Goal: Task Accomplishment & Management: Complete application form

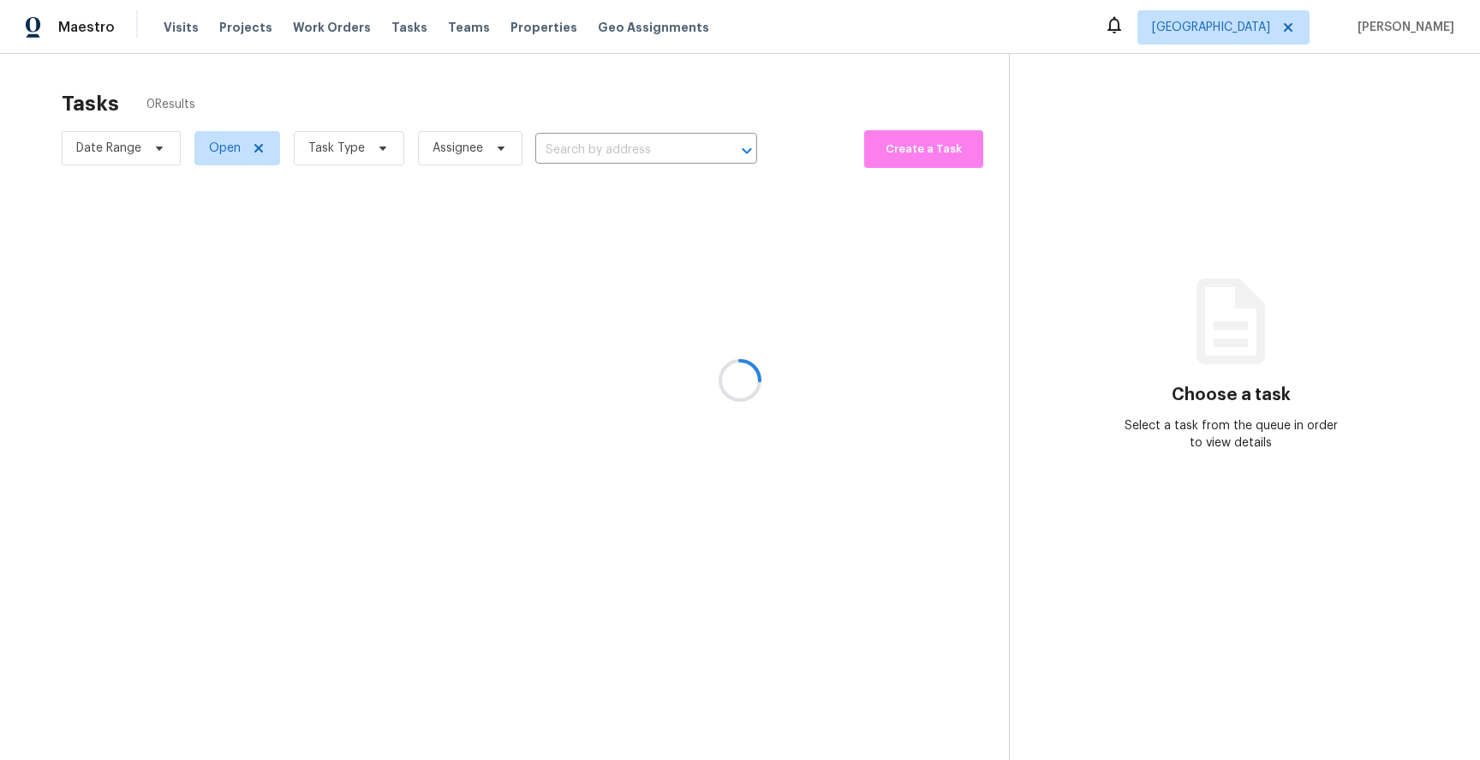
click at [941, 45] on div at bounding box center [740, 380] width 1480 height 760
click at [953, 356] on div at bounding box center [740, 380] width 1480 height 760
click at [720, 356] on div at bounding box center [740, 380] width 1480 height 760
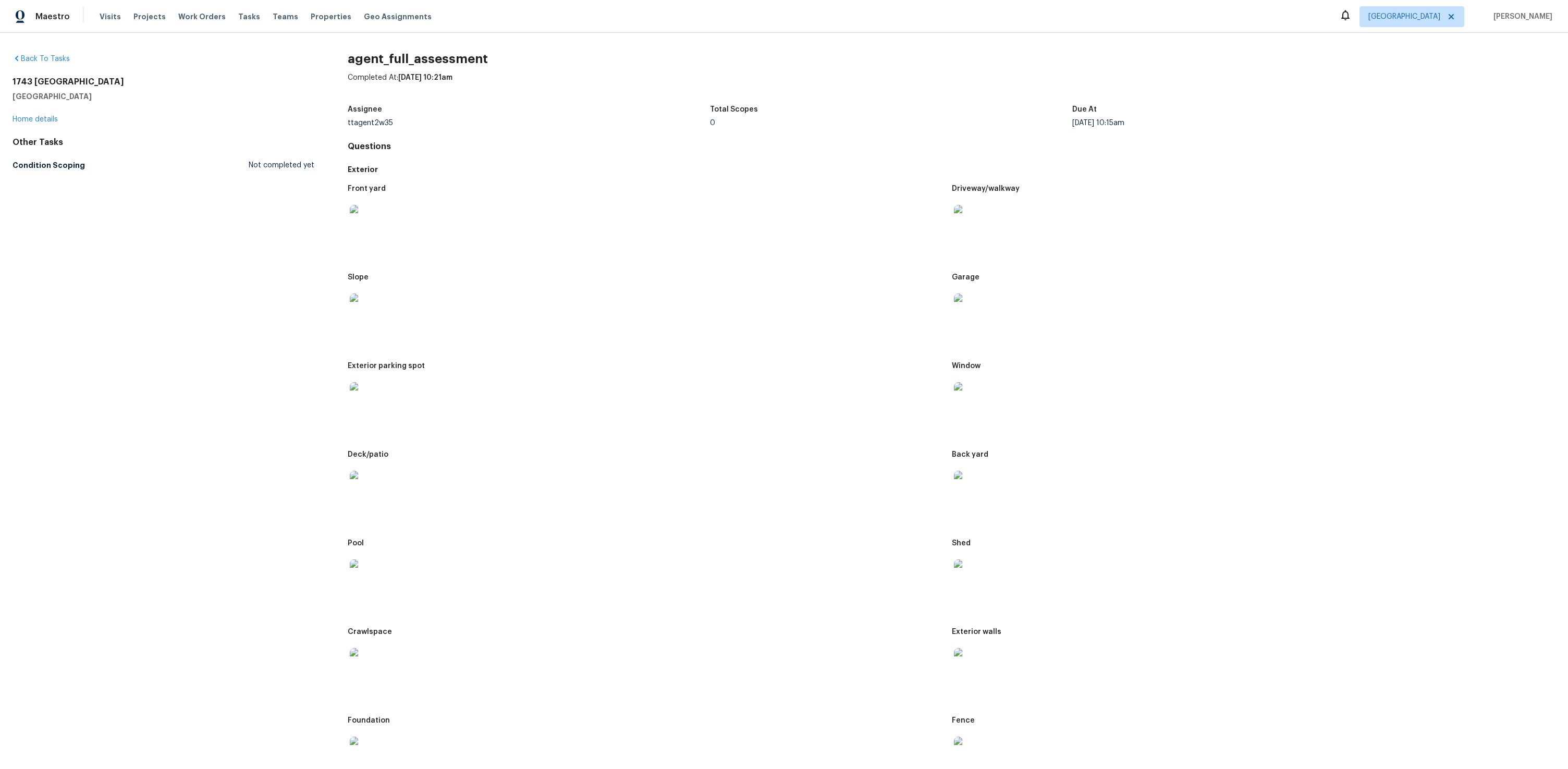
click at [355, 213] on img at bounding box center [366, 222] width 33 height 33
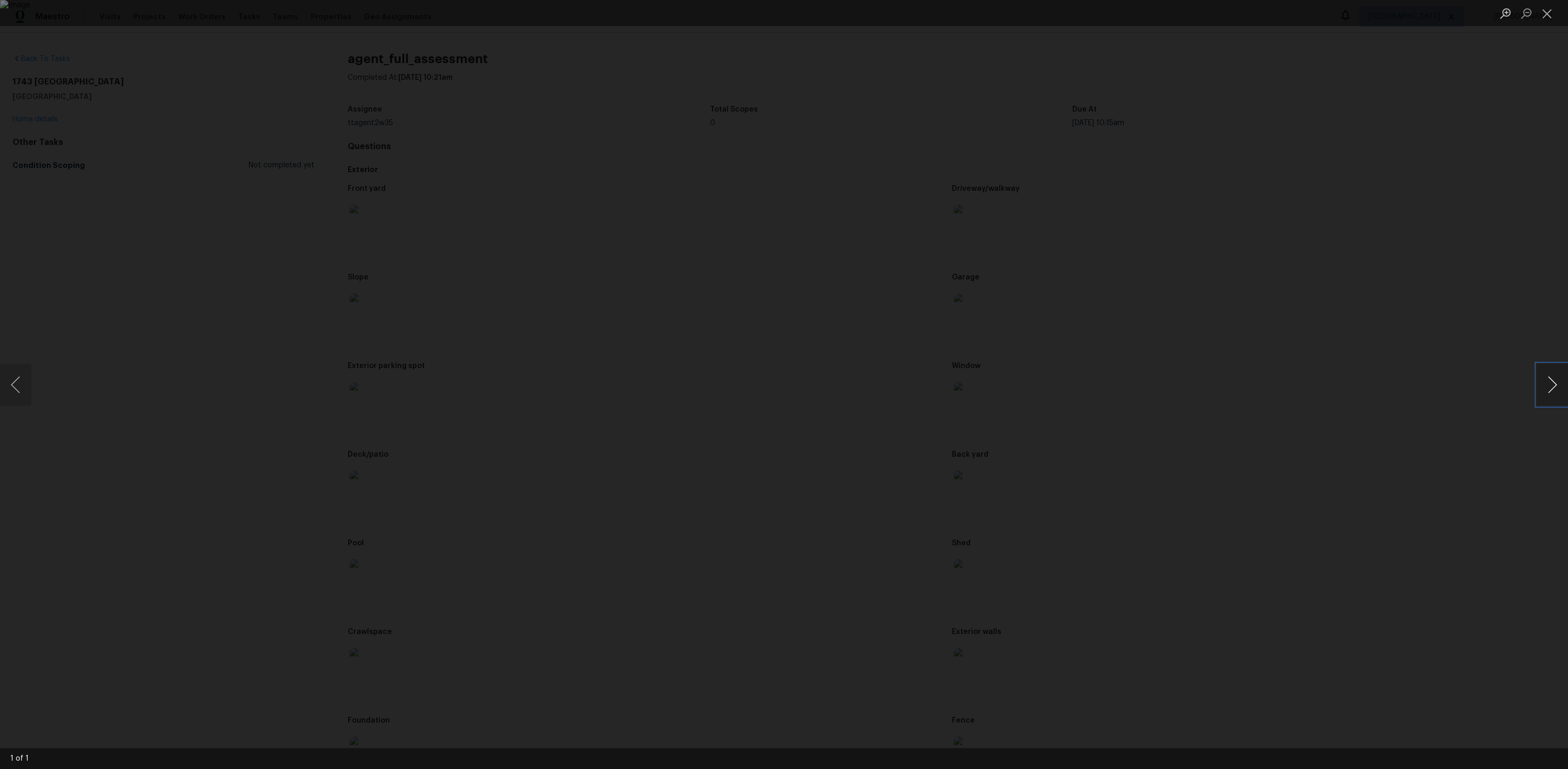
click at [1550, 398] on button "Next image" at bounding box center [1552, 385] width 31 height 42
click at [1553, 391] on button "Next image" at bounding box center [1552, 385] width 31 height 42
click at [1548, 379] on button "Next image" at bounding box center [1552, 385] width 31 height 42
click at [1552, 15] on button "Close lightbox" at bounding box center [1547, 13] width 21 height 18
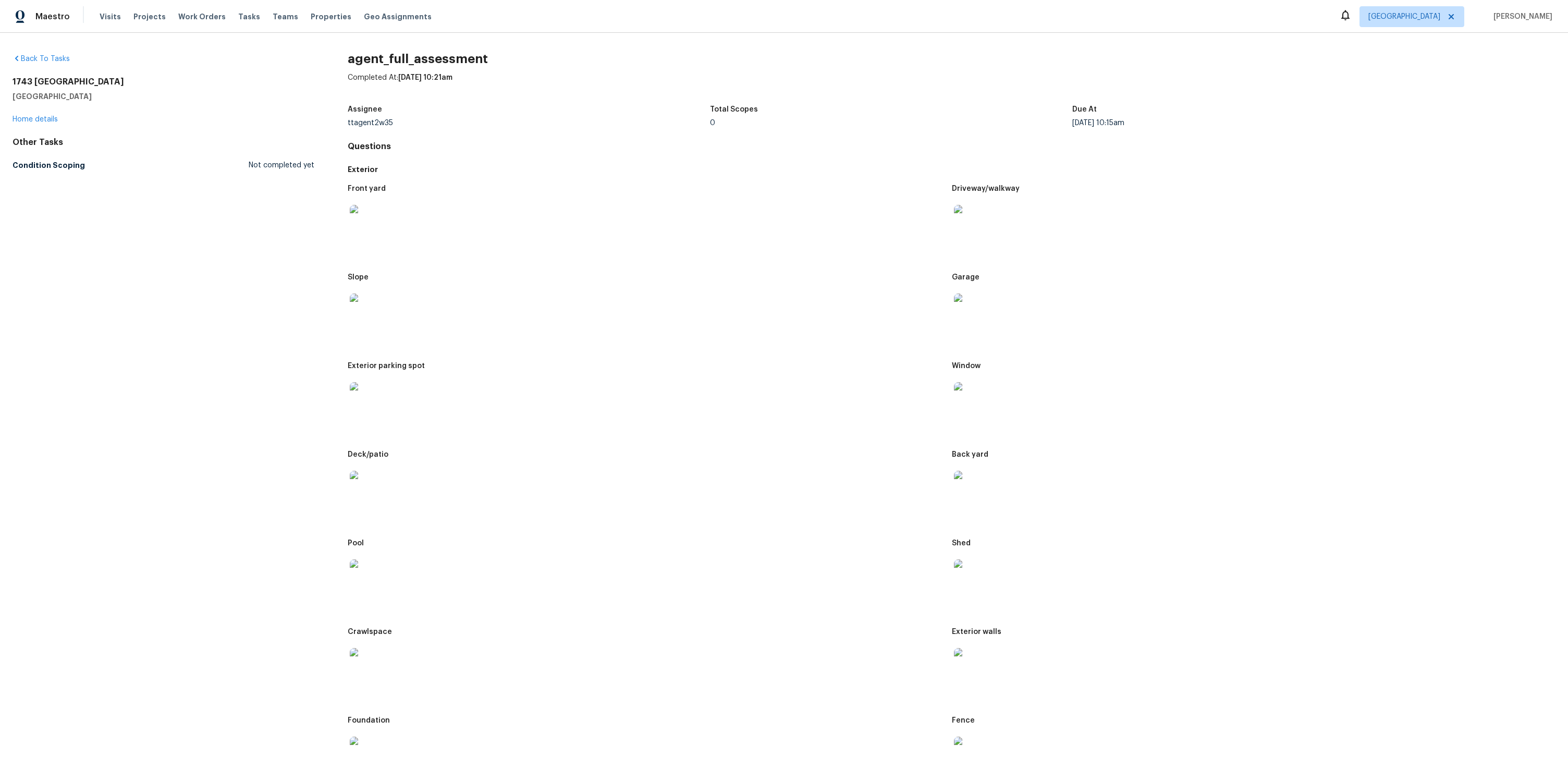
click at [965, 220] on img at bounding box center [970, 222] width 33 height 33
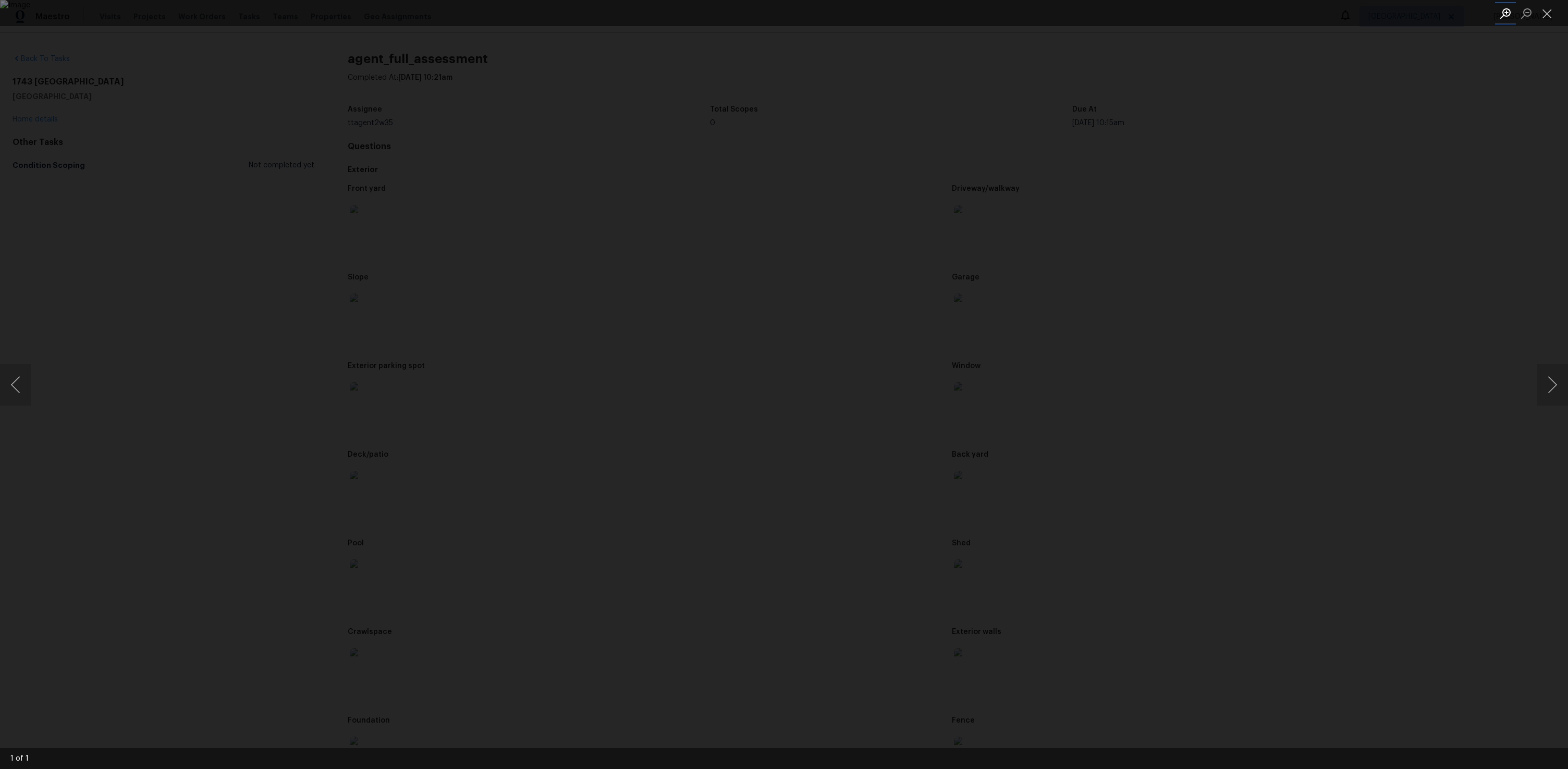
click at [1509, 11] on button "Zoom in" at bounding box center [1505, 13] width 21 height 18
click at [1530, 10] on button "Zoom out" at bounding box center [1526, 13] width 21 height 18
click at [1508, 6] on button "Zoom in" at bounding box center [1505, 13] width 21 height 18
click at [1519, 11] on button "Zoom out" at bounding box center [1526, 13] width 21 height 18
click at [1496, 13] on button "Zoom in" at bounding box center [1505, 13] width 21 height 18
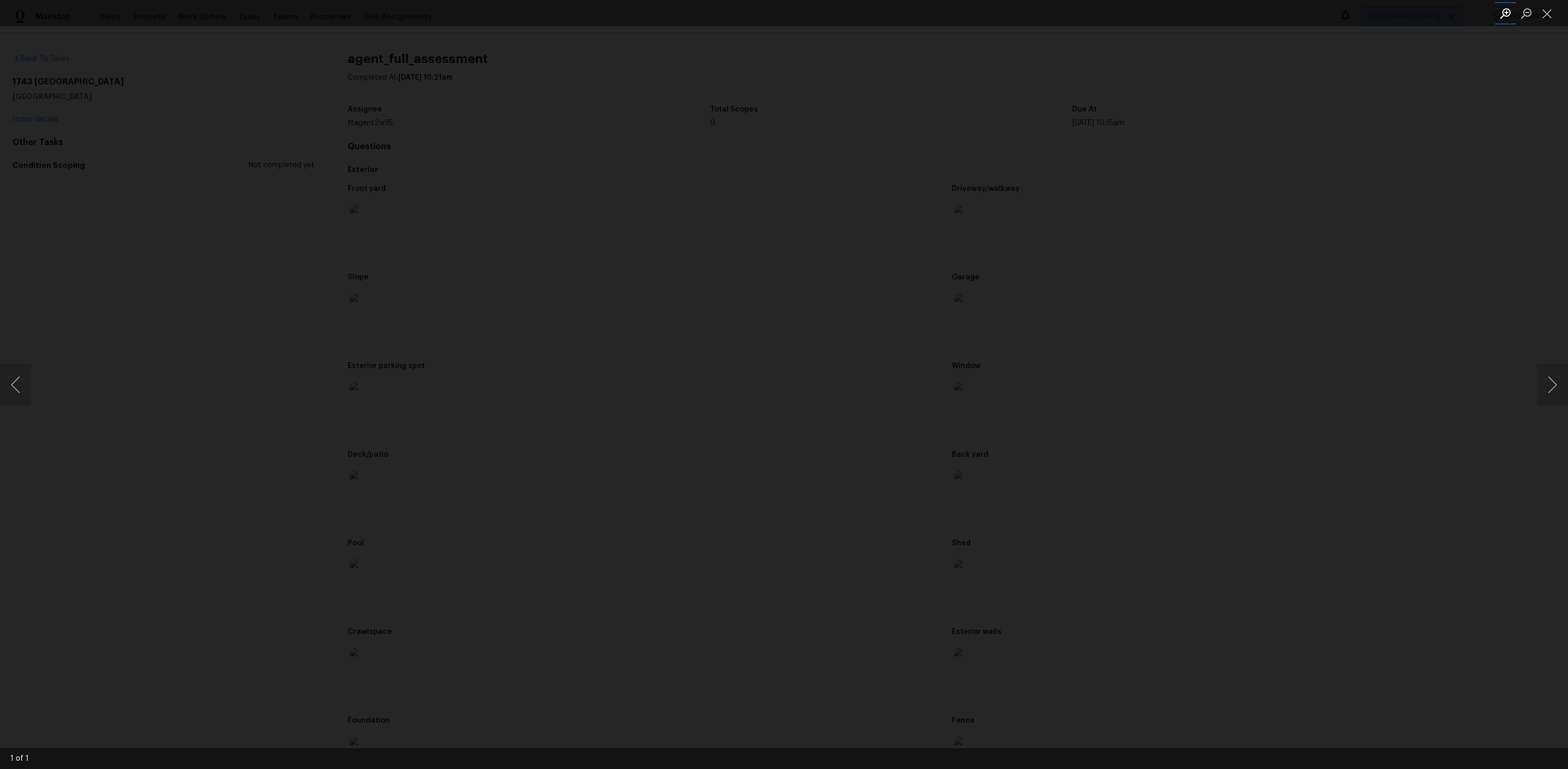
click at [1500, 12] on button "Zoom in" at bounding box center [1505, 13] width 21 height 18
click at [1528, 16] on button "Zoom out" at bounding box center [1526, 13] width 21 height 18
click at [1543, 14] on button "Close lightbox" at bounding box center [1547, 13] width 21 height 18
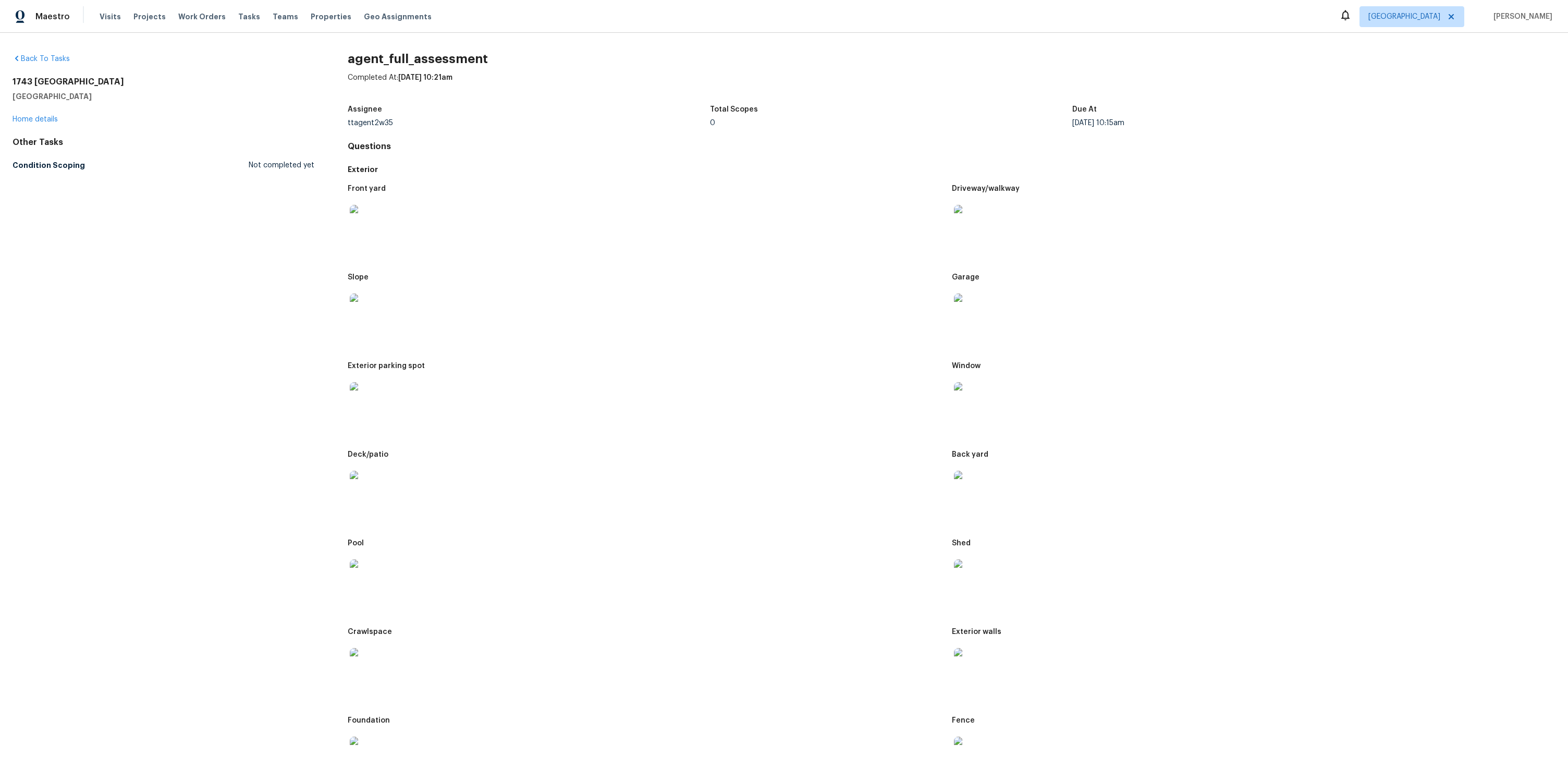
click at [370, 311] on img at bounding box center [366, 310] width 33 height 33
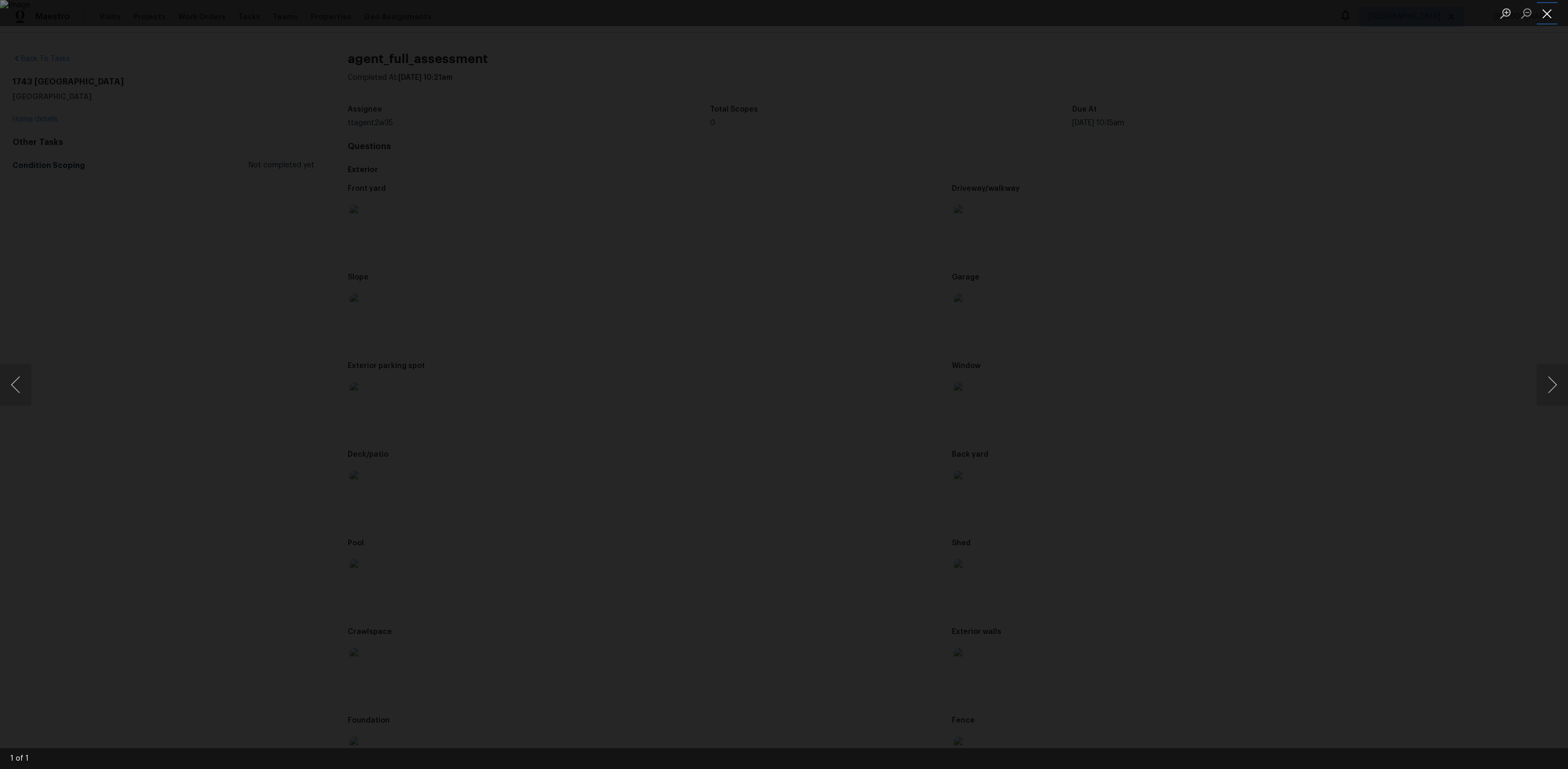
click at [1543, 16] on button "Close lightbox" at bounding box center [1547, 13] width 21 height 18
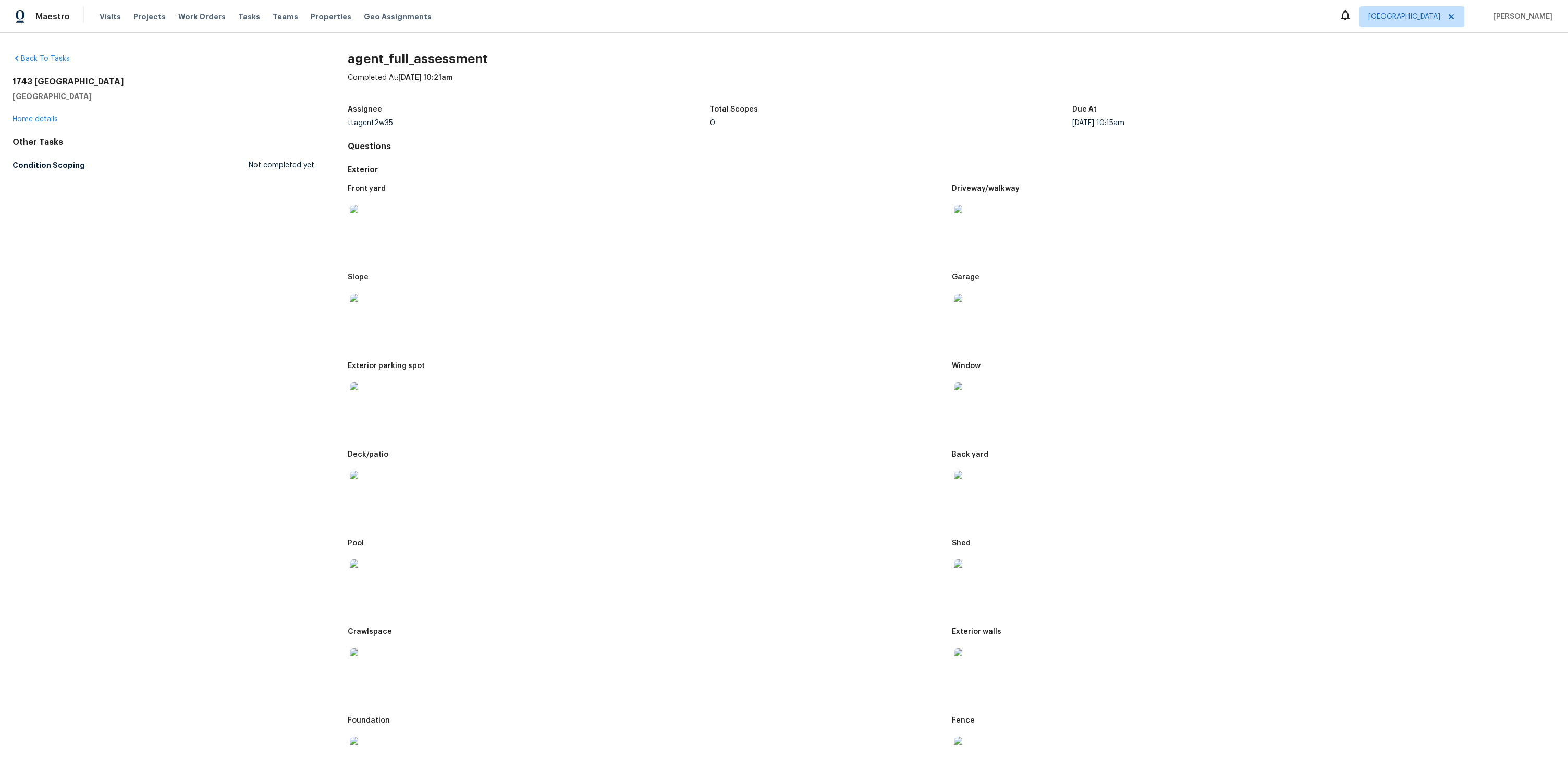
click at [973, 316] on img at bounding box center [970, 310] width 33 height 33
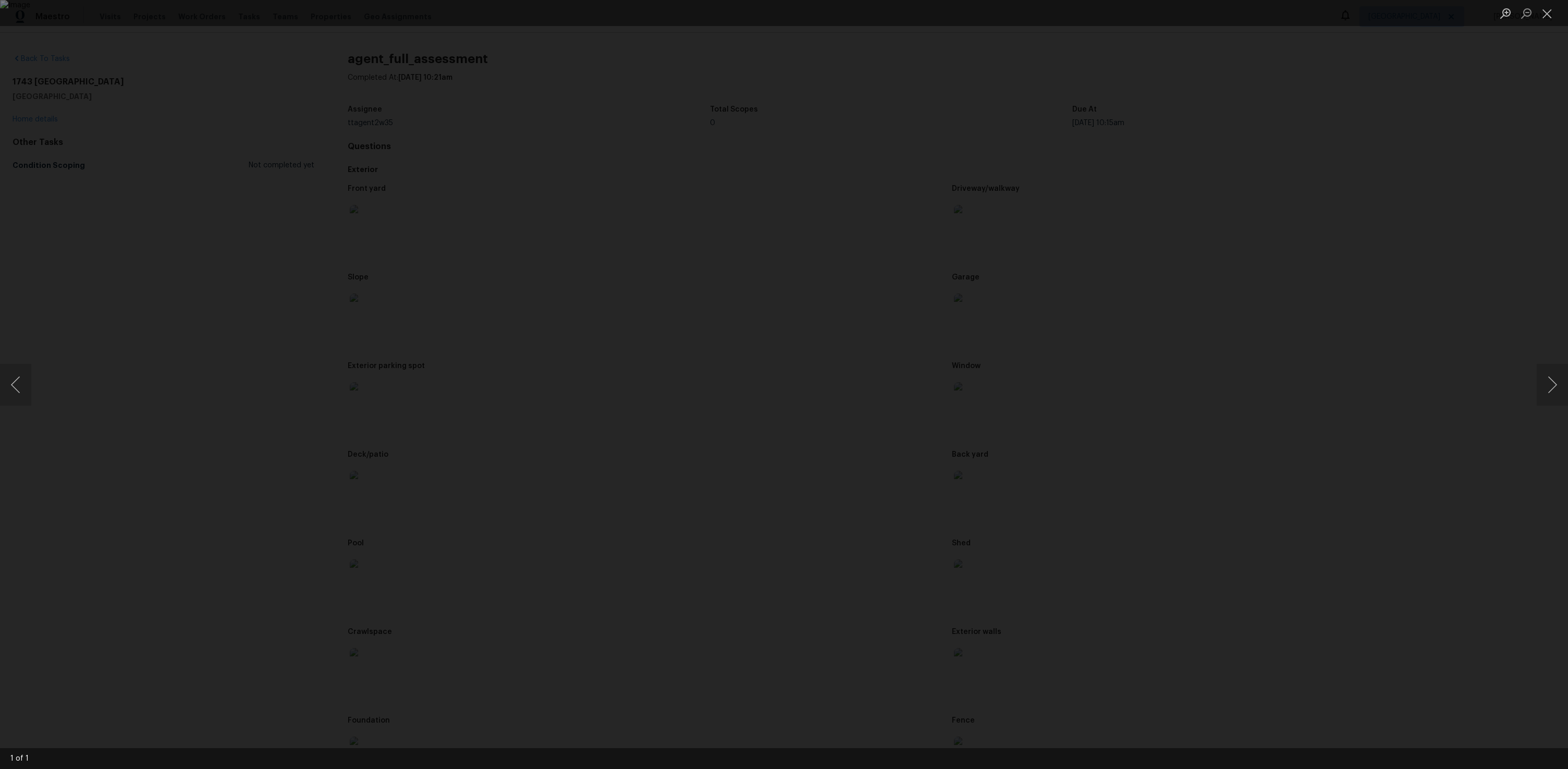
click at [1541, 406] on div "Lightbox" at bounding box center [784, 384] width 1568 height 769
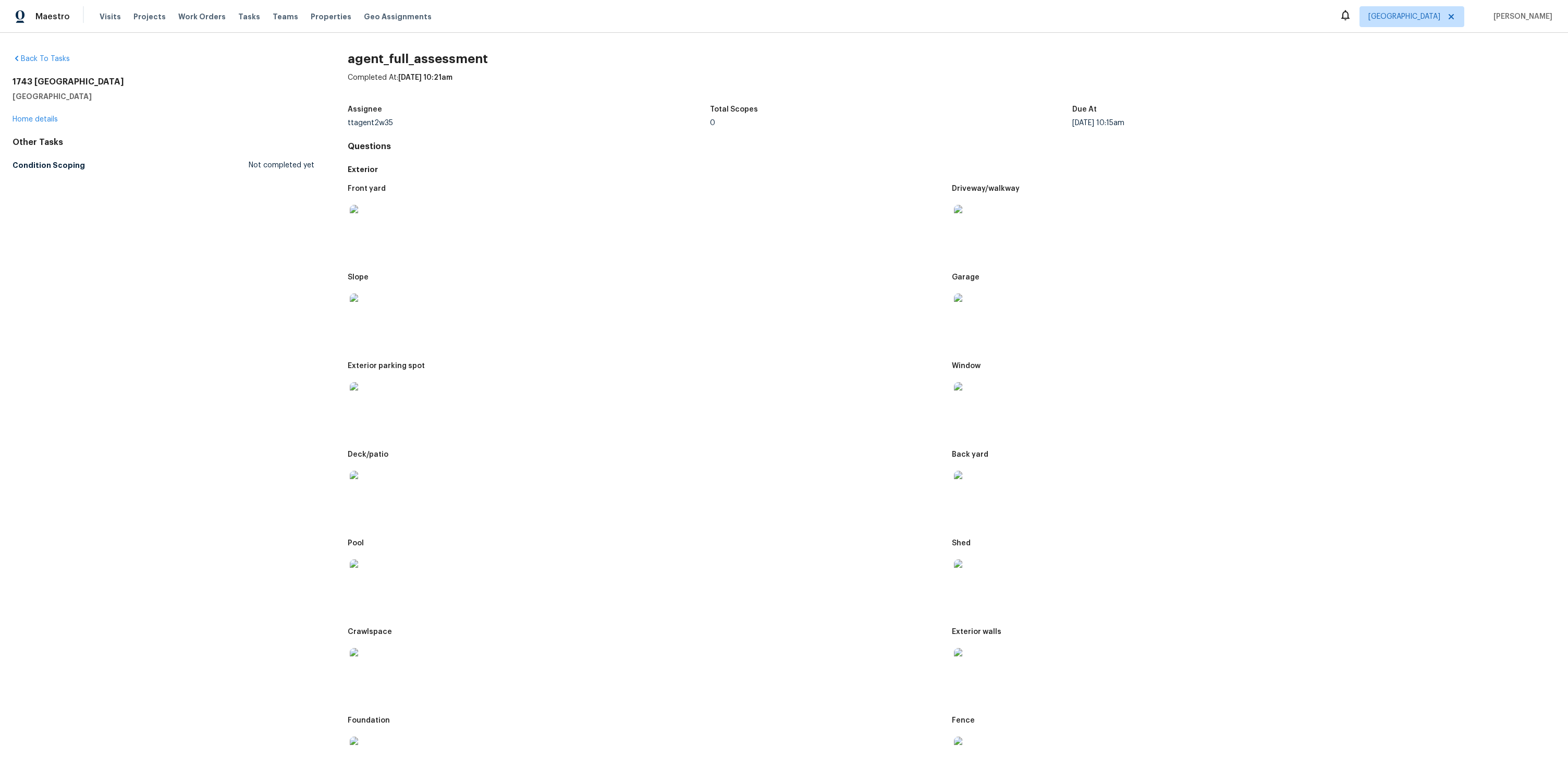
click at [379, 399] on img at bounding box center [366, 399] width 33 height 33
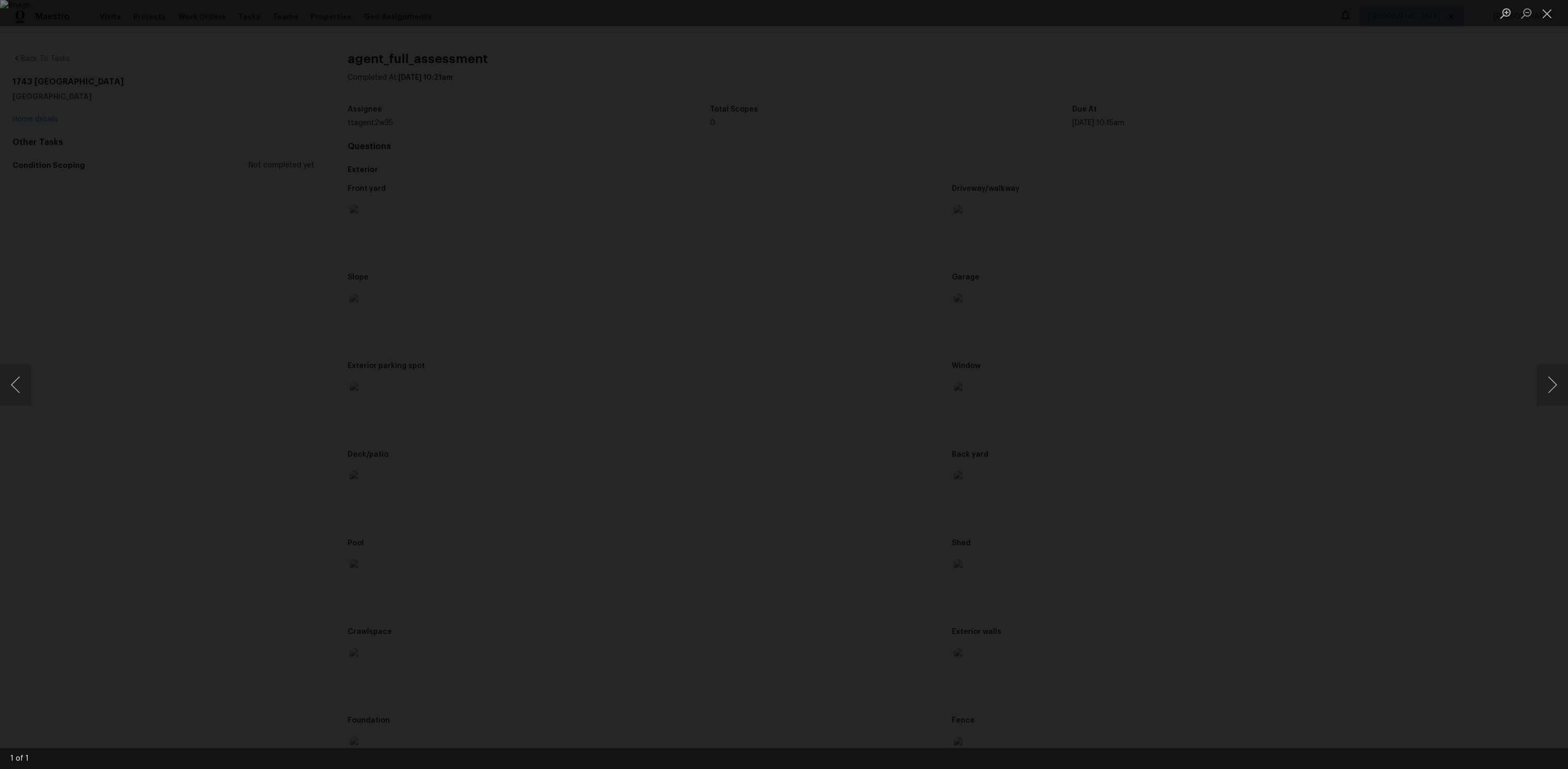
click at [785, 325] on img "Lightbox" at bounding box center [784, 384] width 1568 height 769
click at [1548, 8] on button "Close lightbox" at bounding box center [1547, 13] width 21 height 18
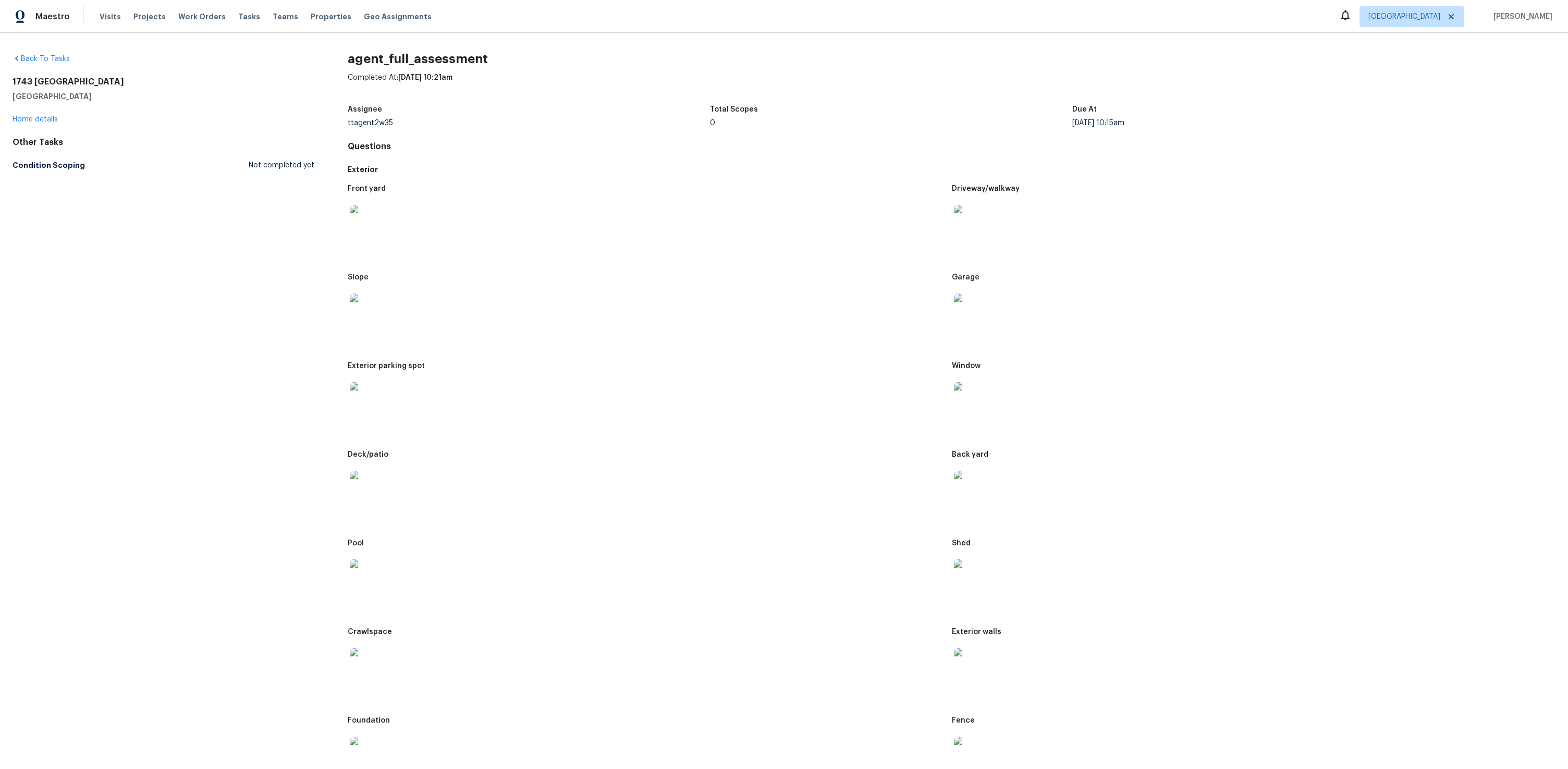
click at [964, 399] on img at bounding box center [970, 399] width 33 height 33
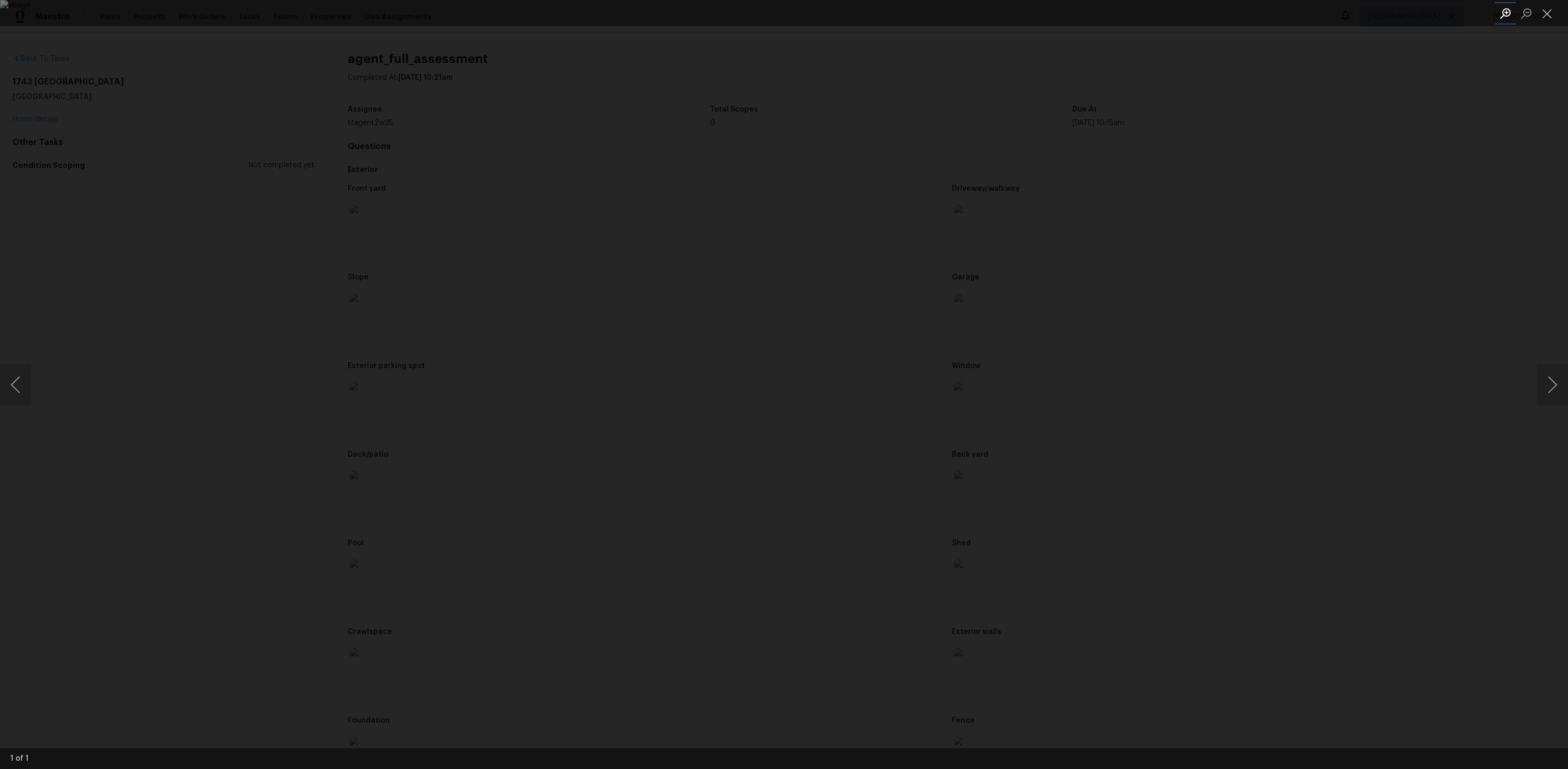
click at [1496, 16] on button "Zoom in" at bounding box center [1505, 13] width 21 height 18
click at [1505, 19] on button "Zoom in" at bounding box center [1505, 13] width 21 height 18
click at [1524, 15] on button "Zoom out" at bounding box center [1526, 13] width 21 height 18
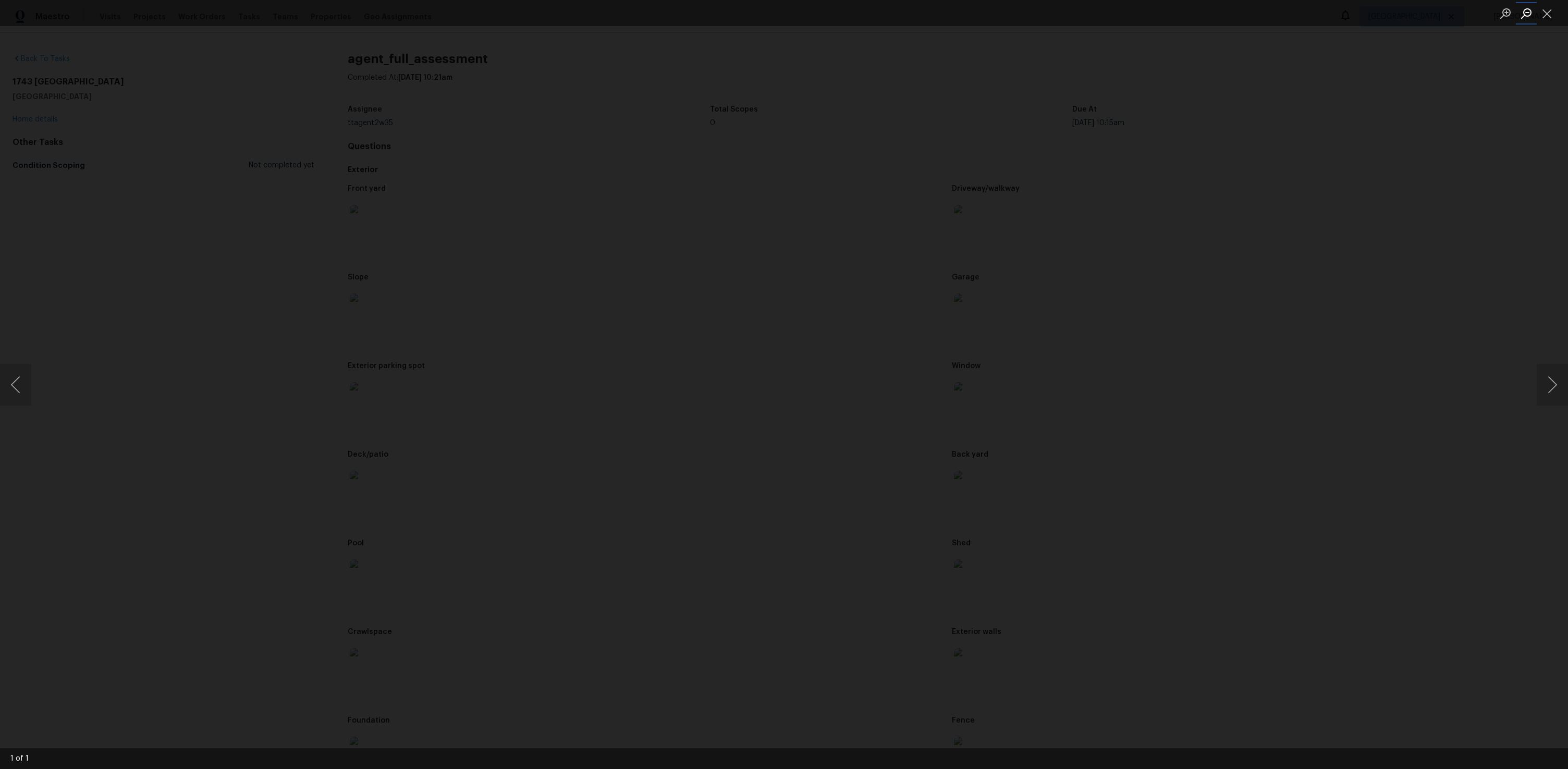
click at [1524, 15] on button "Zoom out" at bounding box center [1526, 13] width 21 height 18
click at [1547, 14] on button "Close lightbox" at bounding box center [1547, 13] width 21 height 18
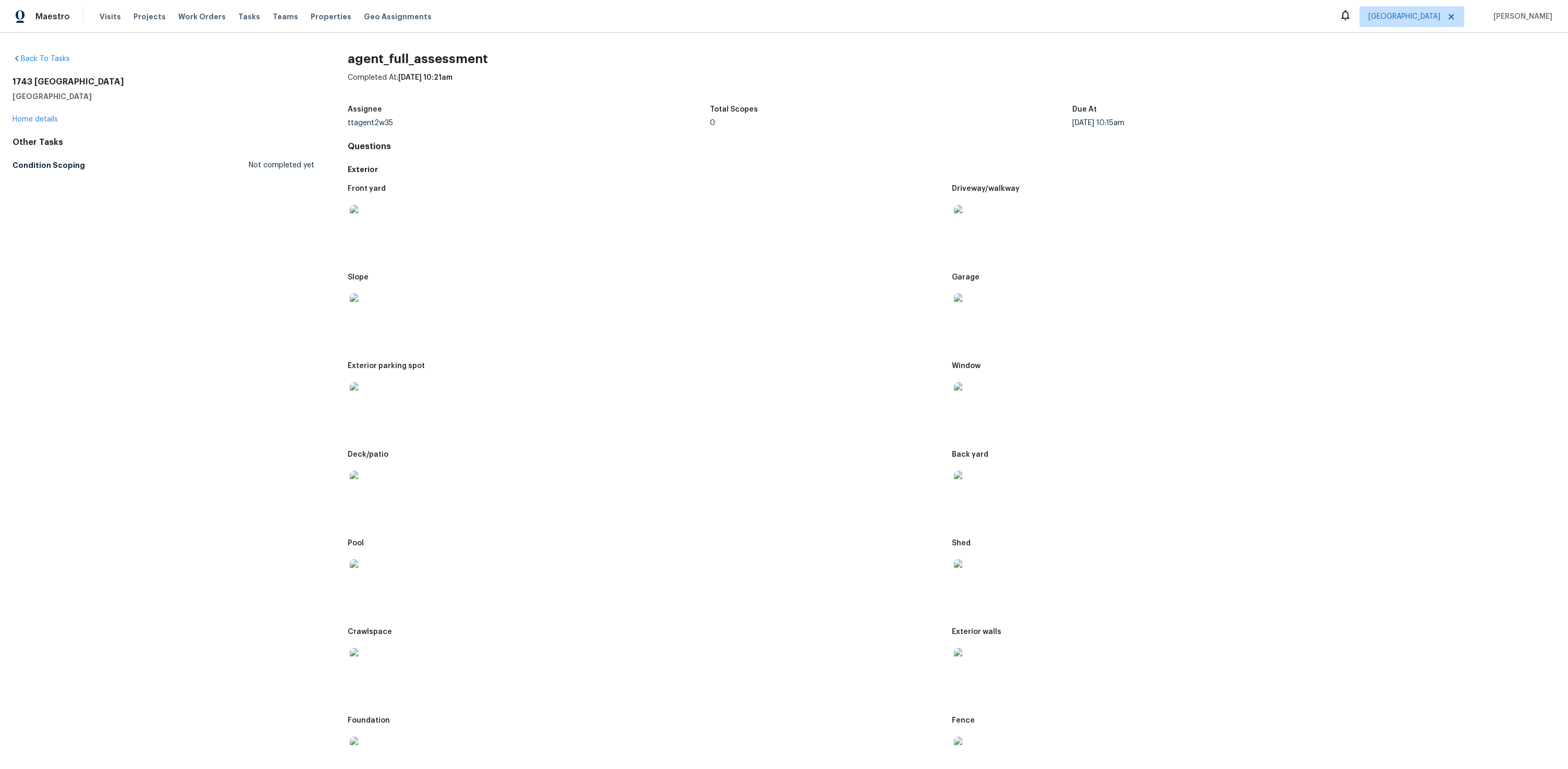
click at [360, 489] on img at bounding box center [366, 487] width 33 height 33
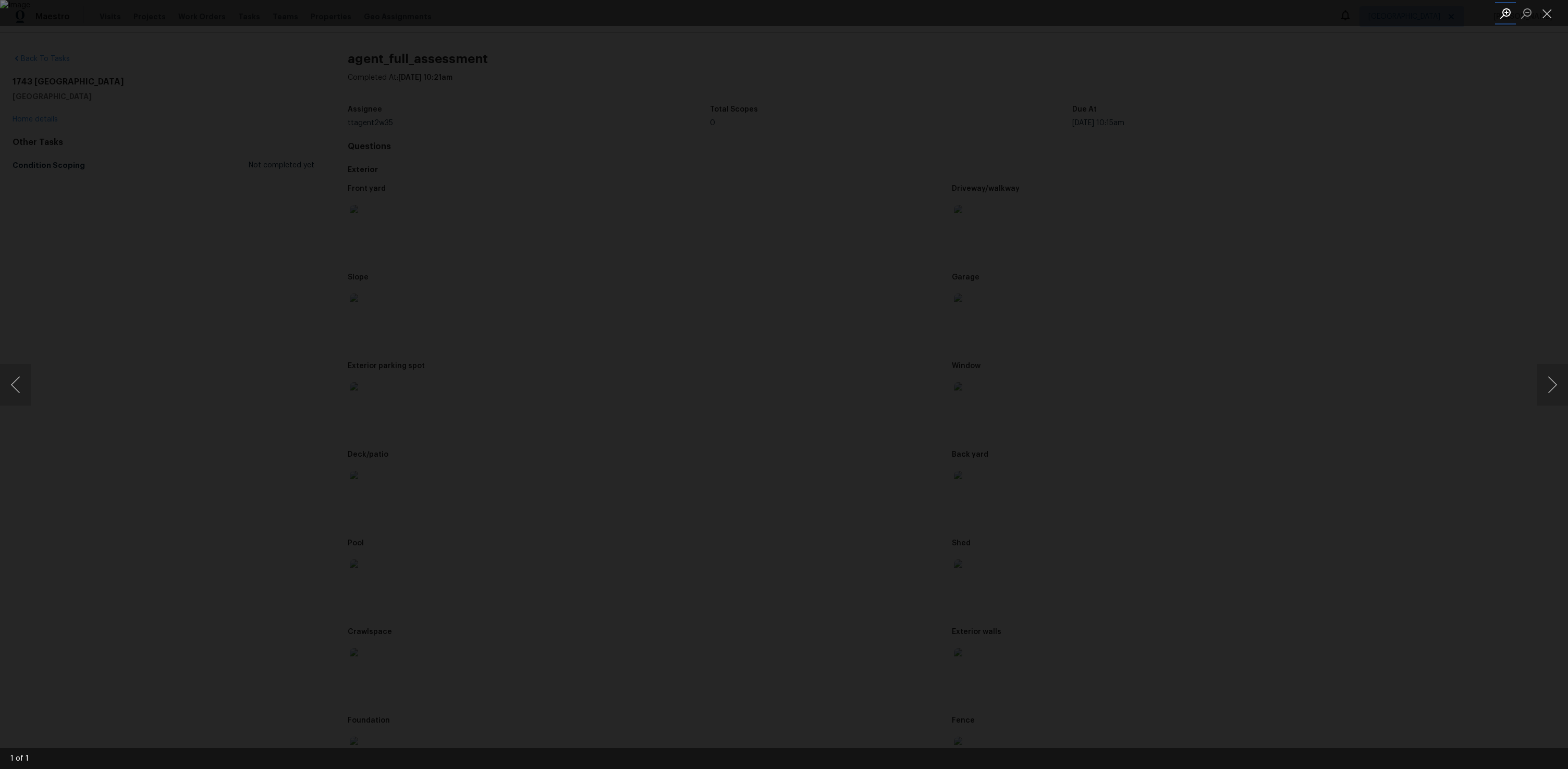
click at [1500, 11] on button "Zoom in" at bounding box center [1505, 13] width 21 height 18
click at [1552, 7] on button "Close lightbox" at bounding box center [1547, 13] width 21 height 18
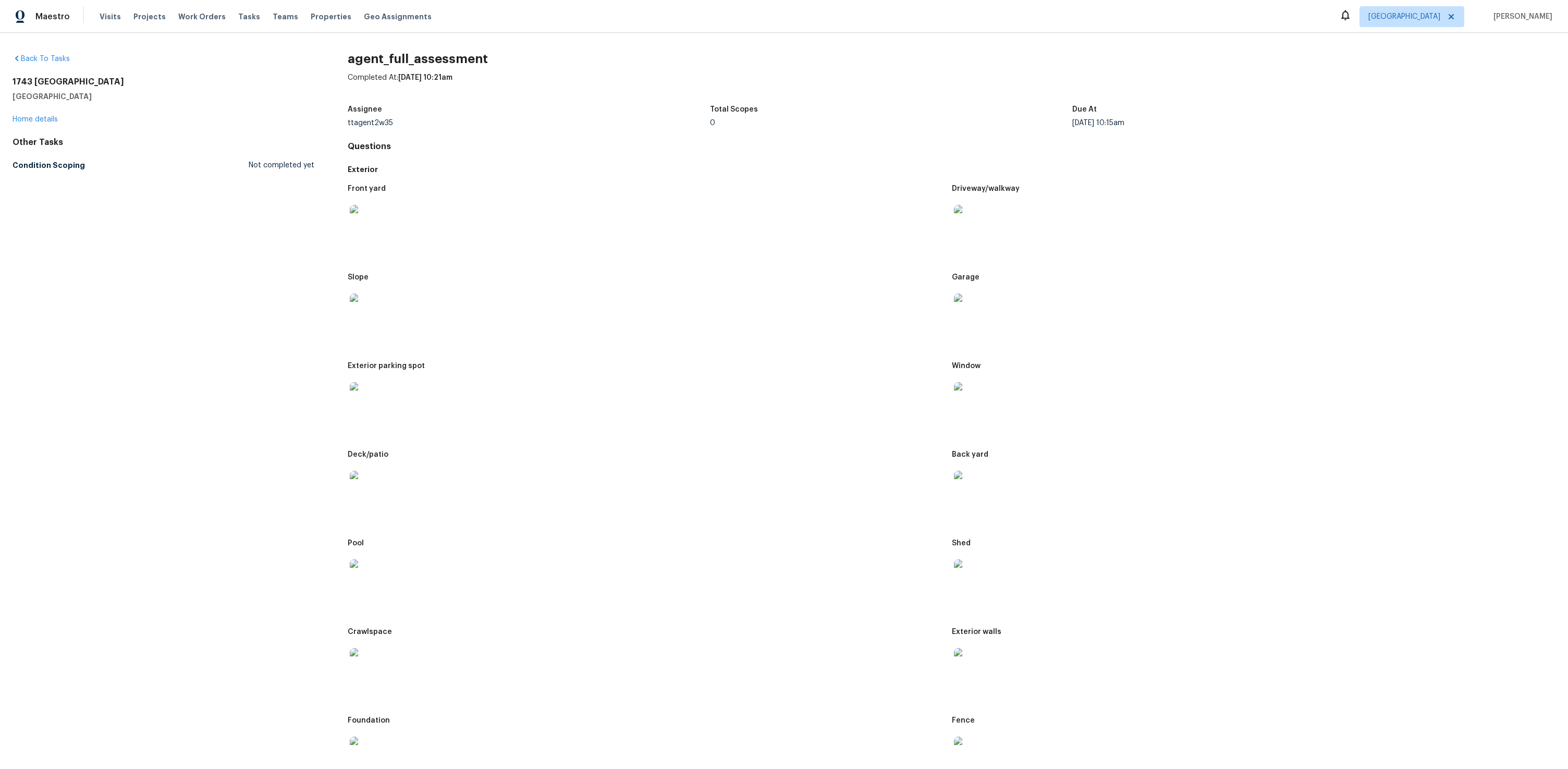
click at [964, 485] on img at bounding box center [970, 487] width 33 height 33
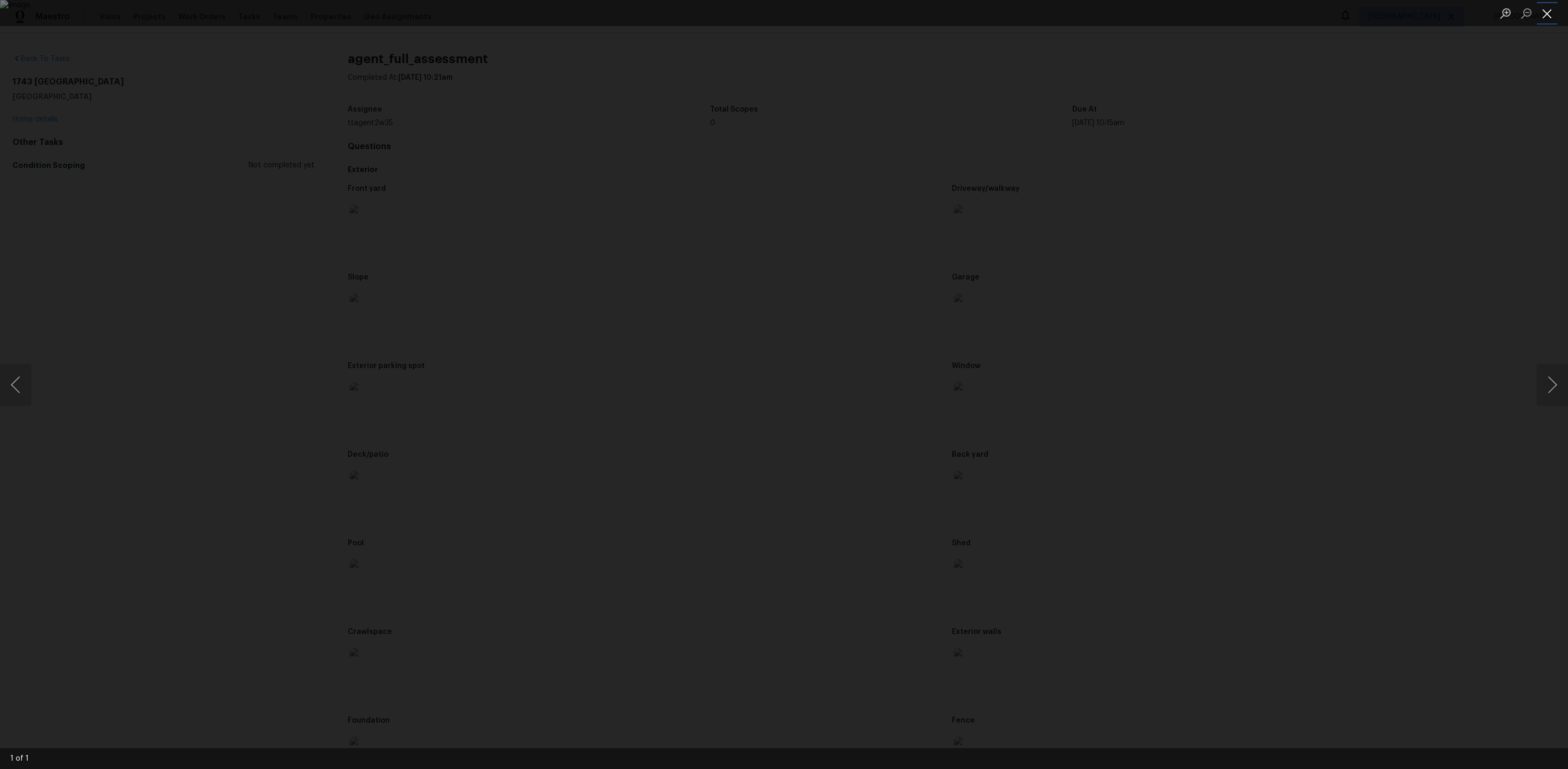
click at [1550, 18] on button "Close lightbox" at bounding box center [1547, 13] width 21 height 18
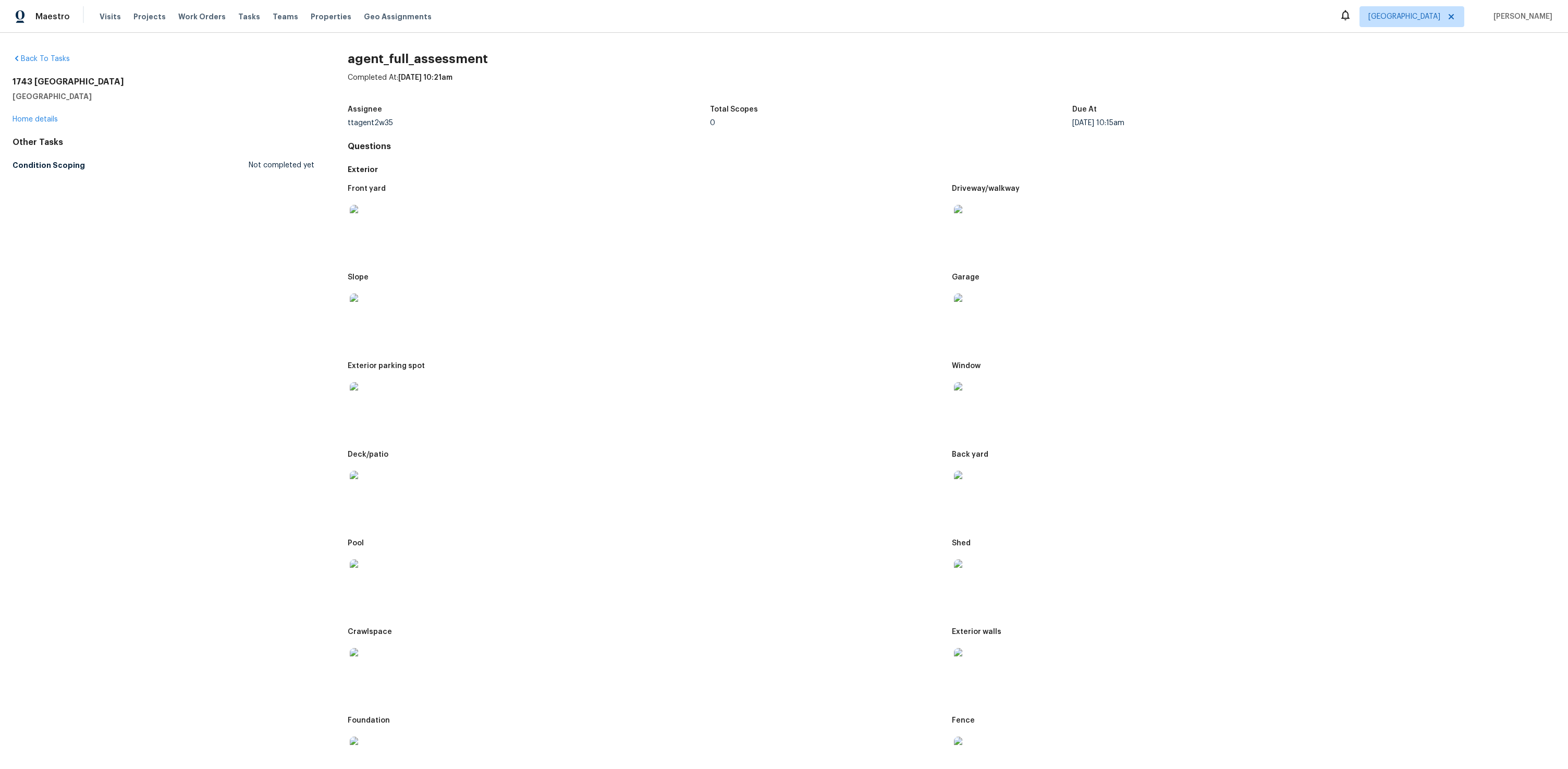
click at [366, 573] on img at bounding box center [366, 576] width 33 height 33
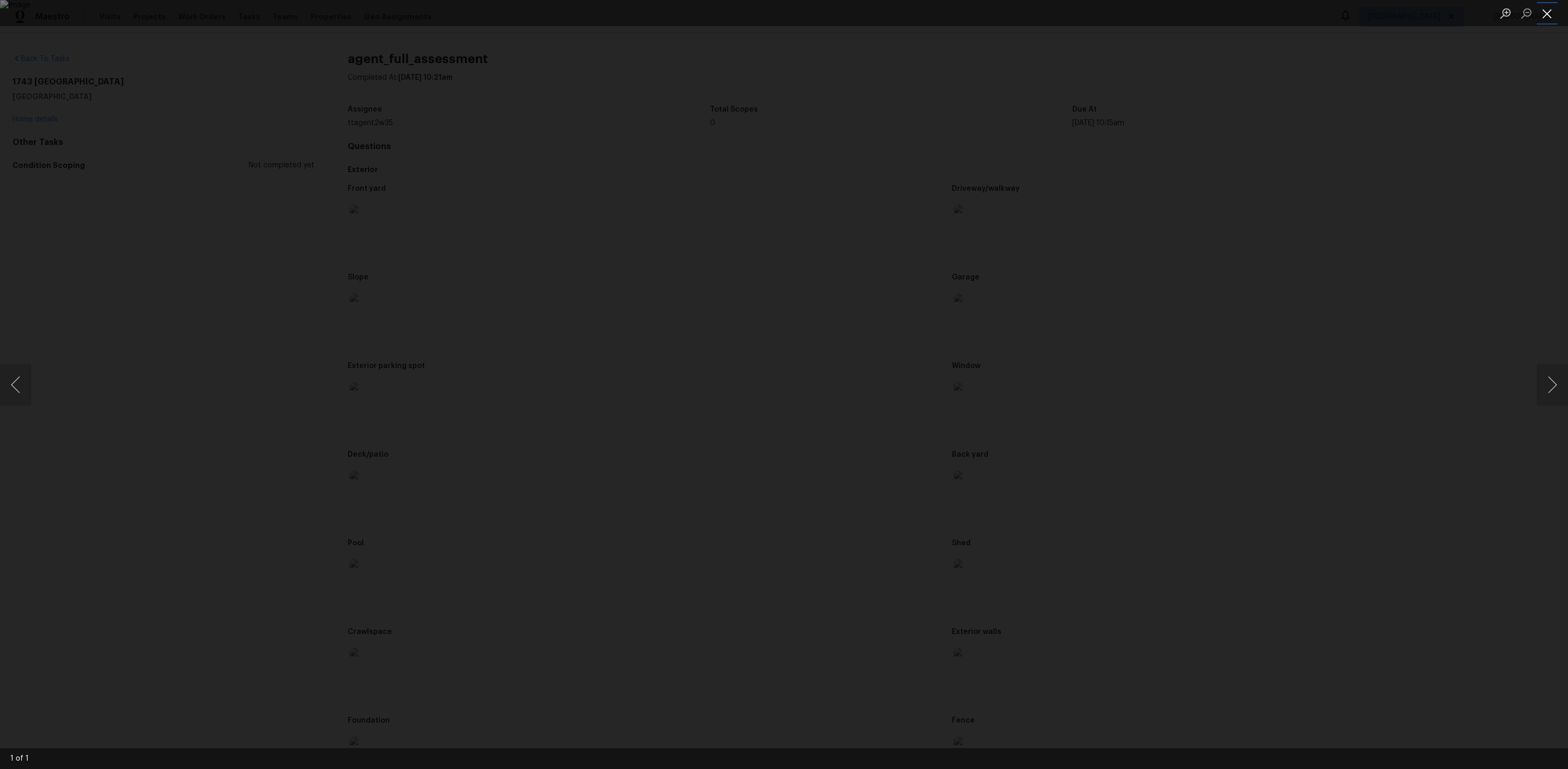
click at [1548, 12] on button "Close lightbox" at bounding box center [1547, 13] width 21 height 18
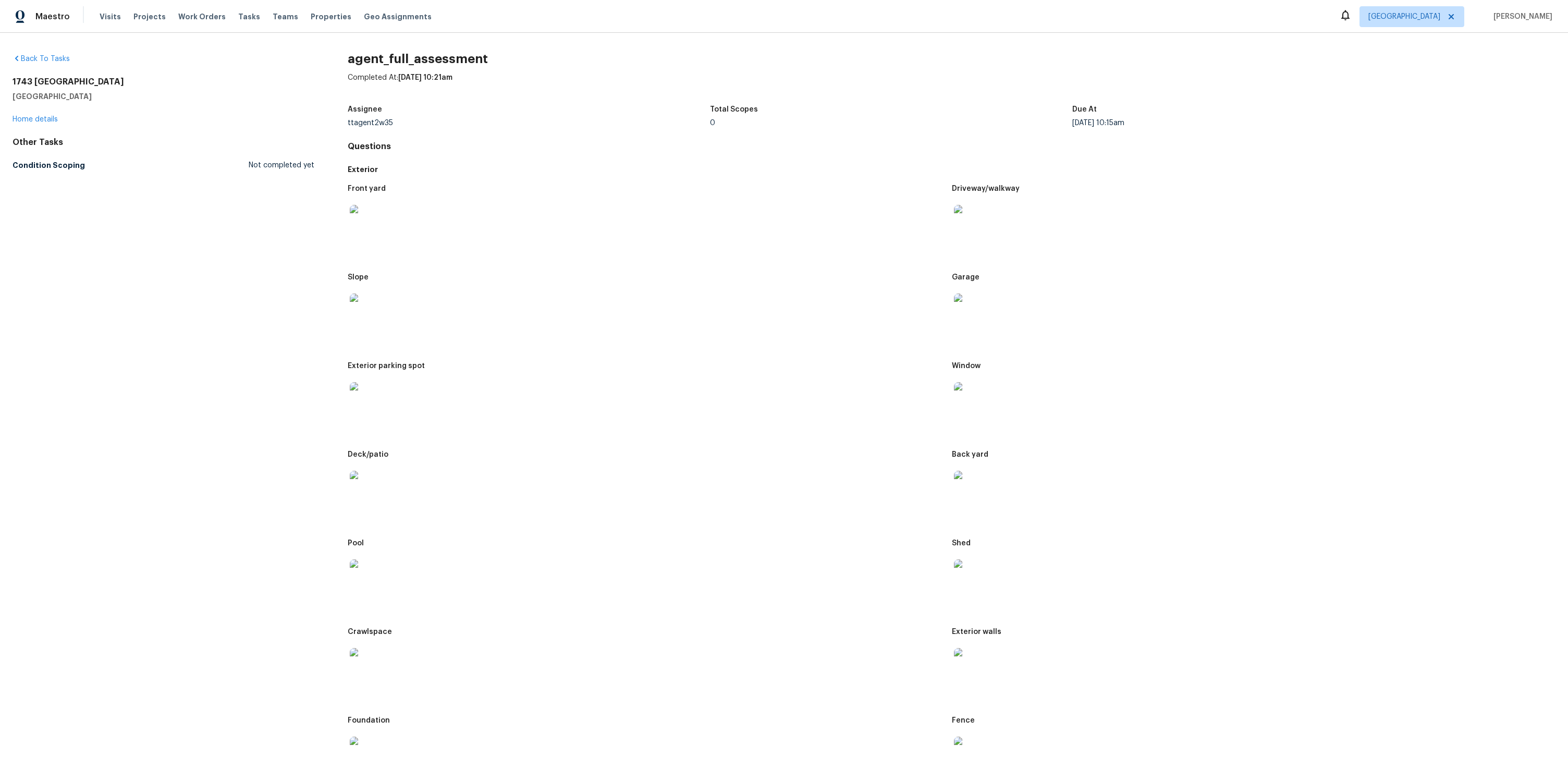
click at [962, 575] on img at bounding box center [970, 576] width 33 height 33
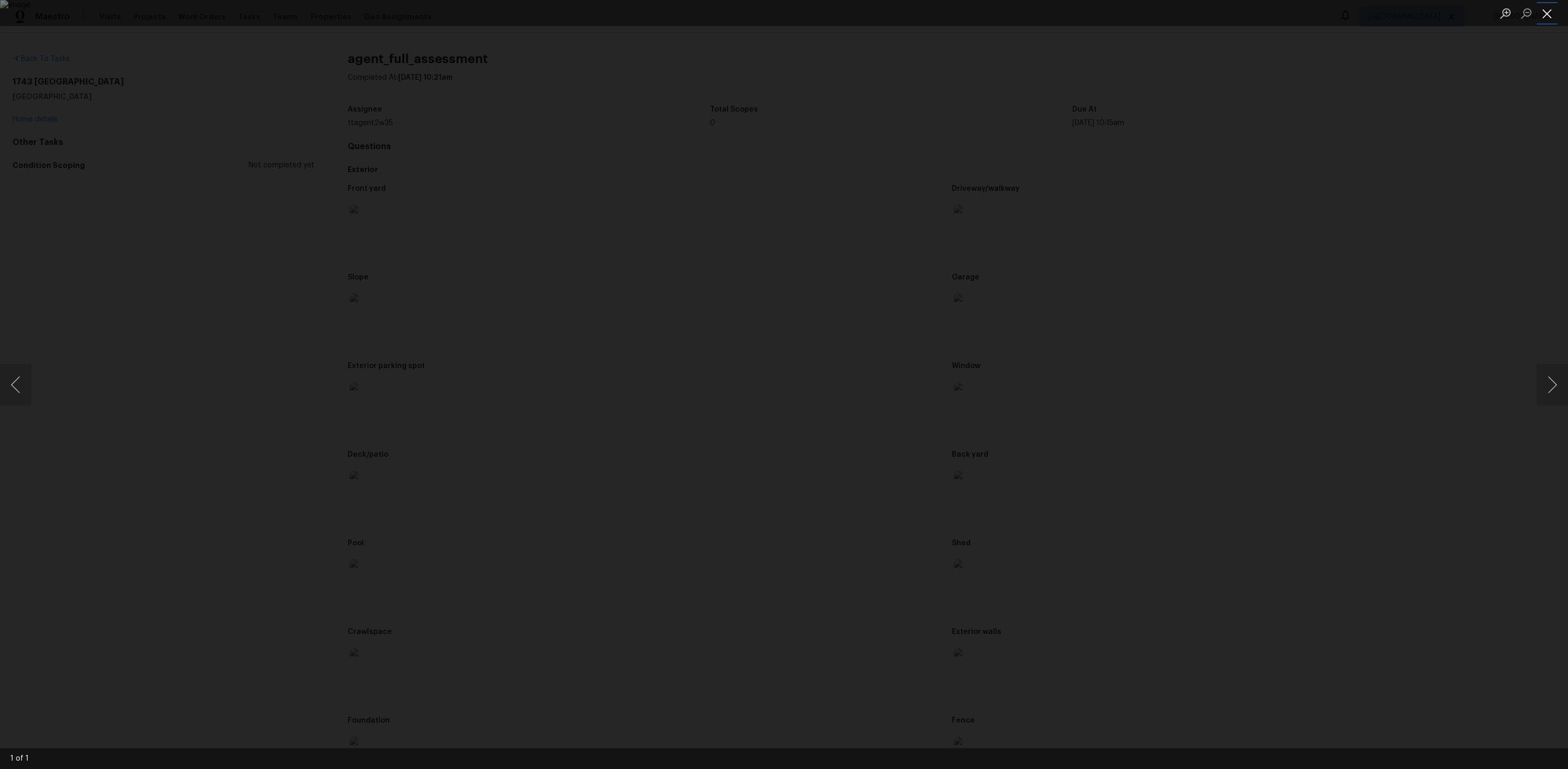
click at [1547, 12] on button "Close lightbox" at bounding box center [1547, 13] width 21 height 18
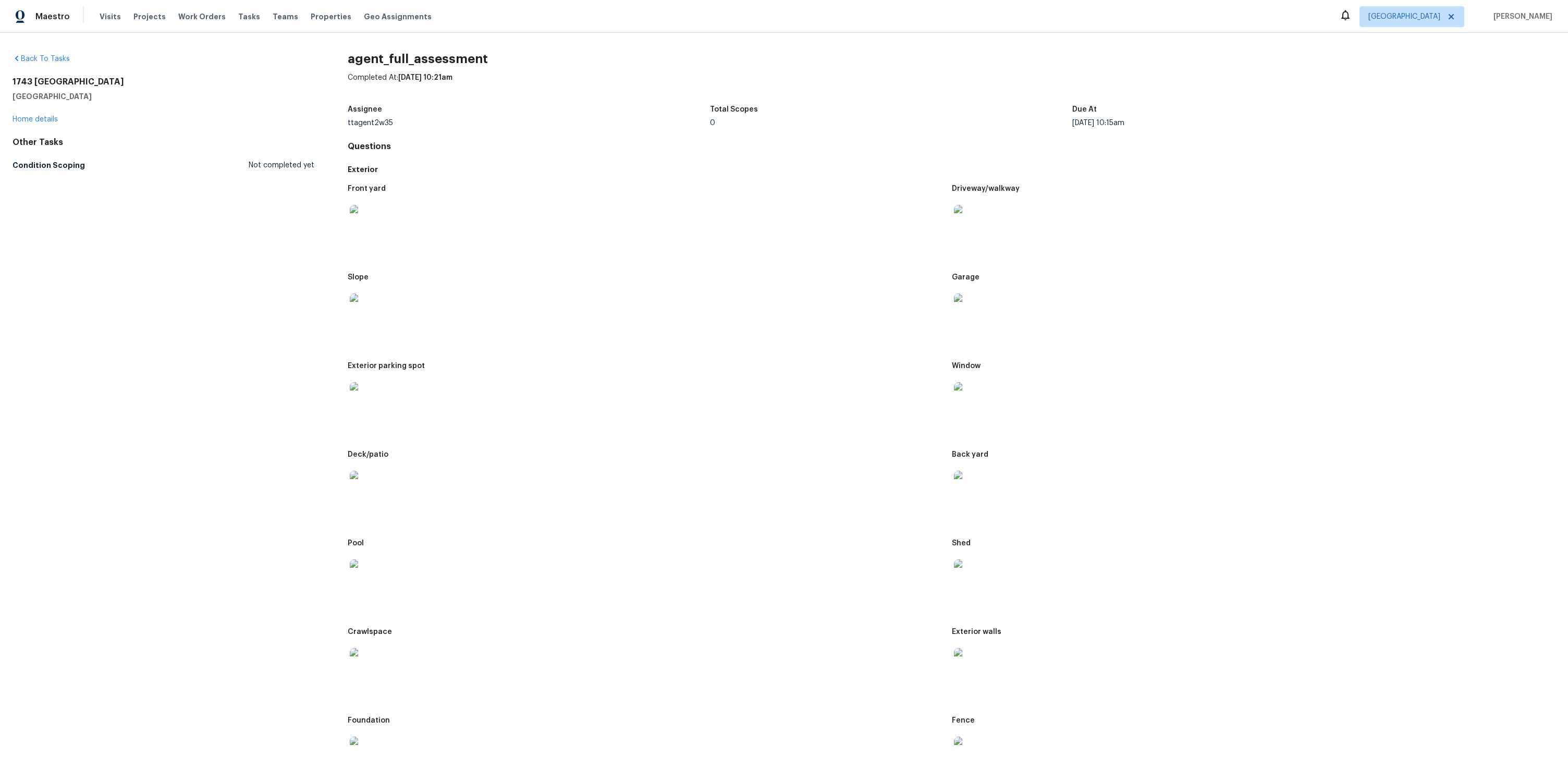
click at [371, 662] on img at bounding box center [366, 664] width 33 height 33
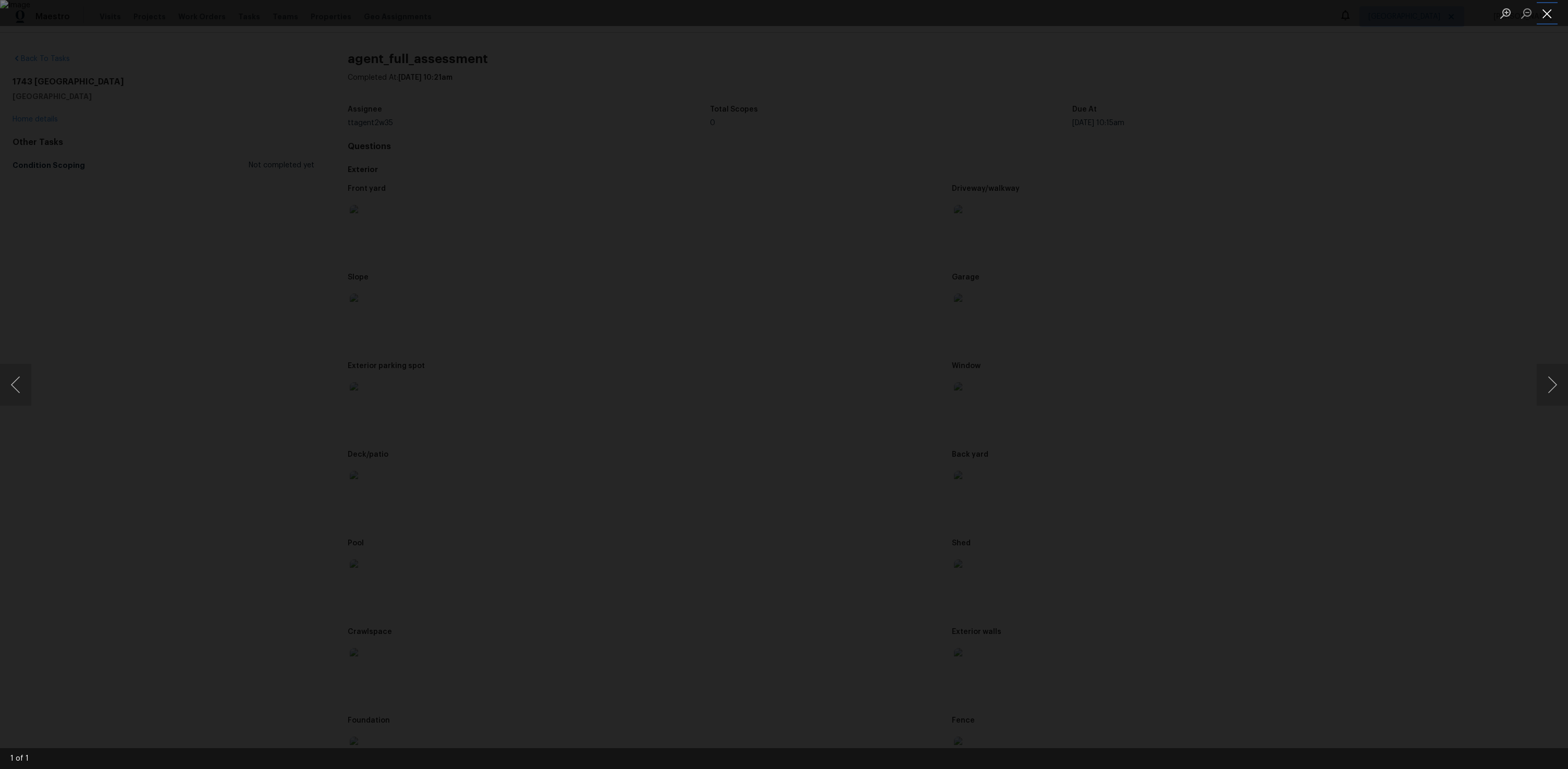
click at [1550, 15] on button "Close lightbox" at bounding box center [1547, 13] width 21 height 18
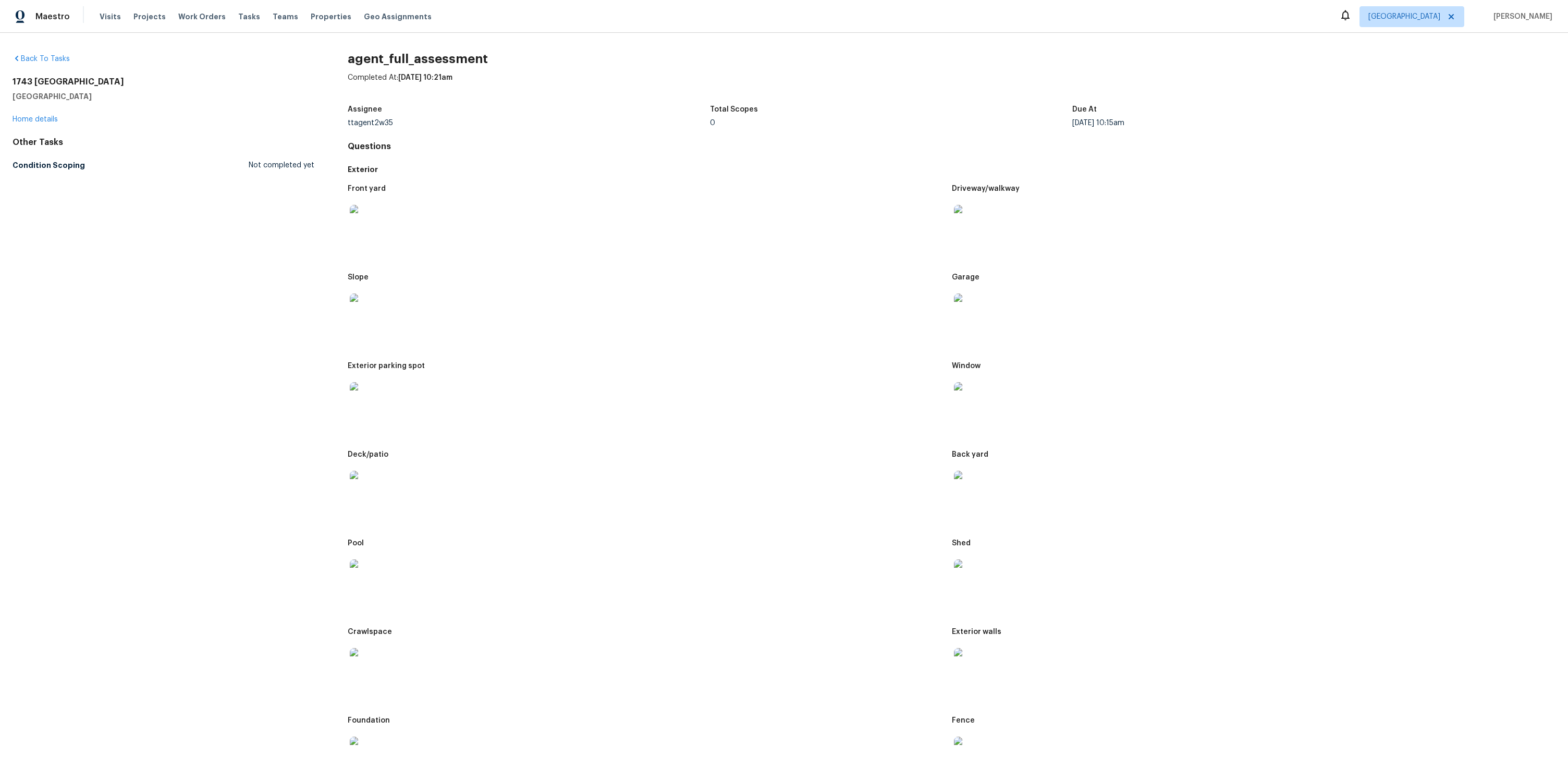
click at [968, 651] on img at bounding box center [970, 664] width 33 height 33
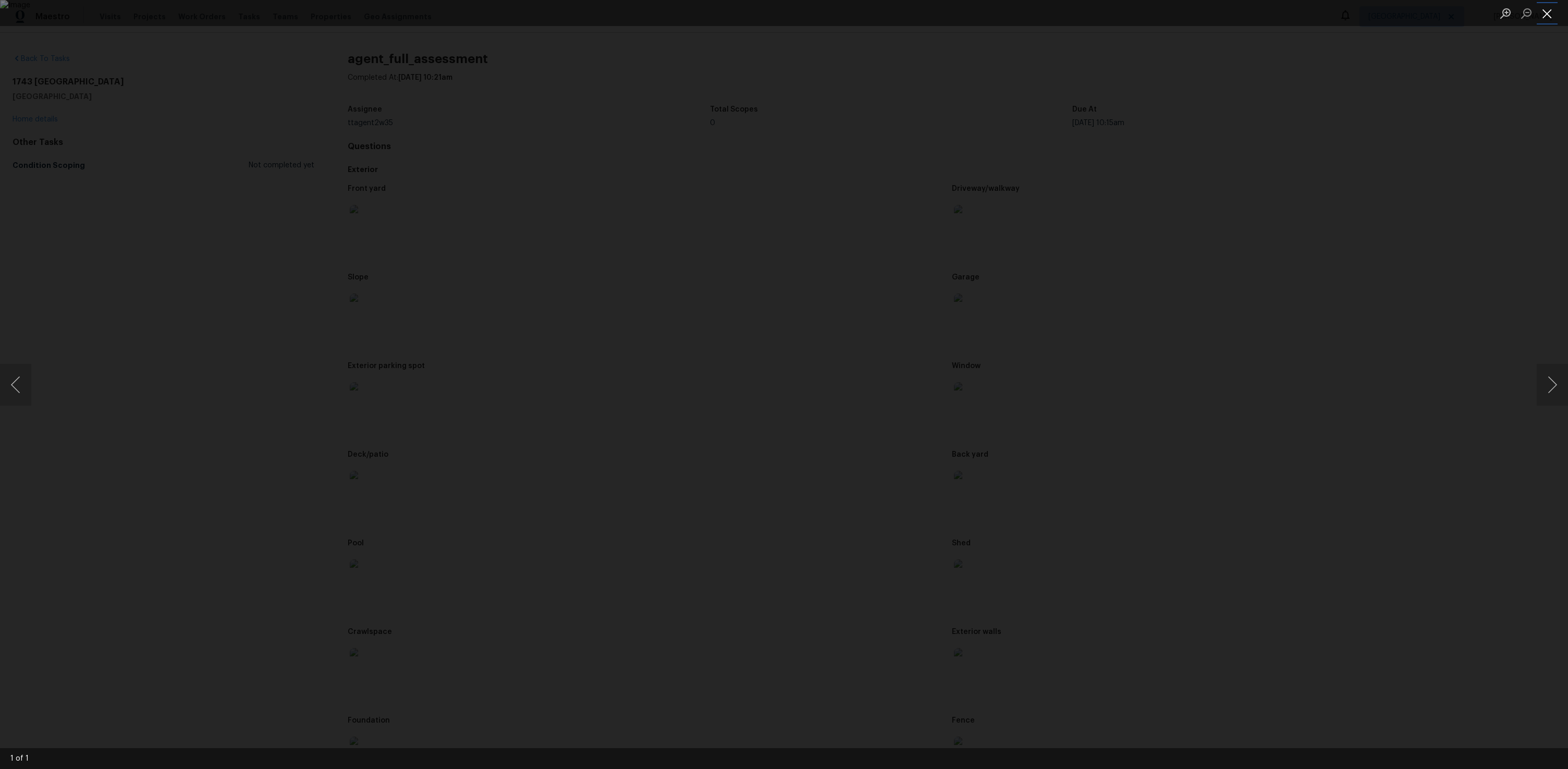
click at [1544, 18] on button "Close lightbox" at bounding box center [1547, 13] width 21 height 18
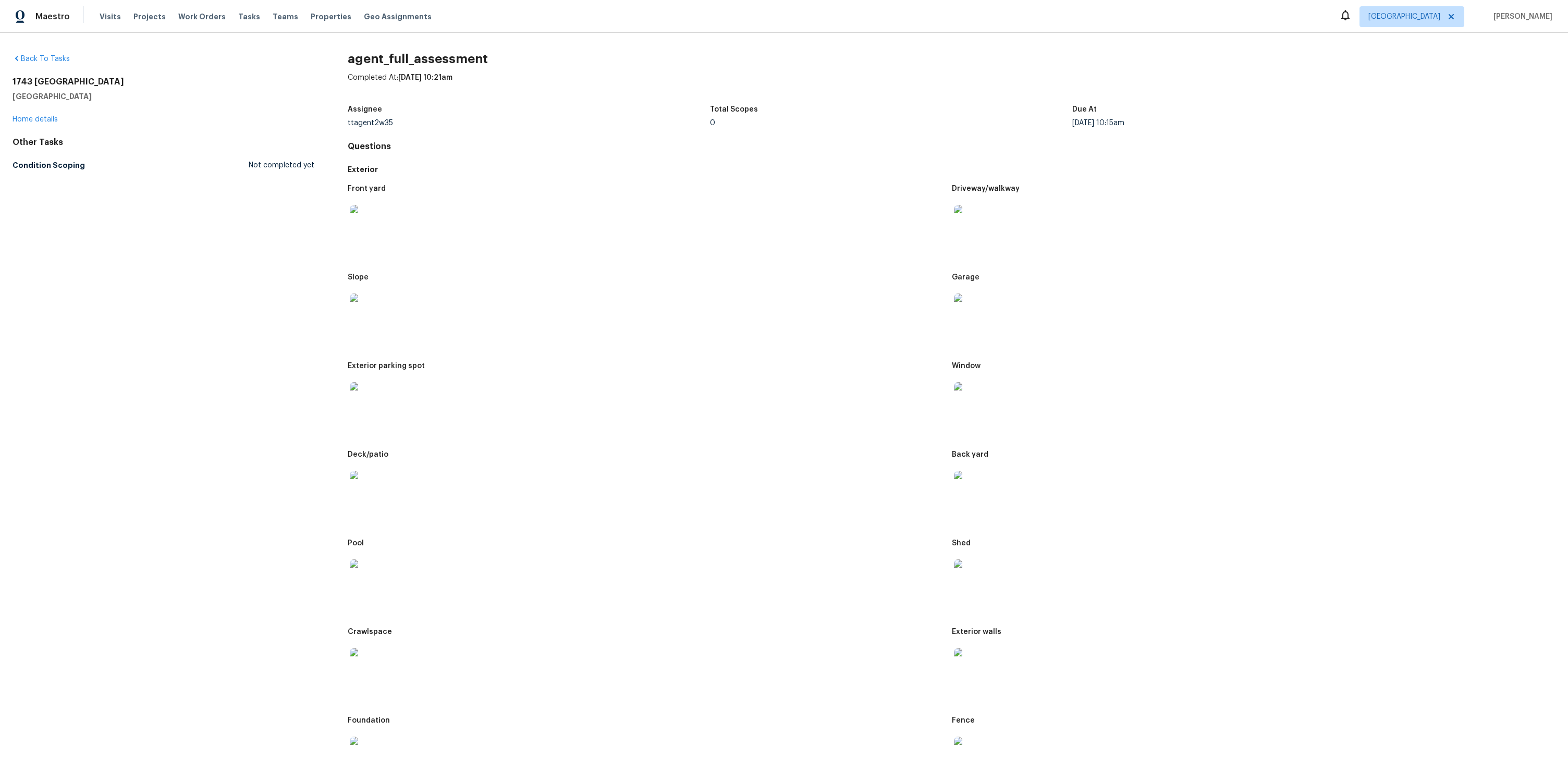
click at [366, 742] on img at bounding box center [366, 753] width 33 height 33
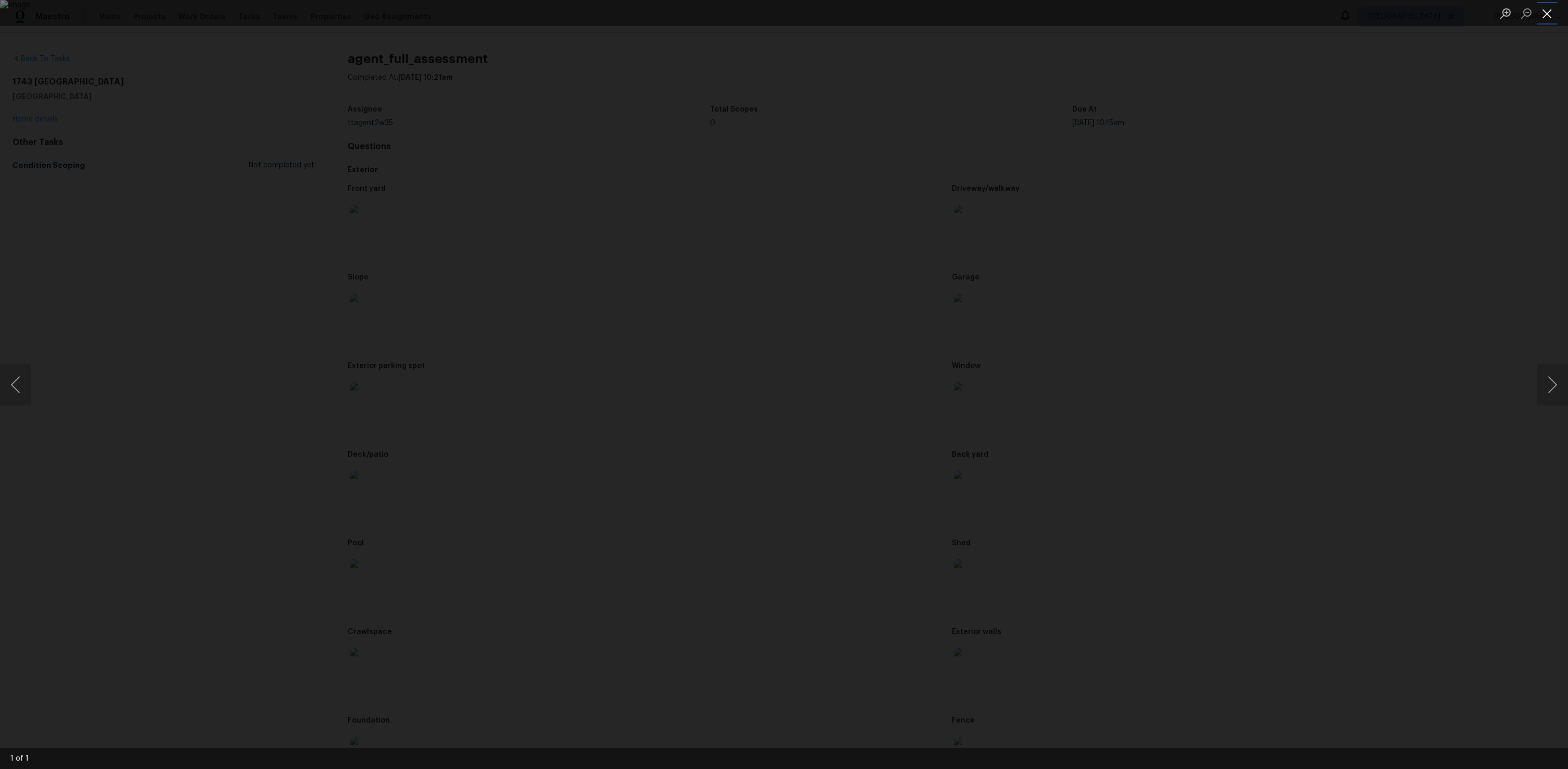
click at [1542, 19] on button "Close lightbox" at bounding box center [1547, 13] width 21 height 18
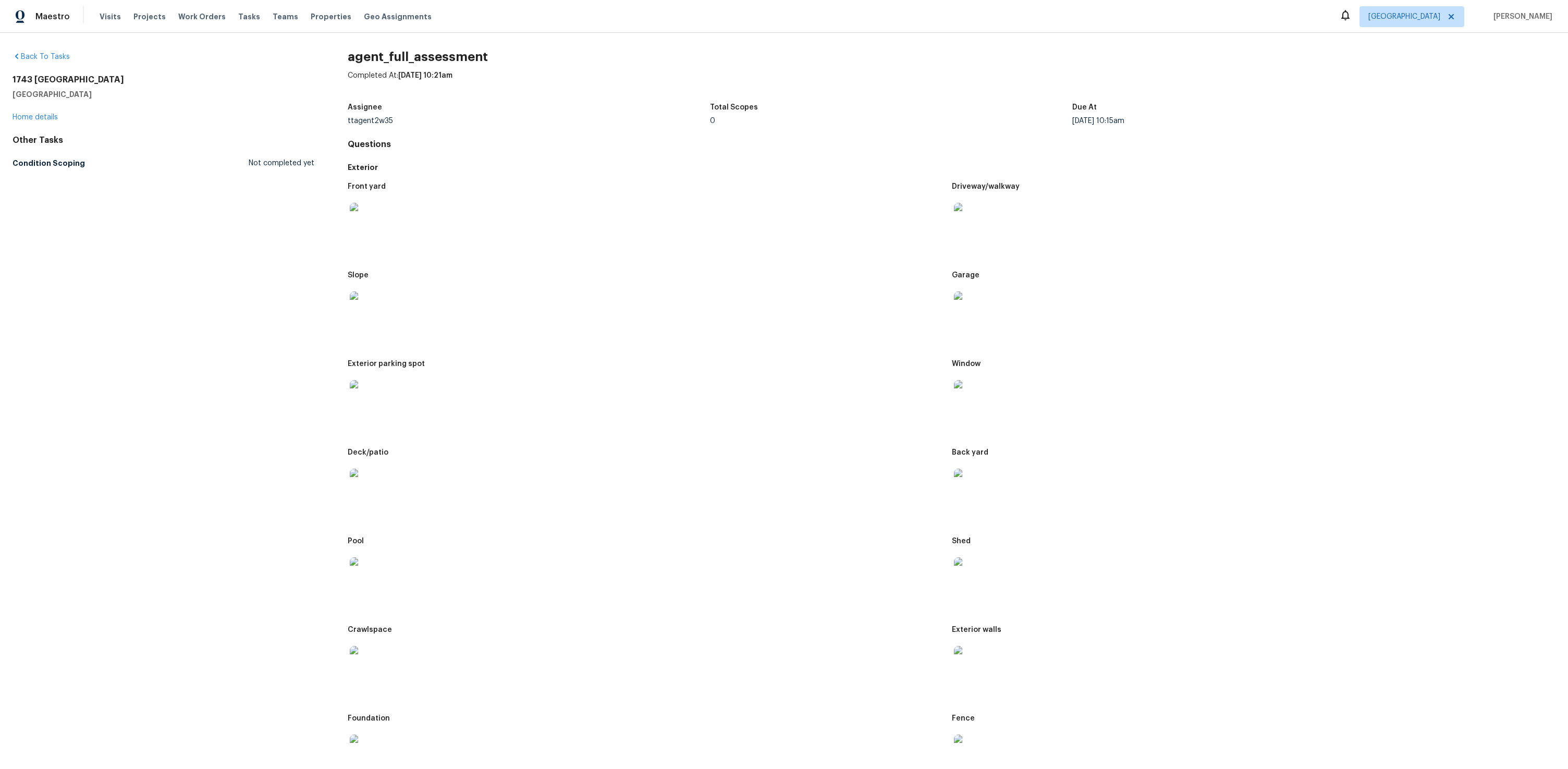
click at [1253, 514] on figure "Back yard" at bounding box center [1254, 486] width 604 height 76
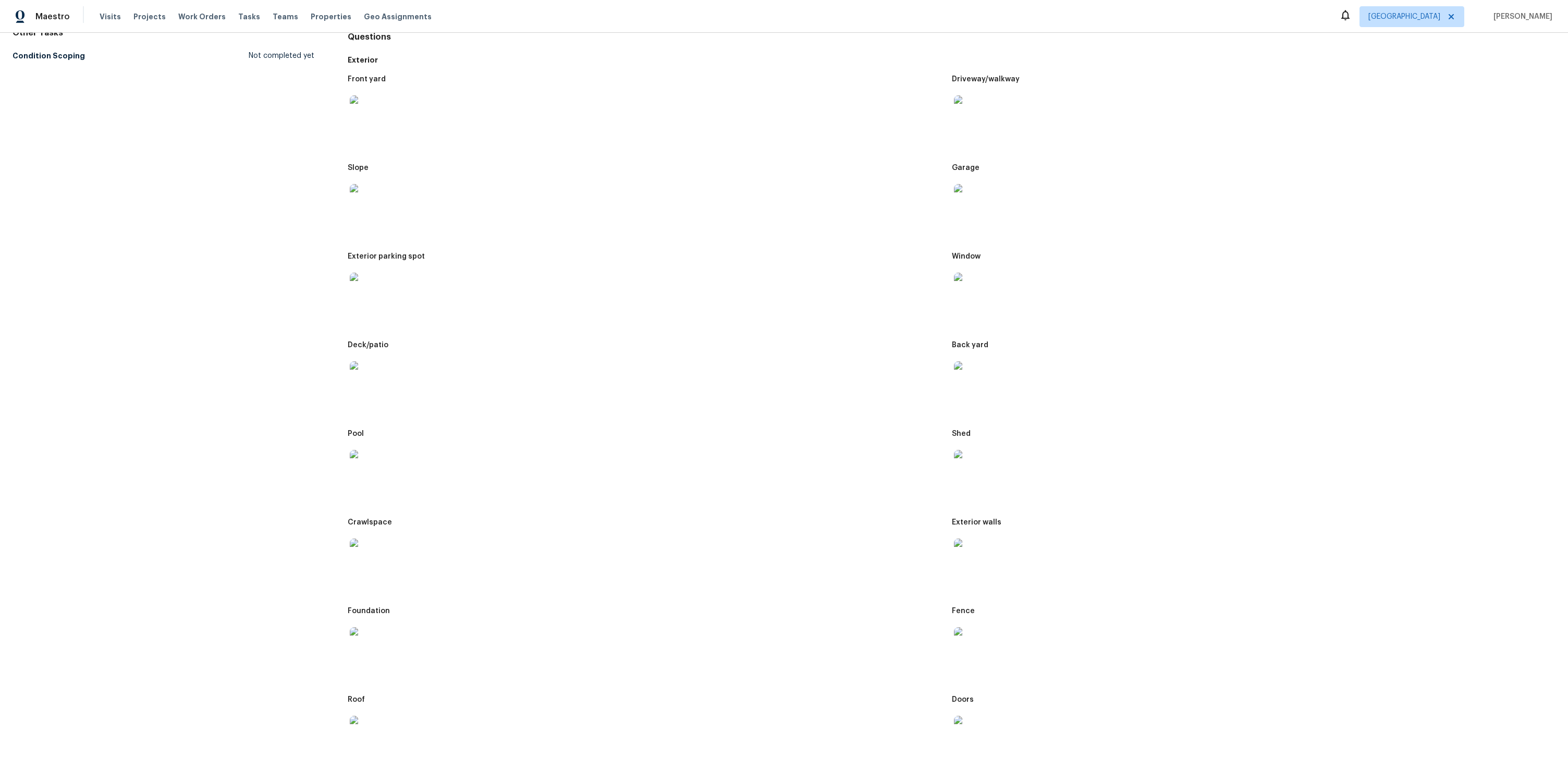
scroll to position [165, 0]
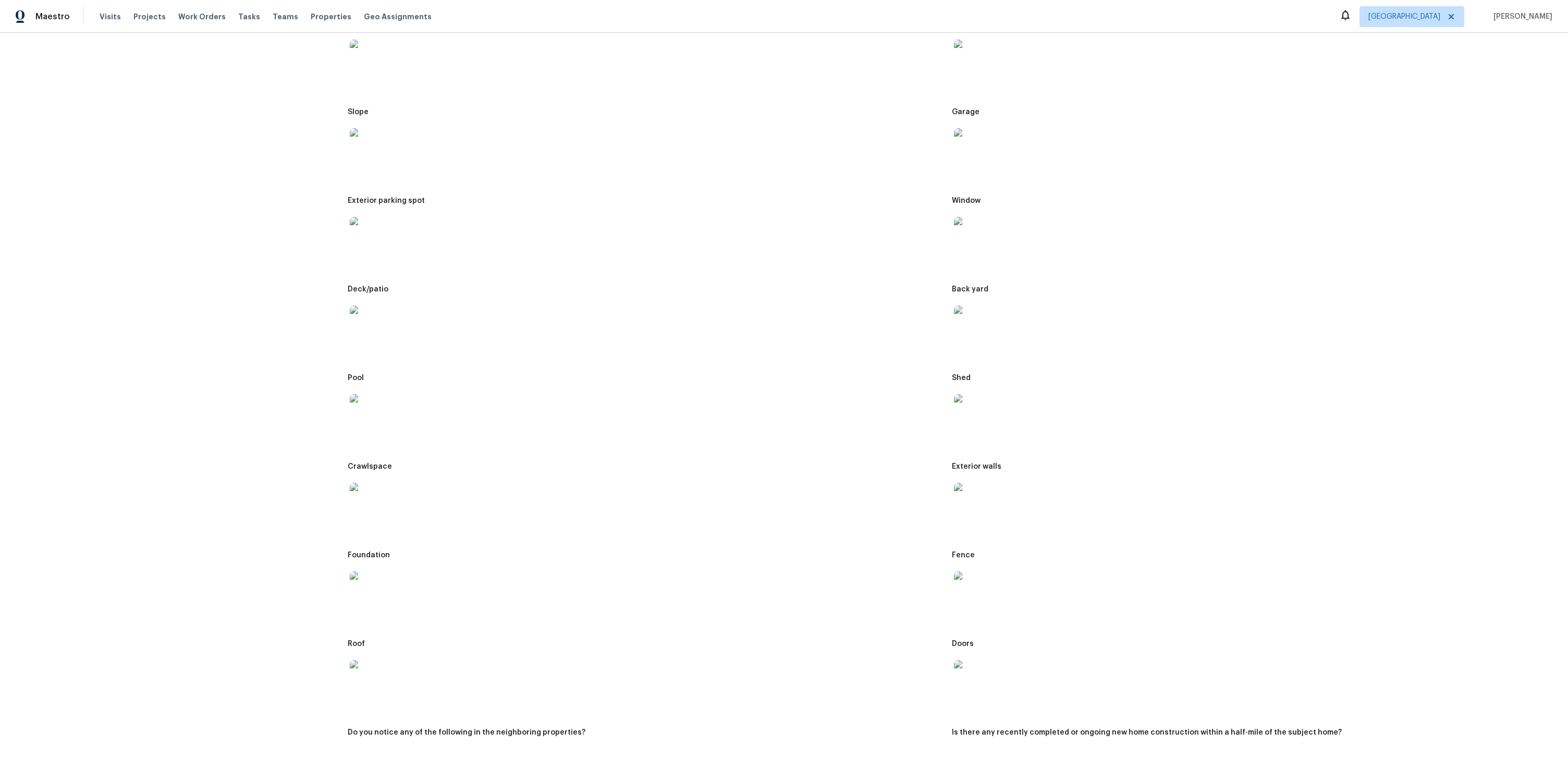
click at [973, 585] on img at bounding box center [970, 588] width 33 height 33
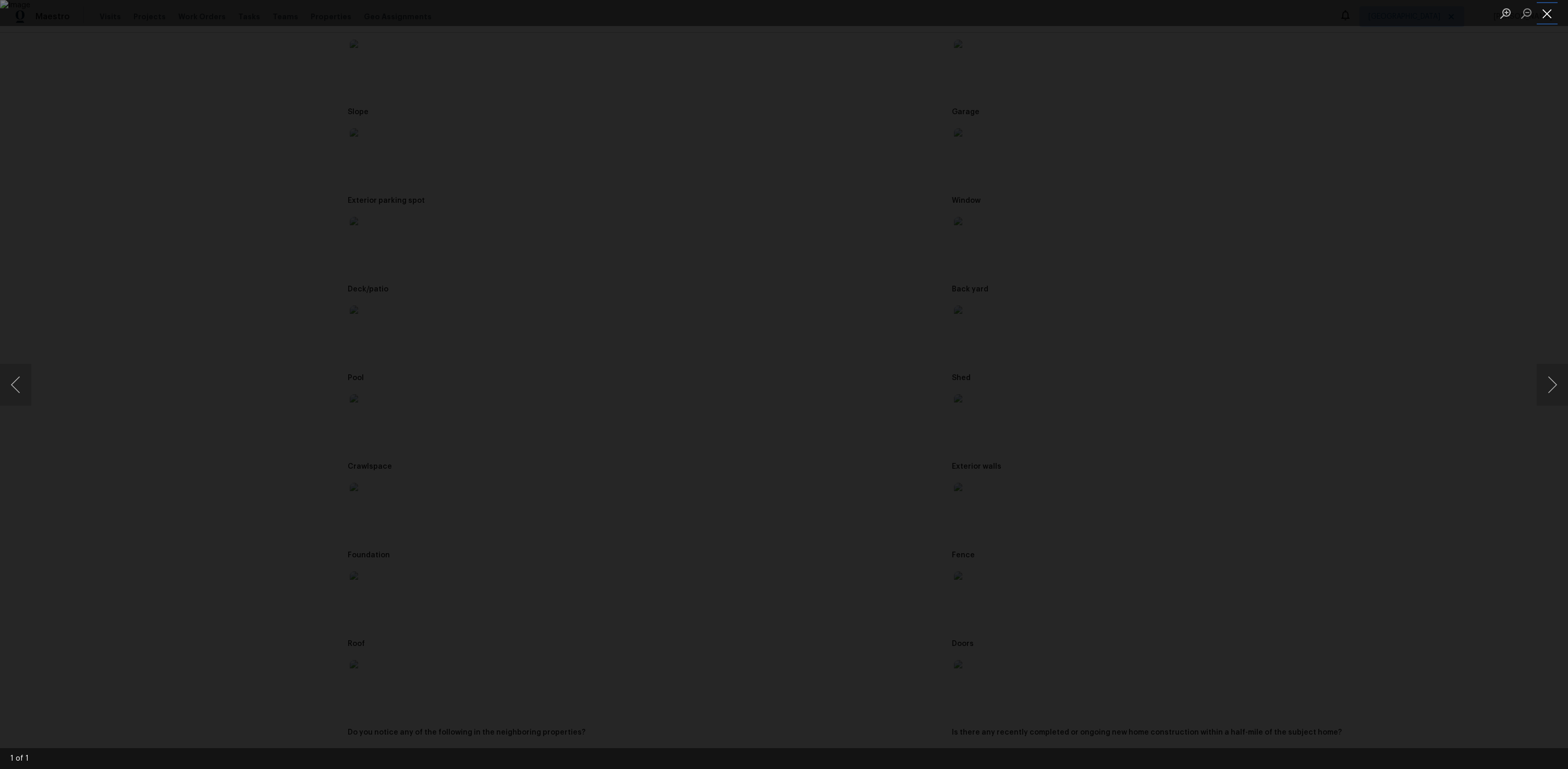
click at [1548, 4] on button "Close lightbox" at bounding box center [1547, 13] width 21 height 18
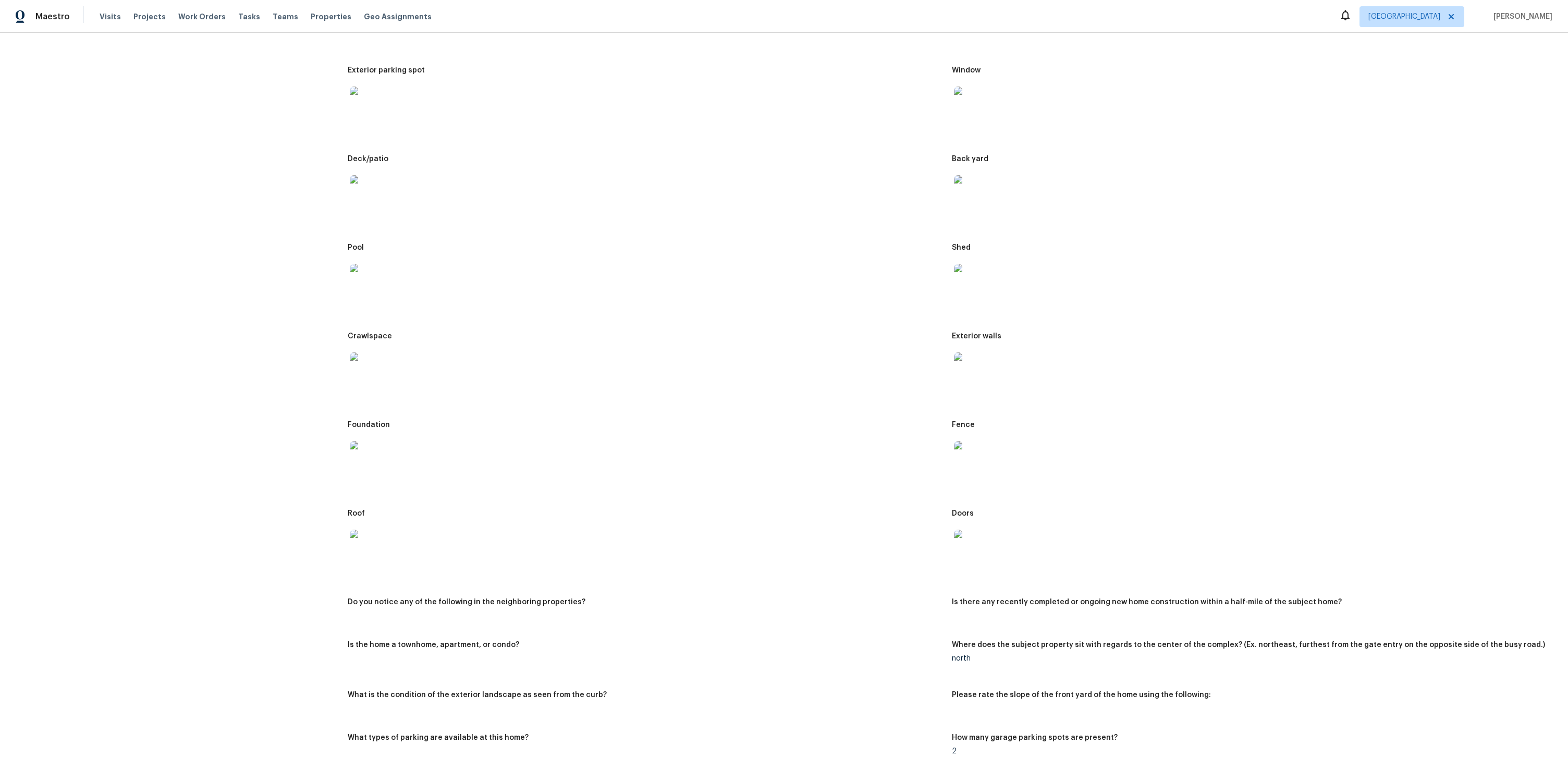
scroll to position [343, 0]
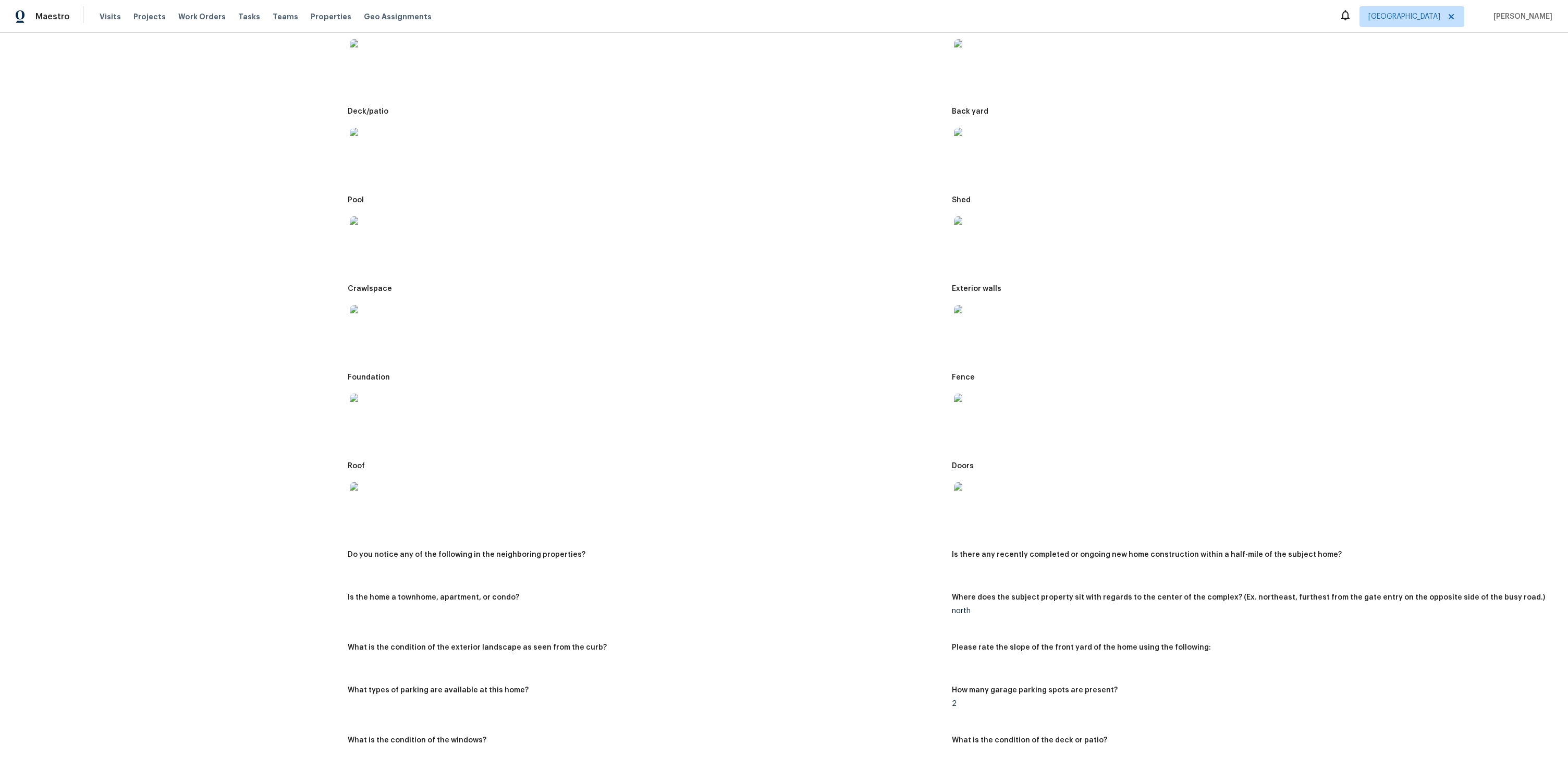
click at [350, 504] on img at bounding box center [366, 499] width 33 height 33
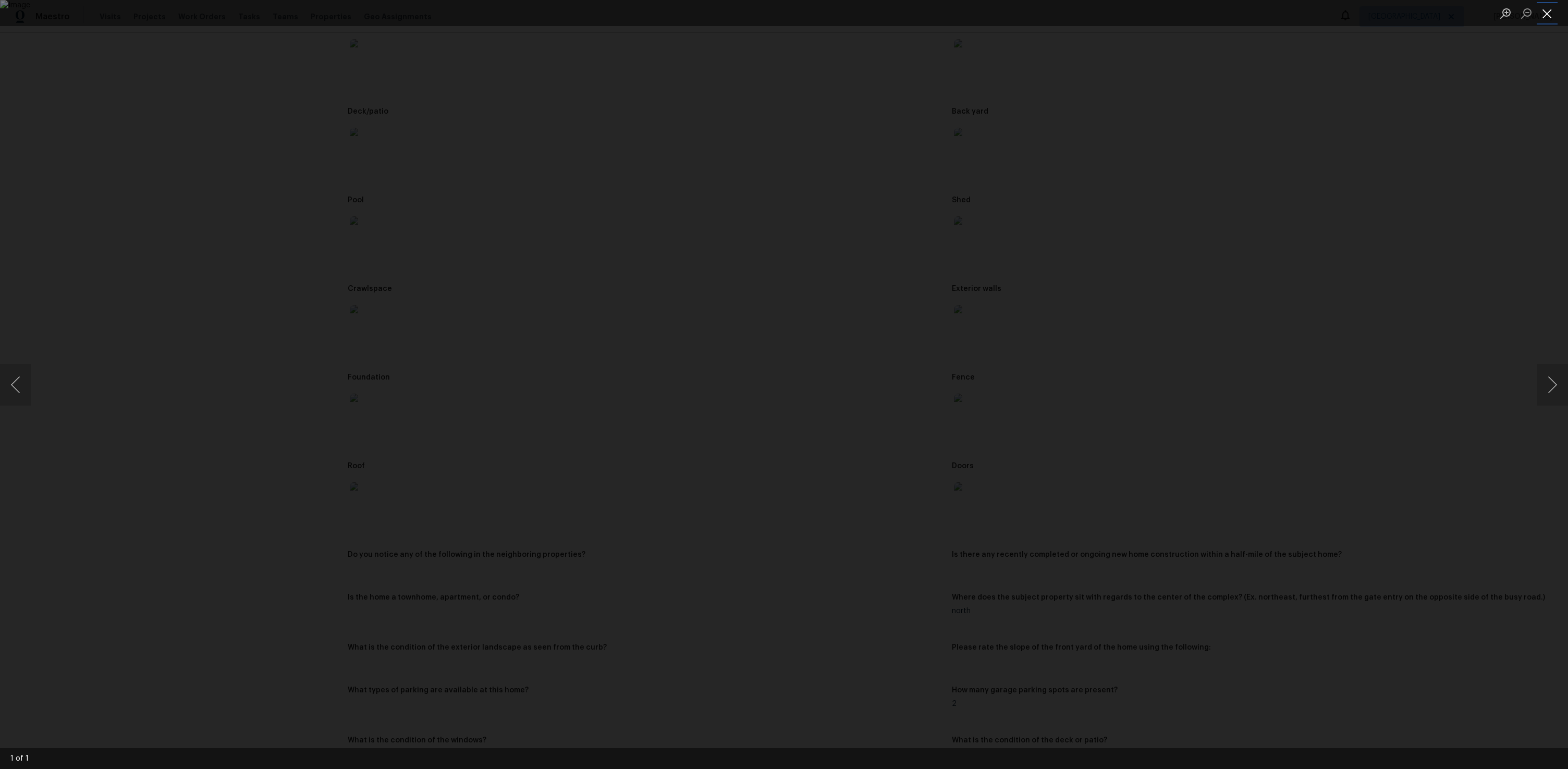
click at [1552, 17] on button "Close lightbox" at bounding box center [1547, 13] width 21 height 18
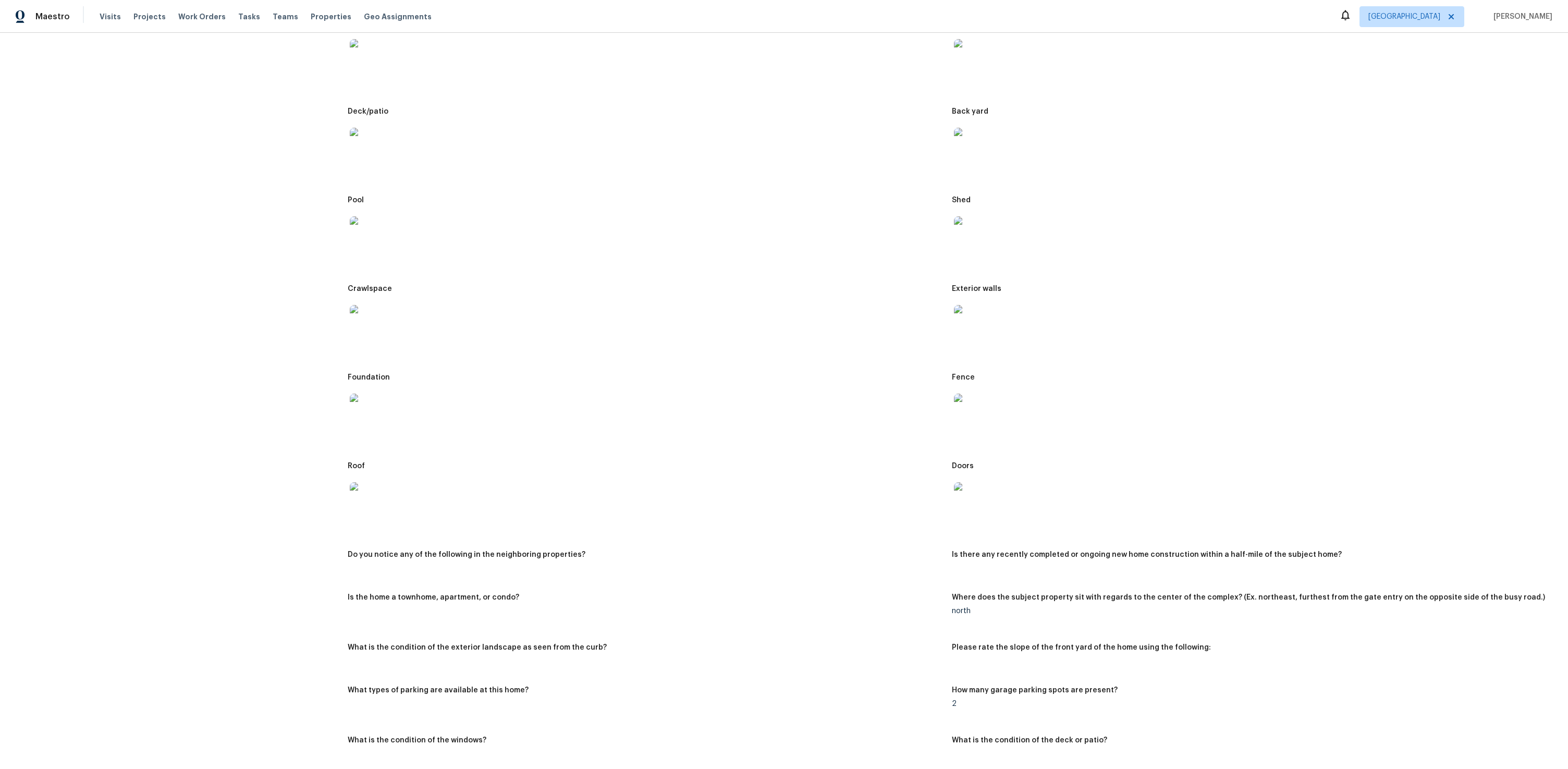
click at [967, 514] on img at bounding box center [970, 499] width 33 height 33
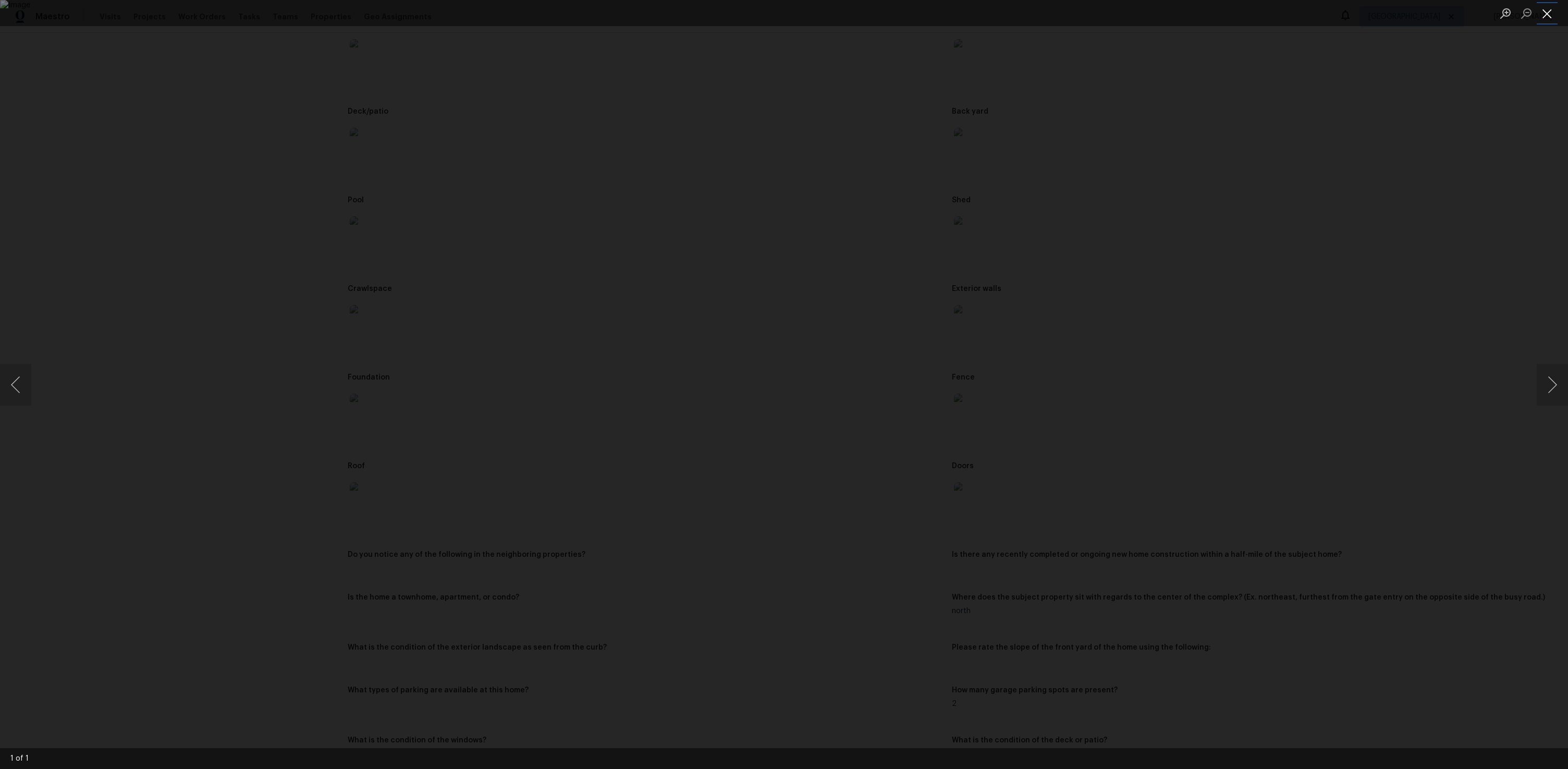
click at [1555, 12] on button "Close lightbox" at bounding box center [1547, 13] width 21 height 18
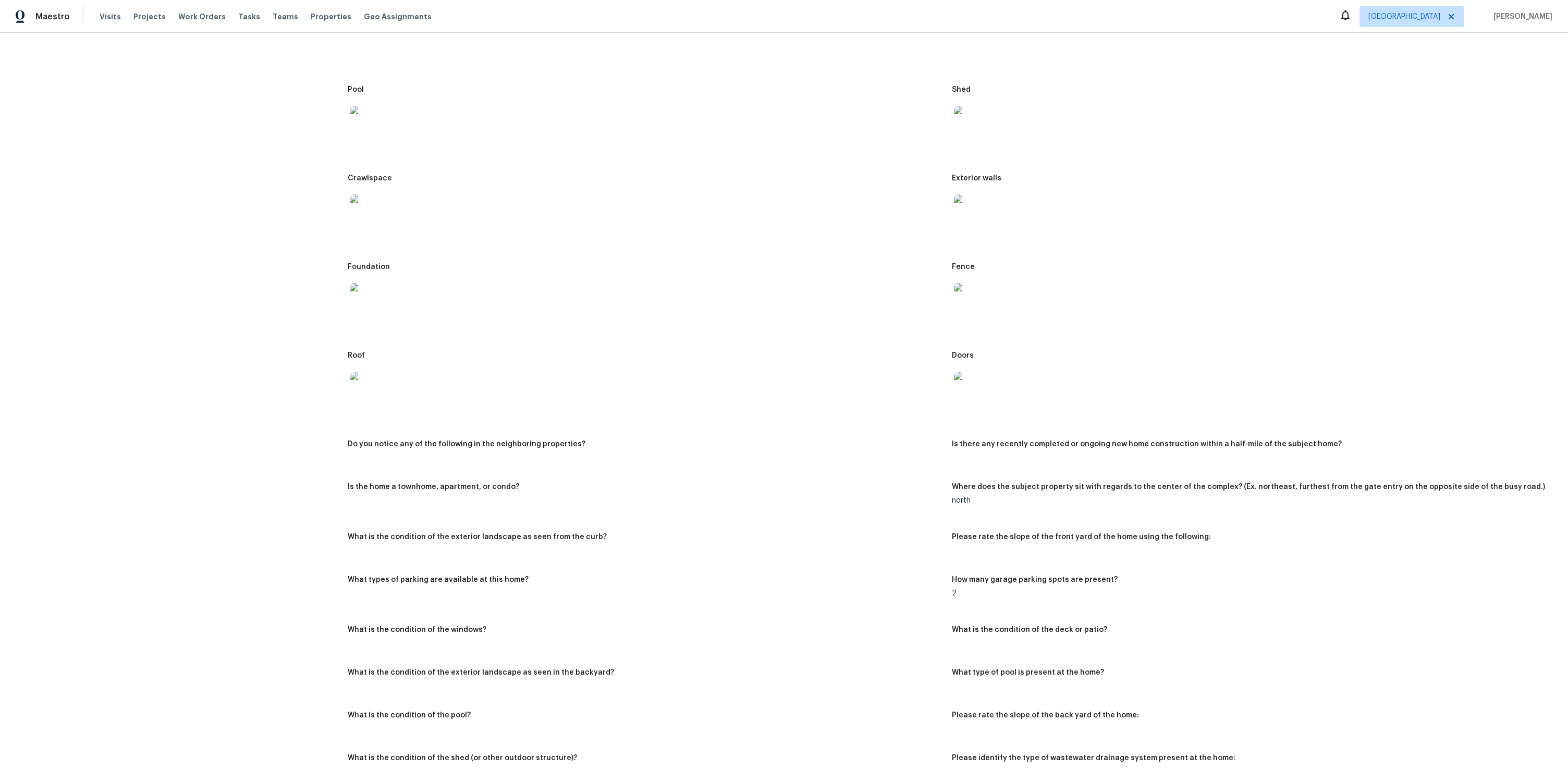
scroll to position [475, 0]
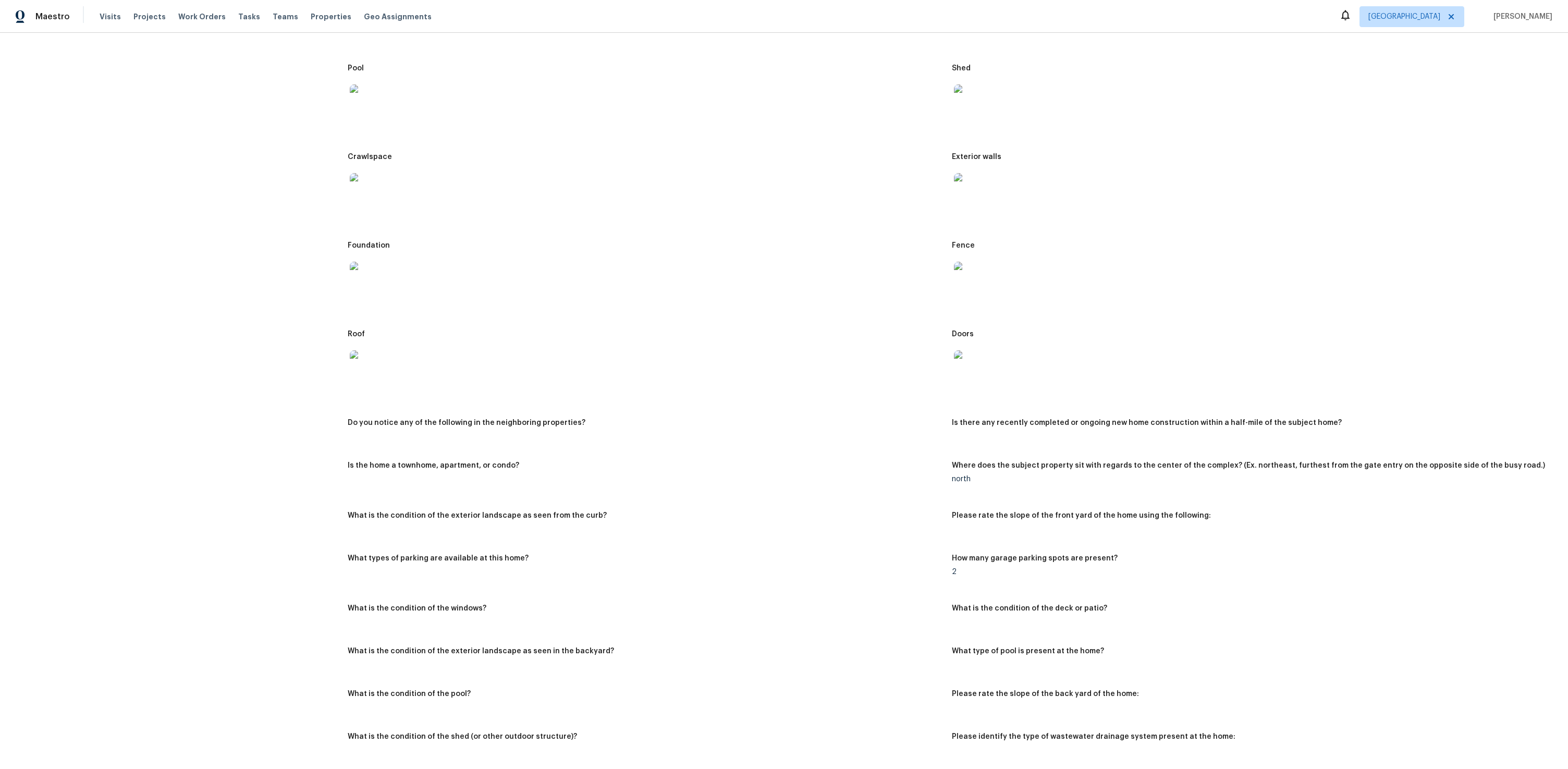
click at [520, 432] on figure "Do you notice any of the following in the neighboring properties?" at bounding box center [649, 435] width 604 height 30
click at [517, 426] on h5 "Do you notice any of the following in the neighboring properties?" at bounding box center [466, 423] width 238 height 7
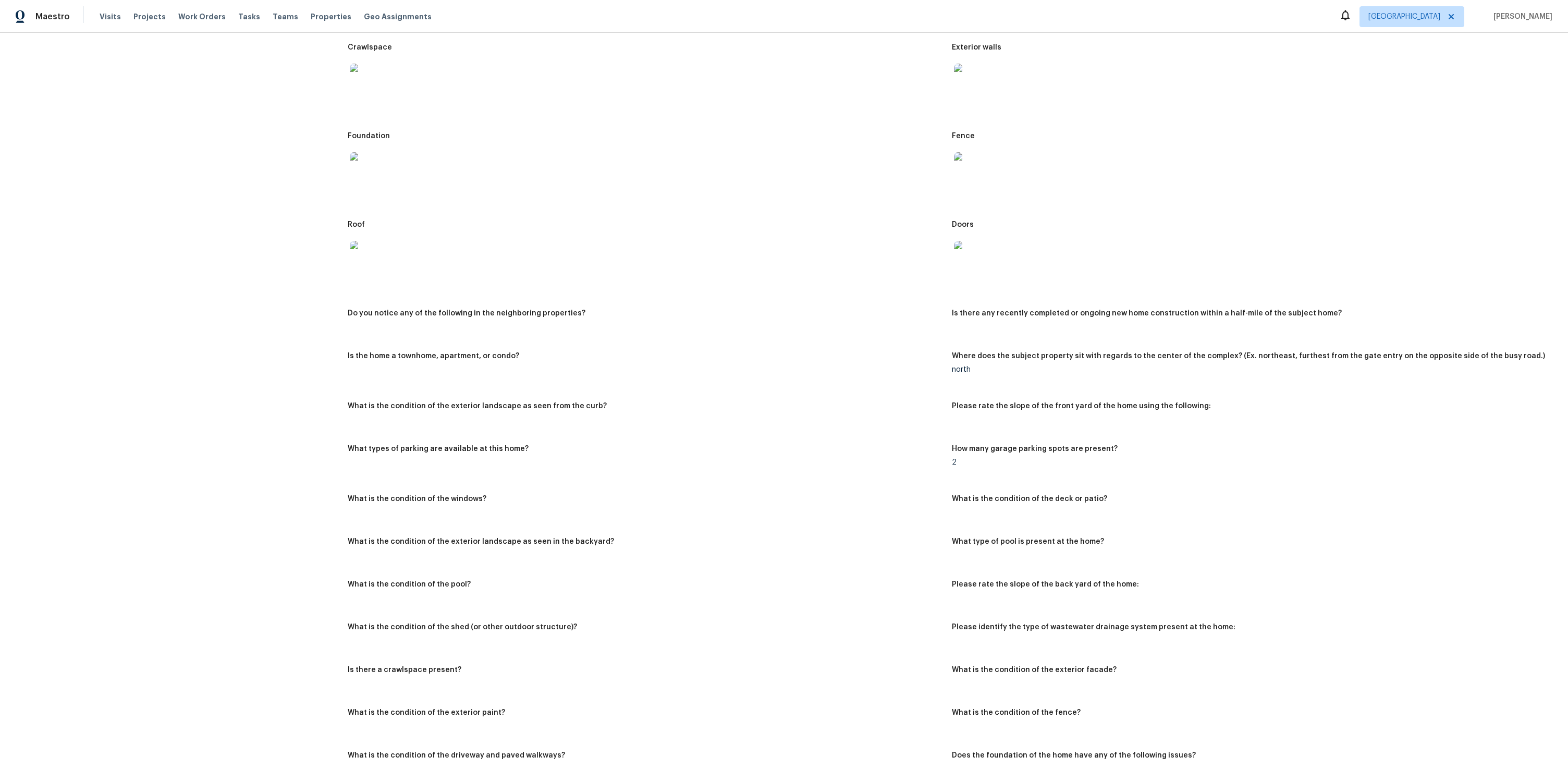
scroll to position [741, 0]
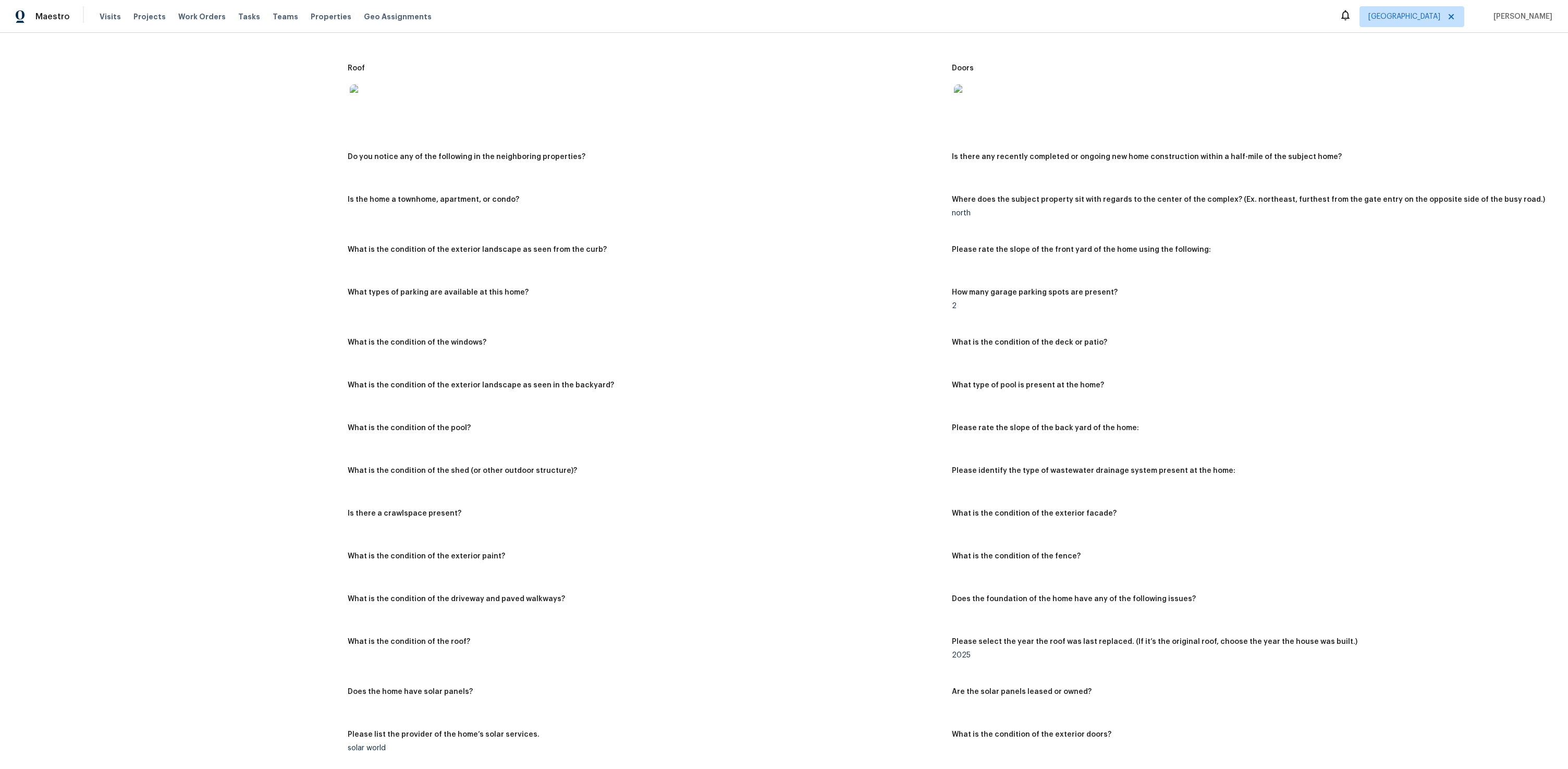
click at [470, 152] on div "Front yard Driveway/walkway Slope Garage Exterior parking spot Window Deck/pati…" at bounding box center [951, 107] width 1208 height 1337
drag, startPoint x: 472, startPoint y: 155, endPoint x: 612, endPoint y: 156, distance: 140.0
click at [612, 156] on div "Do you notice any of the following in the neighboring properties?" at bounding box center [645, 160] width 595 height 13
click at [611, 156] on div "Do you notice any of the following in the neighboring properties?" at bounding box center [645, 160] width 595 height 13
click at [586, 161] on div "Do you notice any of the following in the neighboring properties?" at bounding box center [645, 160] width 595 height 13
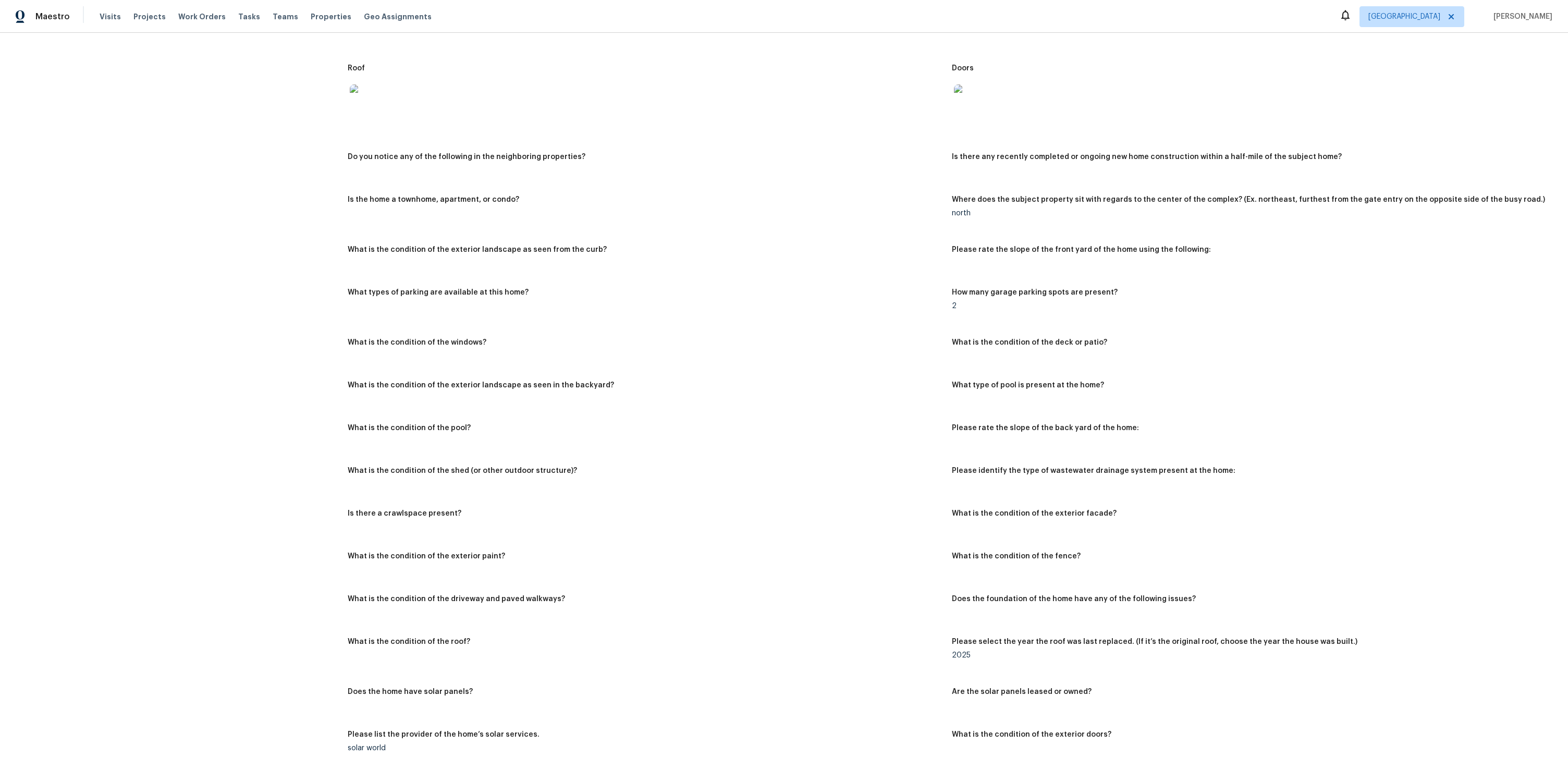
click at [466, 161] on div "Do you notice any of the following in the neighboring properties?" at bounding box center [645, 160] width 595 height 13
click at [469, 158] on h5 "Do you notice any of the following in the neighboring properties?" at bounding box center [466, 157] width 238 height 7
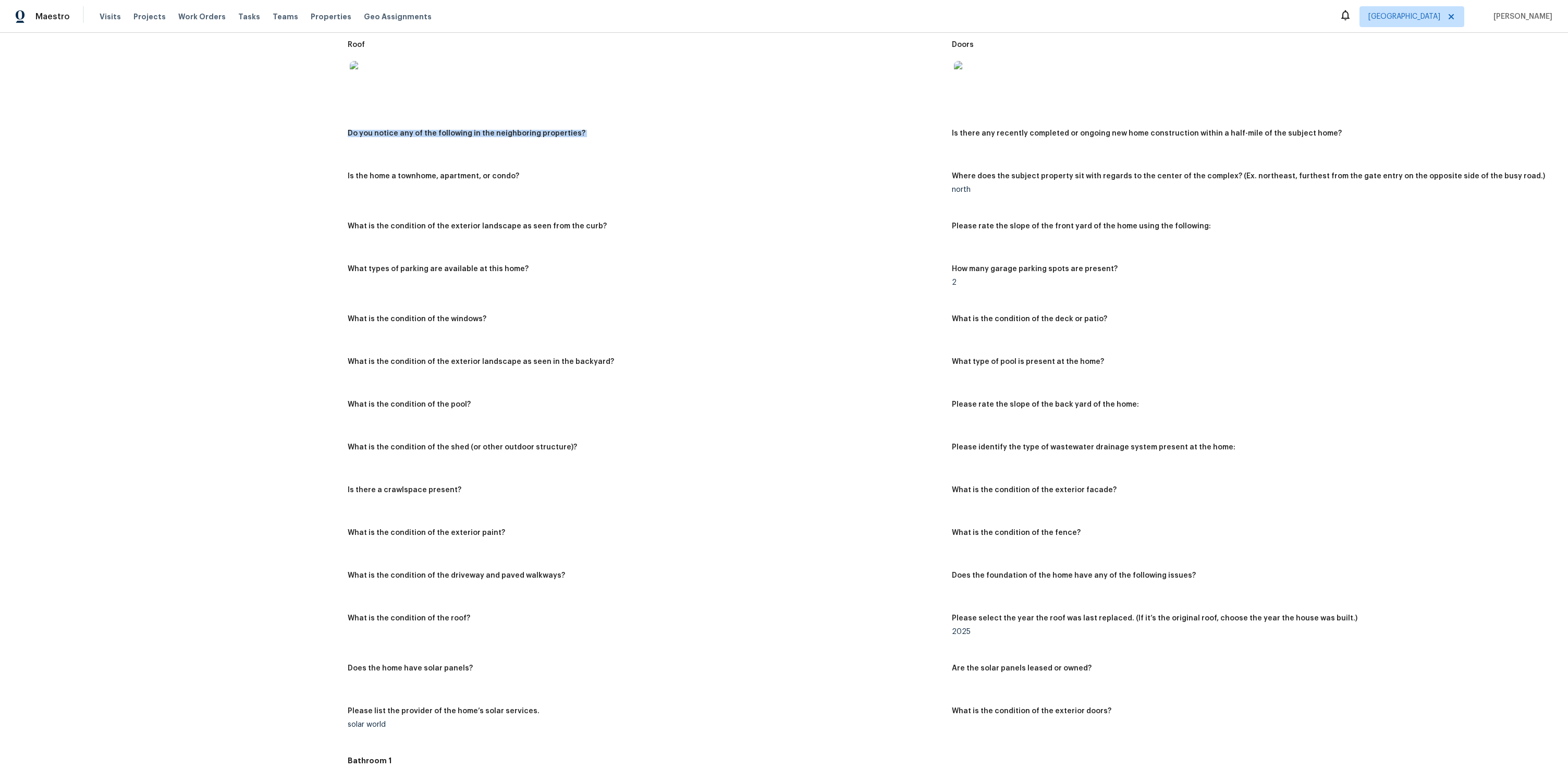
scroll to position [744, 0]
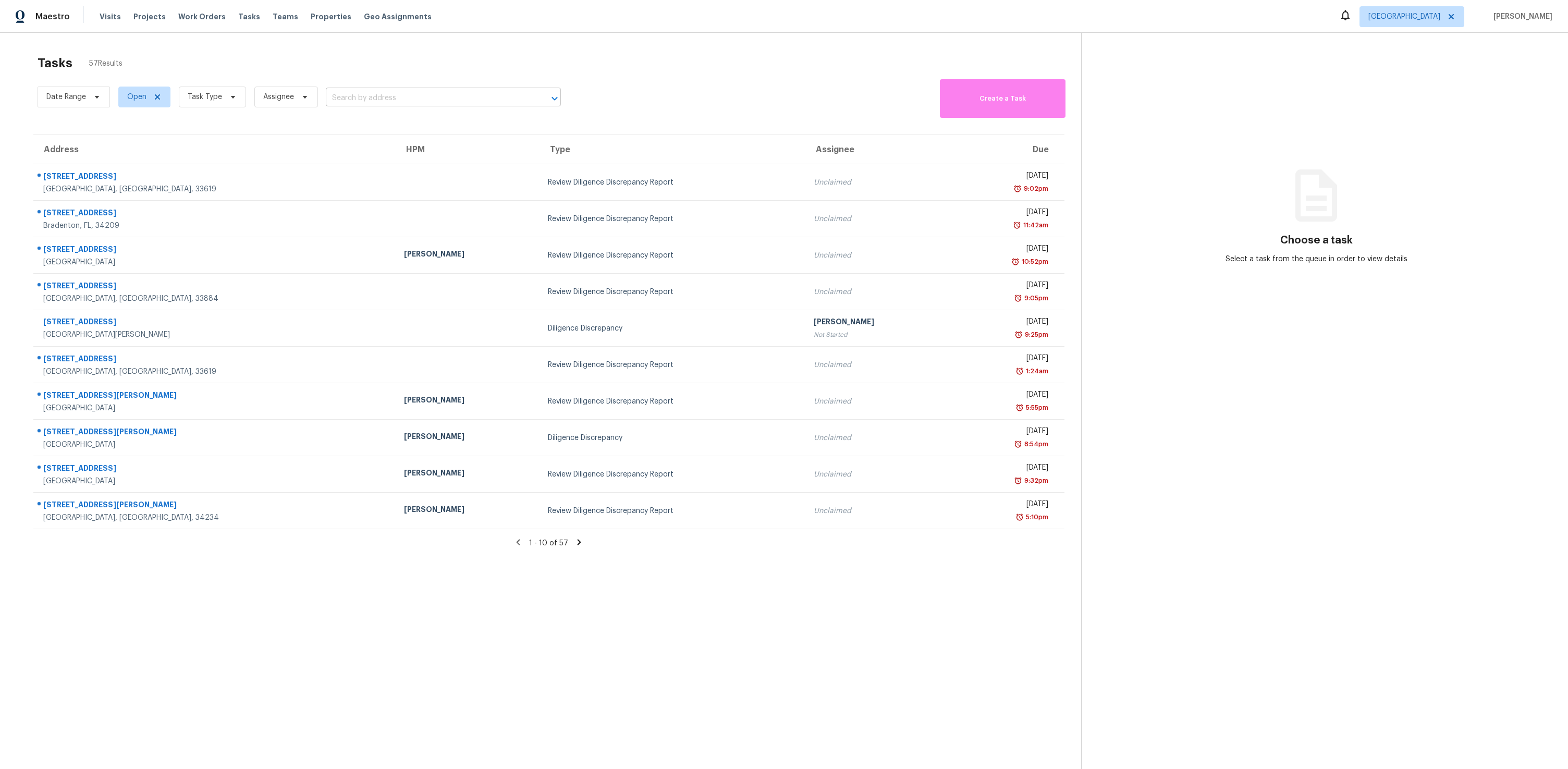
click at [398, 95] on input "text" at bounding box center [429, 98] width 206 height 16
type input "1743 sunset point"
click at [448, 55] on div "Tasks 57 Results" at bounding box center [559, 63] width 1043 height 27
click at [385, 88] on div "Date Range Open Task Type Assignee ​" at bounding box center [299, 97] width 523 height 41
click at [378, 93] on input "text" at bounding box center [429, 98] width 206 height 16
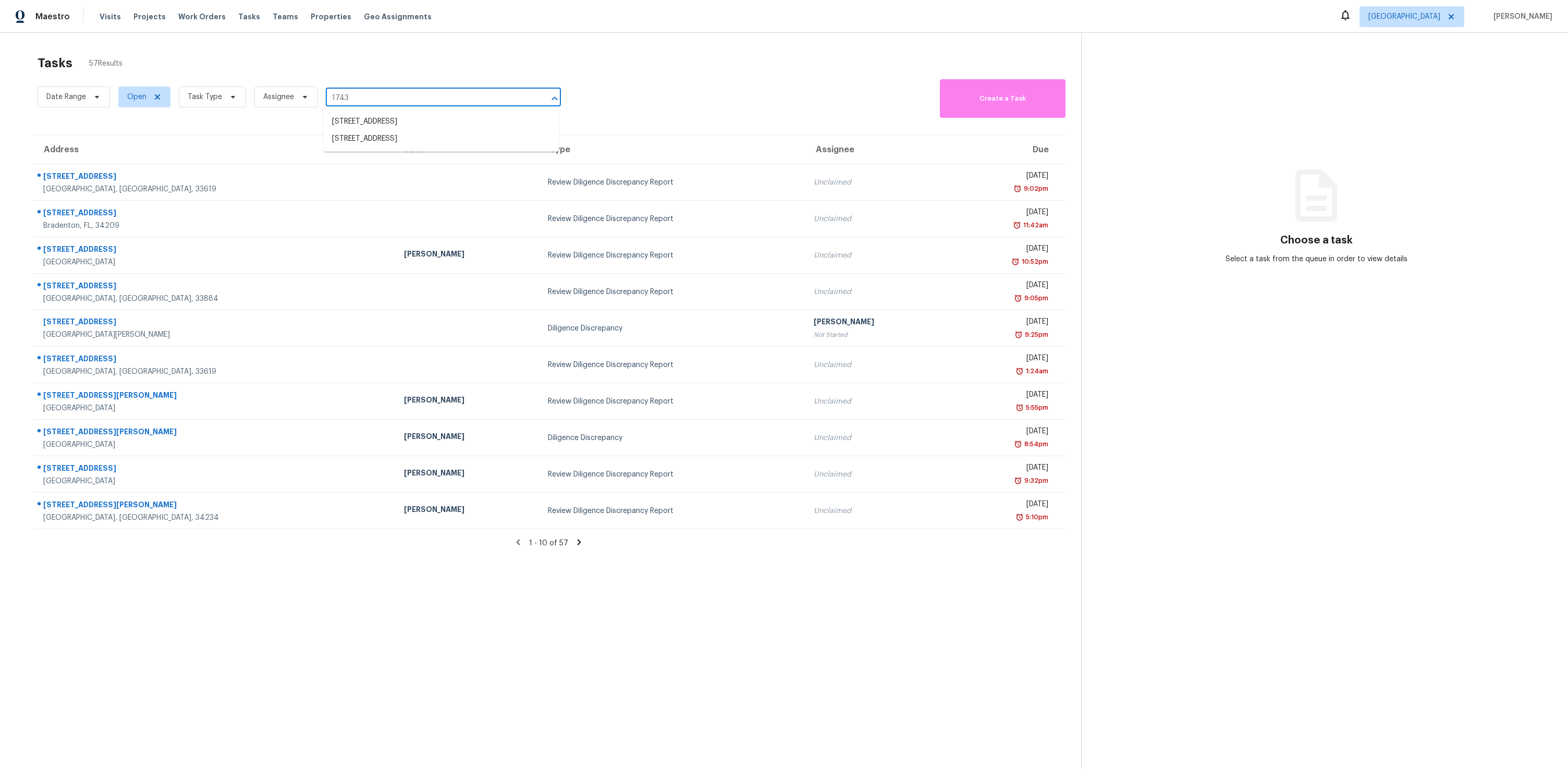
type input "1743"
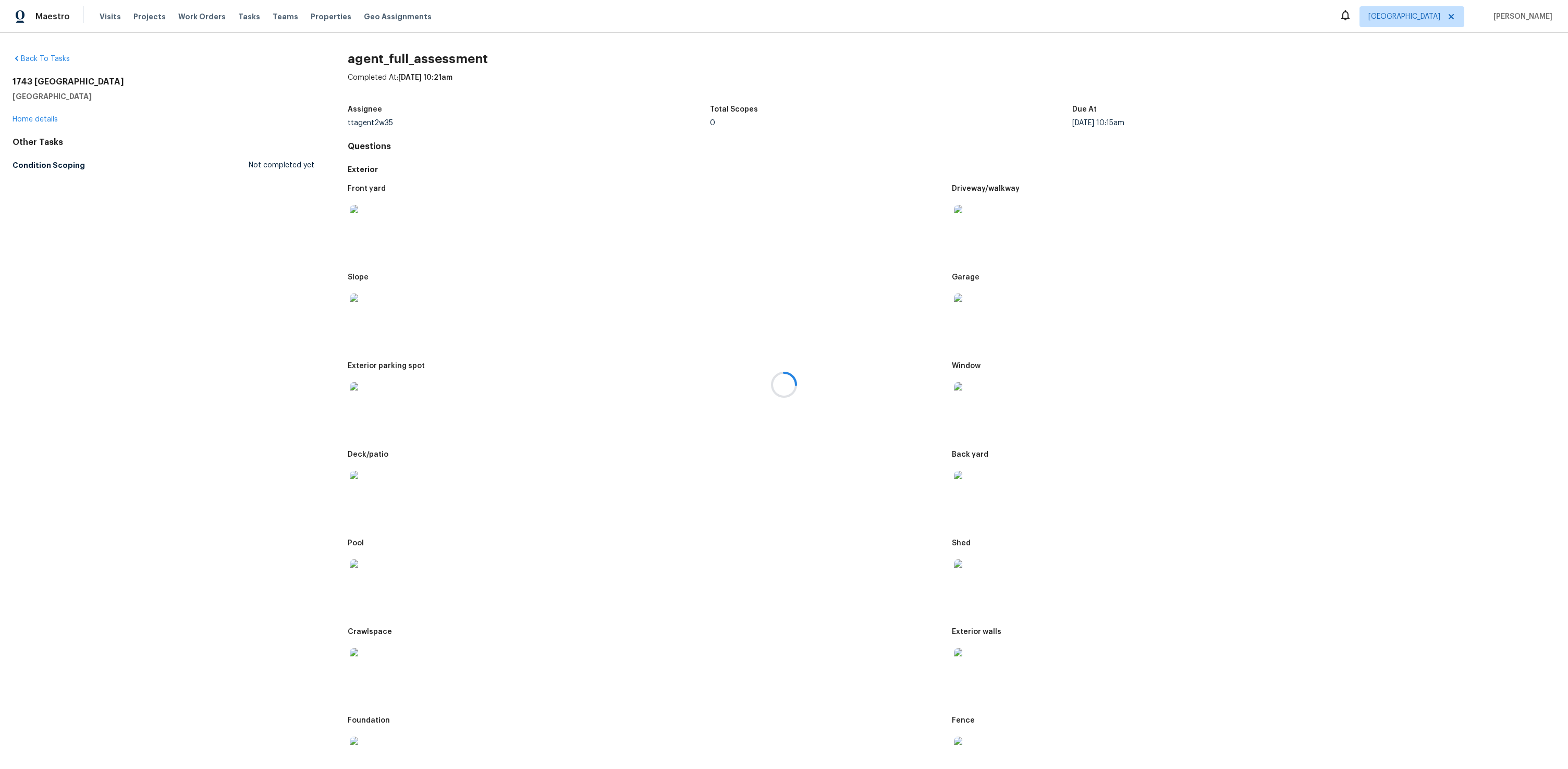
drag, startPoint x: 1566, startPoint y: 117, endPoint x: 1554, endPoint y: 165, distance: 49.5
click at [1555, 167] on div at bounding box center [784, 384] width 1568 height 769
drag, startPoint x: 1564, startPoint y: 129, endPoint x: 1558, endPoint y: 139, distance: 11.7
click at [1558, 138] on div at bounding box center [784, 384] width 1568 height 769
drag, startPoint x: 1563, startPoint y: 106, endPoint x: 1508, endPoint y: 152, distance: 71.7
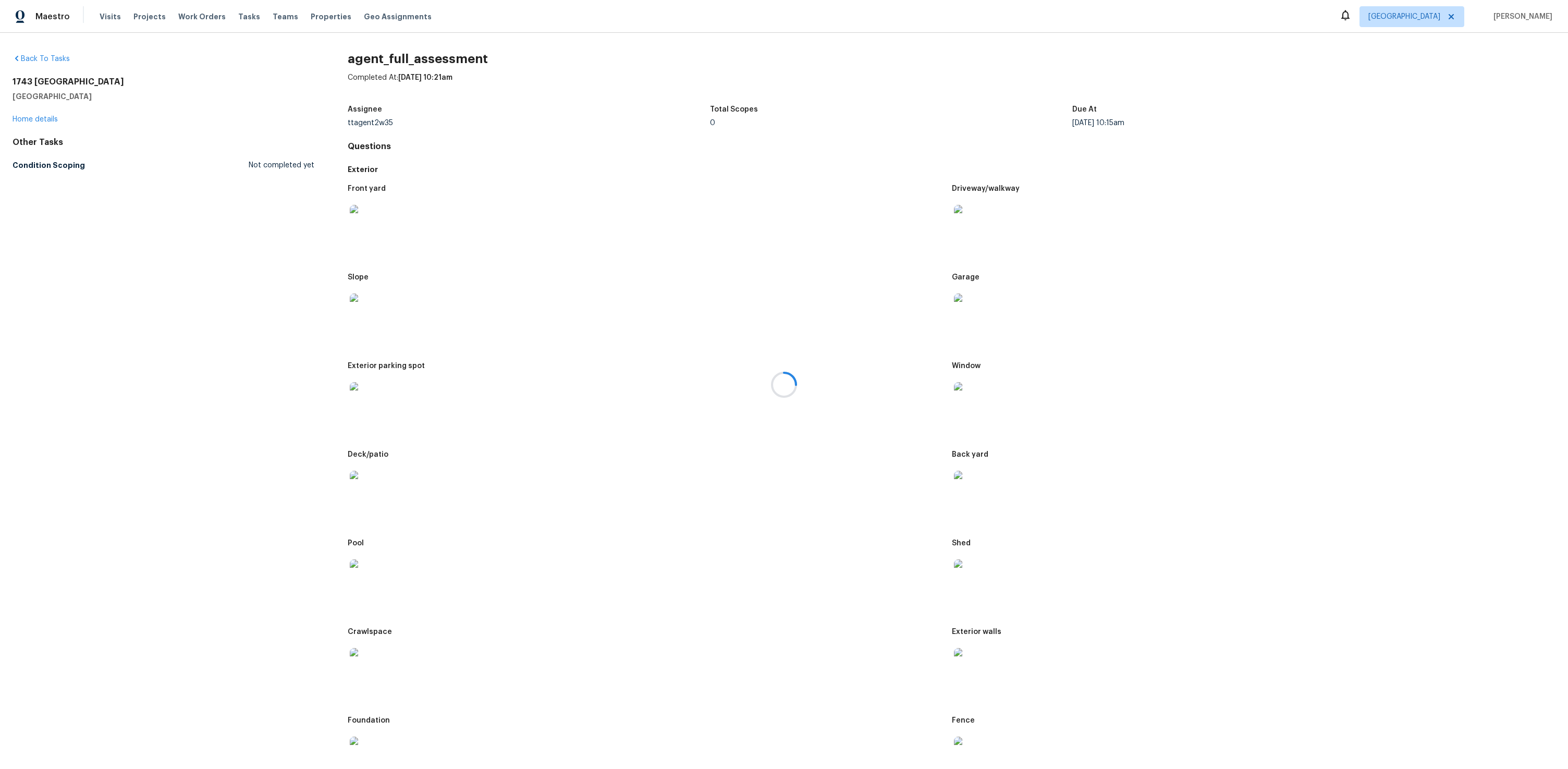
click at [1555, 133] on div at bounding box center [784, 384] width 1568 height 769
click at [684, 564] on div at bounding box center [645, 576] width 595 height 46
click at [355, 221] on img at bounding box center [366, 222] width 33 height 33
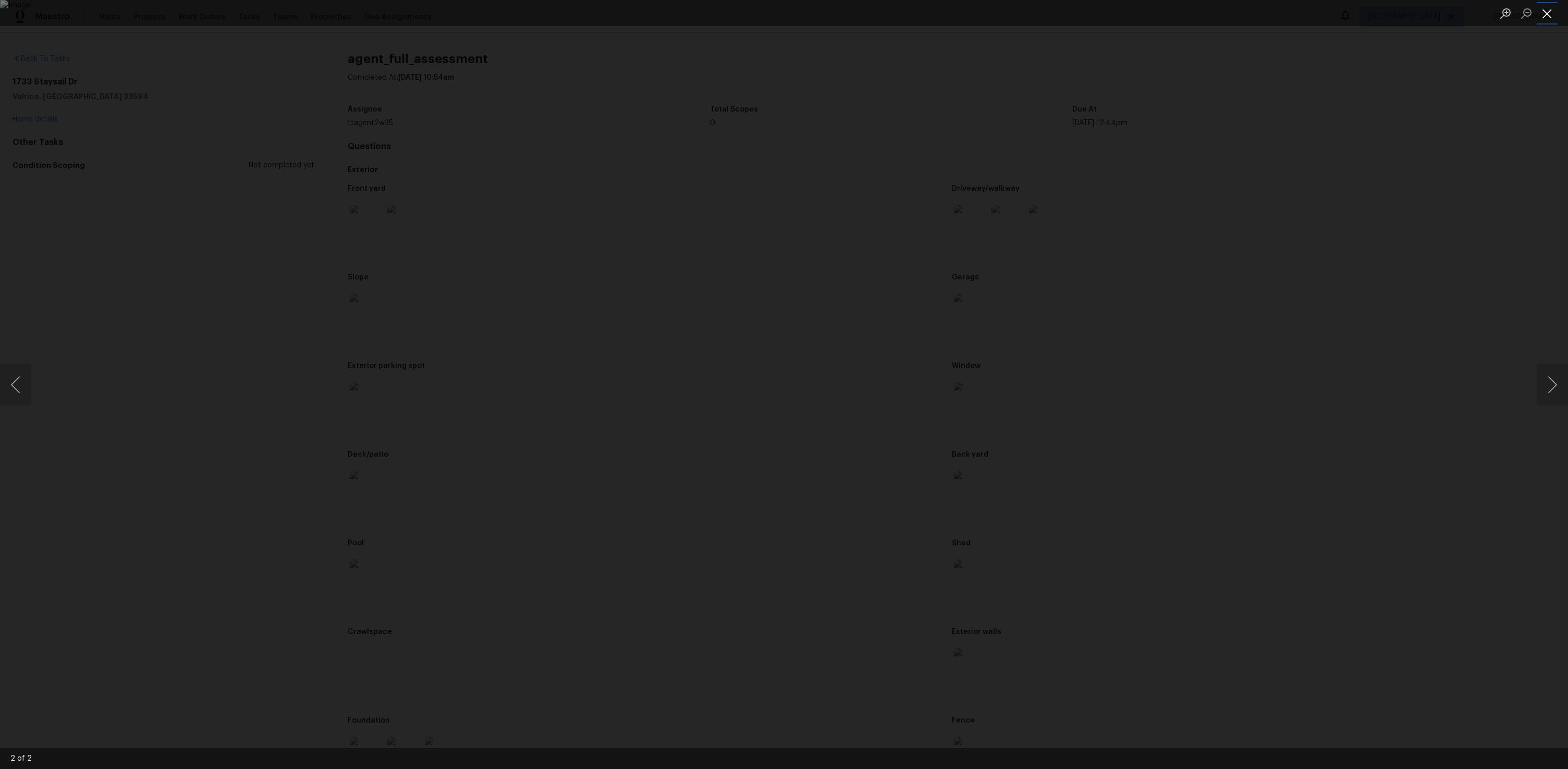
click at [1548, 20] on button "Close lightbox" at bounding box center [1547, 13] width 21 height 18
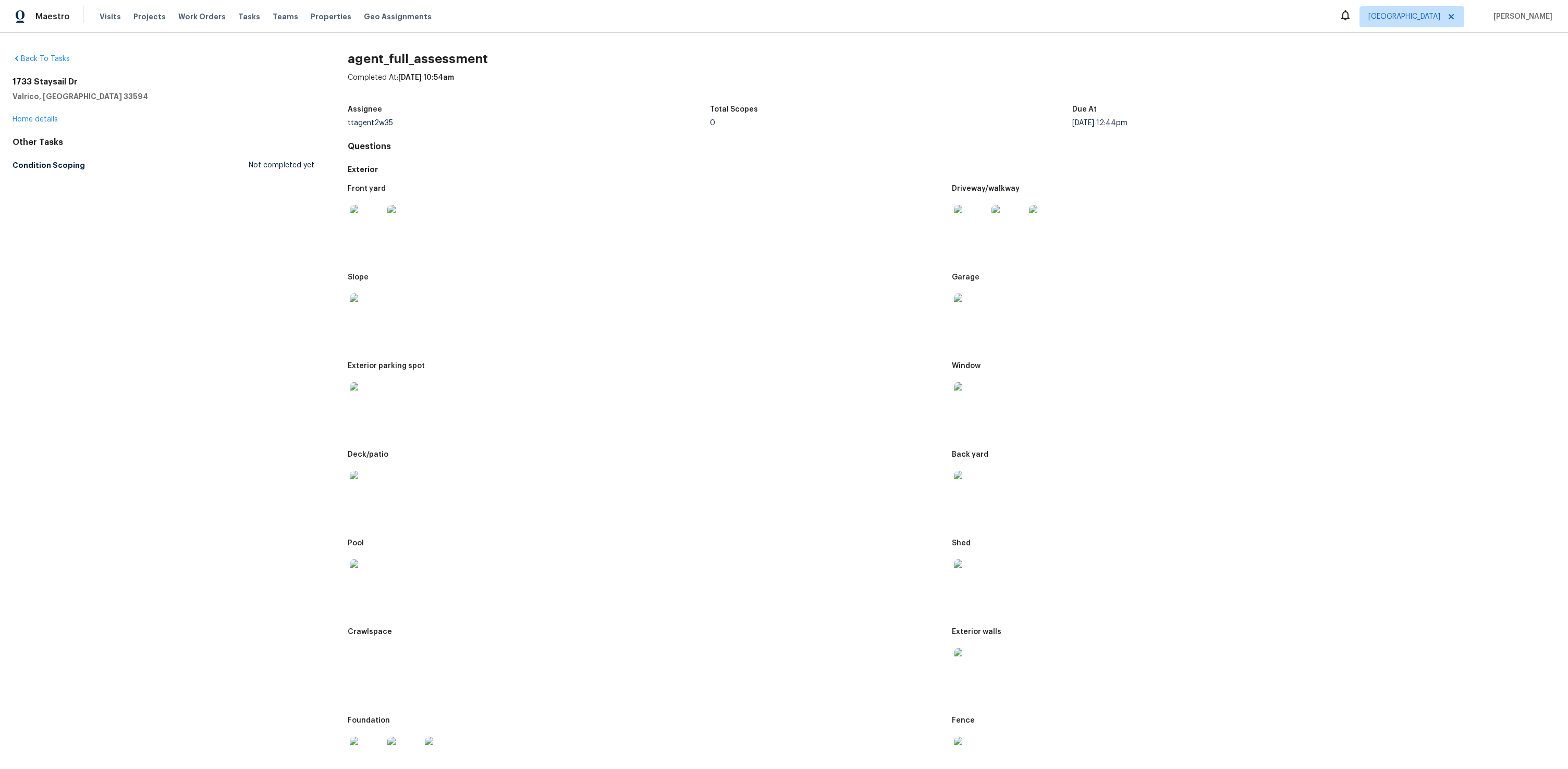
click at [973, 232] on img at bounding box center [970, 222] width 33 height 33
click at [956, 211] on img at bounding box center [970, 222] width 33 height 33
click at [1048, 214] on img at bounding box center [1045, 222] width 33 height 33
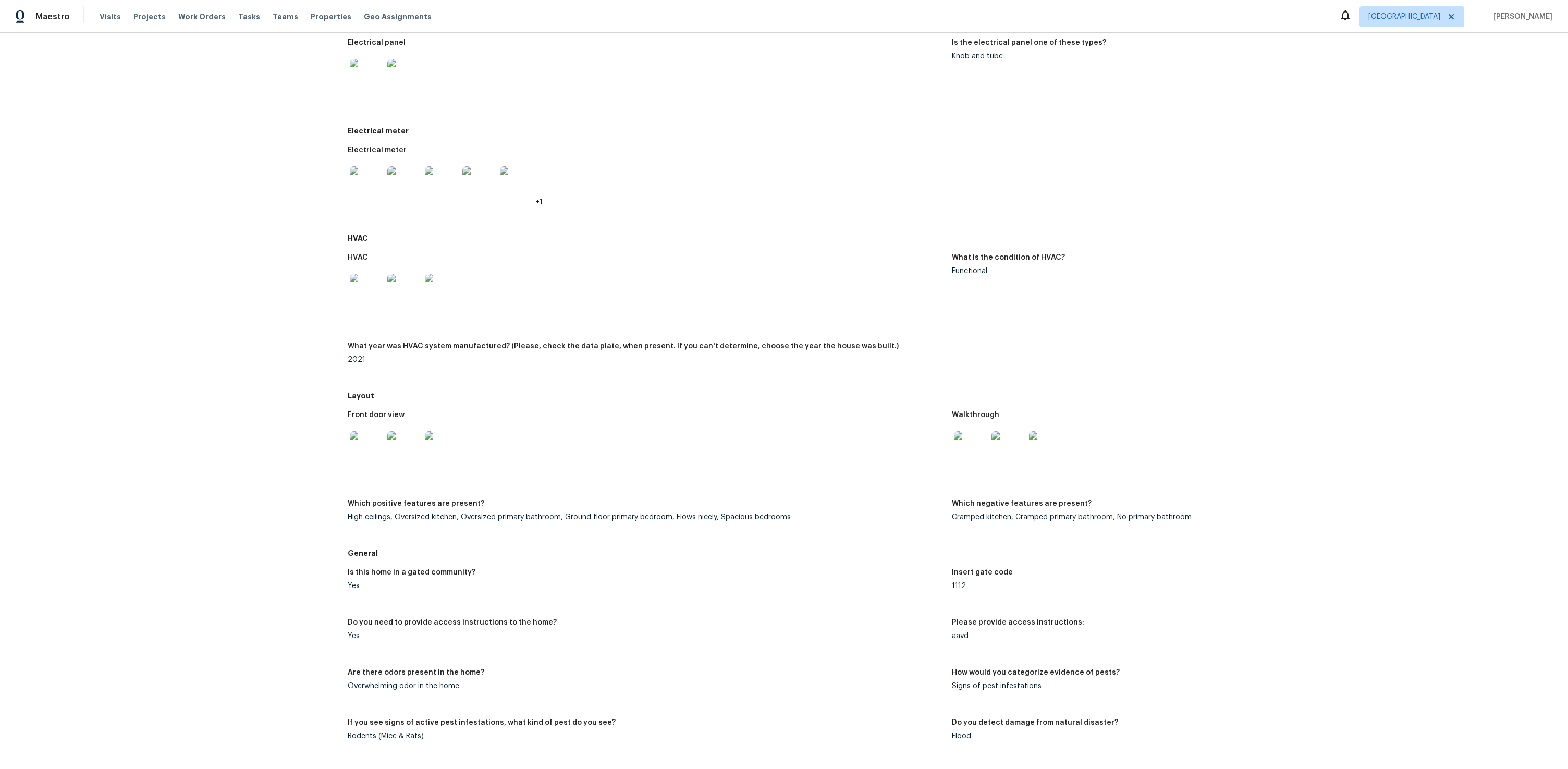
scroll to position [4617, 0]
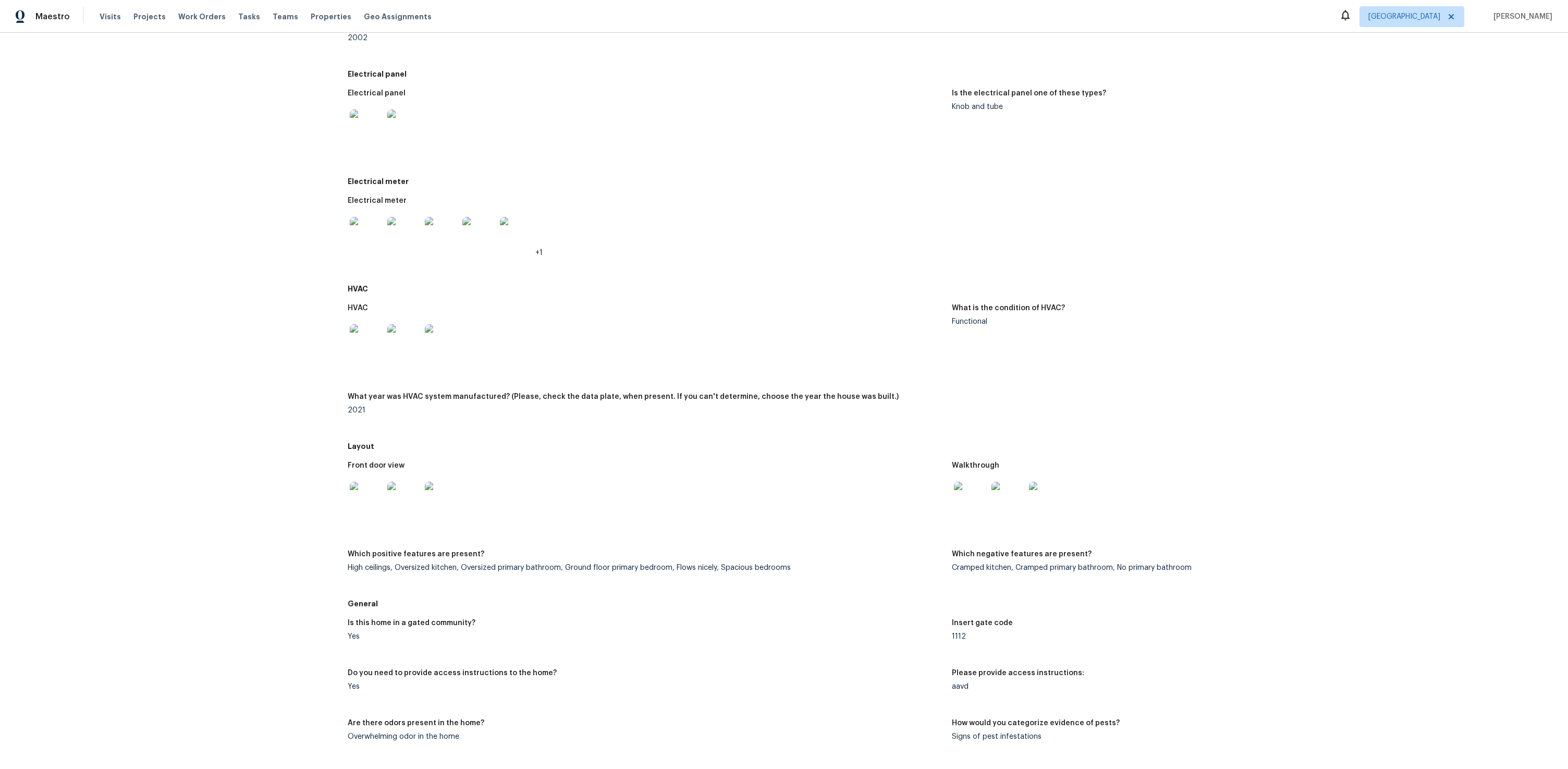
click at [366, 244] on img at bounding box center [366, 233] width 33 height 33
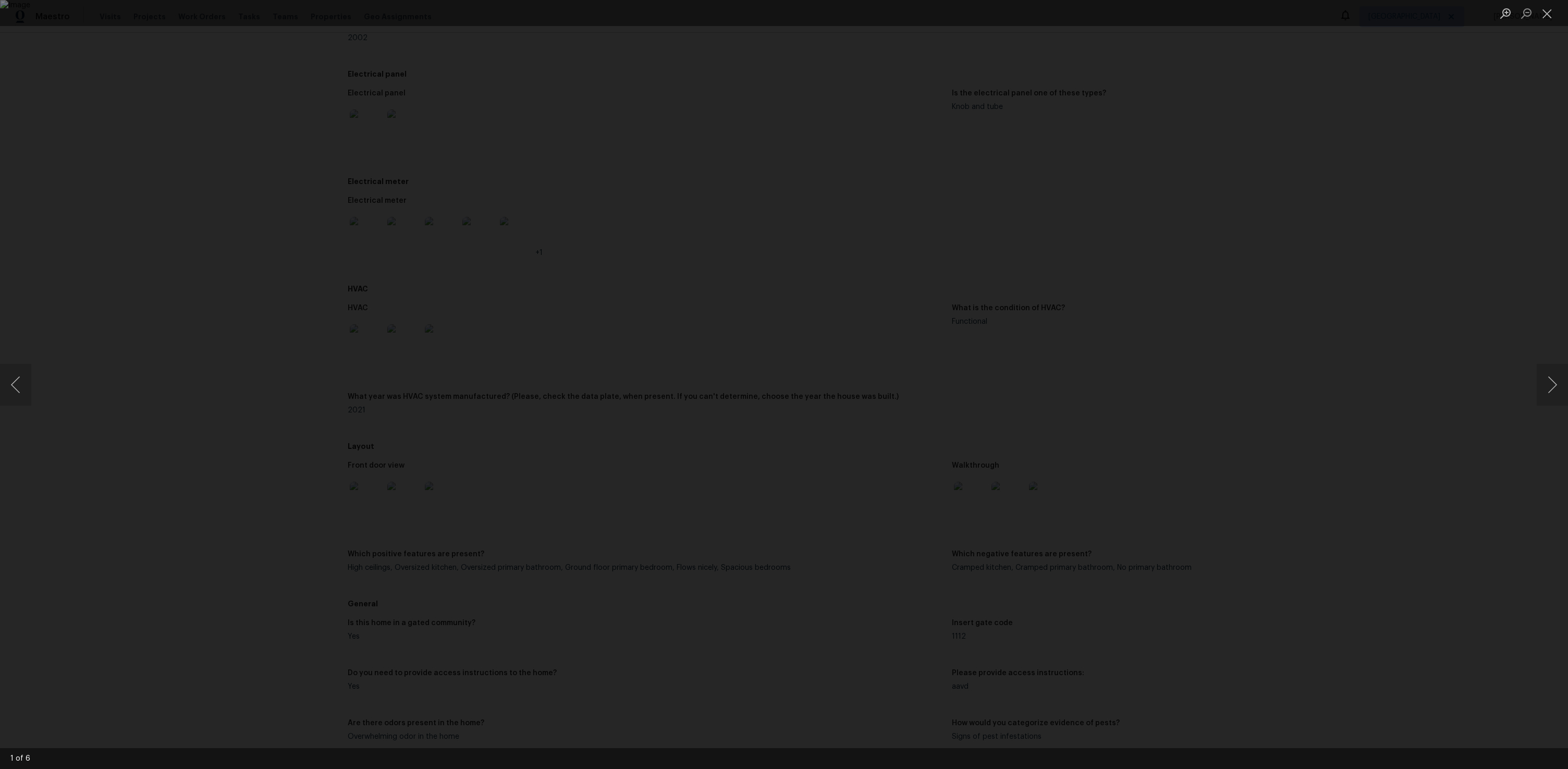
click at [469, 281] on div "Lightbox" at bounding box center [784, 384] width 1568 height 769
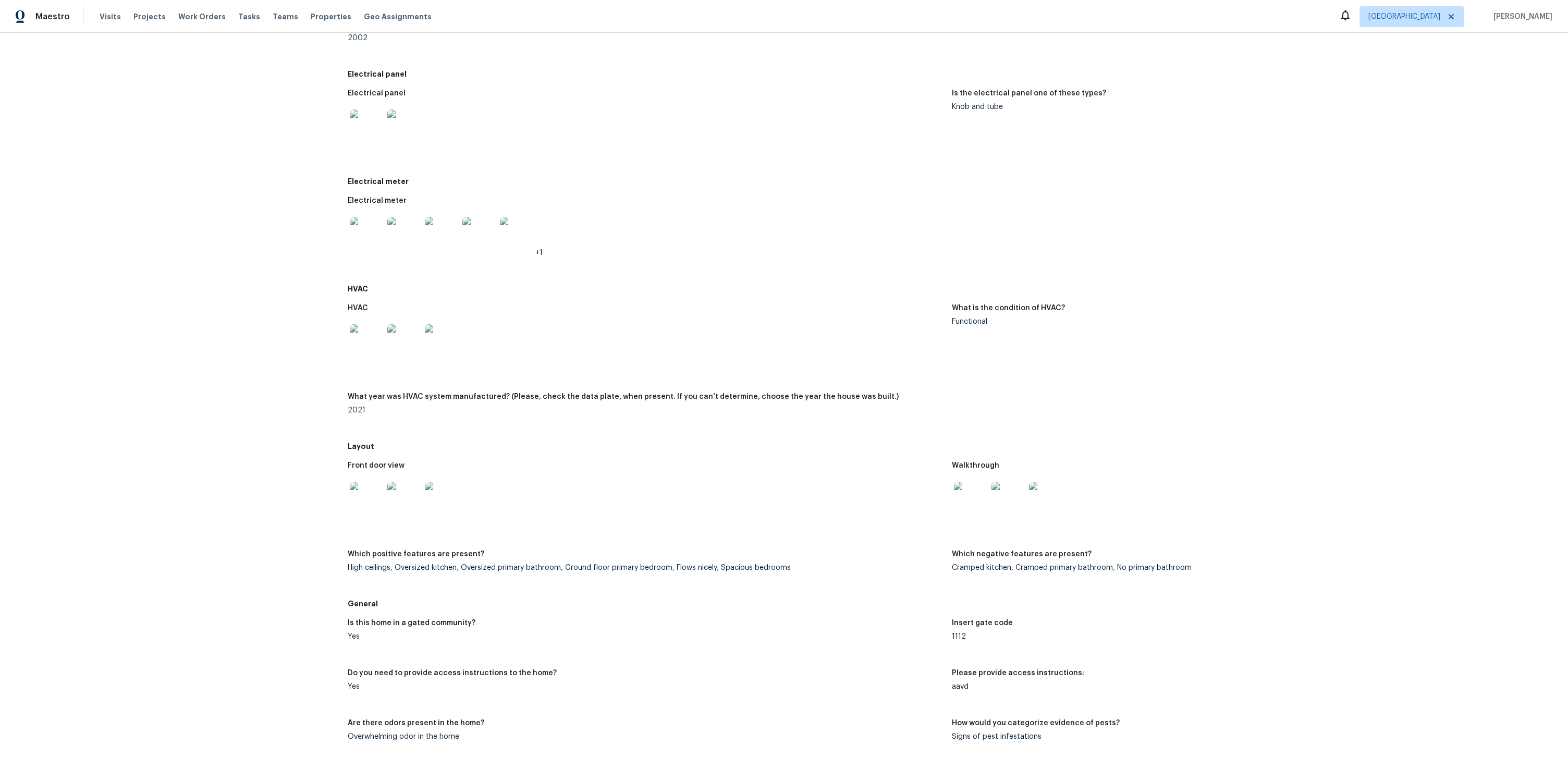
click at [372, 237] on img at bounding box center [366, 233] width 33 height 33
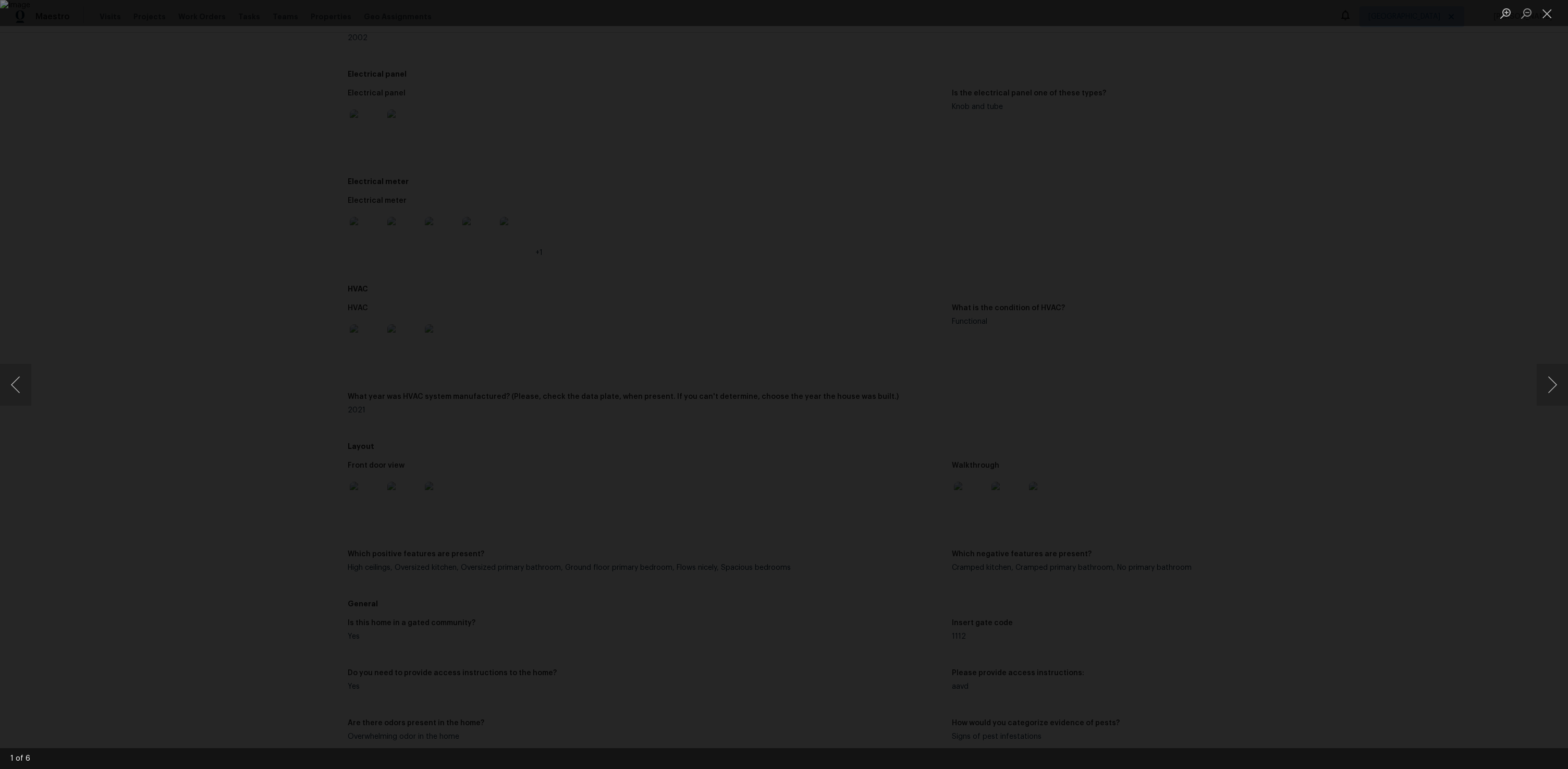
click at [263, 299] on div "Lightbox" at bounding box center [784, 384] width 1568 height 769
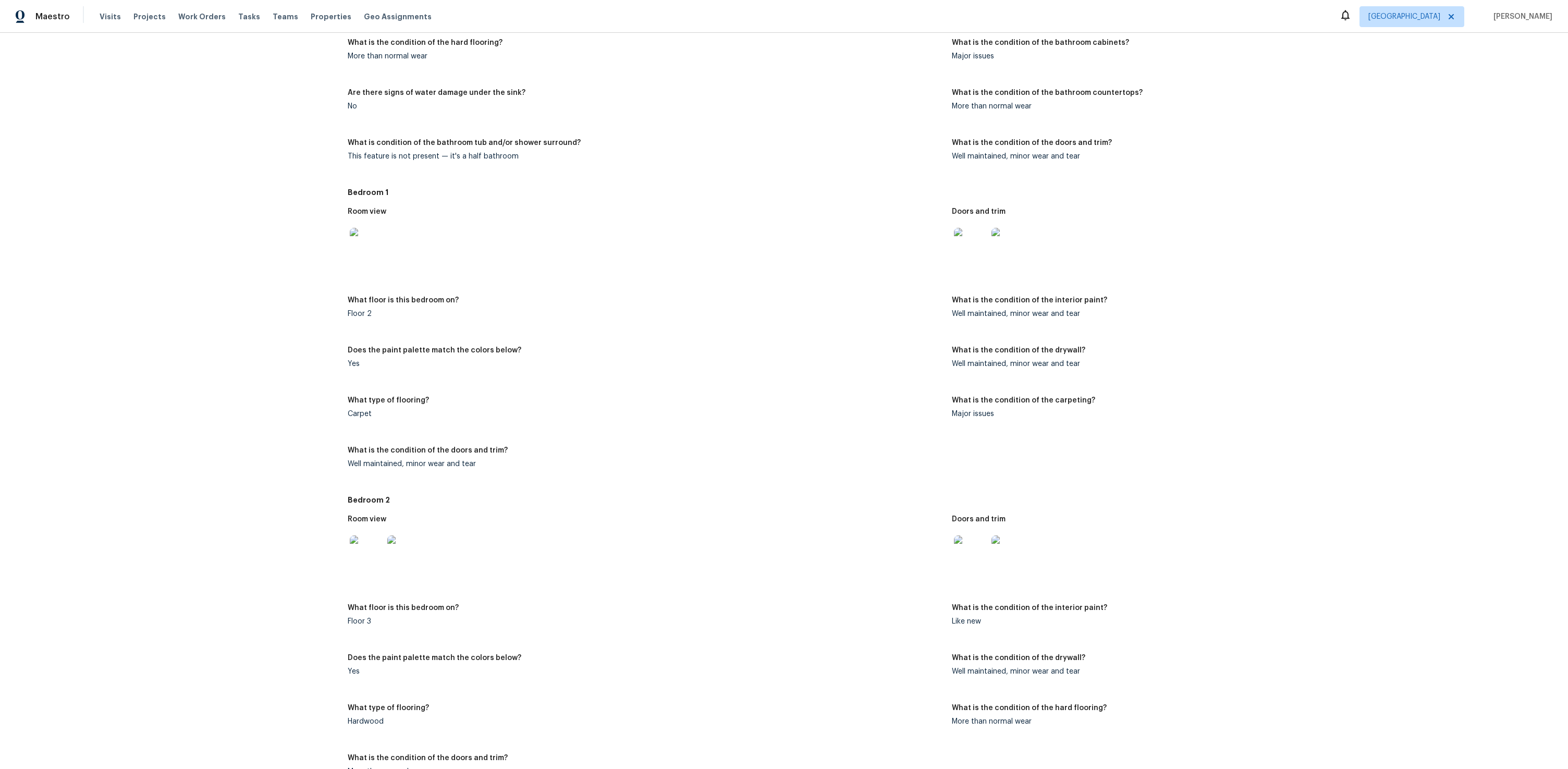
scroll to position [0, 0]
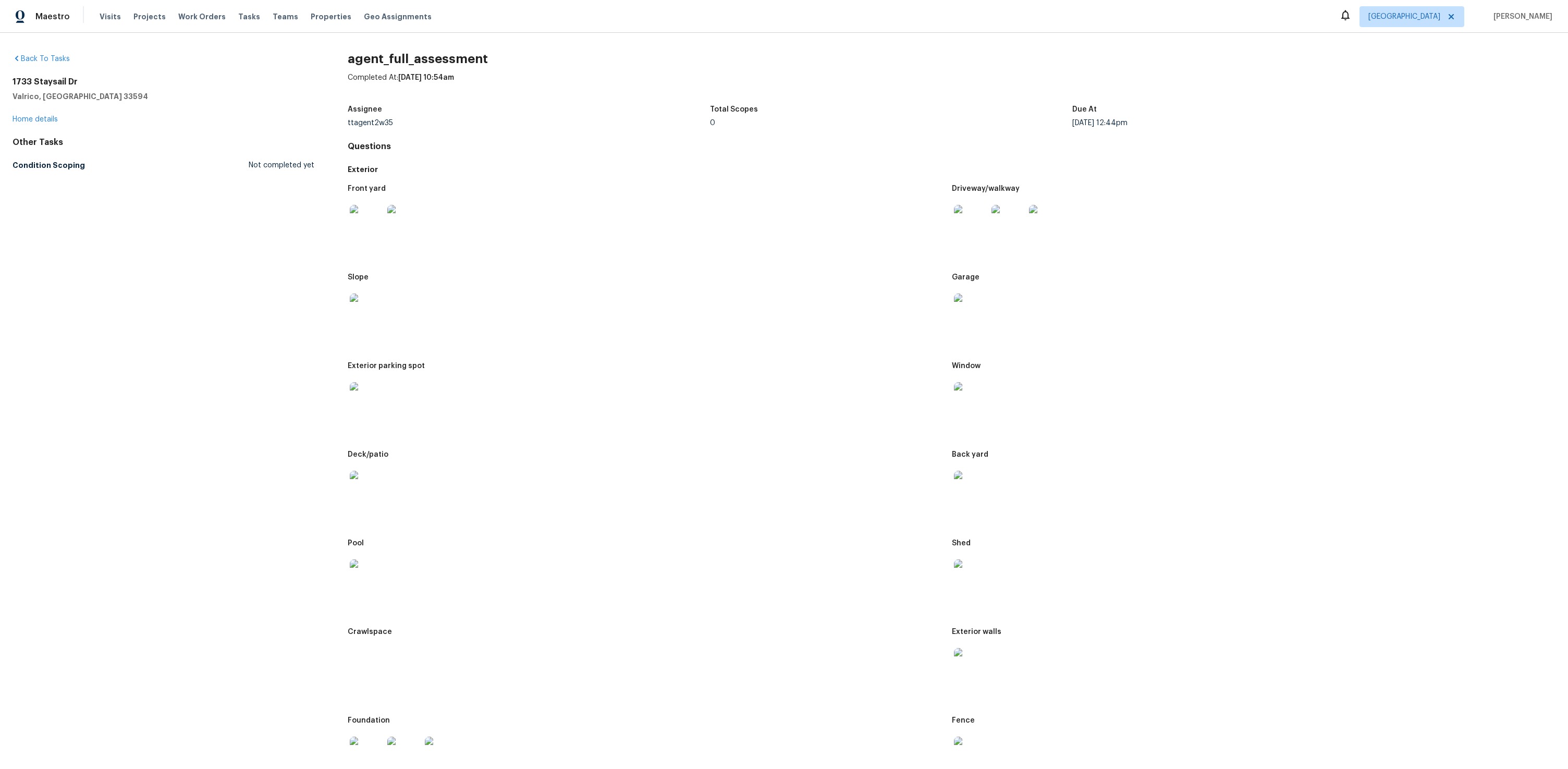
click at [378, 311] on img at bounding box center [366, 310] width 33 height 33
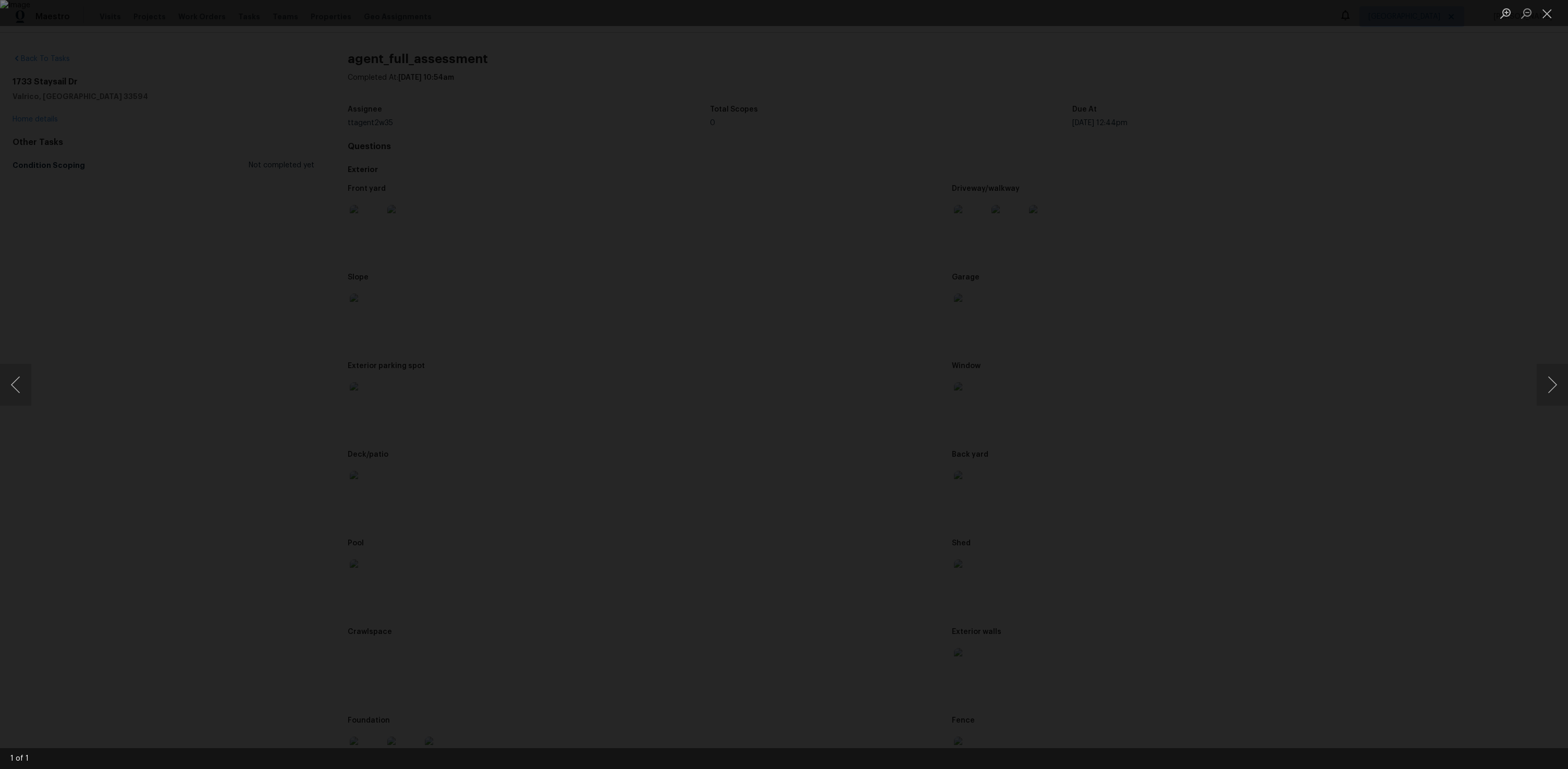
click at [378, 320] on div "Lightbox" at bounding box center [784, 384] width 1568 height 769
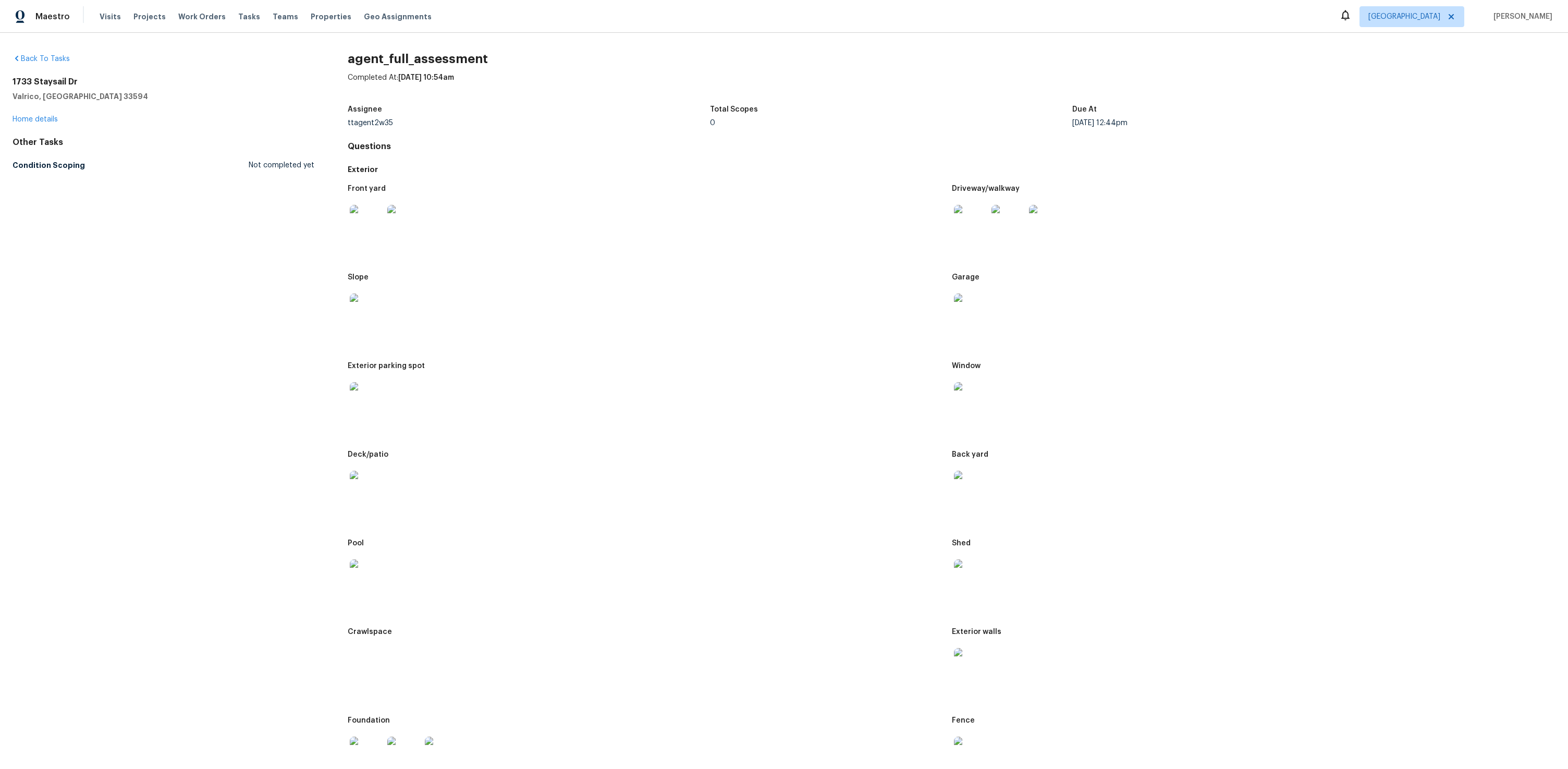
click at [963, 325] on img at bounding box center [970, 310] width 33 height 33
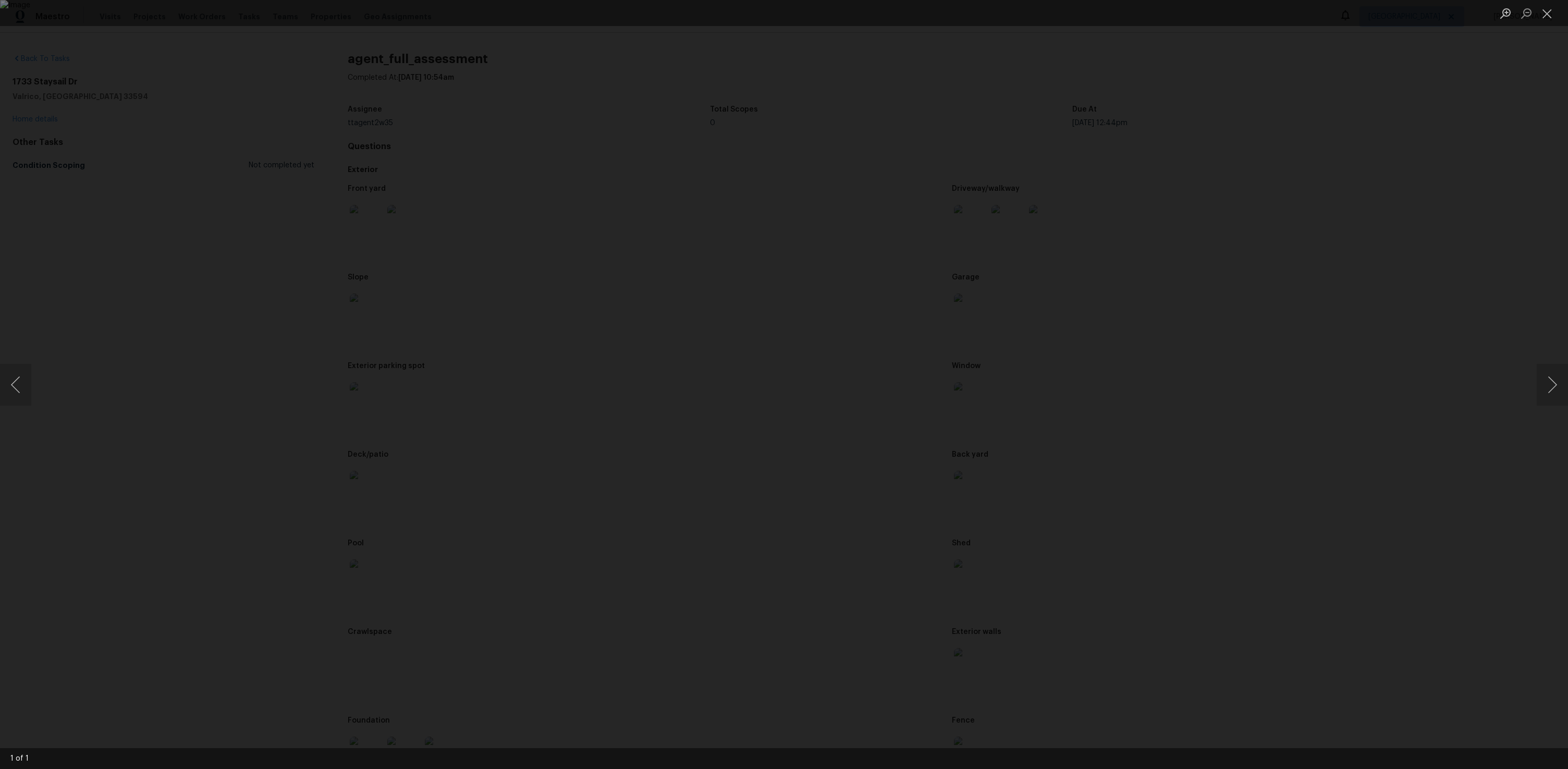
click at [436, 344] on div "Lightbox" at bounding box center [784, 384] width 1568 height 769
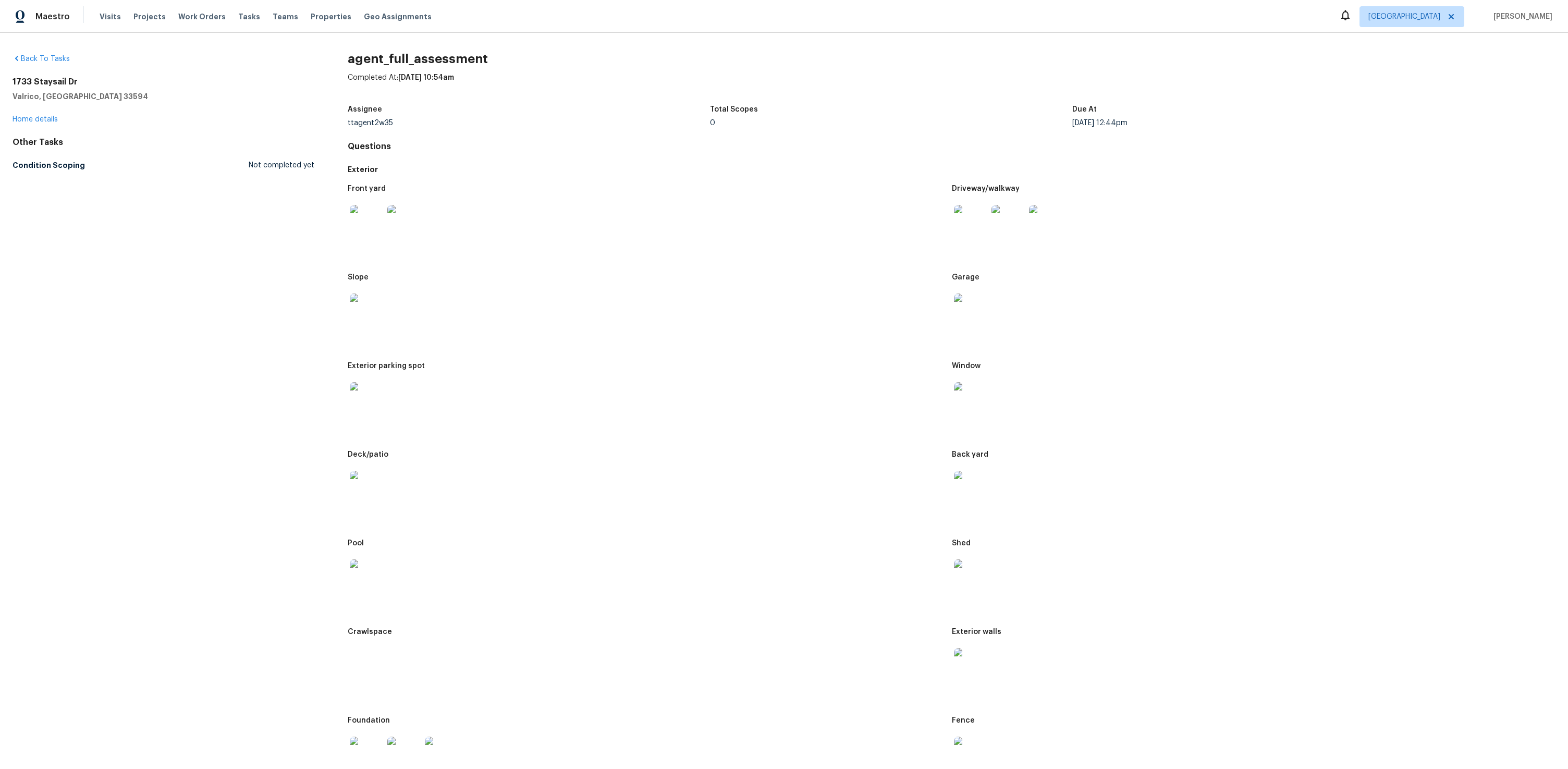
click at [362, 402] on img at bounding box center [366, 399] width 33 height 33
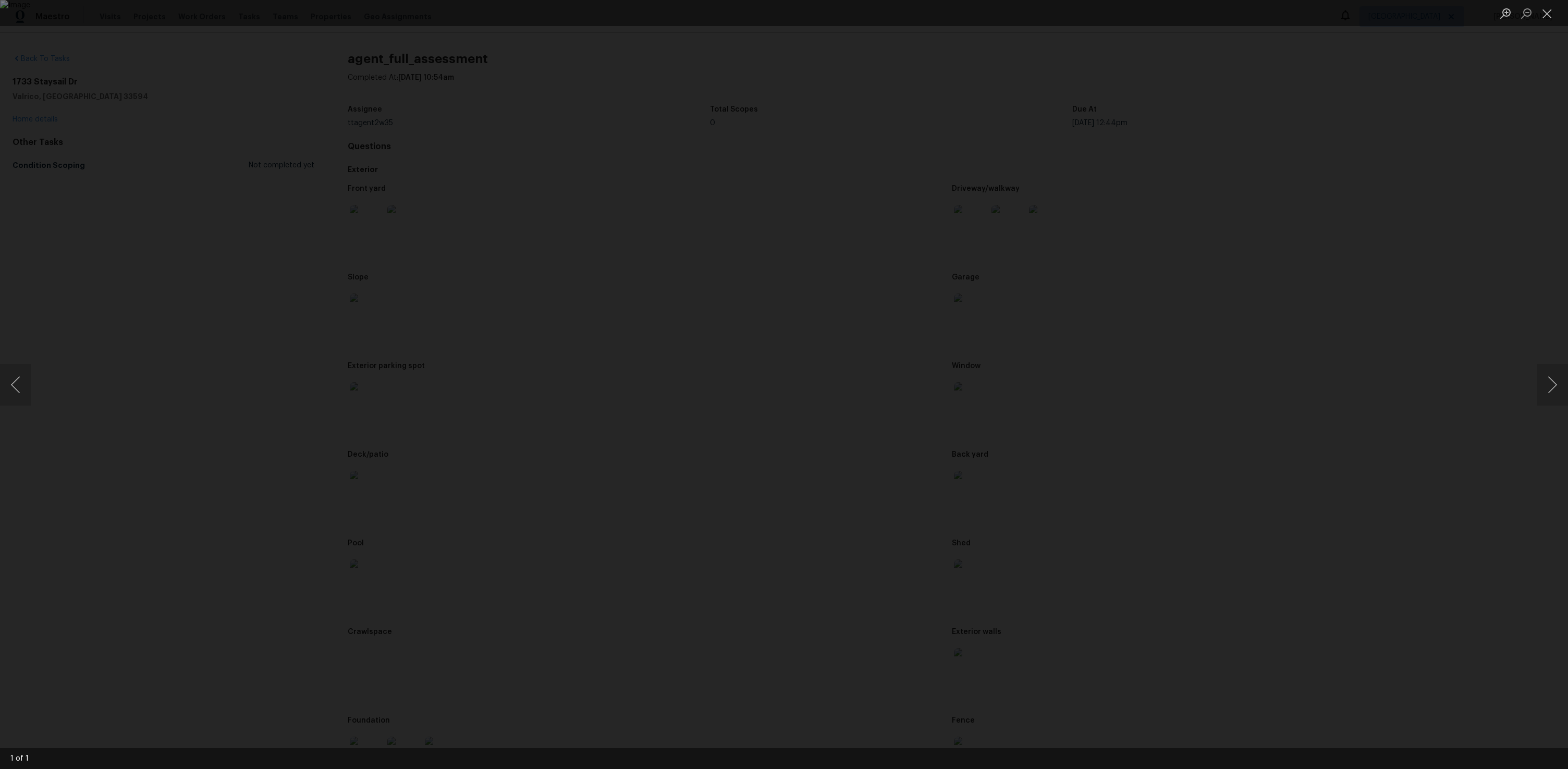
click at [270, 395] on div "Lightbox" at bounding box center [784, 384] width 1568 height 769
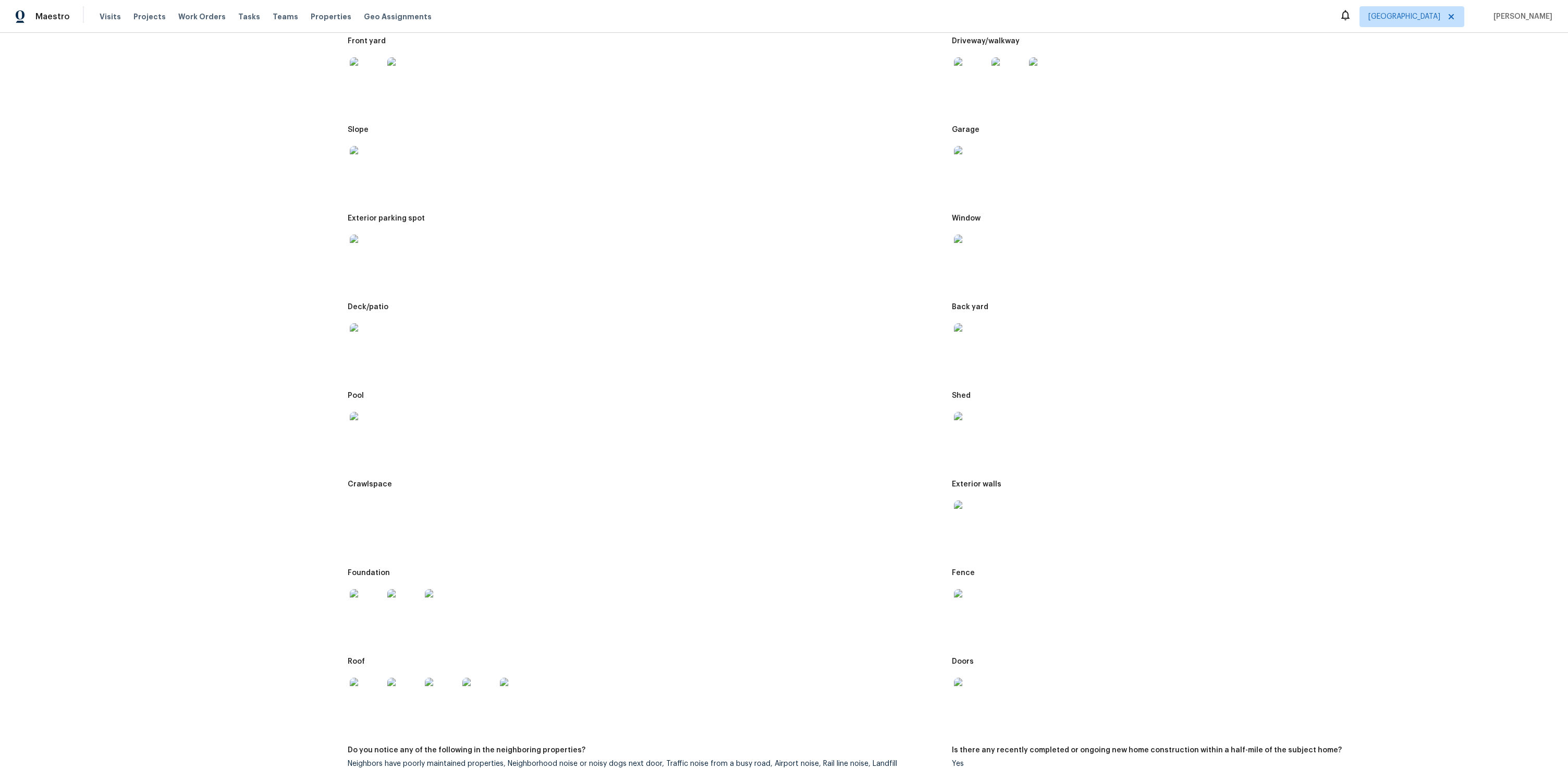
scroll to position [170, 0]
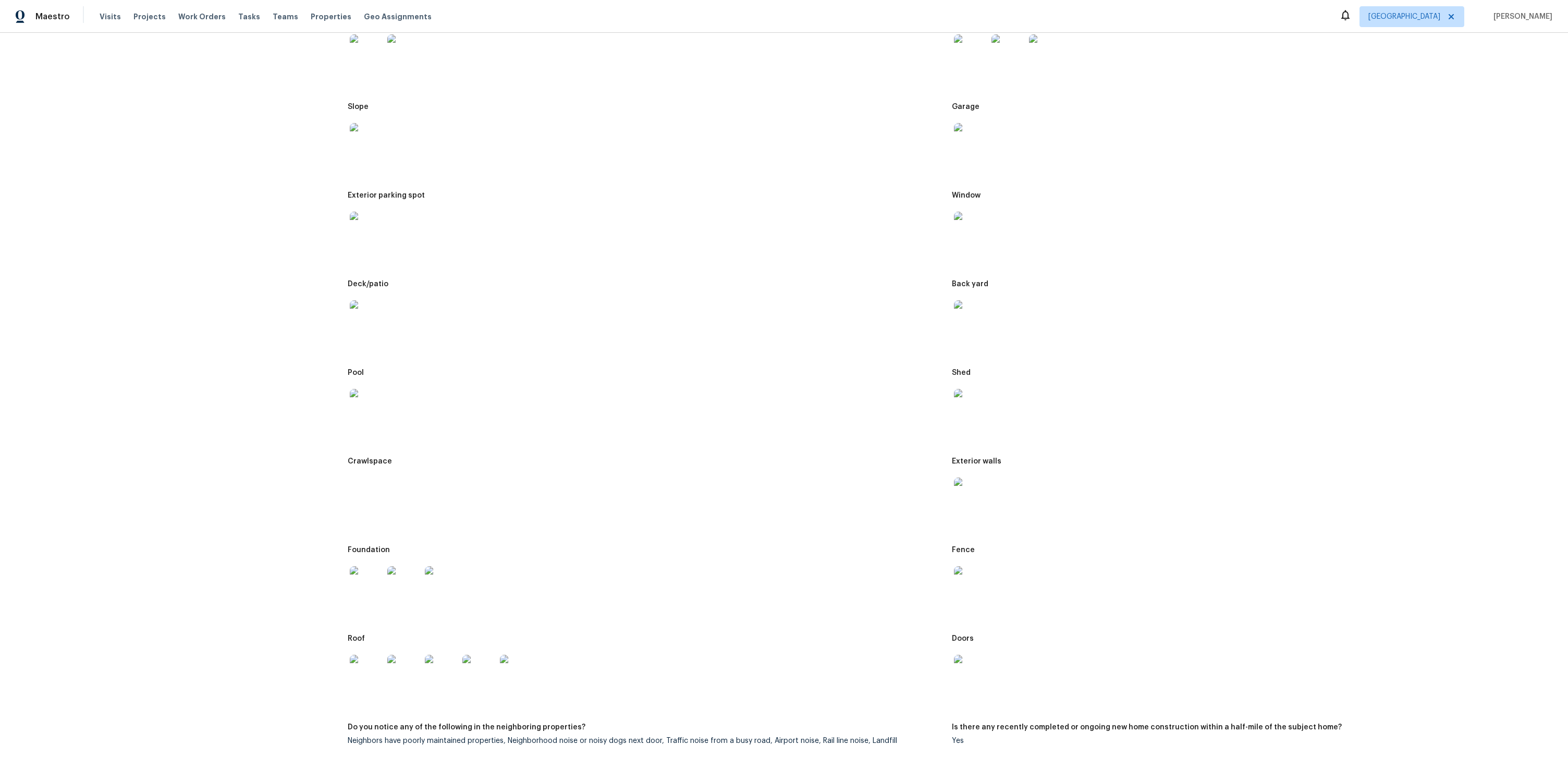
click at [987, 223] on div at bounding box center [1250, 228] width 595 height 46
click at [982, 226] on div at bounding box center [971, 228] width 38 height 46
click at [969, 234] on img at bounding box center [970, 228] width 33 height 33
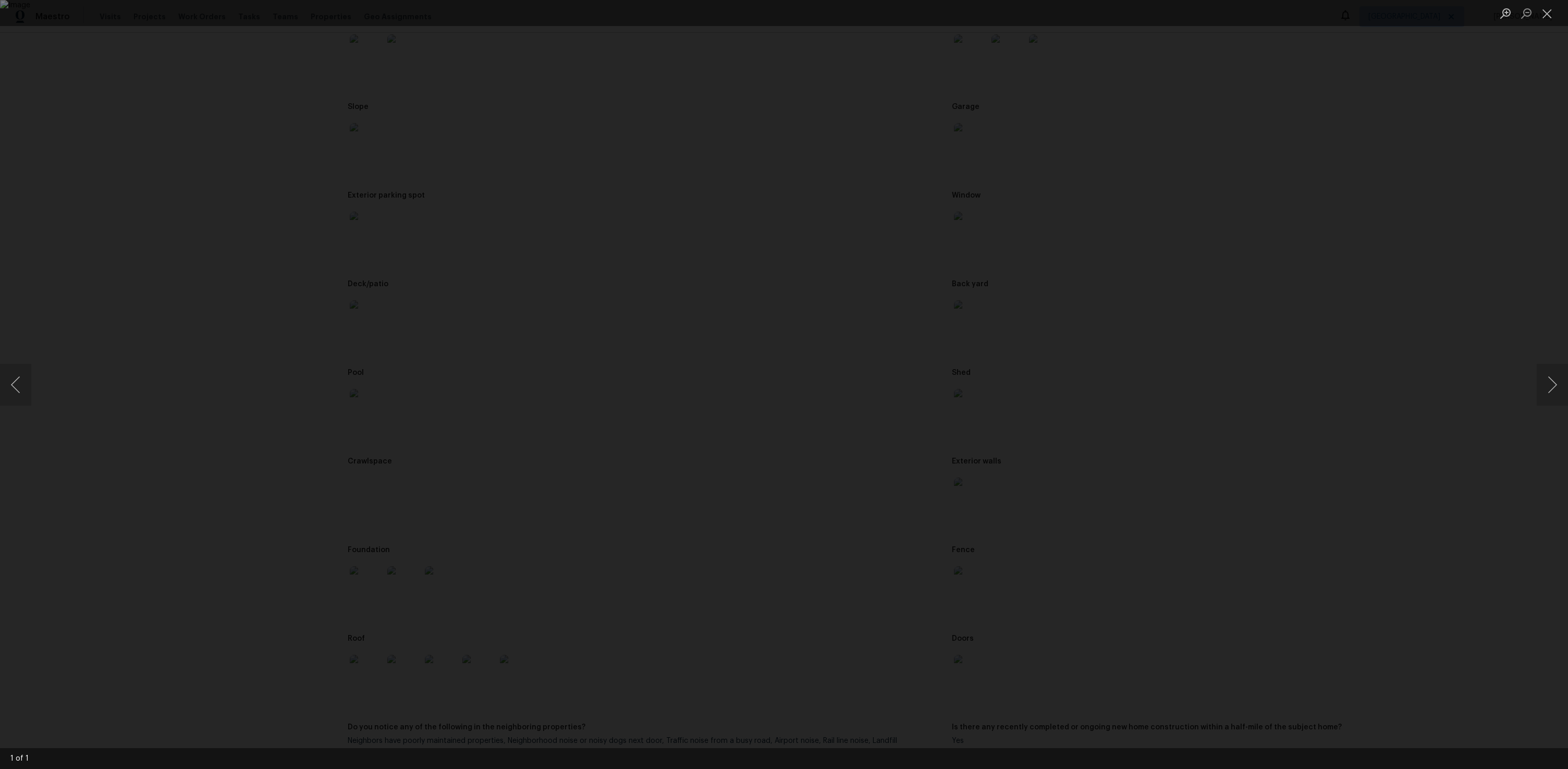
click at [1146, 371] on div "Lightbox" at bounding box center [784, 384] width 1568 height 769
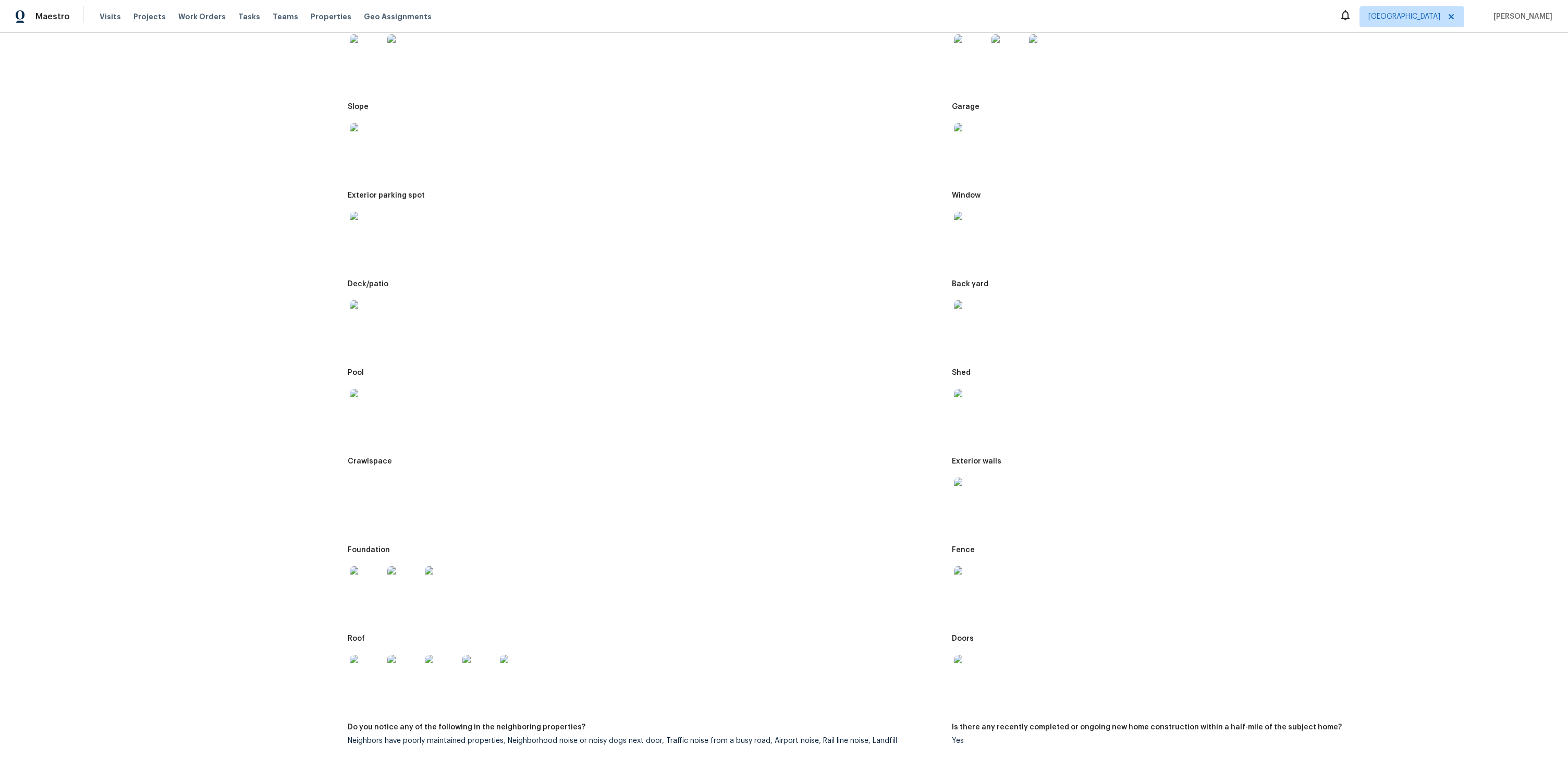
click at [359, 300] on img at bounding box center [366, 317] width 33 height 33
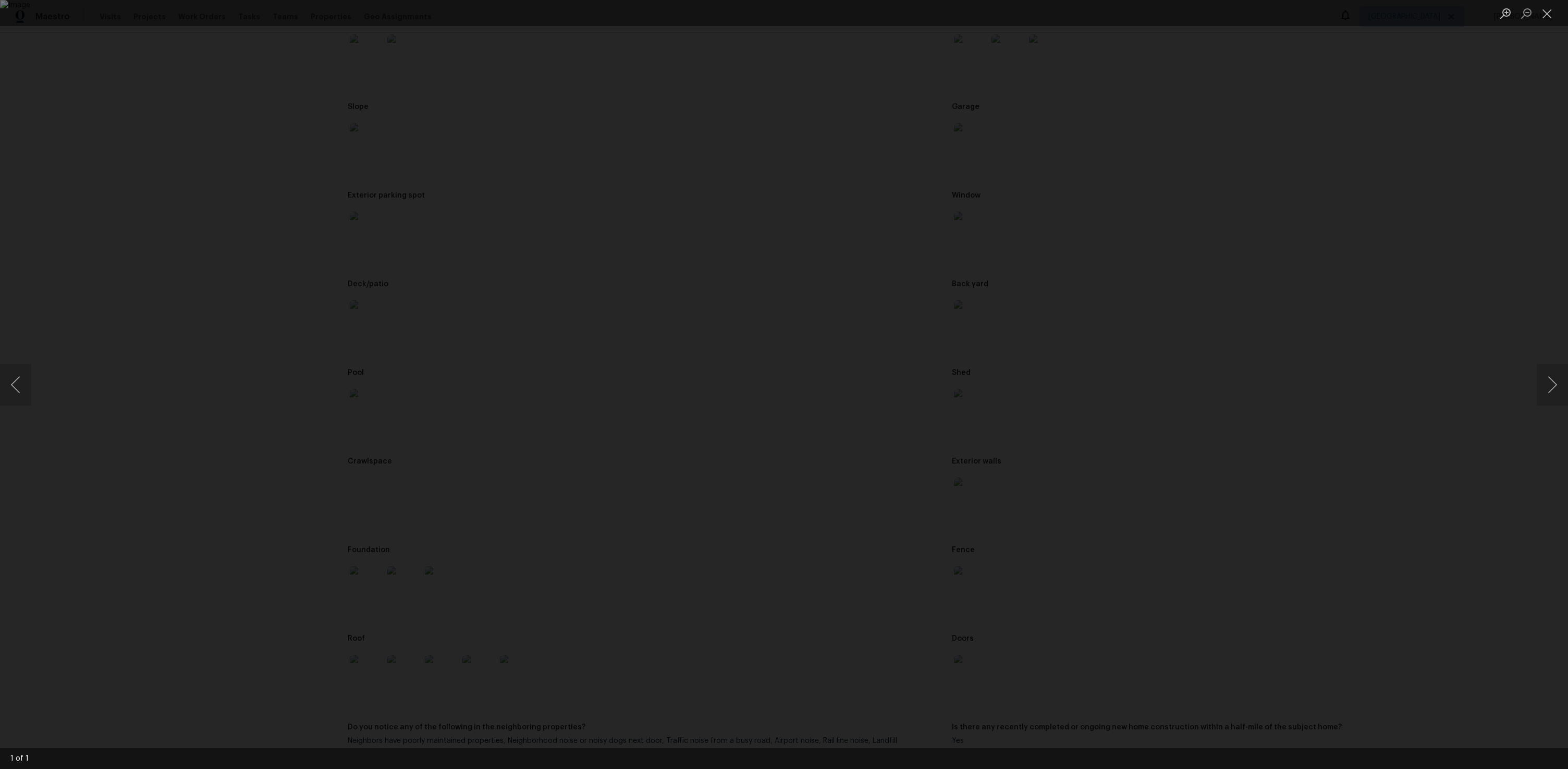
click at [292, 349] on div "Lightbox" at bounding box center [784, 384] width 1568 height 769
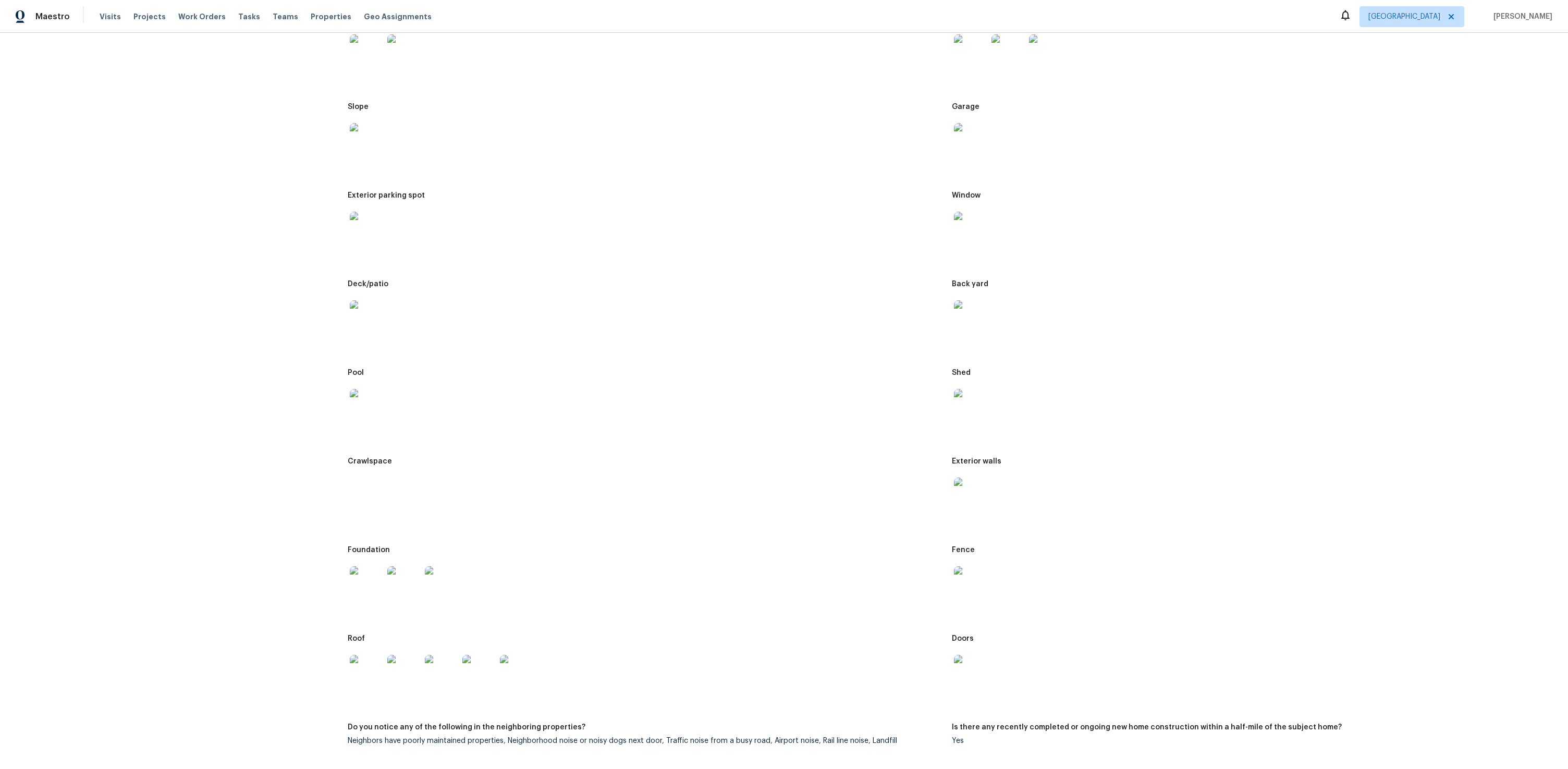
click at [955, 332] on img at bounding box center [970, 317] width 33 height 33
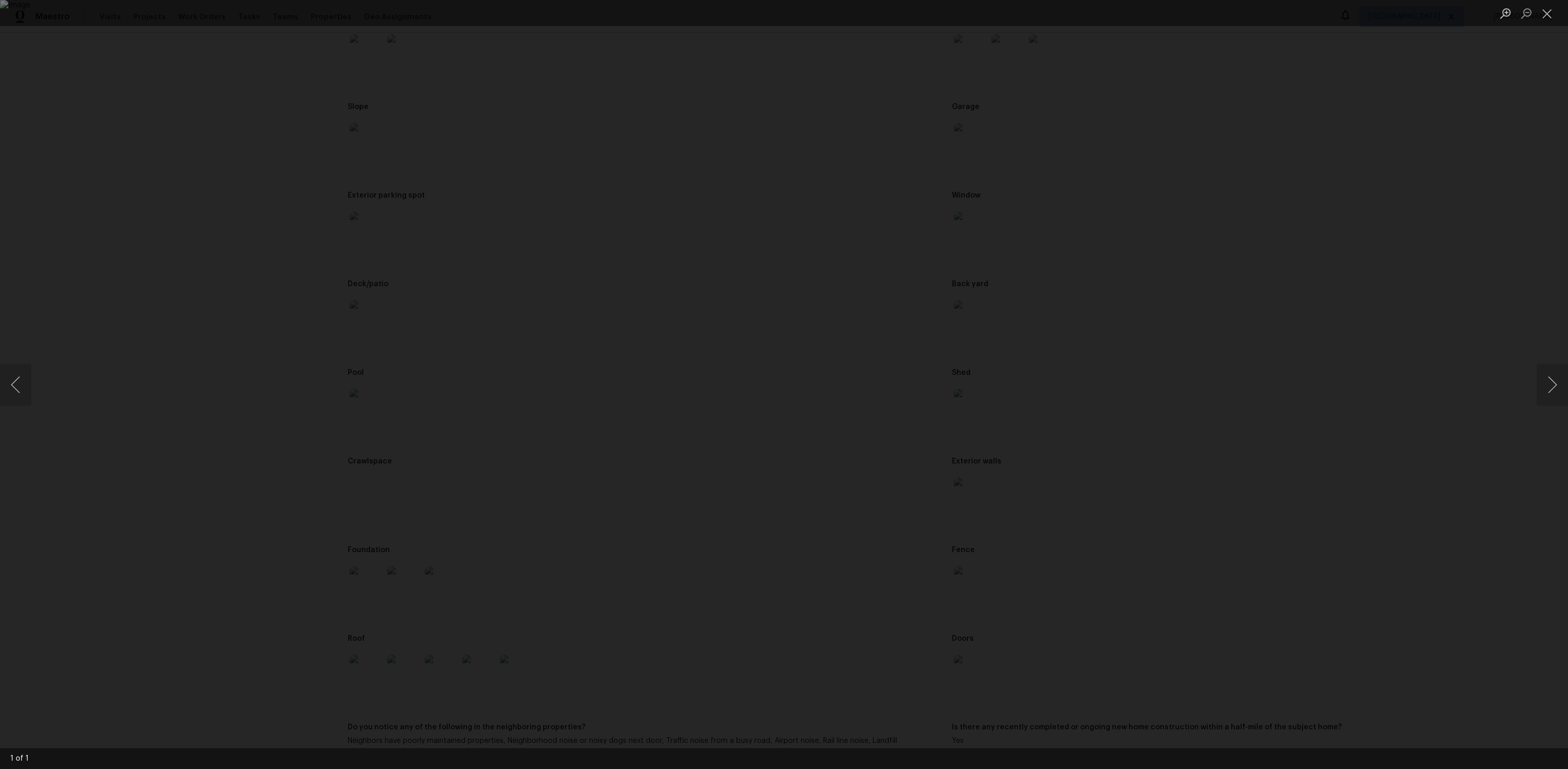
click at [305, 421] on div "Lightbox" at bounding box center [784, 384] width 1568 height 769
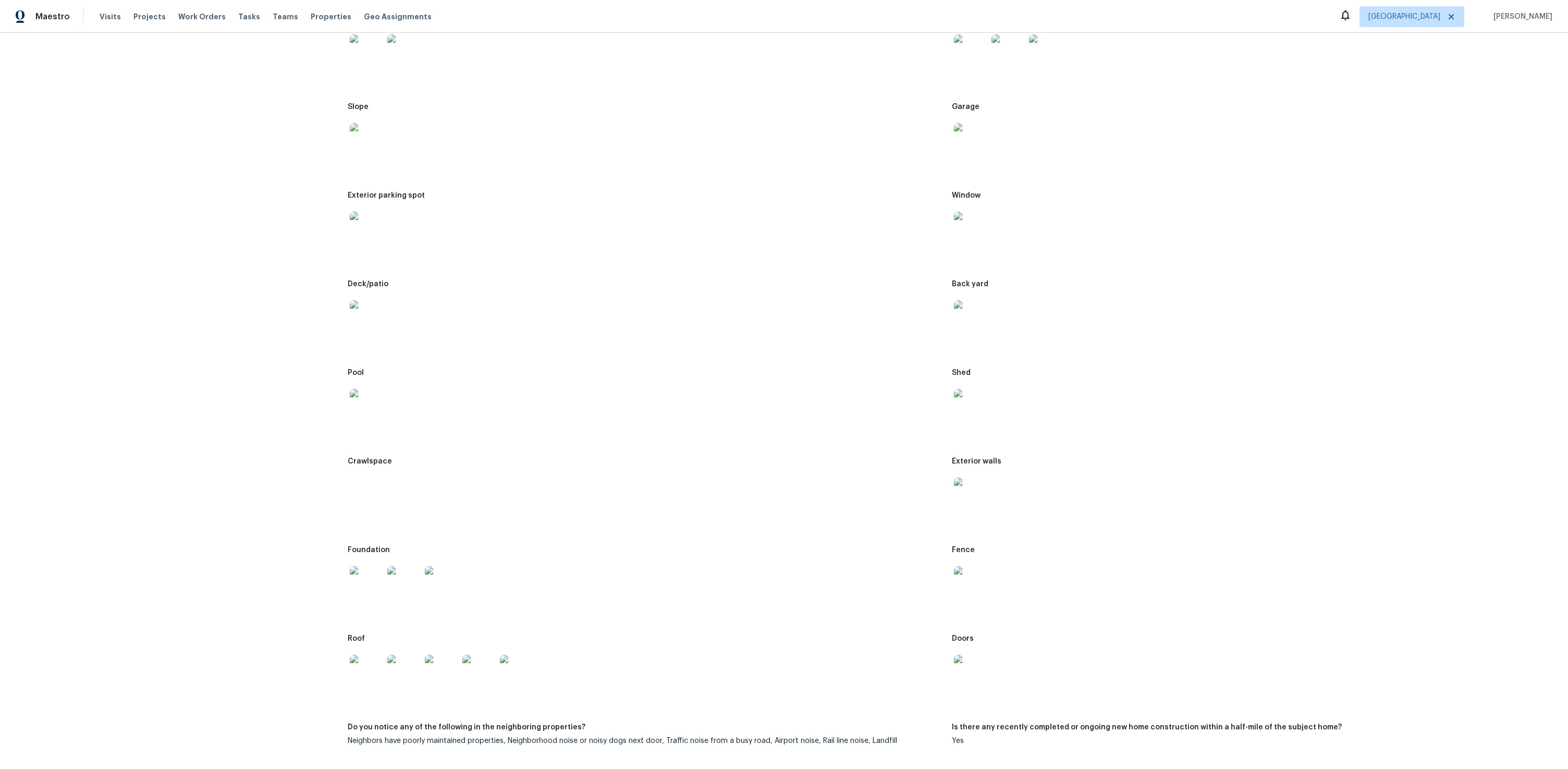
click at [365, 416] on img at bounding box center [366, 406] width 33 height 33
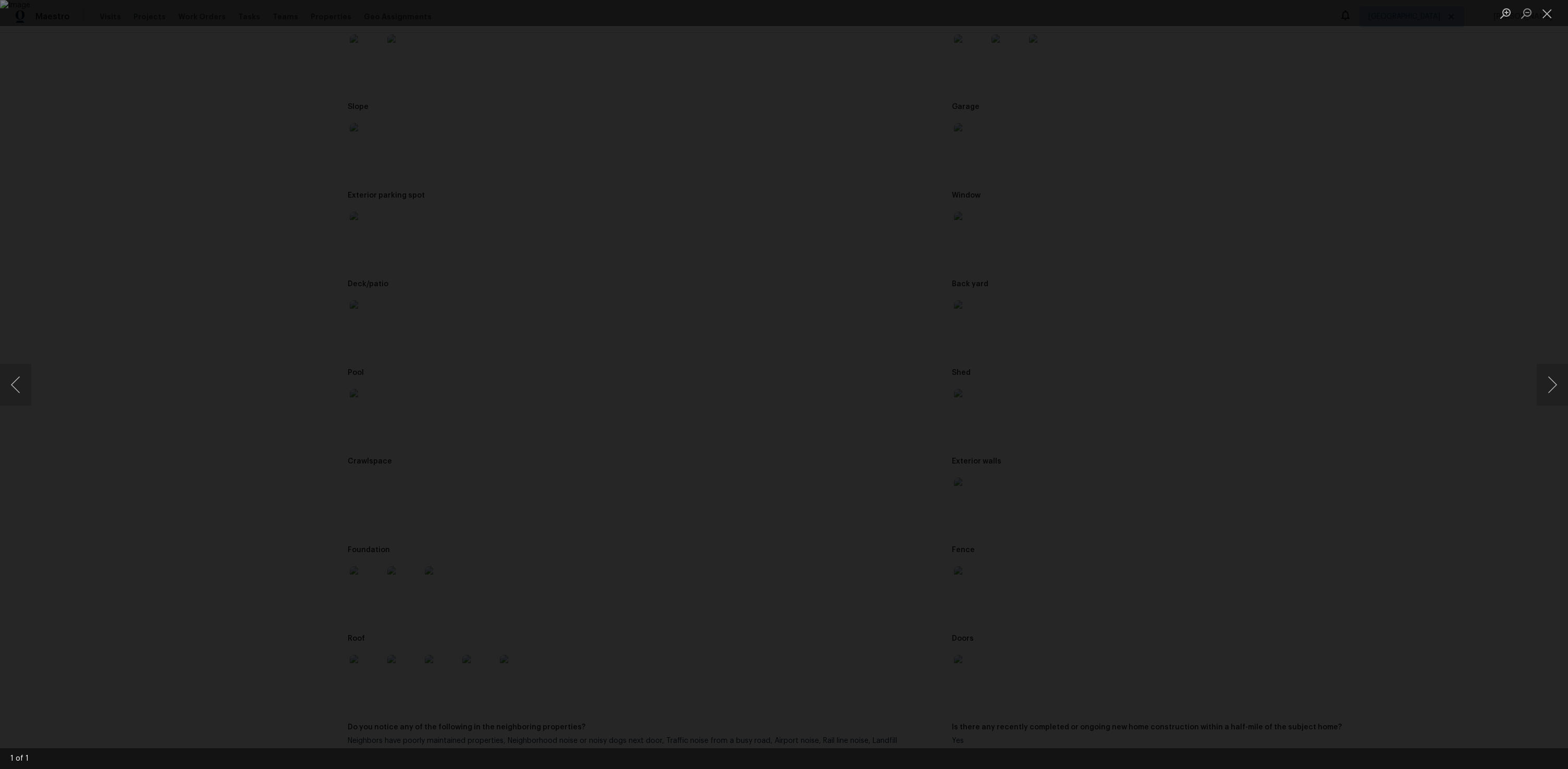
click at [287, 430] on div "Lightbox" at bounding box center [784, 384] width 1568 height 769
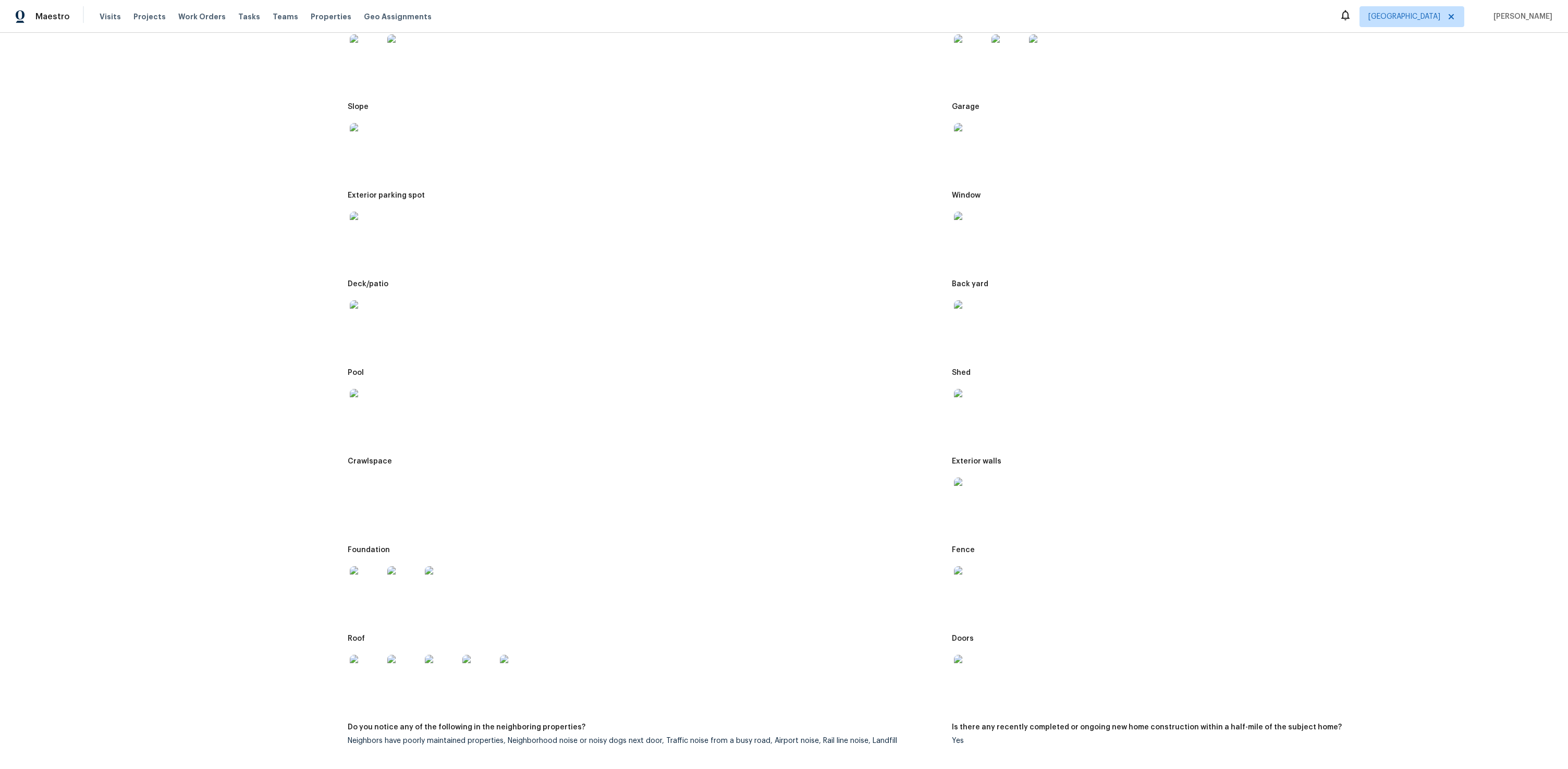
click at [959, 420] on img at bounding box center [970, 406] width 33 height 33
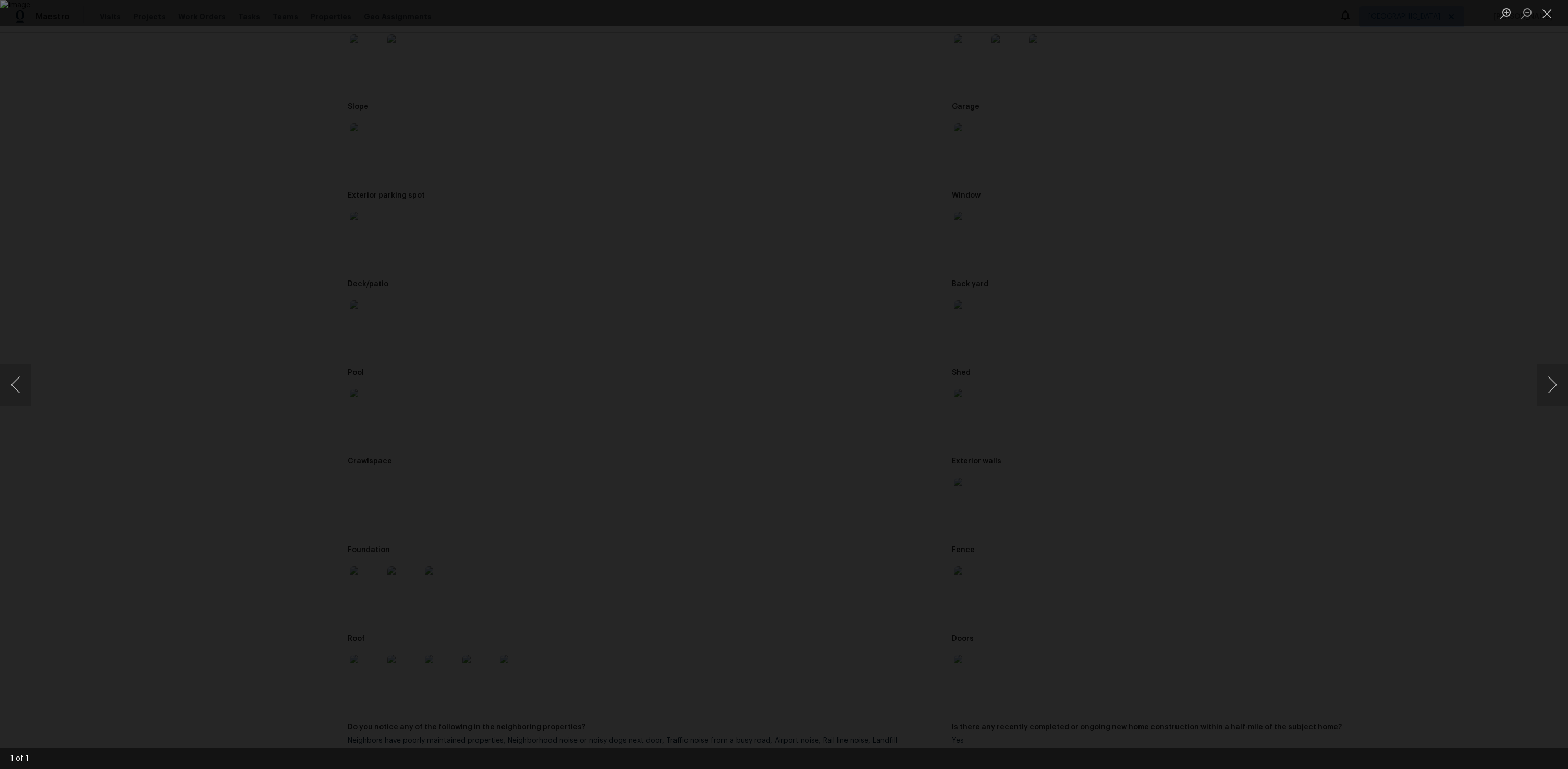
click at [245, 427] on div "Lightbox" at bounding box center [784, 384] width 1568 height 769
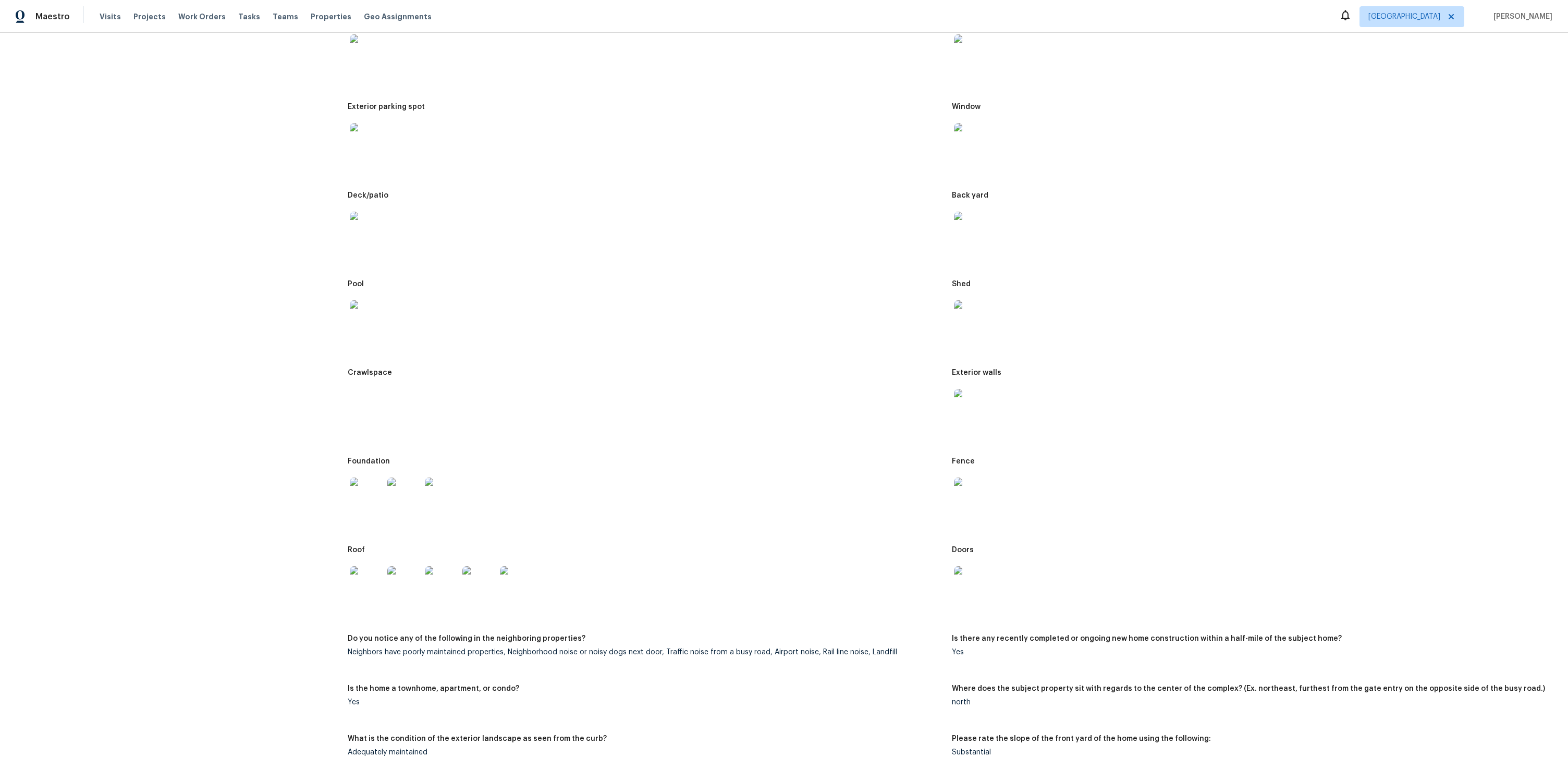
scroll to position [346, 0]
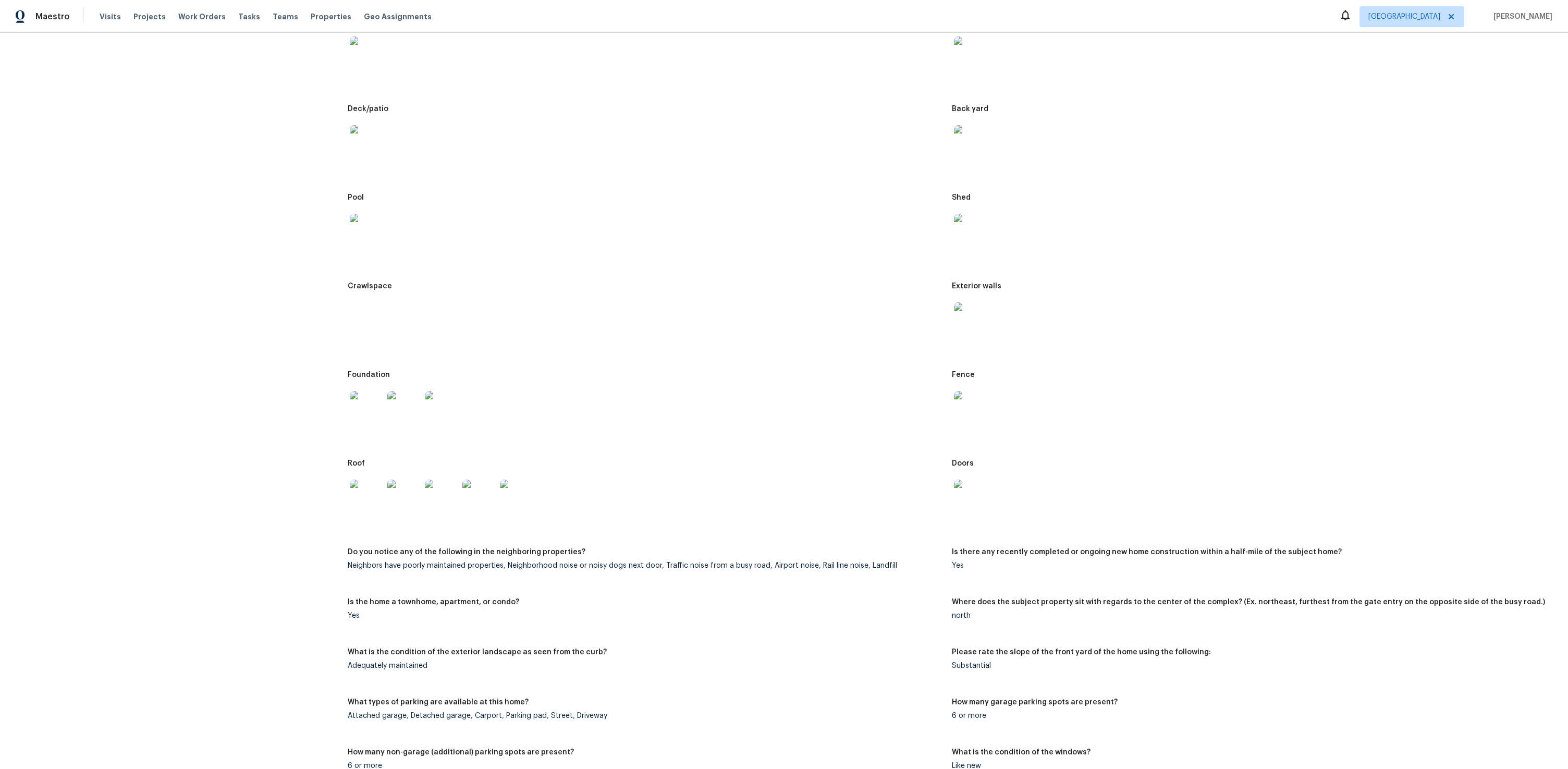
click at [982, 311] on img at bounding box center [970, 319] width 33 height 33
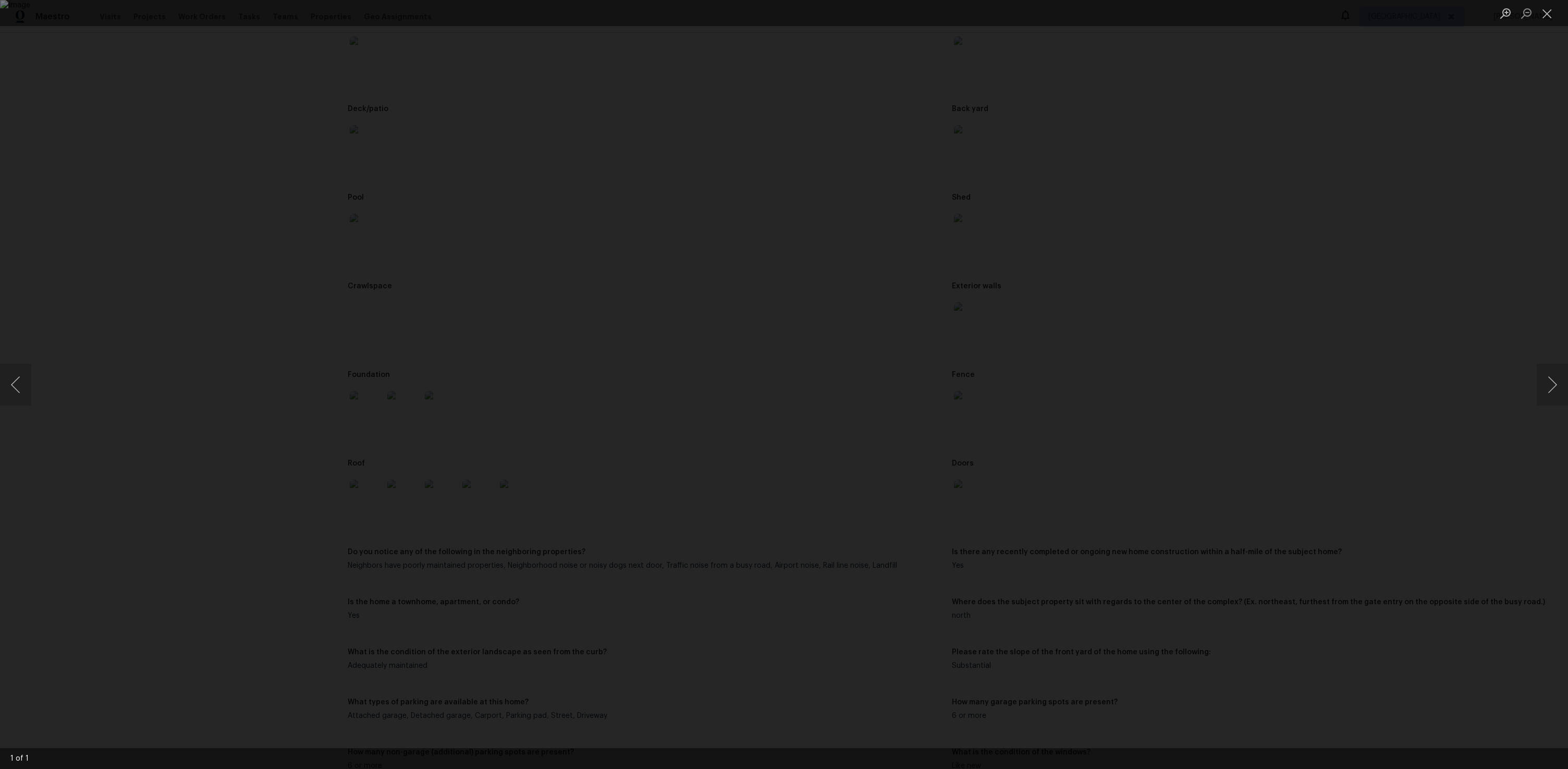
click at [378, 377] on div "Lightbox" at bounding box center [784, 384] width 1568 height 769
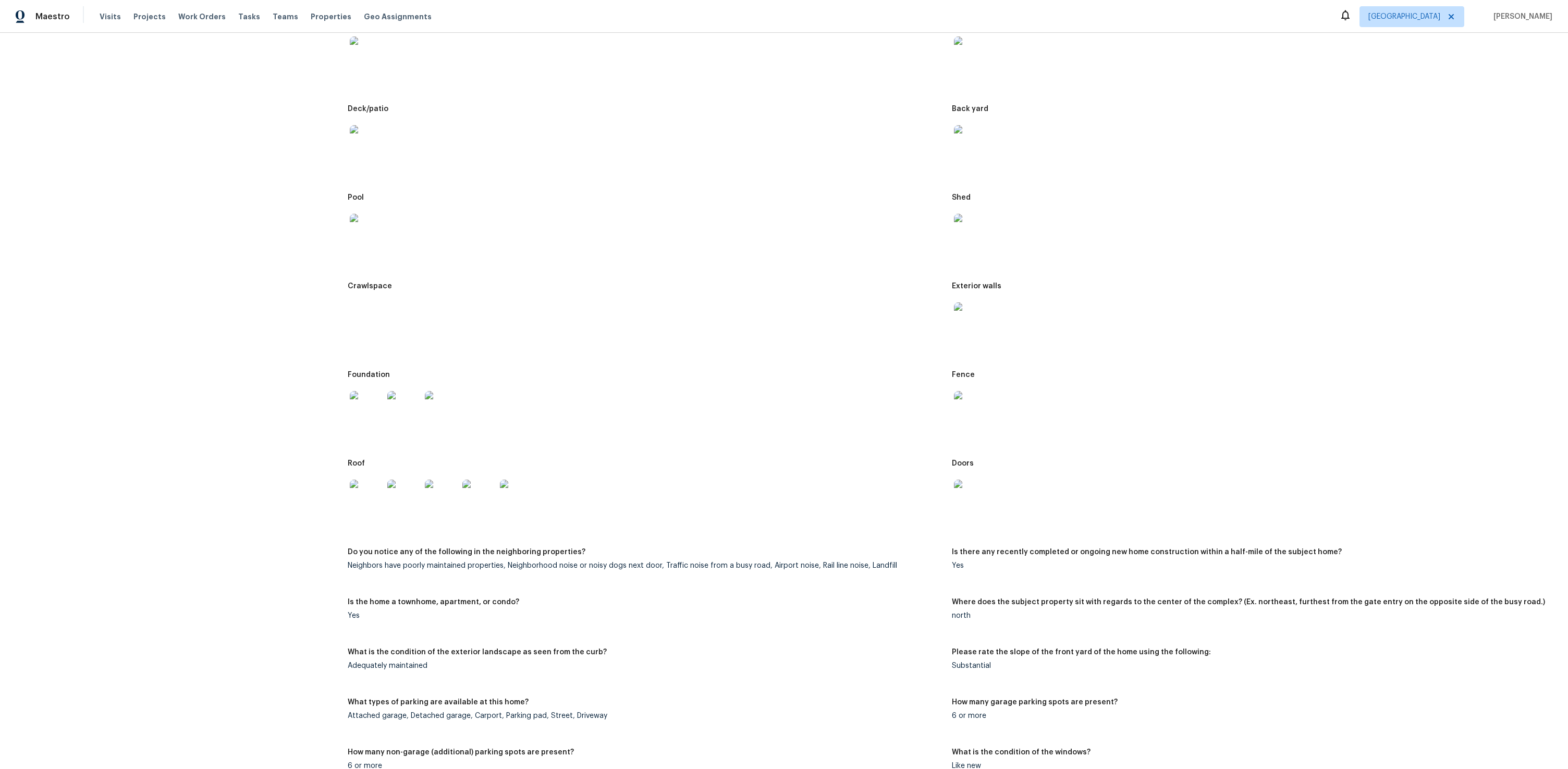
click at [366, 404] on img at bounding box center [366, 407] width 33 height 33
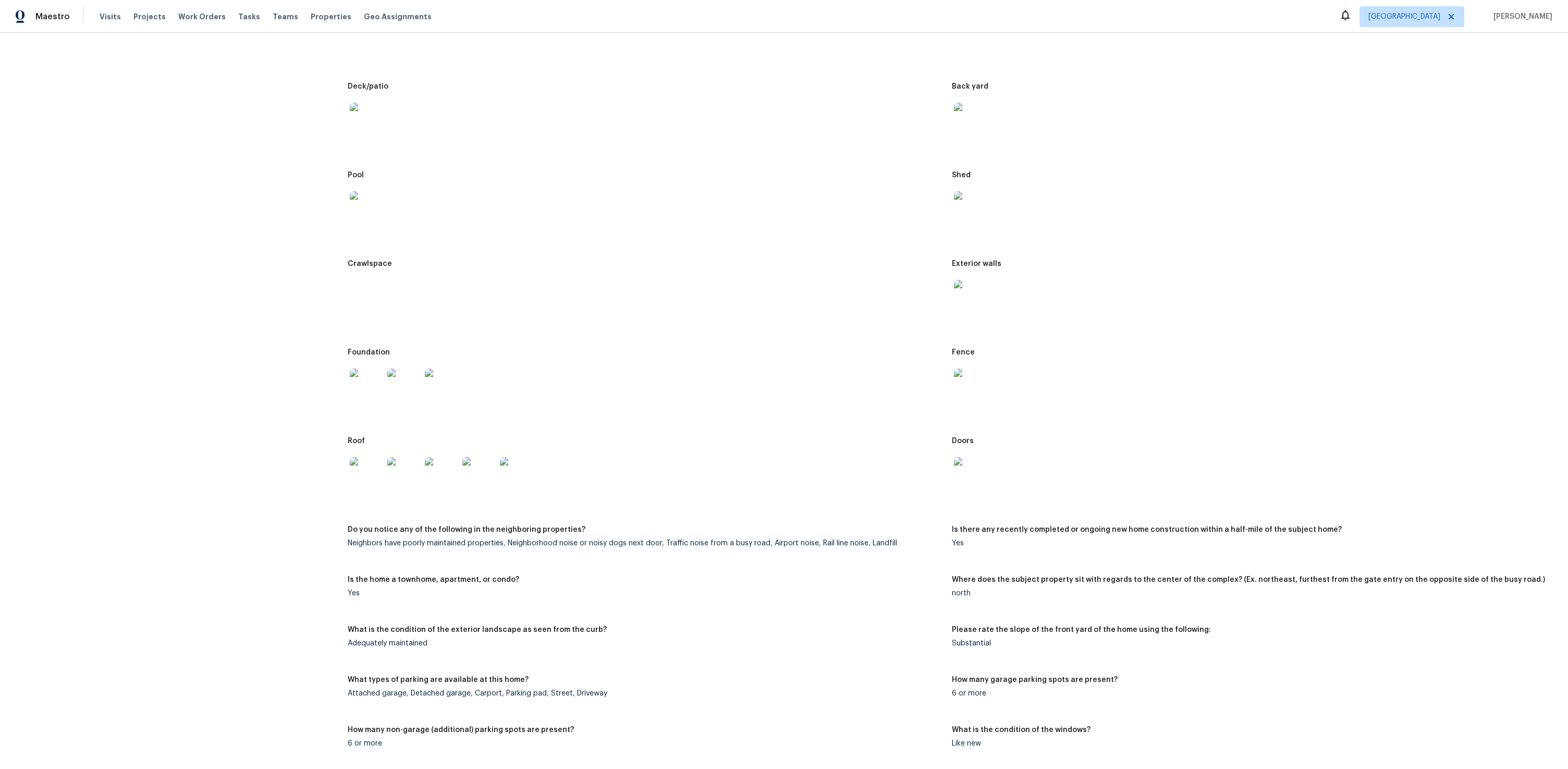
scroll to position [389, 0]
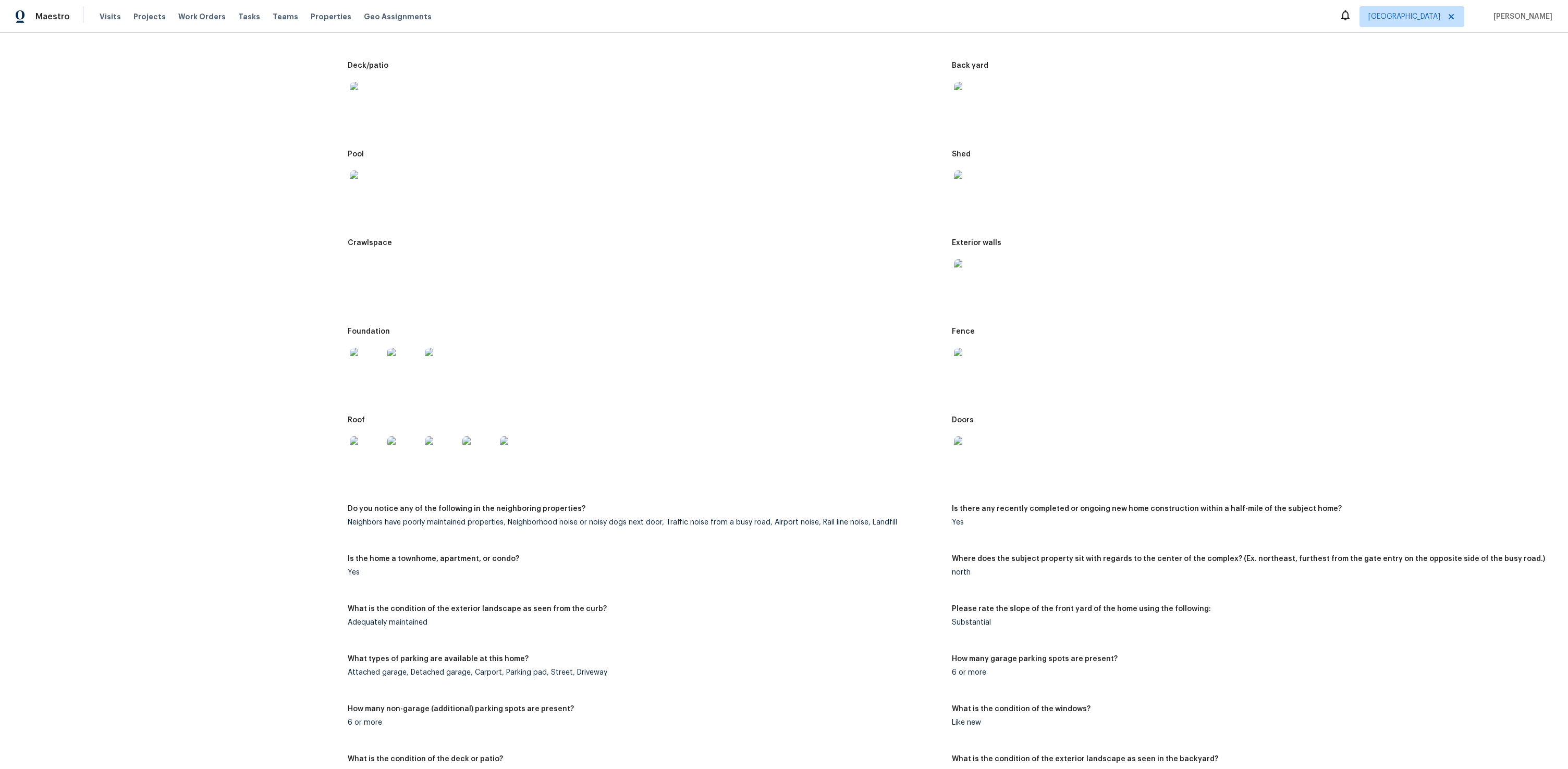
click at [962, 455] on img at bounding box center [970, 453] width 33 height 33
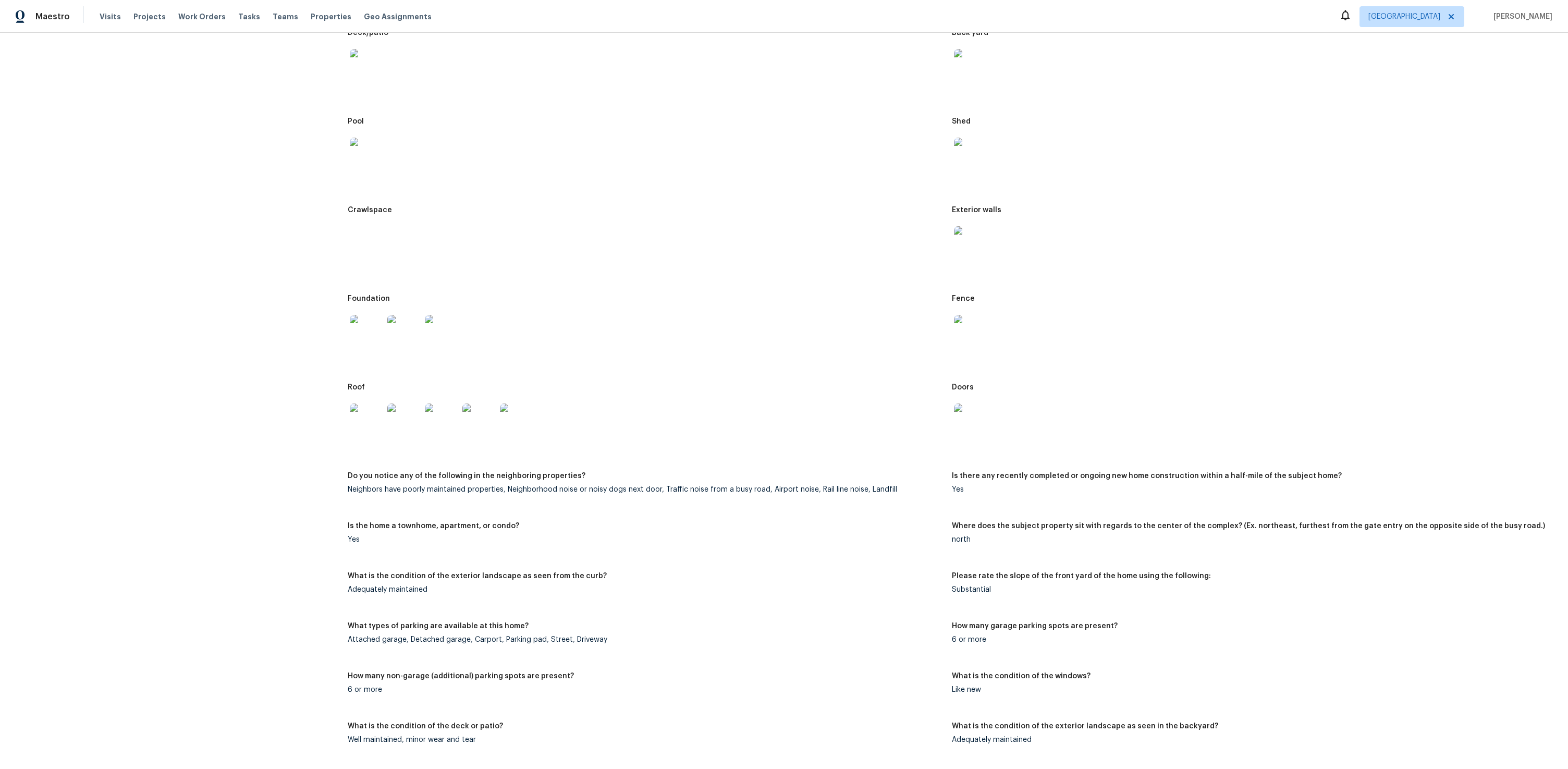
scroll to position [439, 0]
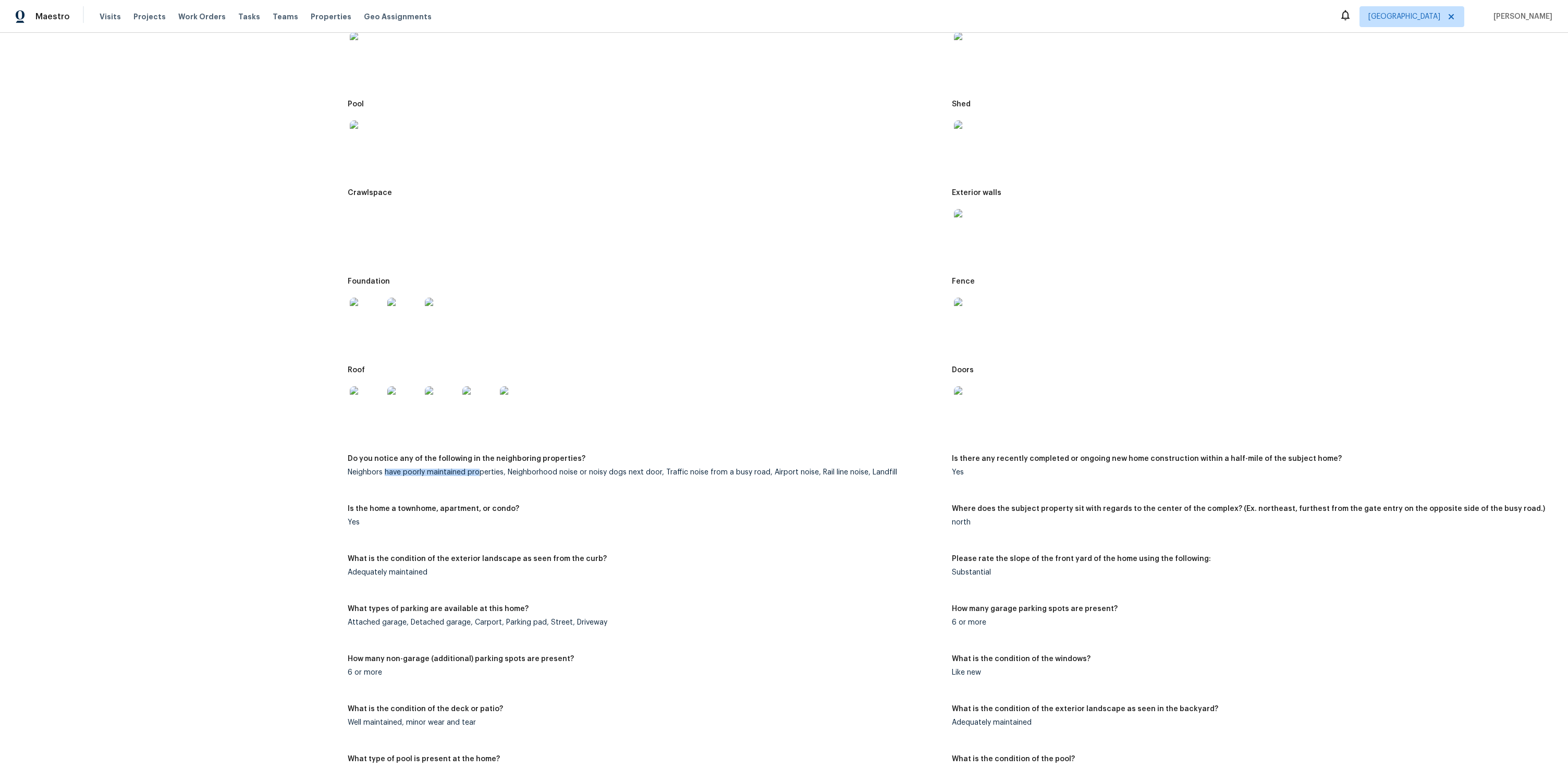
drag, startPoint x: 388, startPoint y: 474, endPoint x: 479, endPoint y: 471, distance: 91.0
click at [479, 471] on div "Neighbors have poorly maintained properties, Neighborhood noise or noisy dogs n…" at bounding box center [645, 472] width 595 height 7
click at [504, 472] on div "Neighbors have poorly maintained properties, Neighborhood noise or noisy dogs n…" at bounding box center [645, 472] width 595 height 7
drag, startPoint x: 506, startPoint y: 472, endPoint x: 657, endPoint y: 472, distance: 151.0
click at [657, 472] on div "Neighbors have poorly maintained properties, Neighborhood noise or noisy dogs n…" at bounding box center [645, 472] width 595 height 7
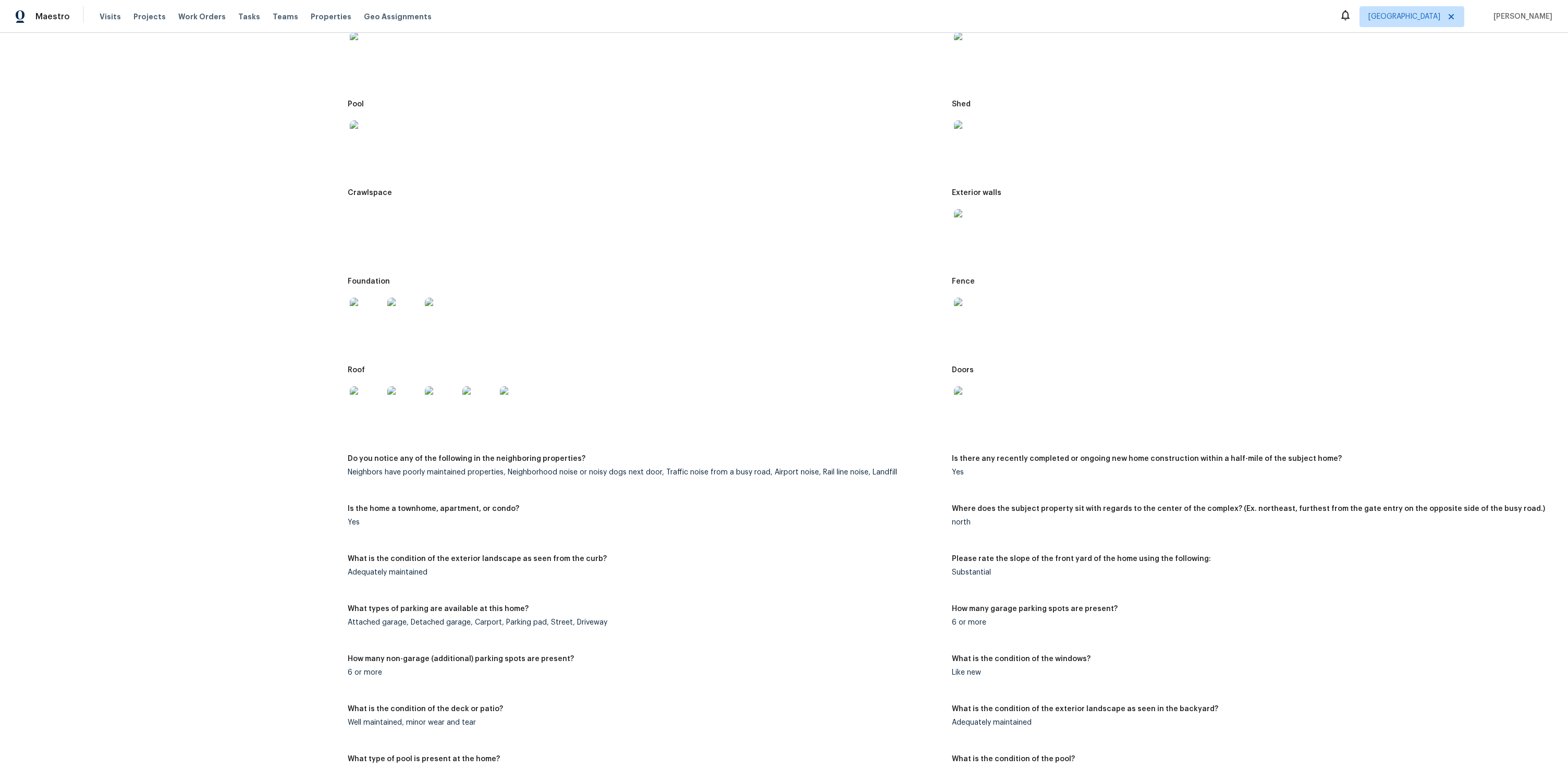
click at [682, 472] on div "Neighbors have poorly maintained properties, Neighborhood noise or noisy dogs n…" at bounding box center [645, 472] width 595 height 7
drag, startPoint x: 661, startPoint y: 472, endPoint x: 762, endPoint y: 470, distance: 101.0
click at [762, 470] on div "Neighbors have poorly maintained properties, Neighborhood noise or noisy dogs n…" at bounding box center [645, 472] width 595 height 7
drag, startPoint x: 758, startPoint y: 476, endPoint x: 808, endPoint y: 474, distance: 50.0
click at [808, 474] on div "Neighbors have poorly maintained properties, Neighborhood noise or noisy dogs n…" at bounding box center [645, 472] width 595 height 7
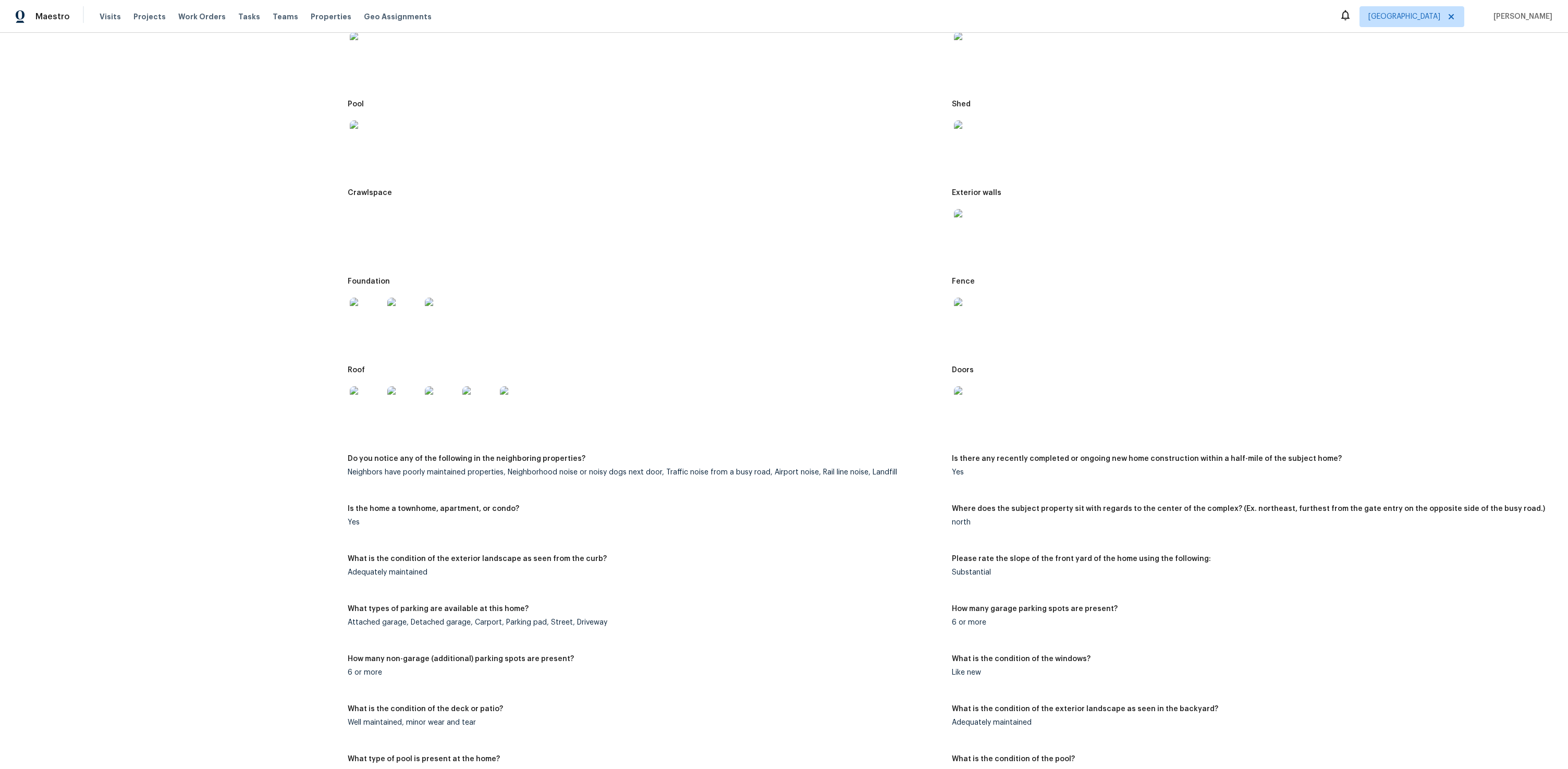
click at [825, 472] on div "Neighbors have poorly maintained properties, Neighborhood noise or noisy dogs n…" at bounding box center [645, 472] width 595 height 7
click at [821, 472] on div "Neighbors have poorly maintained properties, Neighborhood noise or noisy dogs n…" at bounding box center [645, 472] width 595 height 7
drag, startPoint x: 861, startPoint y: 474, endPoint x: 868, endPoint y: 474, distance: 7.0
click at [861, 474] on div "Neighbors have poorly maintained properties, Neighborhood noise or noisy dogs n…" at bounding box center [645, 472] width 595 height 7
click at [869, 474] on div "Neighbors have poorly maintained properties, Neighborhood noise or noisy dogs n…" at bounding box center [645, 472] width 595 height 7
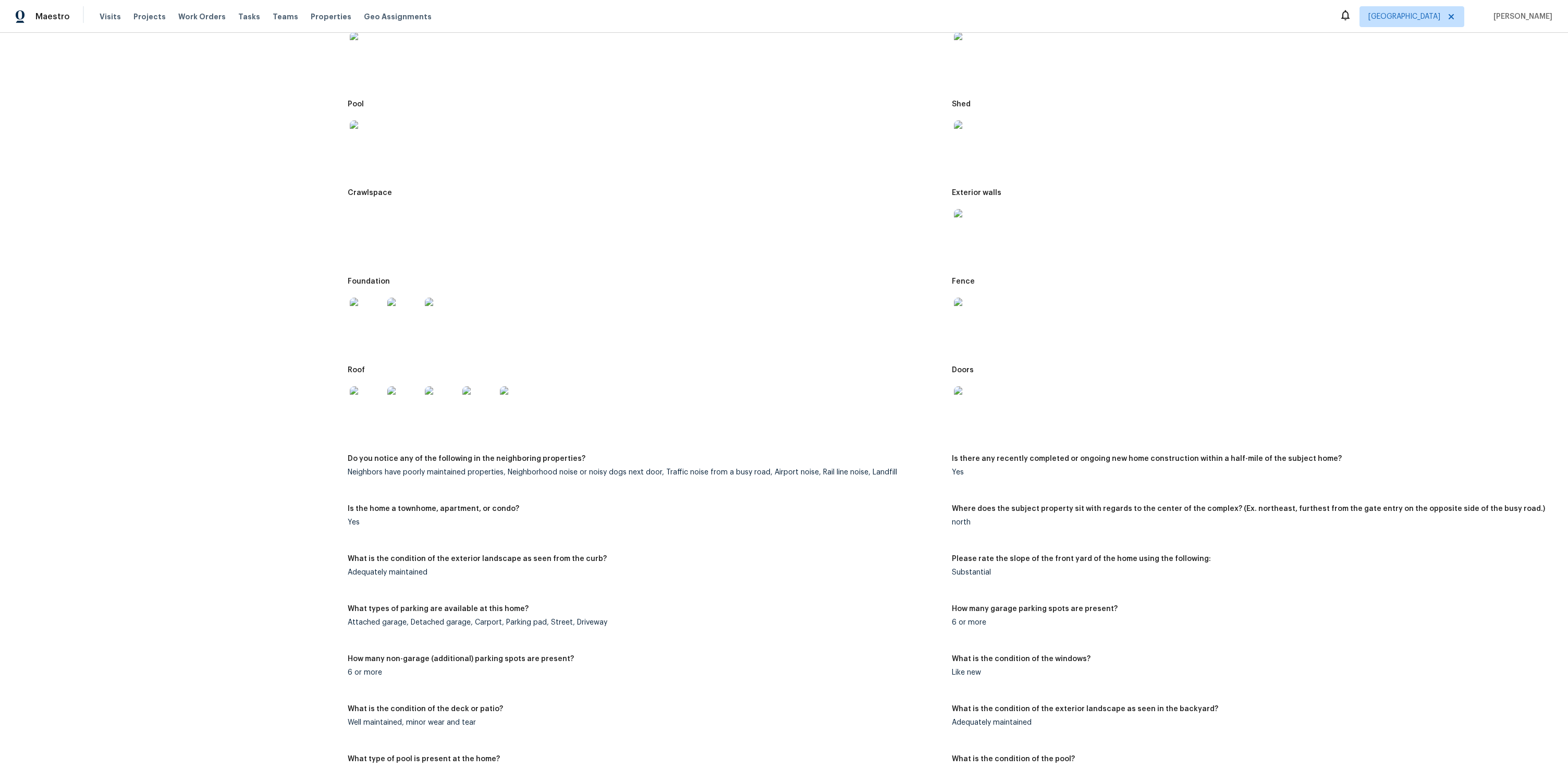
click at [1025, 477] on figure "Is there any recently completed or ongoing new home construction within a half-…" at bounding box center [1254, 474] width 604 height 38
click at [487, 574] on div "Adequately maintained" at bounding box center [645, 572] width 595 height 7
click at [430, 620] on div "Attached garage, Detached garage, Carport, Parking pad, Street, Driveway" at bounding box center [645, 623] width 595 height 7
click at [504, 623] on div "Attached garage, Detached garage, Carport, Parking pad, Street, Driveway" at bounding box center [645, 623] width 595 height 7
click at [521, 623] on div "Attached garage, Detached garage, Carport, Parking pad, Street, Driveway" at bounding box center [645, 623] width 595 height 7
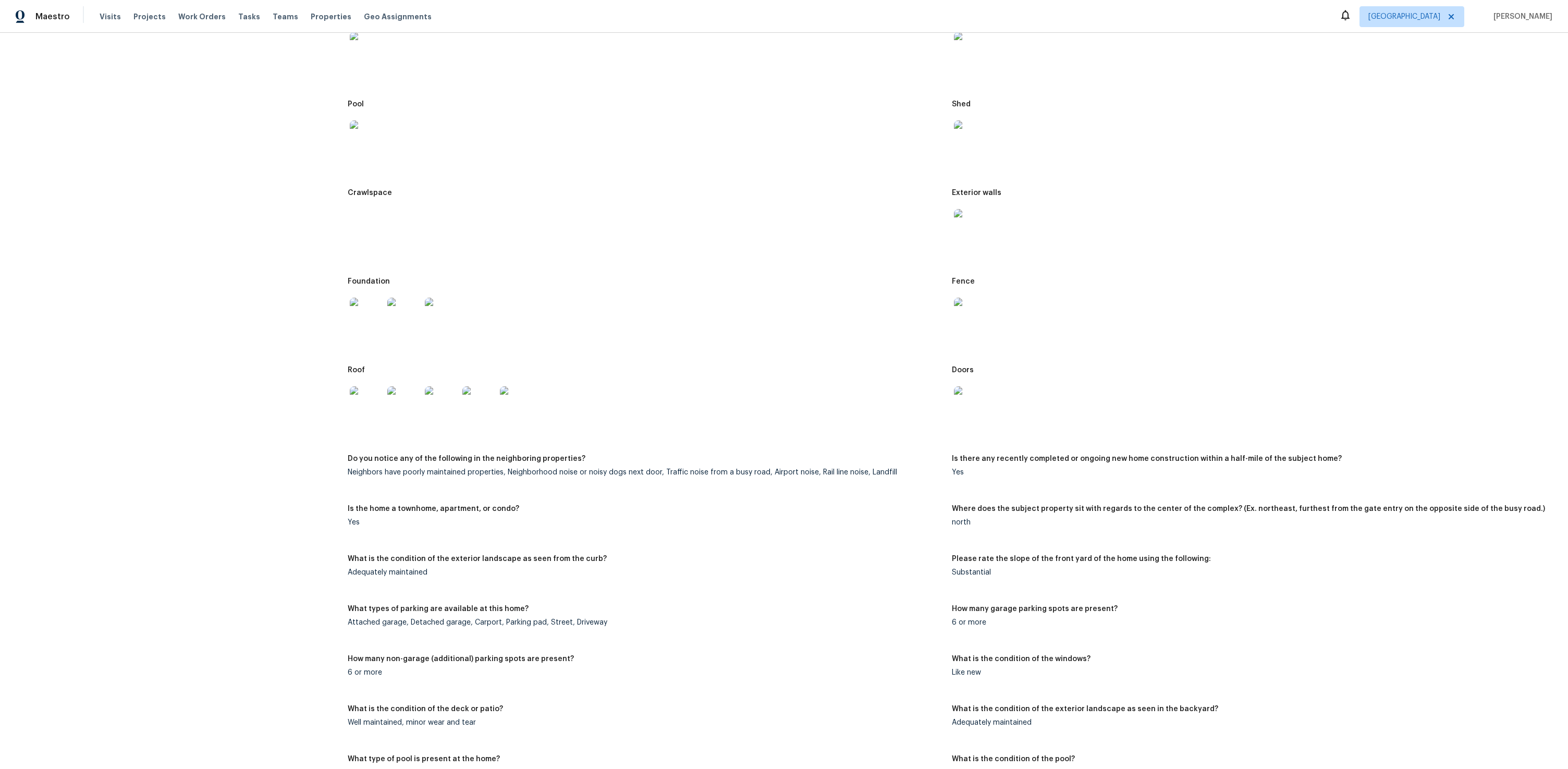
click at [568, 622] on div "Attached garage, Detached garage, Carport, Parking pad, Street, Driveway" at bounding box center [645, 623] width 595 height 7
drag, startPoint x: 951, startPoint y: 622, endPoint x: 962, endPoint y: 619, distance: 11.4
click at [952, 621] on div "6 or more" at bounding box center [1250, 623] width 595 height 7
click at [1062, 605] on div "Front yard Driveway/walkway Slope Garage Exterior parking spot Window Deck/pati…" at bounding box center [951, 470] width 1208 height 1460
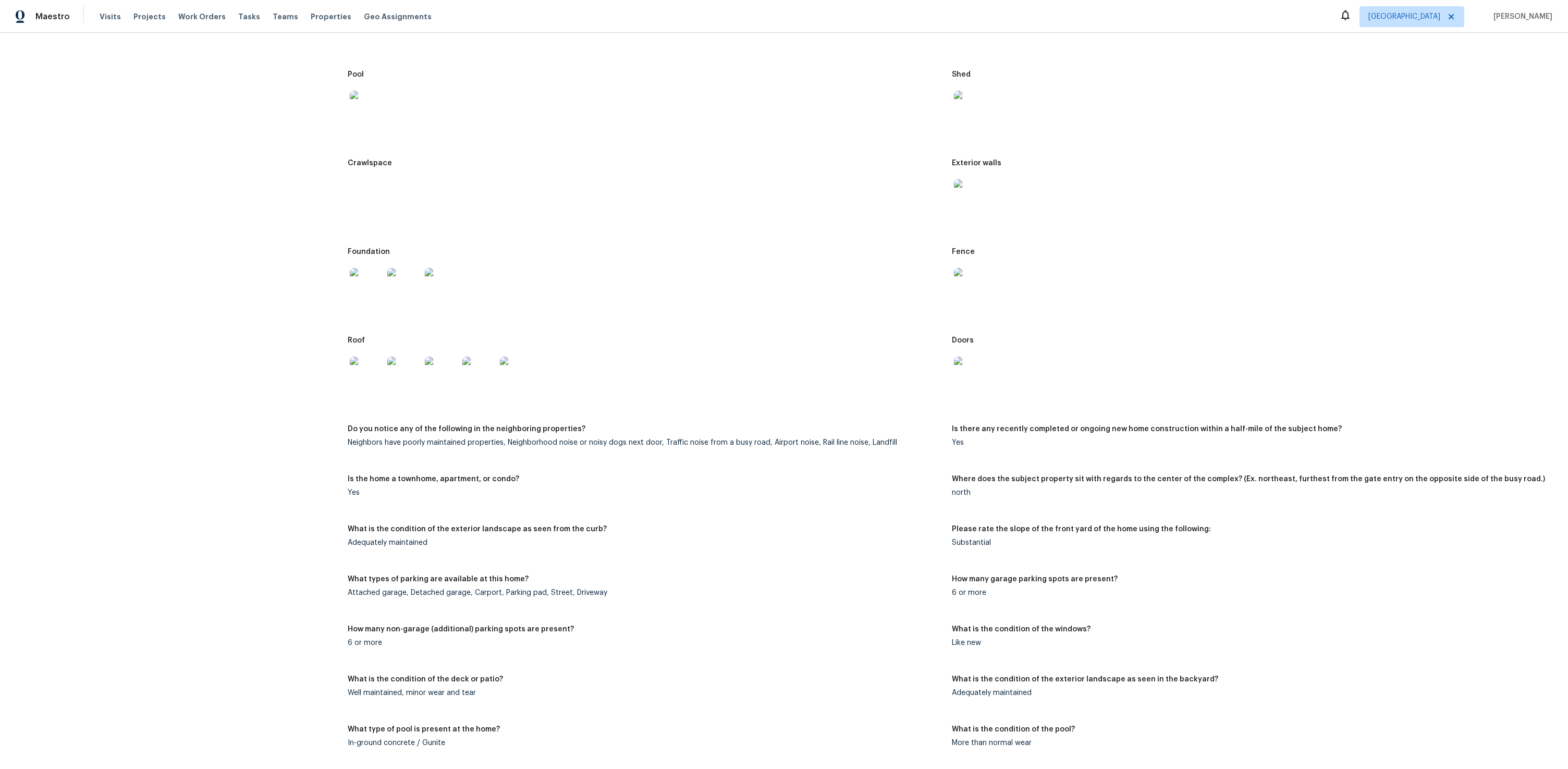
scroll to position [552, 0]
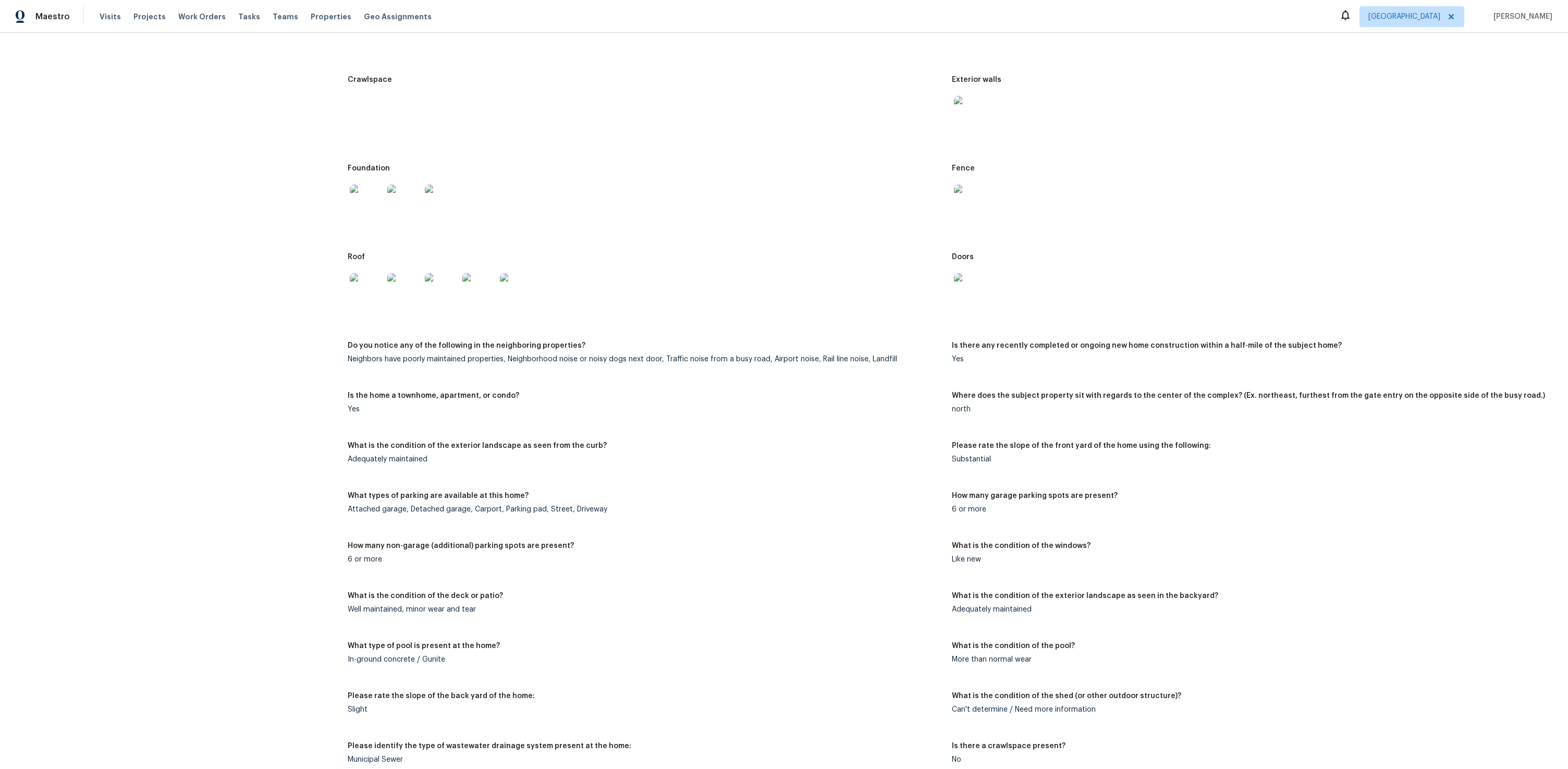
click at [395, 564] on figure "How many non-garage (additional) parking spots are present? 6 or more" at bounding box center [649, 561] width 604 height 38
click at [1009, 560] on div "Like new" at bounding box center [1250, 560] width 595 height 7
click at [493, 613] on div "Well maintained, minor wear and tear" at bounding box center [645, 609] width 595 height 7
click at [522, 669] on figure "What type of pool is present at the home? In-ground concrete / Gunite" at bounding box center [649, 661] width 604 height 38
click at [495, 665] on figure "What type of pool is present at the home? In-ground concrete / Gunite" at bounding box center [649, 661] width 604 height 38
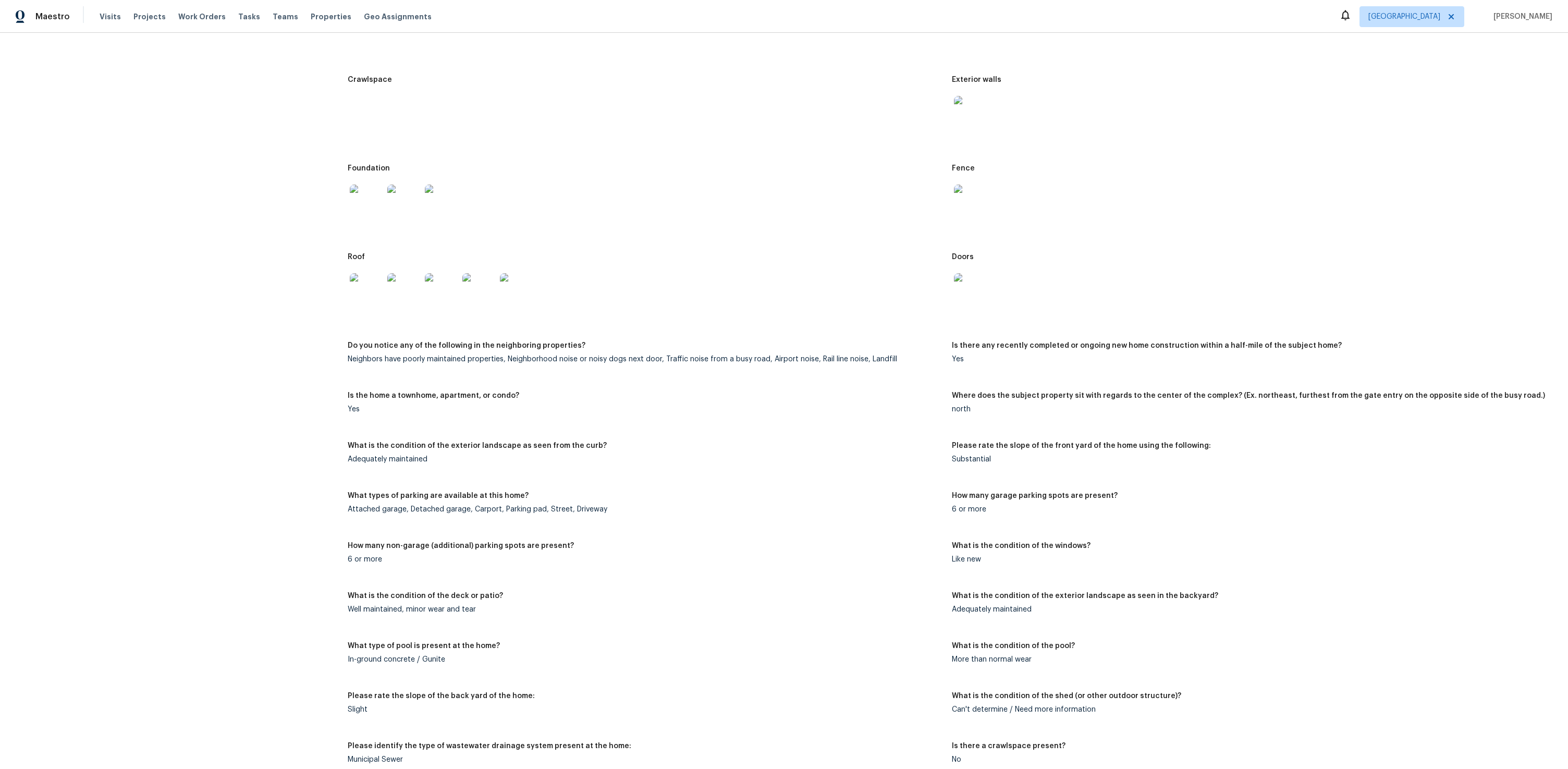
click at [1012, 655] on div "What is the condition of the pool?" at bounding box center [1250, 649] width 595 height 13
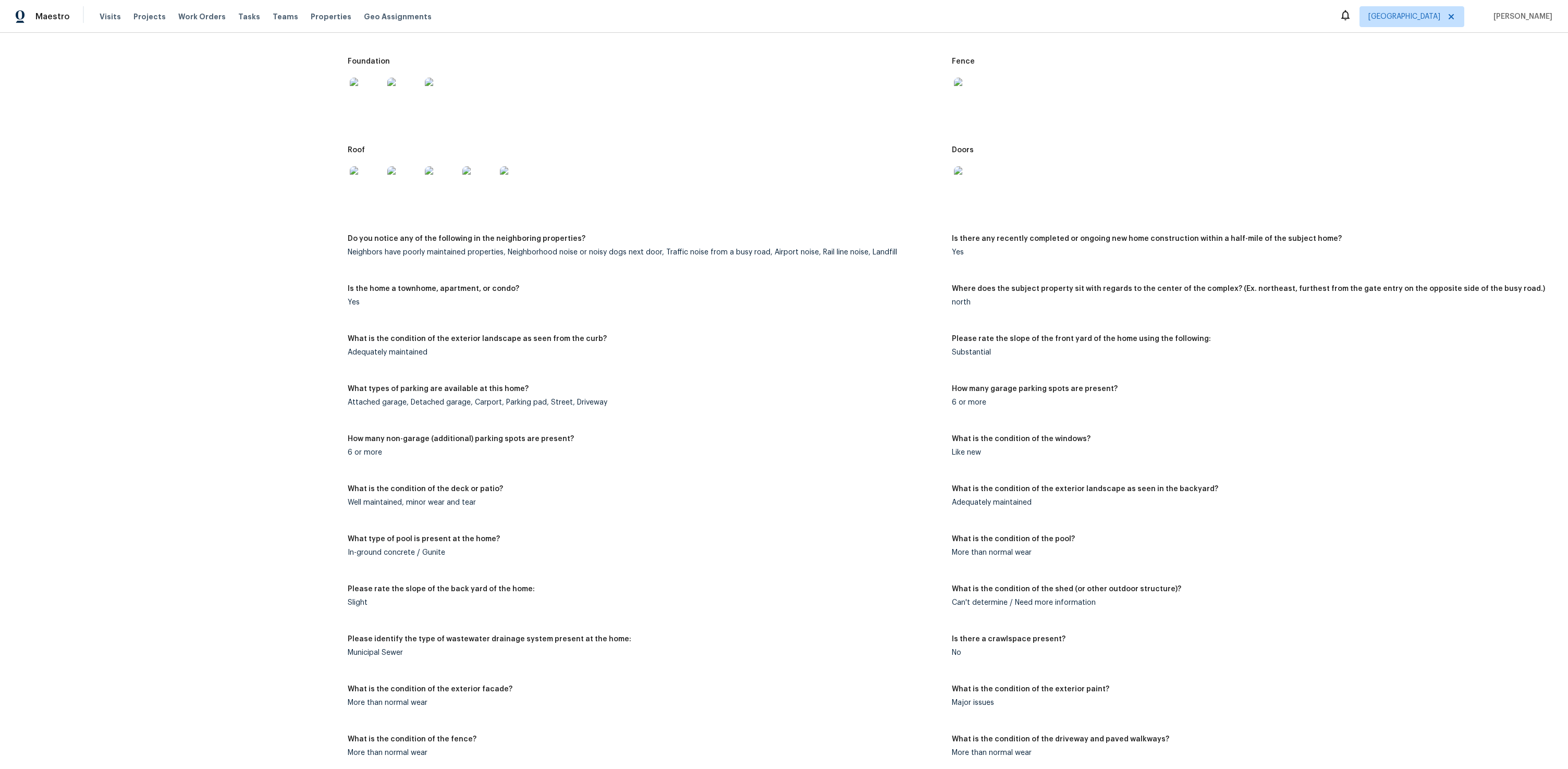
scroll to position [659, 0]
click at [472, 701] on div "More than normal wear" at bounding box center [645, 703] width 595 height 7
click at [455, 689] on h5 "What is the condition of the exterior facade?" at bounding box center [430, 687] width 165 height 7
click at [1000, 701] on div "Major issues" at bounding box center [1250, 700] width 595 height 7
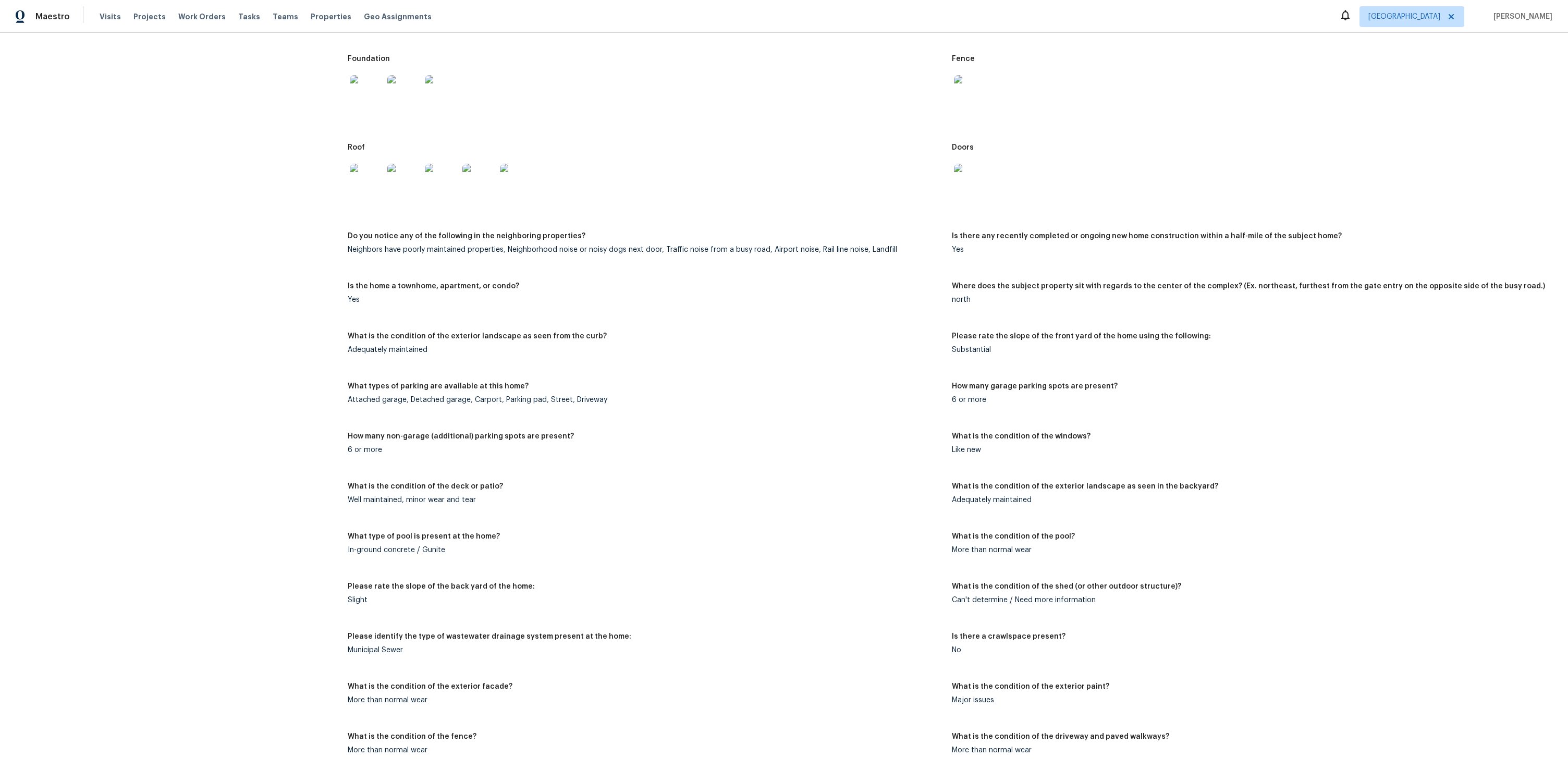
click at [432, 648] on div "Municipal Sewer" at bounding box center [645, 650] width 595 height 7
click at [501, 687] on div "What is the condition of the exterior facade?" at bounding box center [645, 690] width 595 height 13
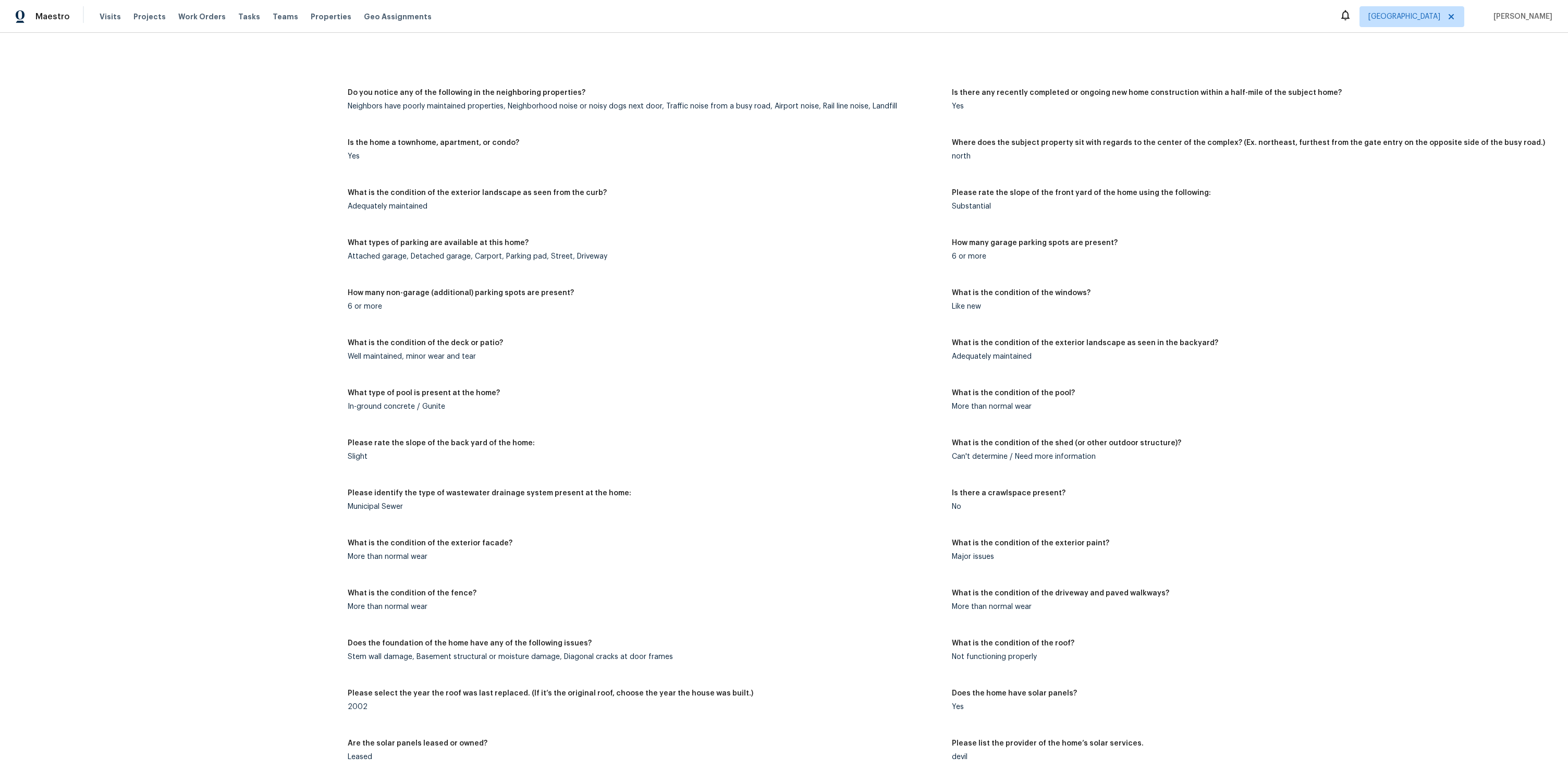
scroll to position [951, 0]
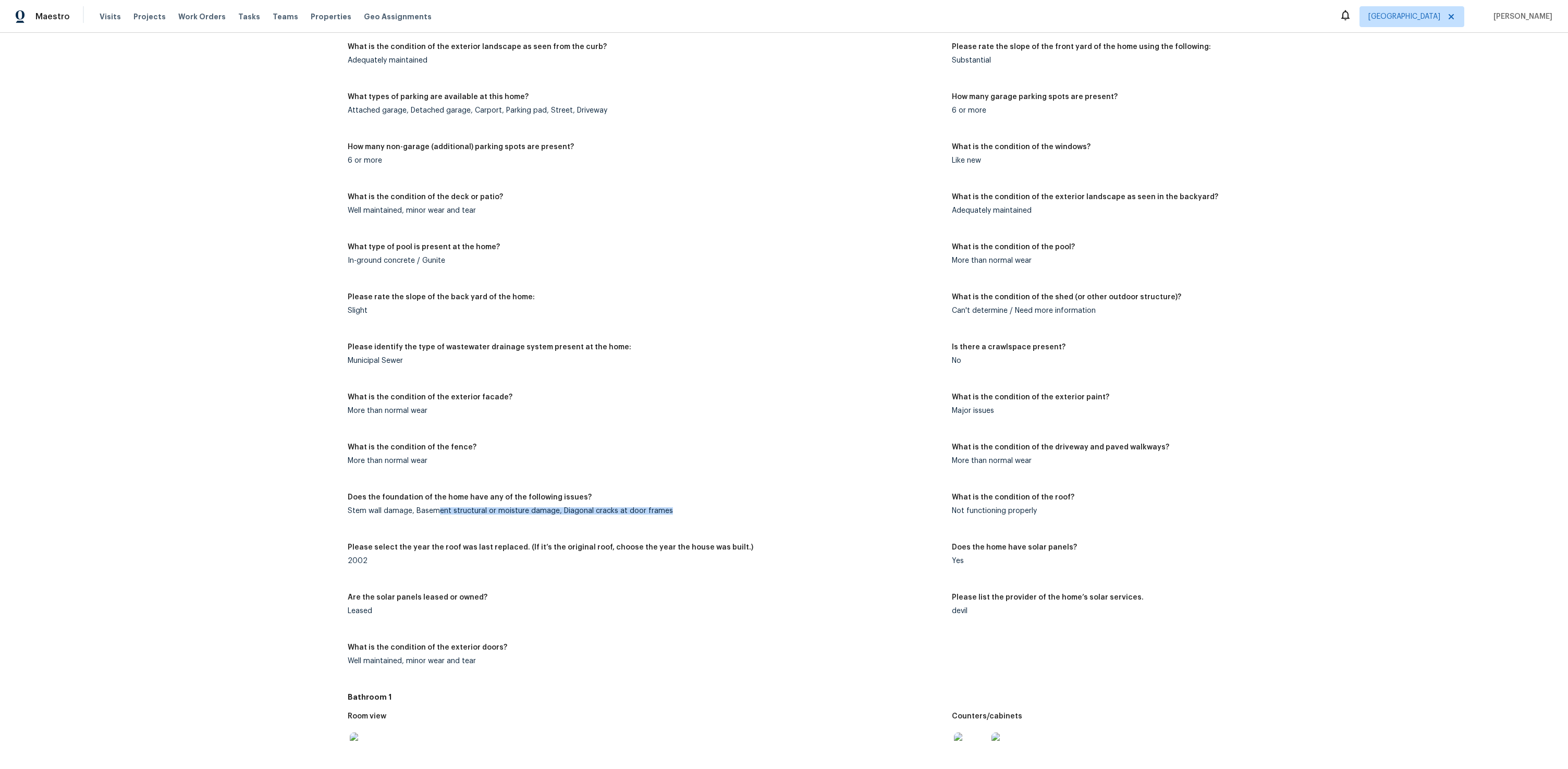
drag, startPoint x: 436, startPoint y: 513, endPoint x: 733, endPoint y: 511, distance: 297.0
click at [733, 511] on div "Stem wall damage, Basement structural or moisture damage, Diagonal cracks at do…" at bounding box center [645, 511] width 595 height 7
click at [733, 513] on div "Stem wall damage, Basement structural or moisture damage, Diagonal cracks at do…" at bounding box center [645, 511] width 595 height 7
click at [457, 565] on figure "Please select the year the roof was last replaced. (If it’s the original roof, …" at bounding box center [649, 563] width 604 height 38
click at [927, 611] on div "Leased" at bounding box center [645, 611] width 595 height 7
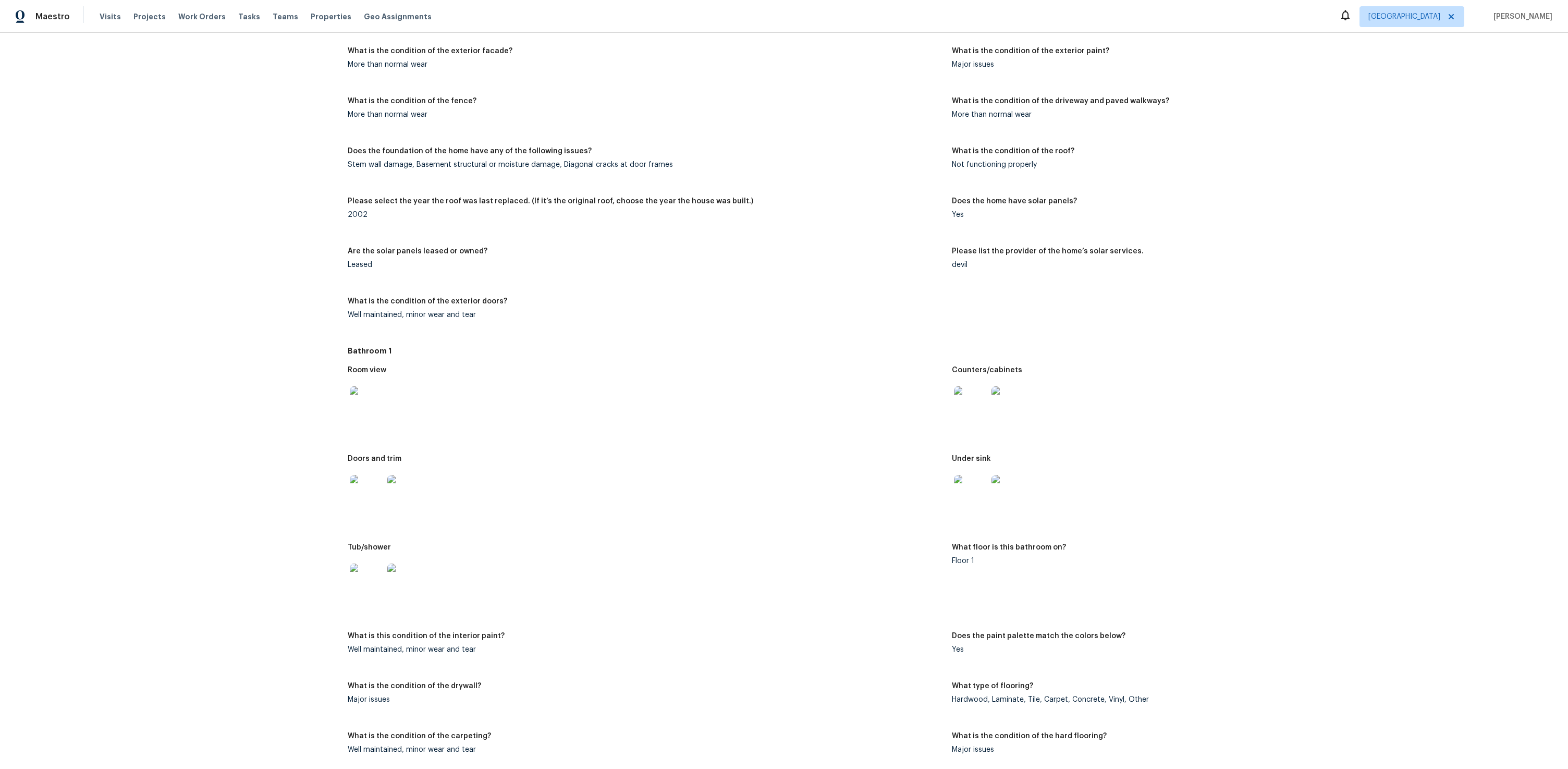
scroll to position [1307, 0]
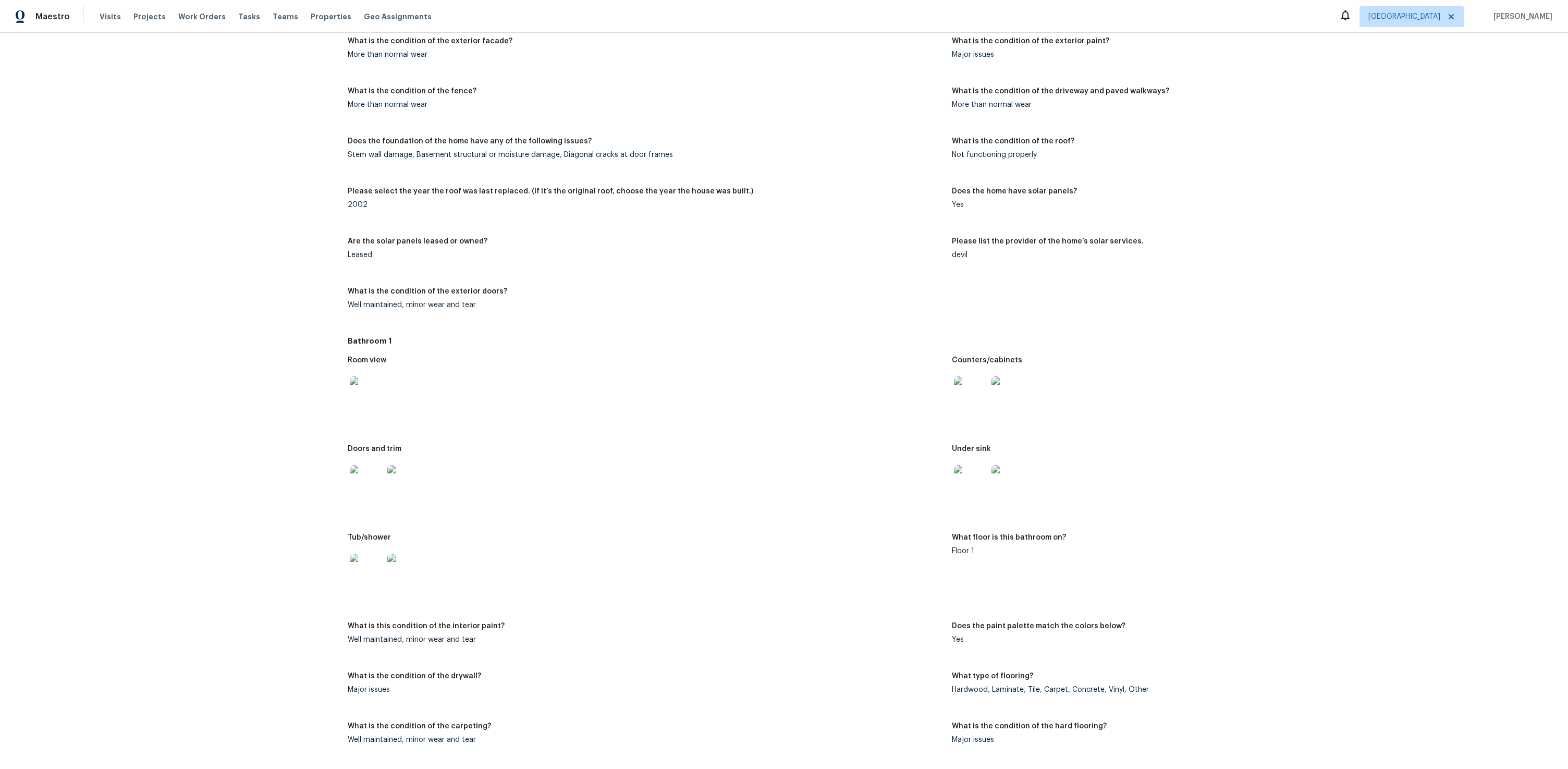
click at [1008, 543] on div "What floor is this bathroom on?" at bounding box center [1250, 541] width 595 height 13
click at [439, 681] on div "What is the condition of the drywall?" at bounding box center [645, 679] width 595 height 13
click at [998, 689] on div "Hardwood, Laminate, Tile, Carpet, Concrete, Vinyl, Other" at bounding box center [1250, 690] width 595 height 7
click at [999, 689] on div "Hardwood, Laminate, Tile, Carpet, Concrete, Vinyl, Other" at bounding box center [1250, 690] width 595 height 7
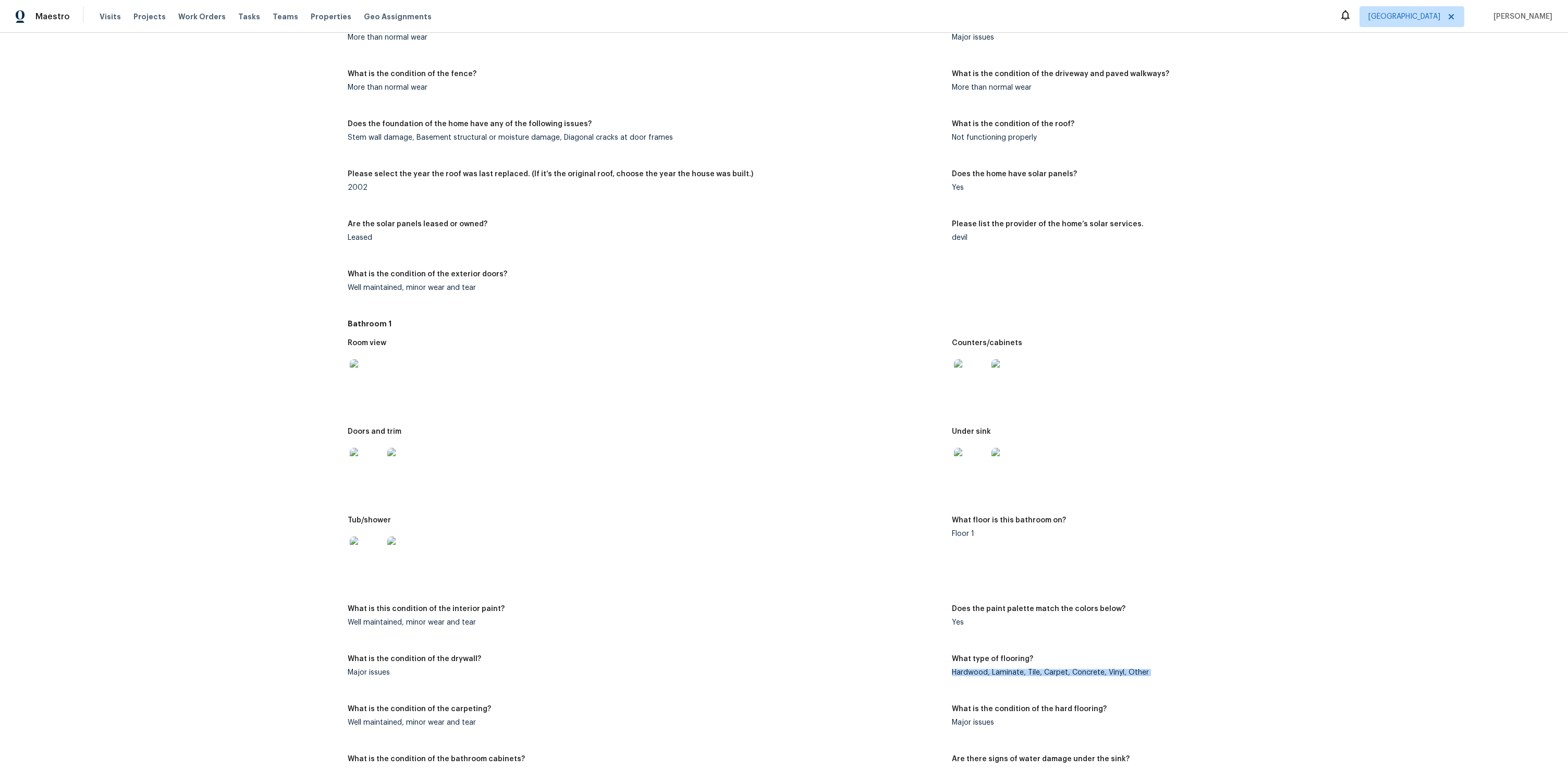
scroll to position [1357, 0]
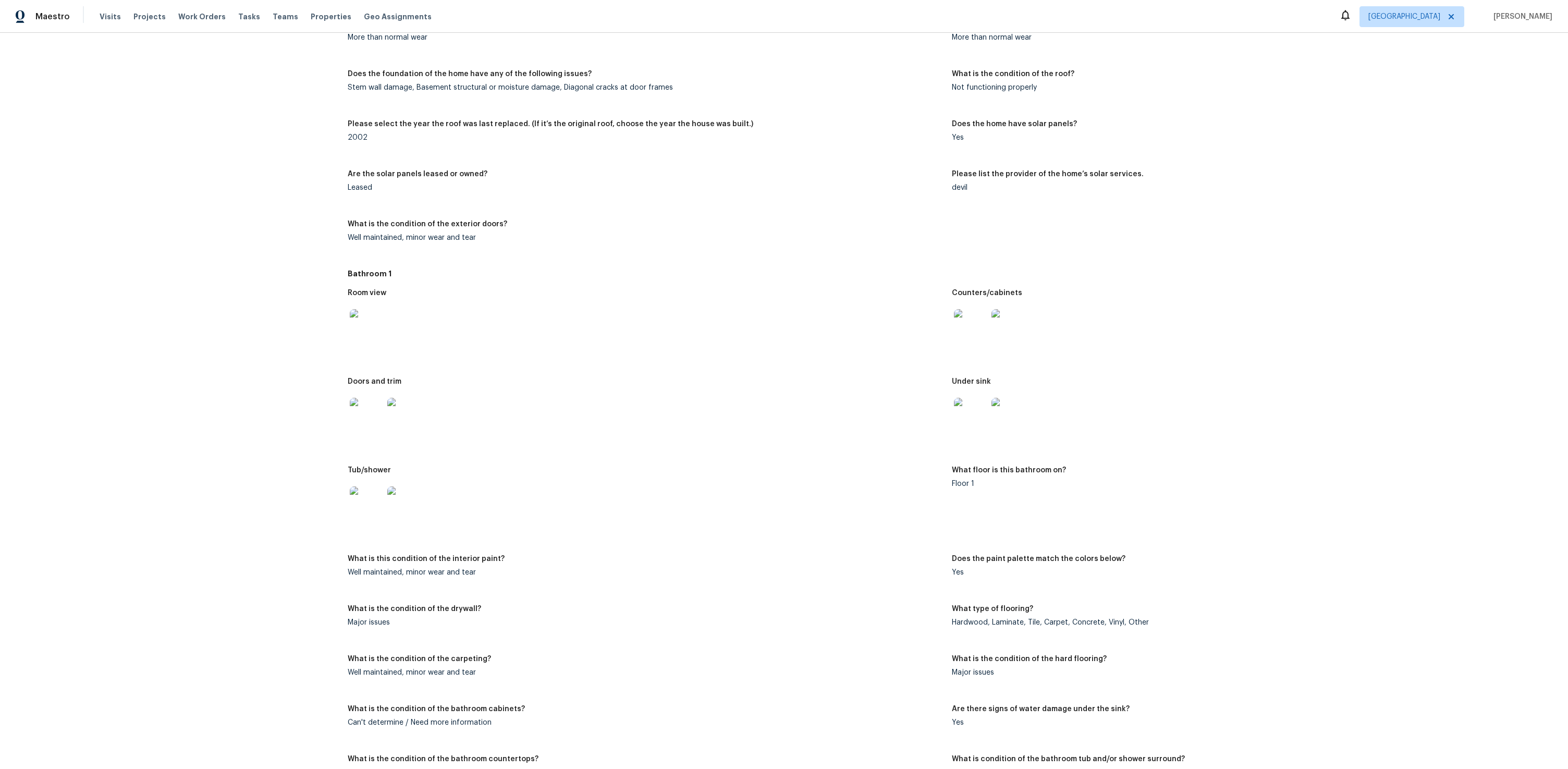
click at [597, 557] on div "What is this condition of the interior paint?" at bounding box center [645, 562] width 595 height 13
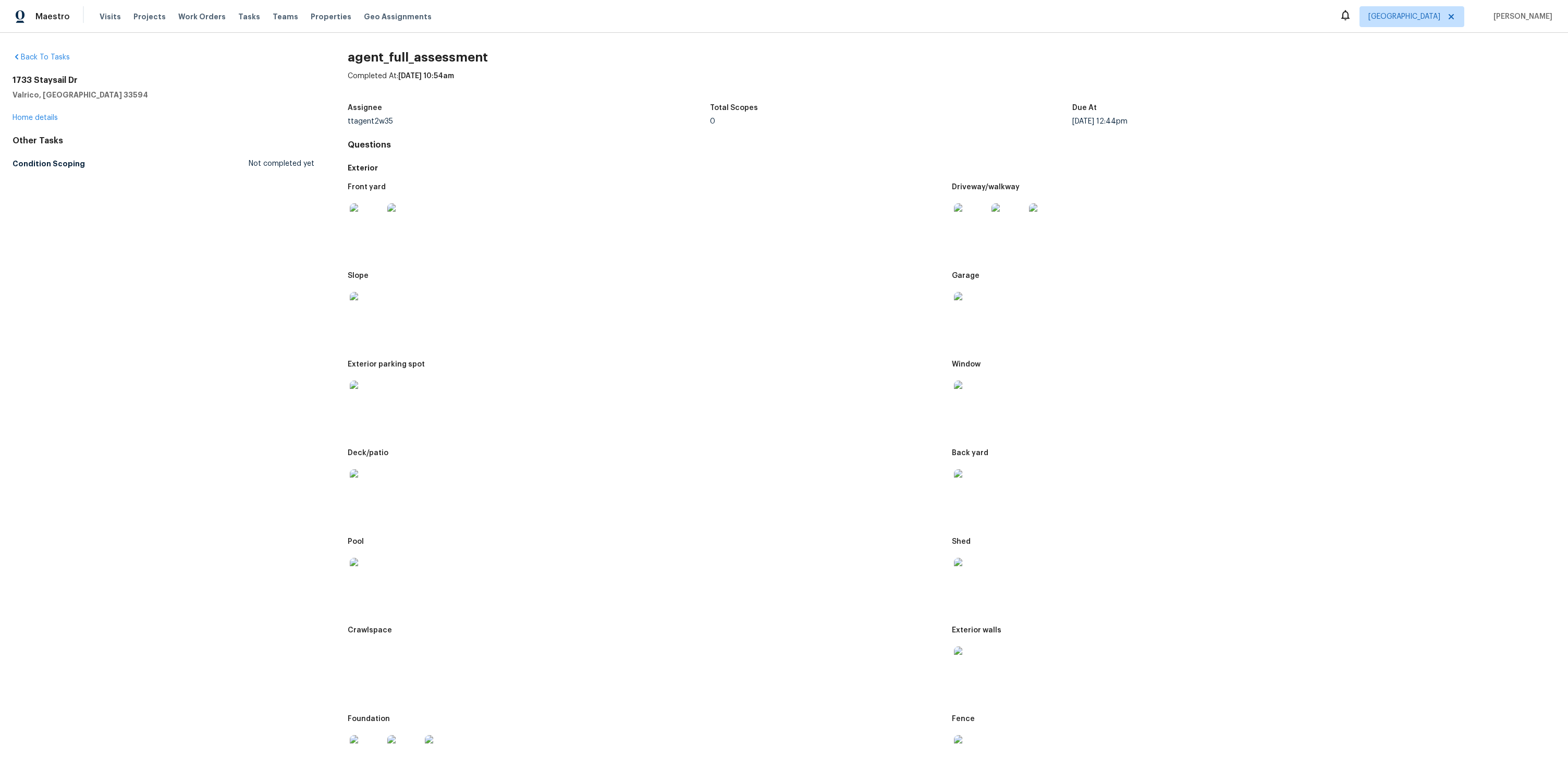
scroll to position [2, 0]
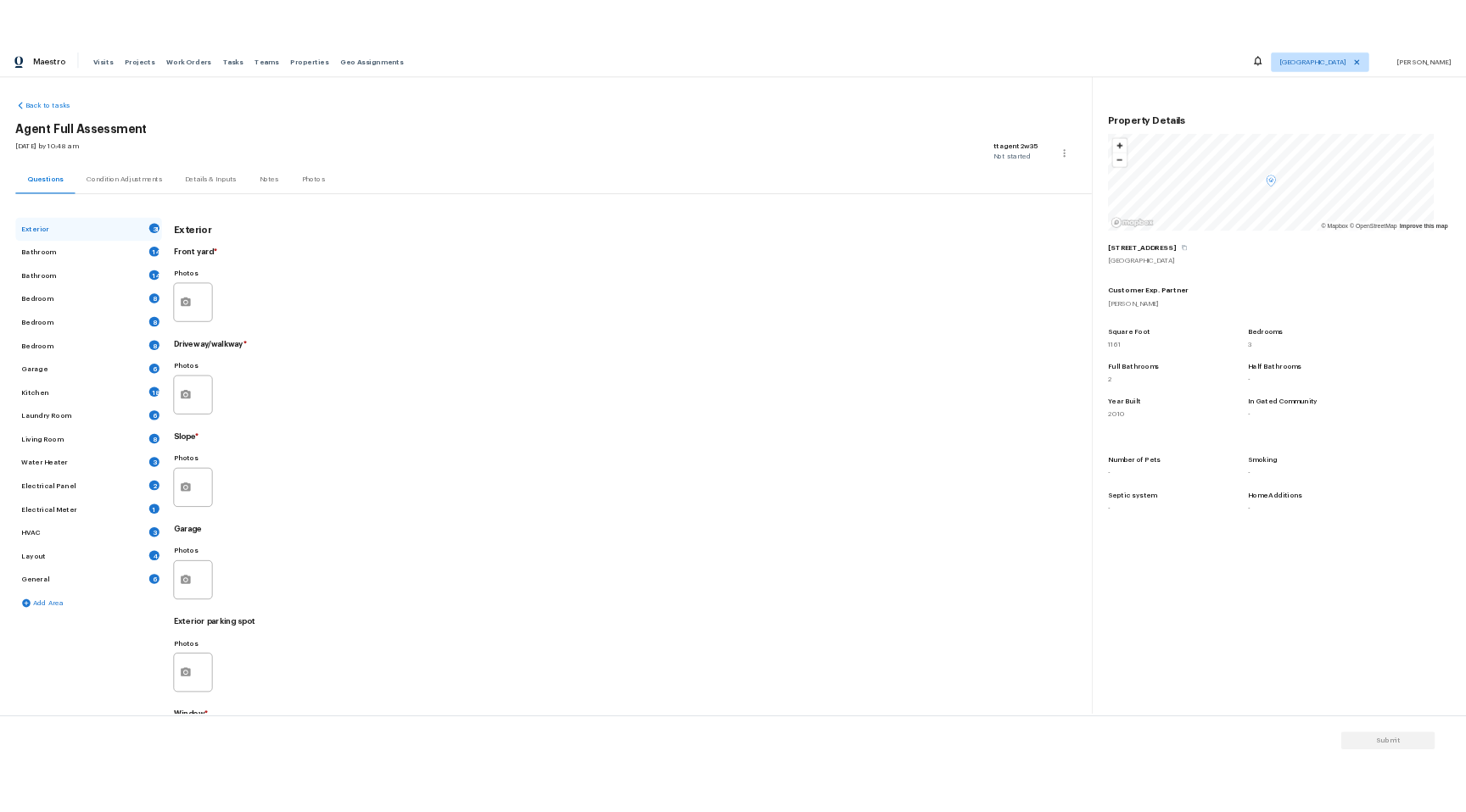
scroll to position [3, 0]
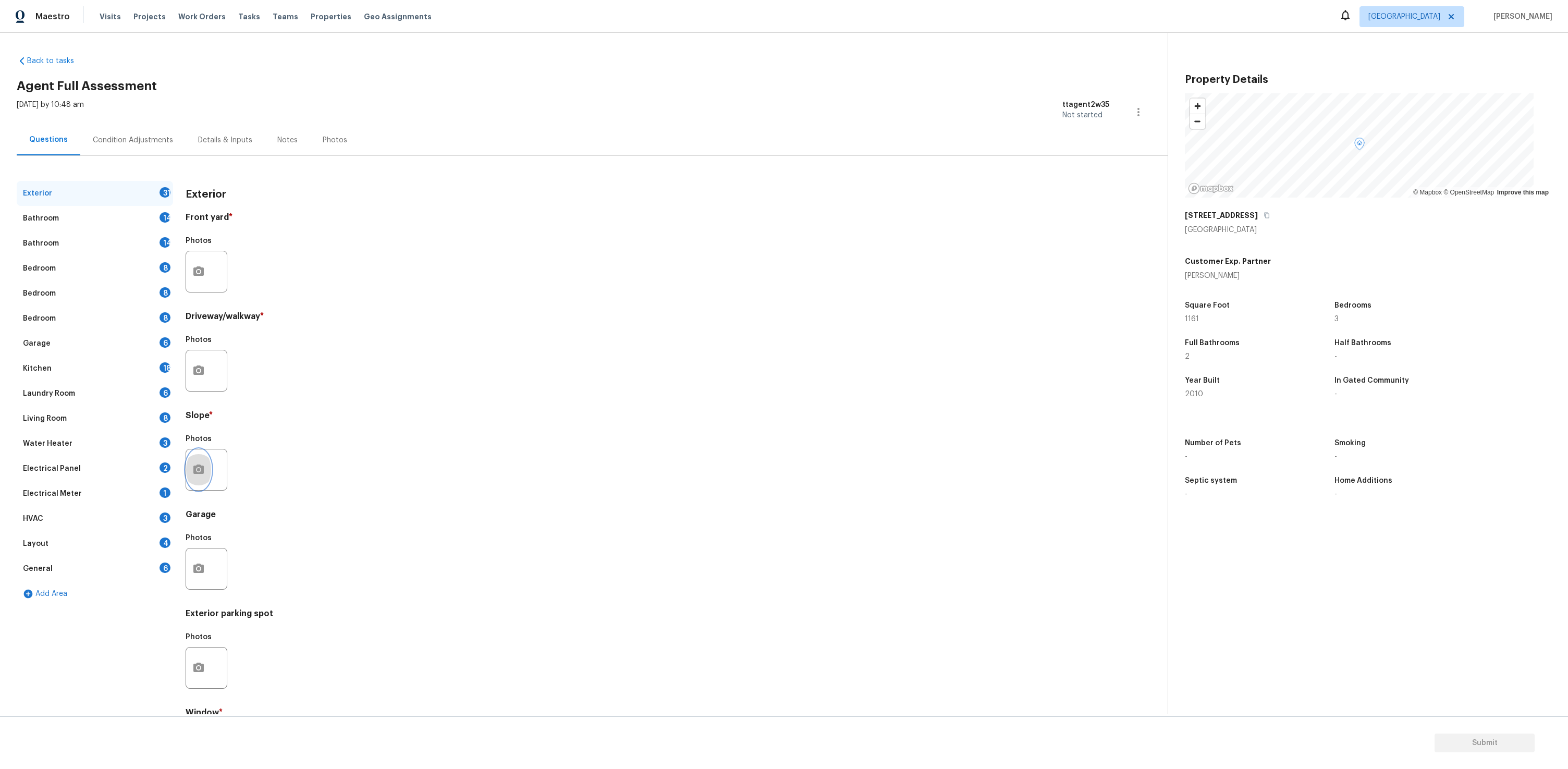
click at [192, 471] on icon "button" at bounding box center [198, 469] width 13 height 13
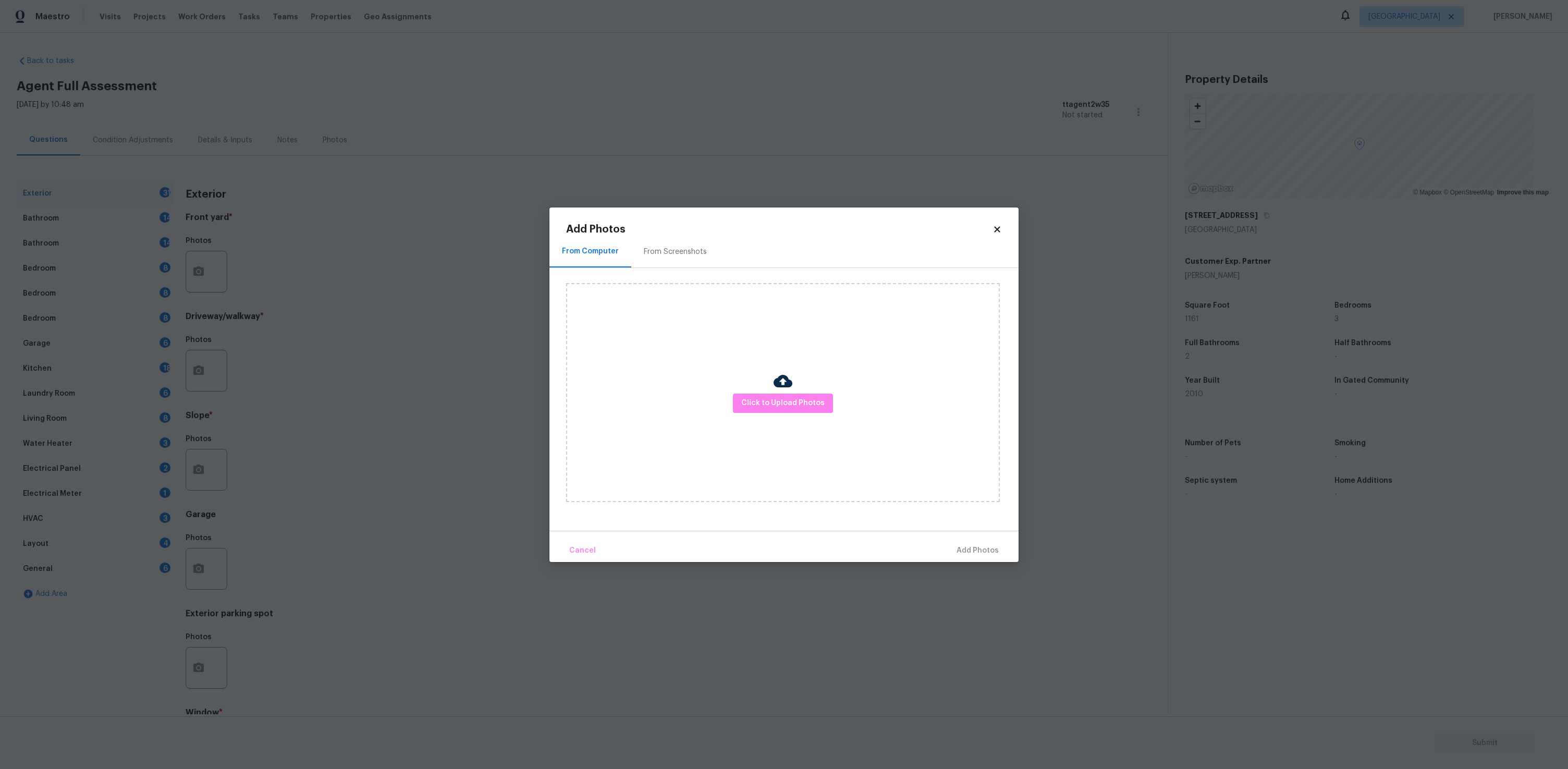
click at [996, 225] on icon at bounding box center [997, 229] width 9 height 9
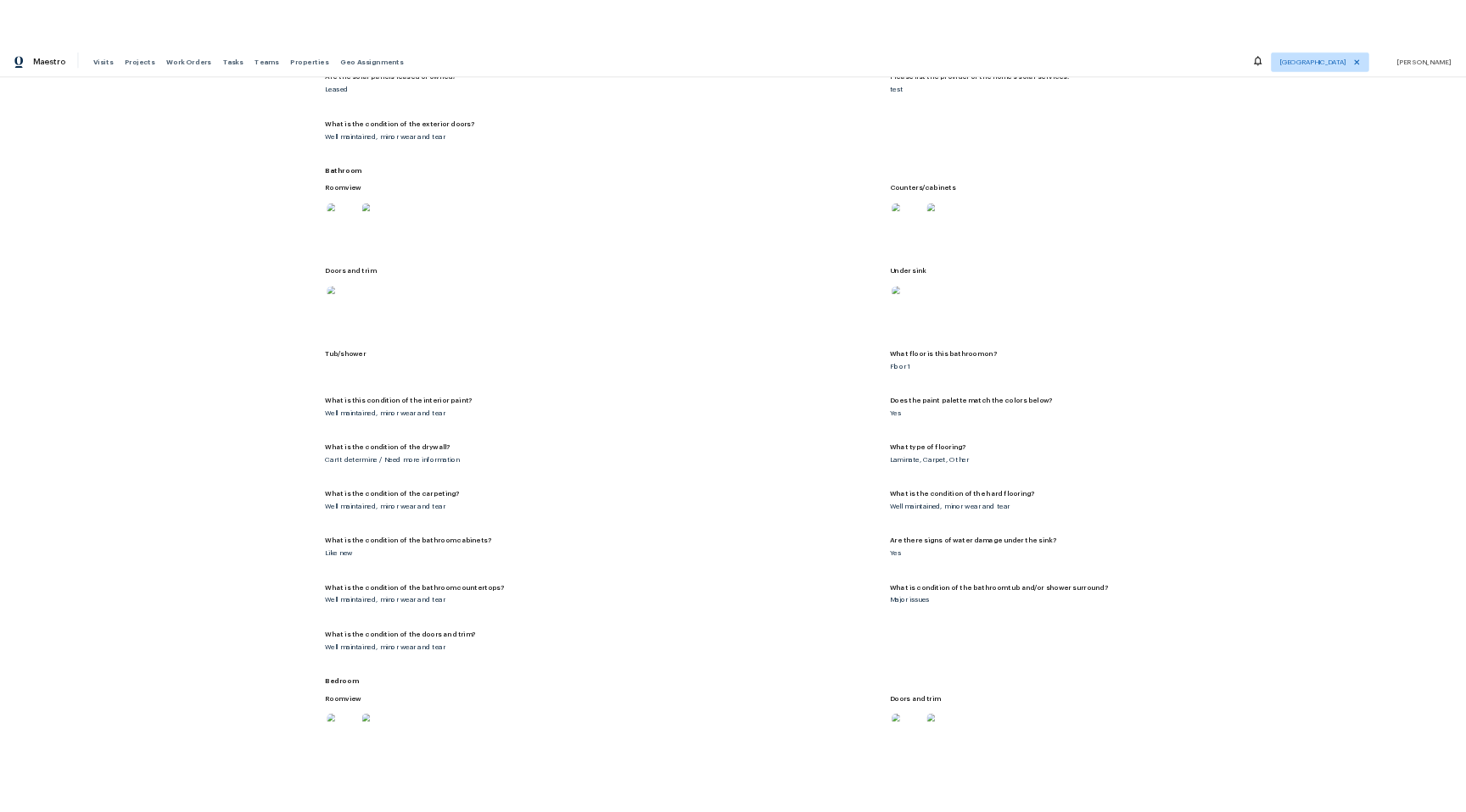
scroll to position [2469, 0]
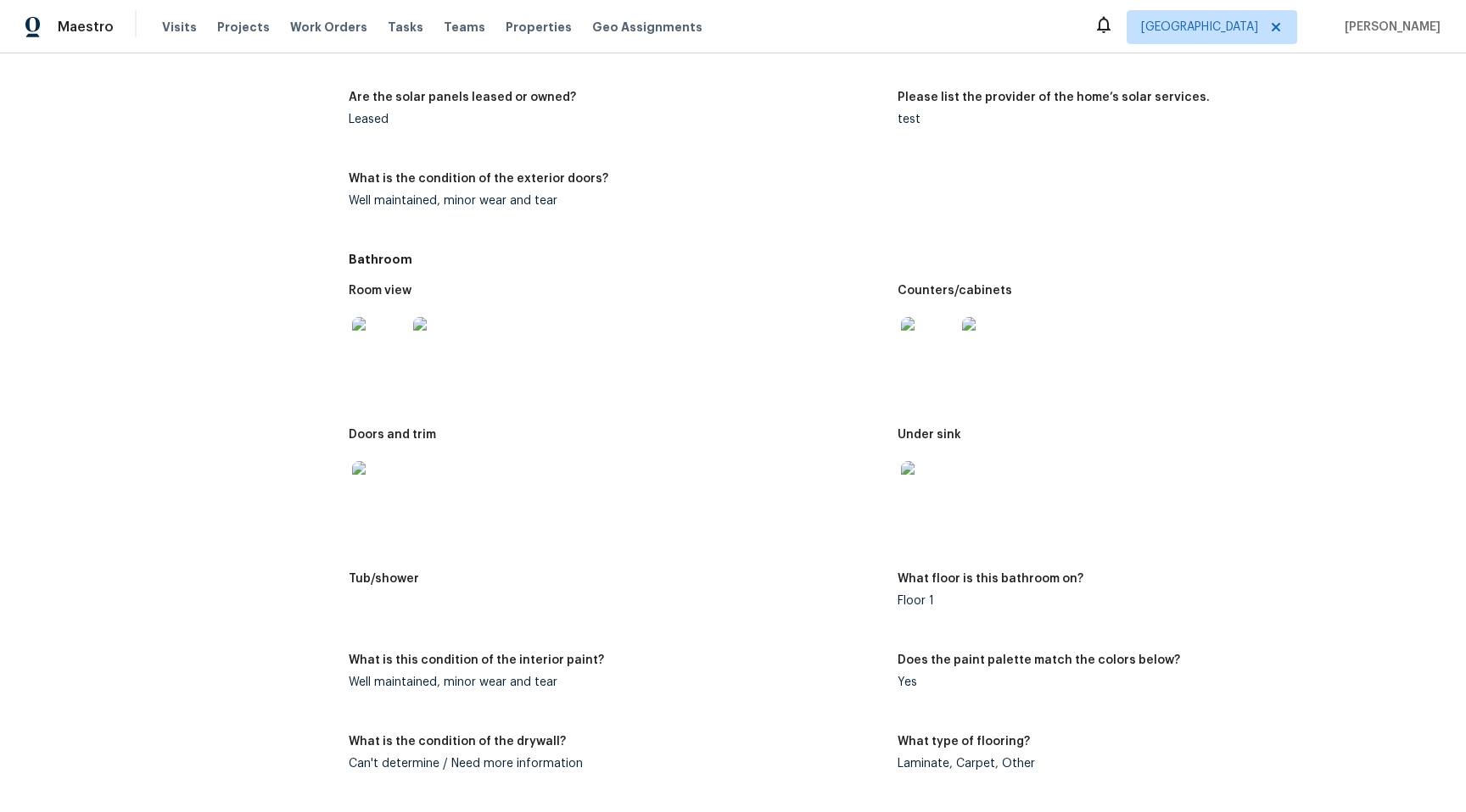
click at [1198, 248] on div "Bathroom" at bounding box center [896, 259] width 1097 height 31
click at [1062, 486] on div at bounding box center [1165, 488] width 535 height 74
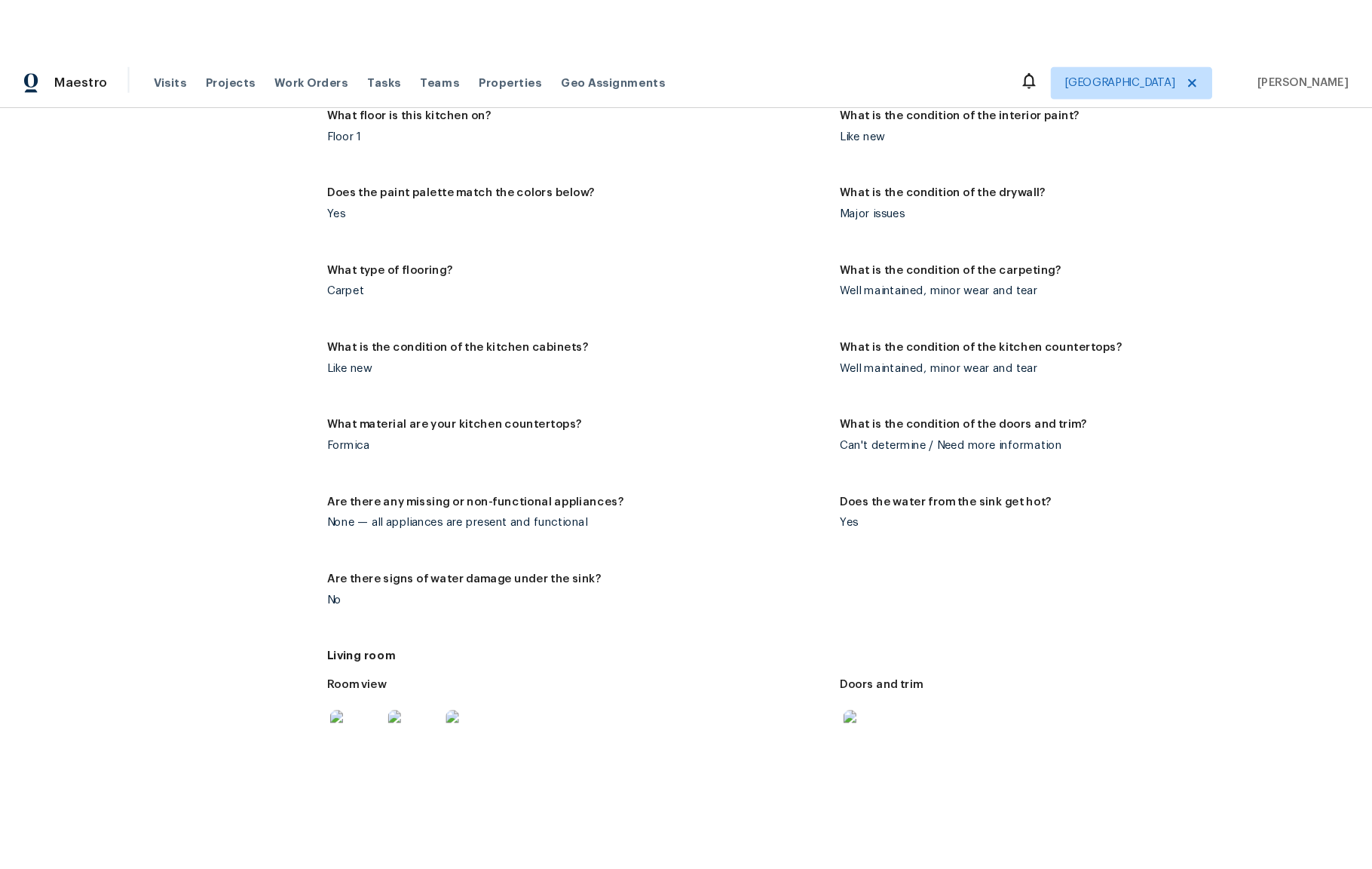
scroll to position [4019, 0]
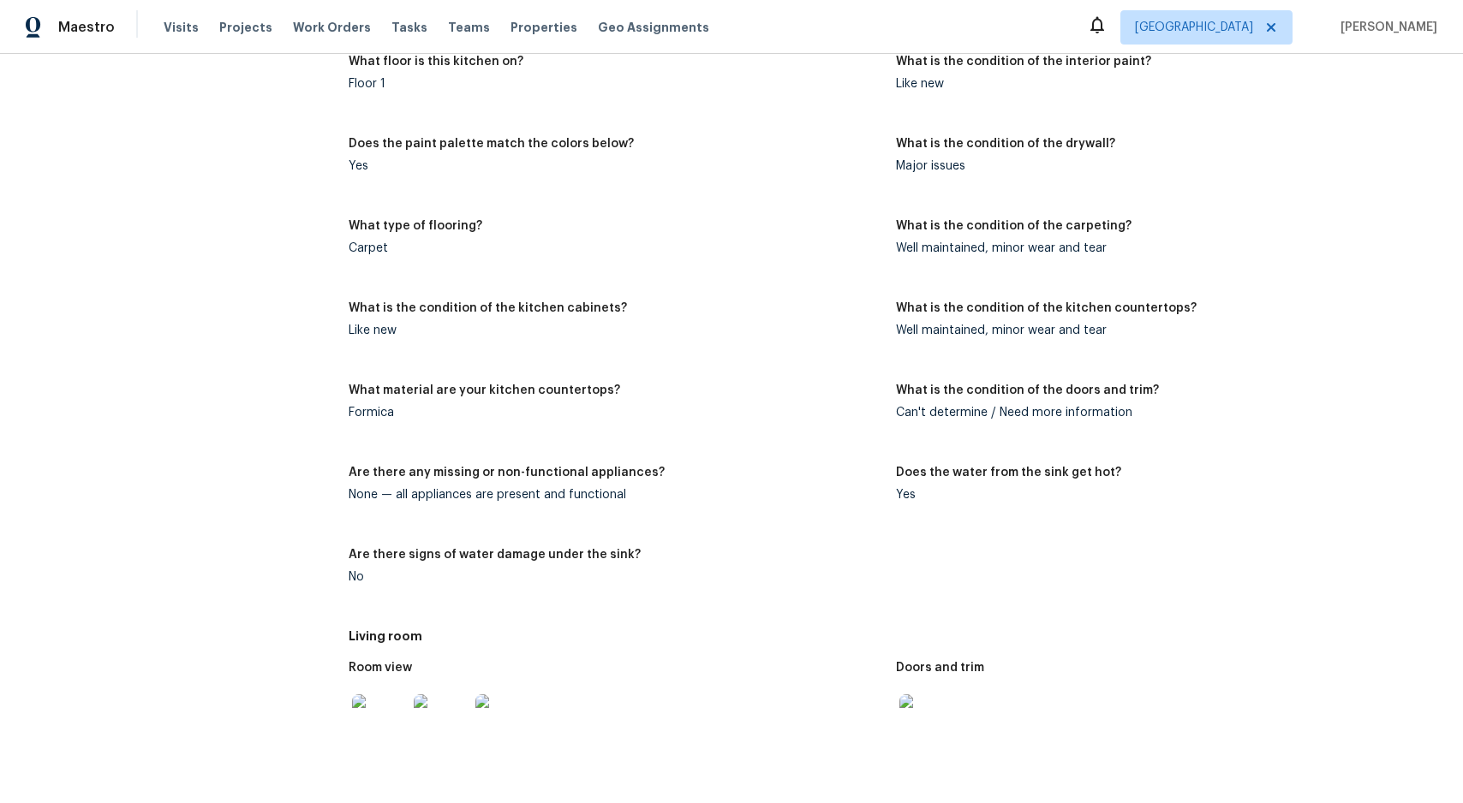
click at [1354, 744] on div at bounding box center [1162, 721] width 533 height 75
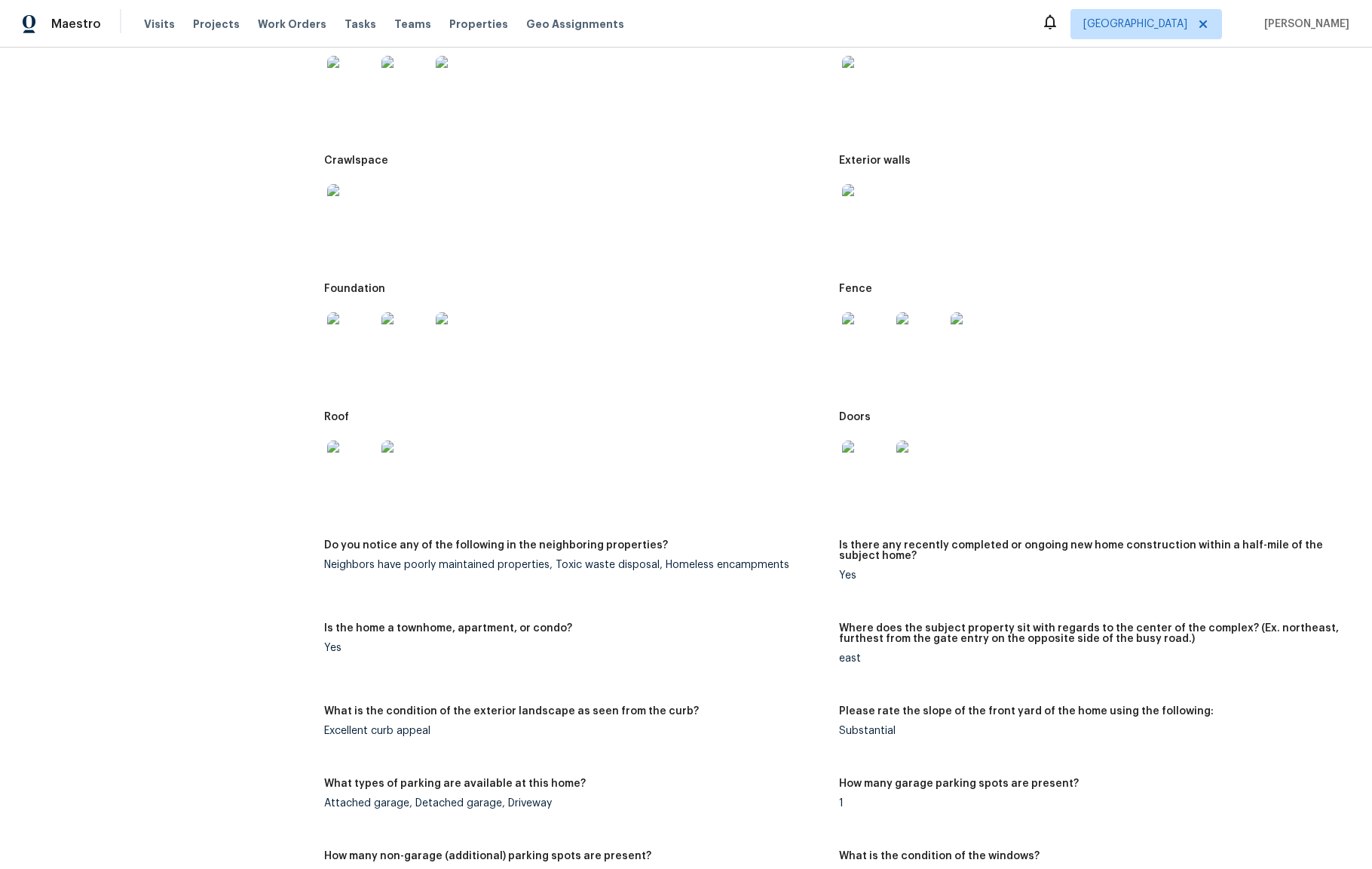
scroll to position [753, 0]
click at [353, 355] on img at bounding box center [351, 336] width 48 height 48
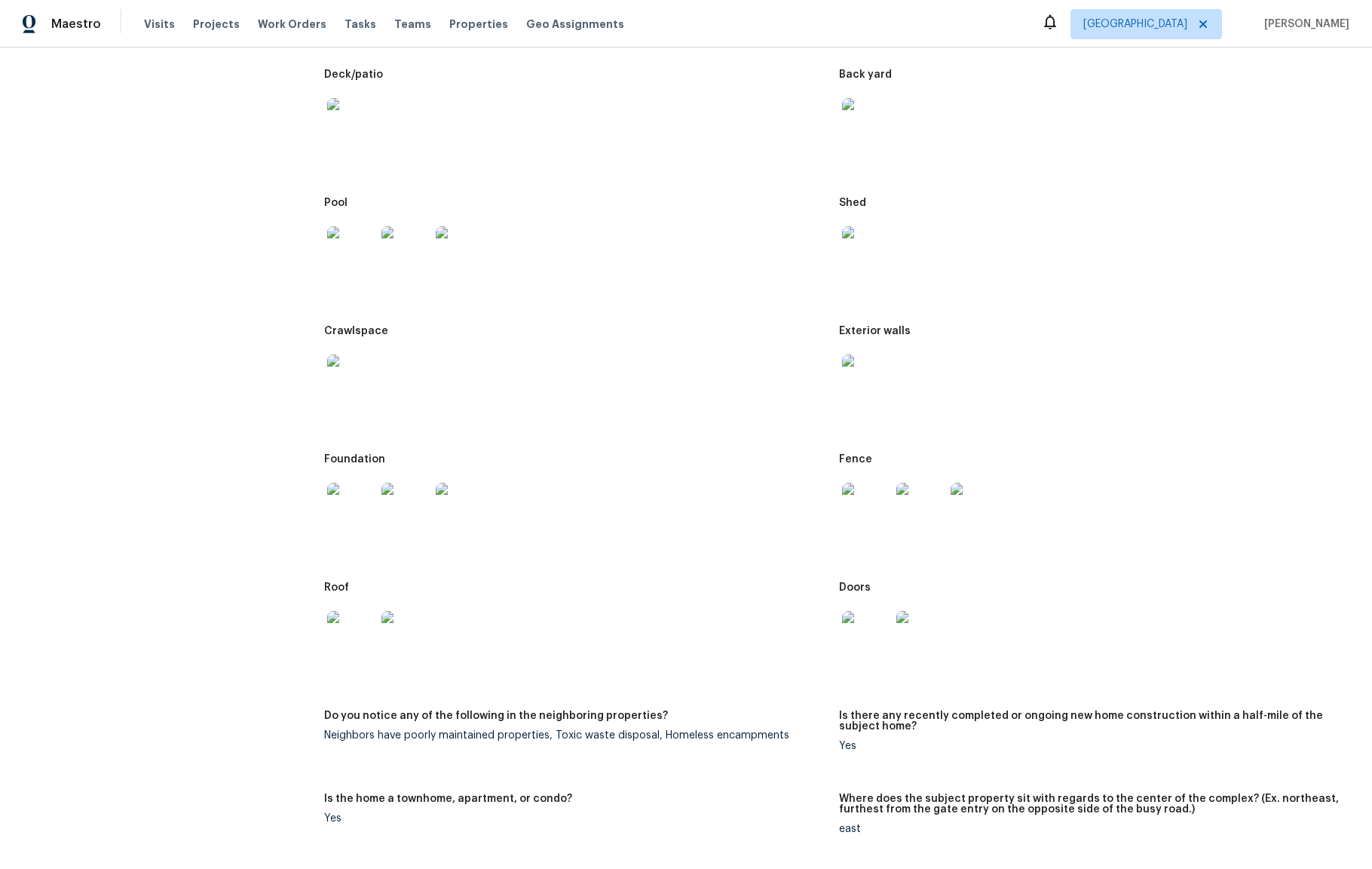
scroll to position [543, 0]
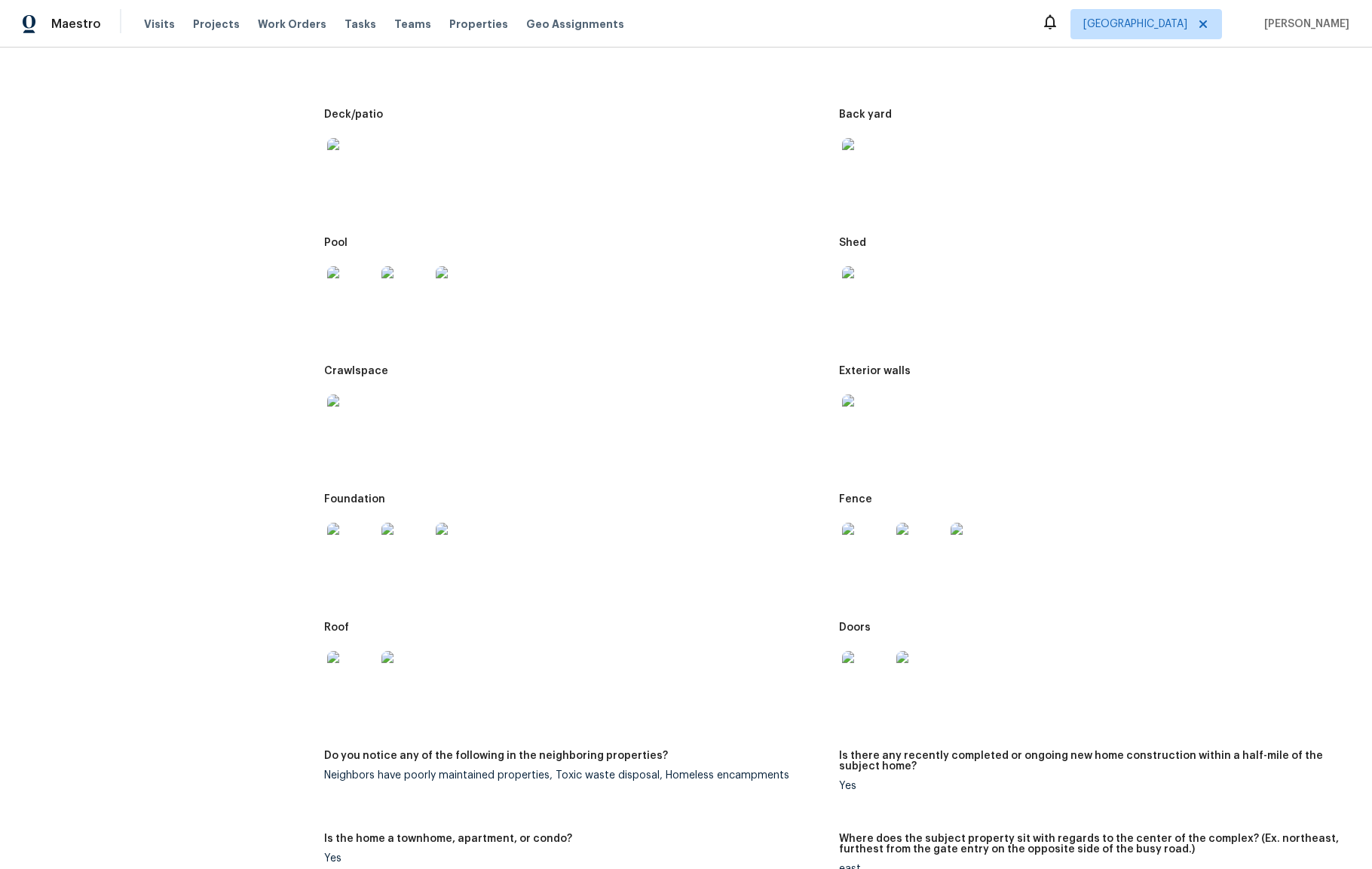
click at [343, 298] on img at bounding box center [351, 290] width 48 height 48
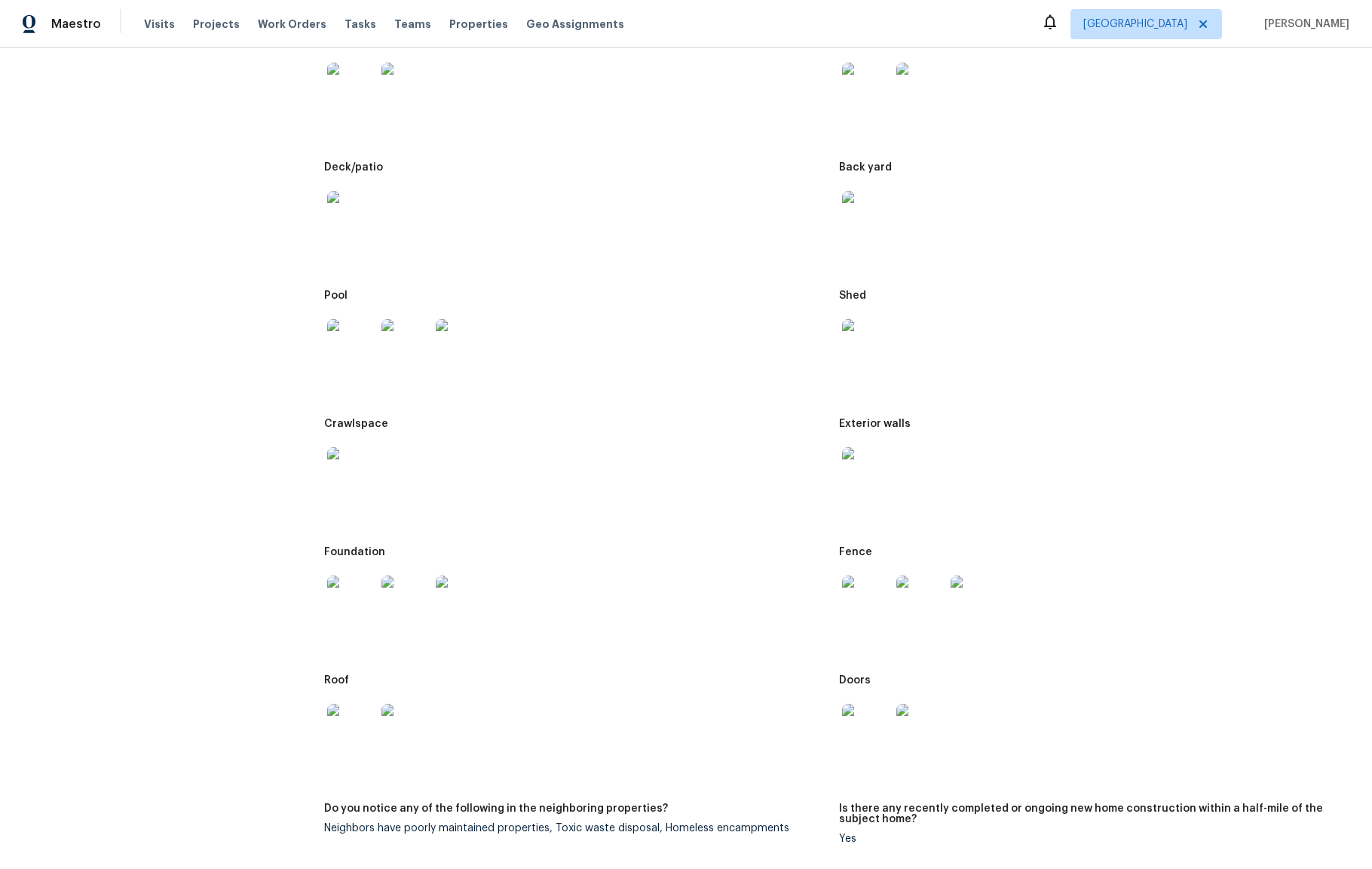
scroll to position [479, 0]
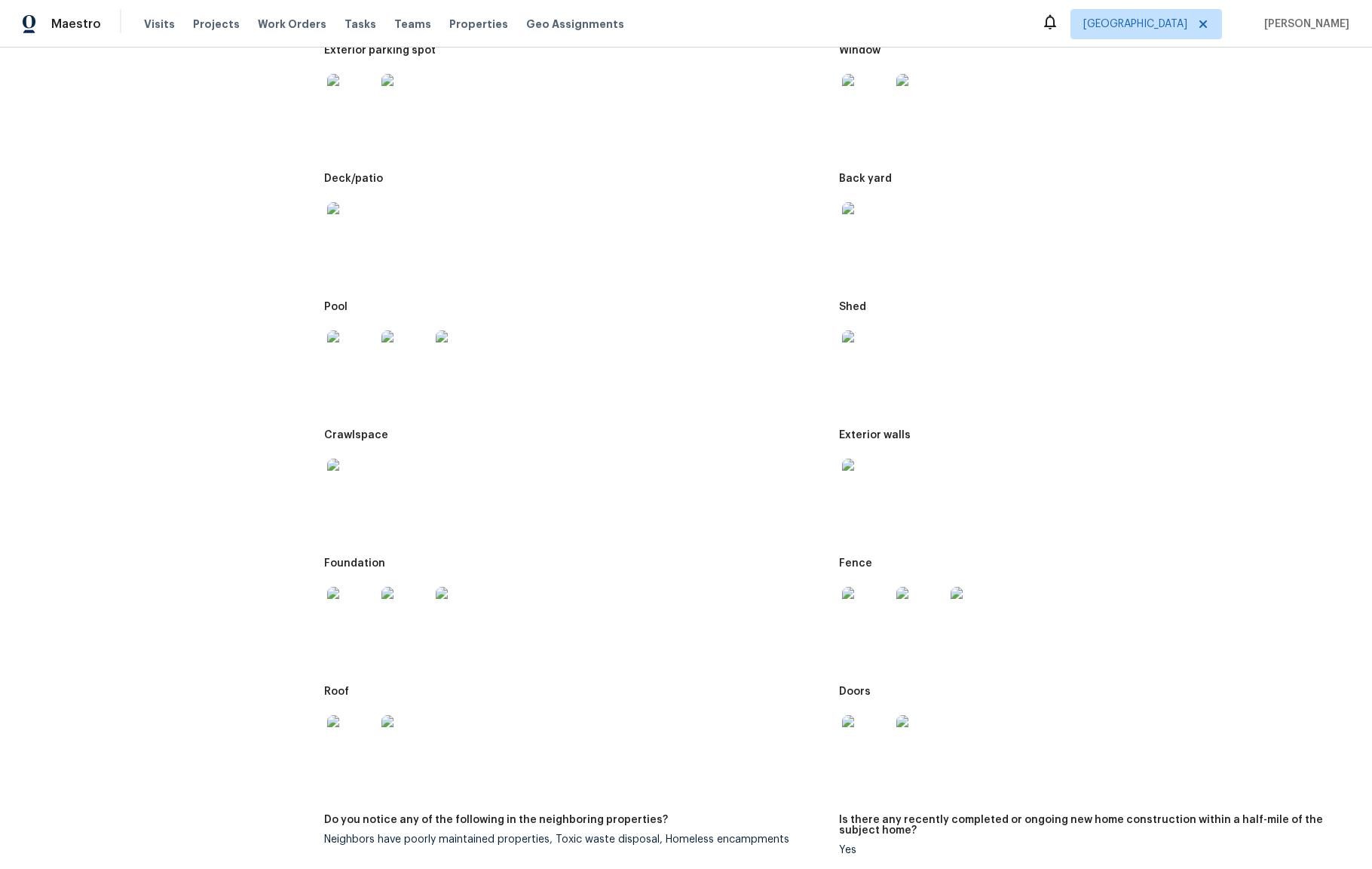
click at [874, 93] on img at bounding box center [866, 98] width 48 height 48
click at [823, 93] on figure "Exterior parking spot" at bounding box center [581, 99] width 515 height 110
click at [828, 97] on figure "Exterior parking spot" at bounding box center [581, 99] width 515 height 110
click at [842, 97] on img at bounding box center [866, 98] width 48 height 48
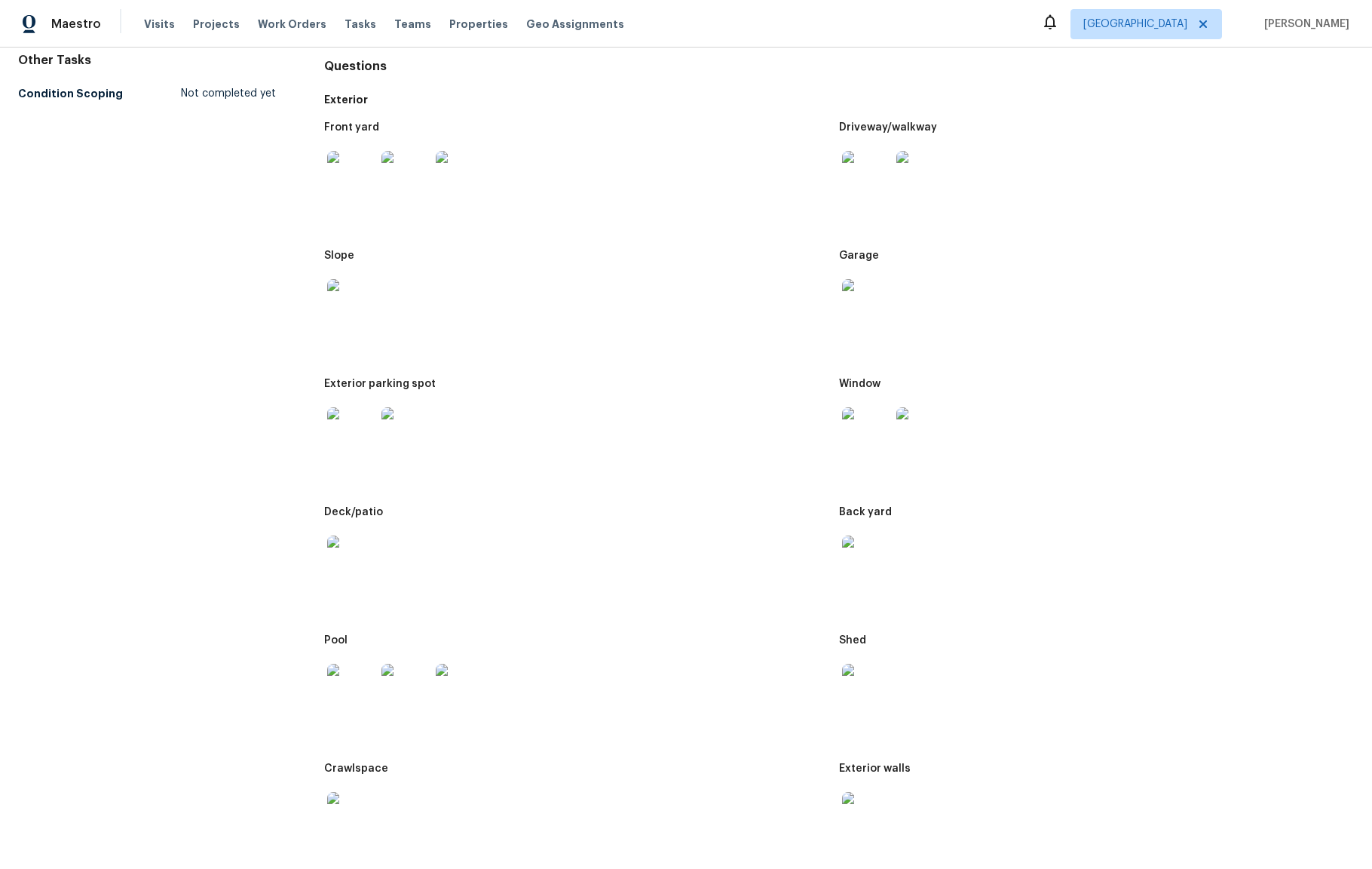
scroll to position [144, 0]
click at [879, 169] on img at bounding box center [866, 177] width 48 height 48
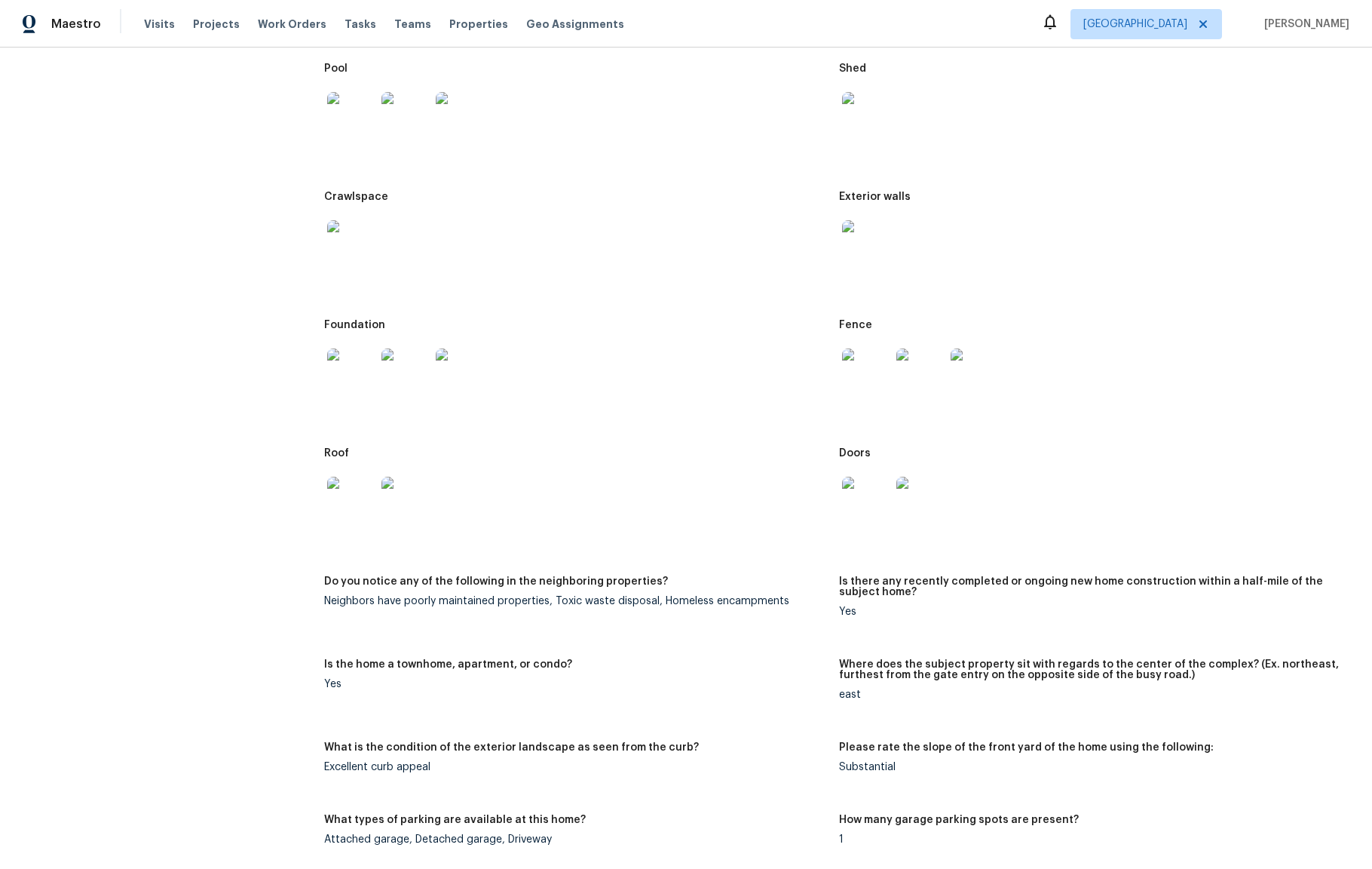
scroll to position [754, 0]
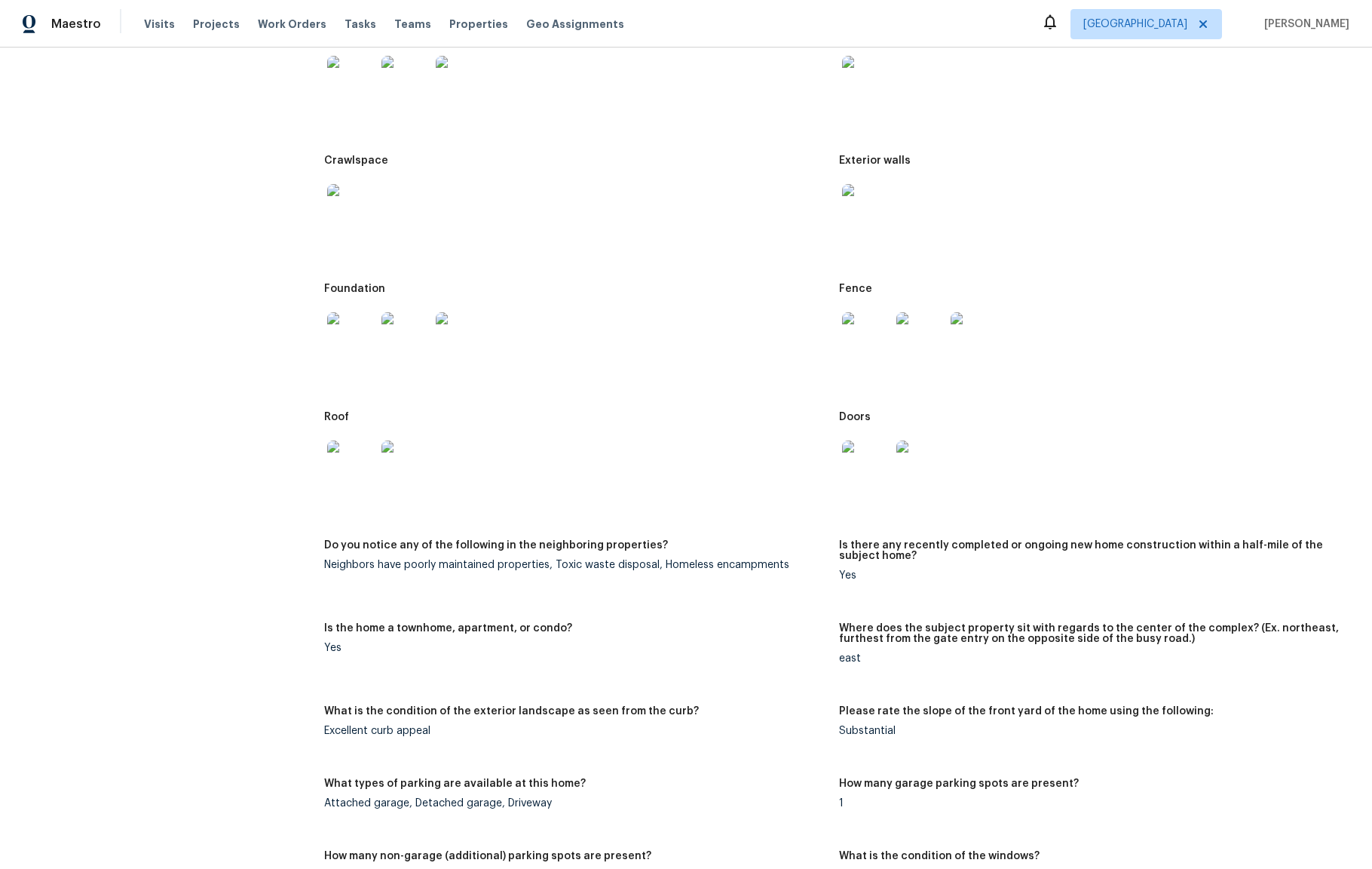
click at [447, 339] on img at bounding box center [459, 336] width 48 height 48
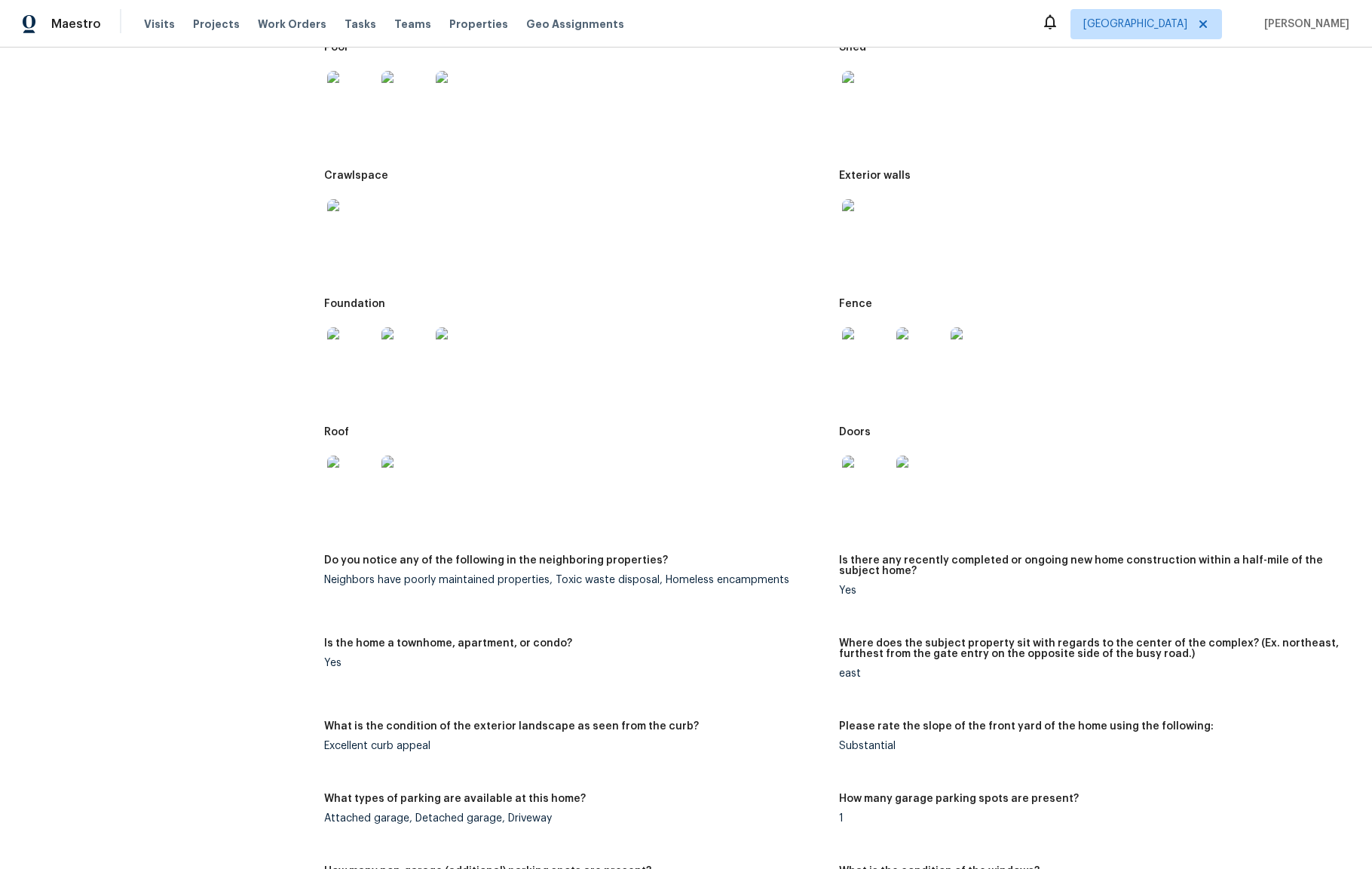
scroll to position [715, 0]
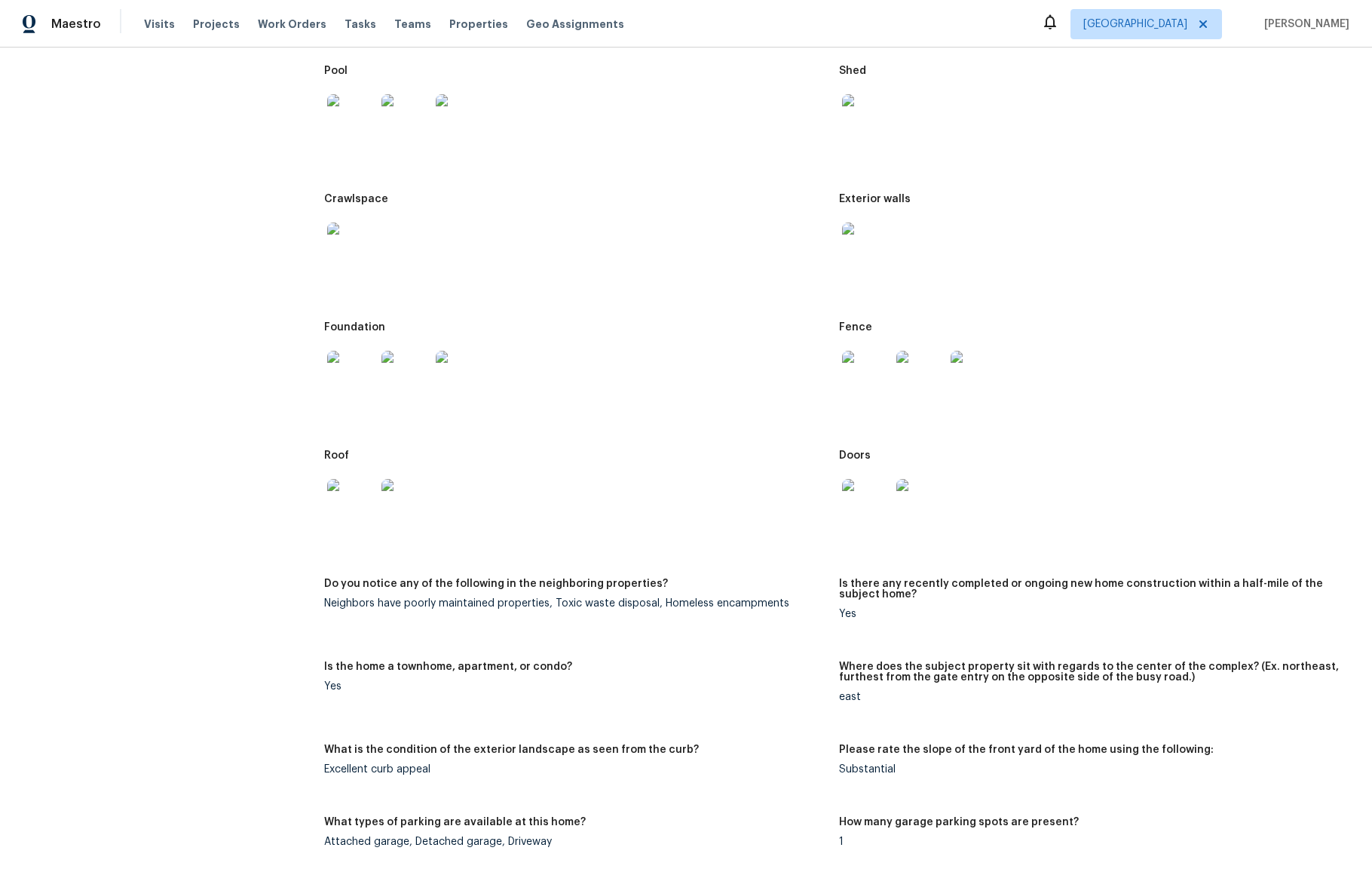
click at [339, 248] on img at bounding box center [351, 247] width 48 height 48
click at [372, 232] on div at bounding box center [351, 246] width 55 height 66
click at [445, 129] on img at bounding box center [459, 118] width 48 height 48
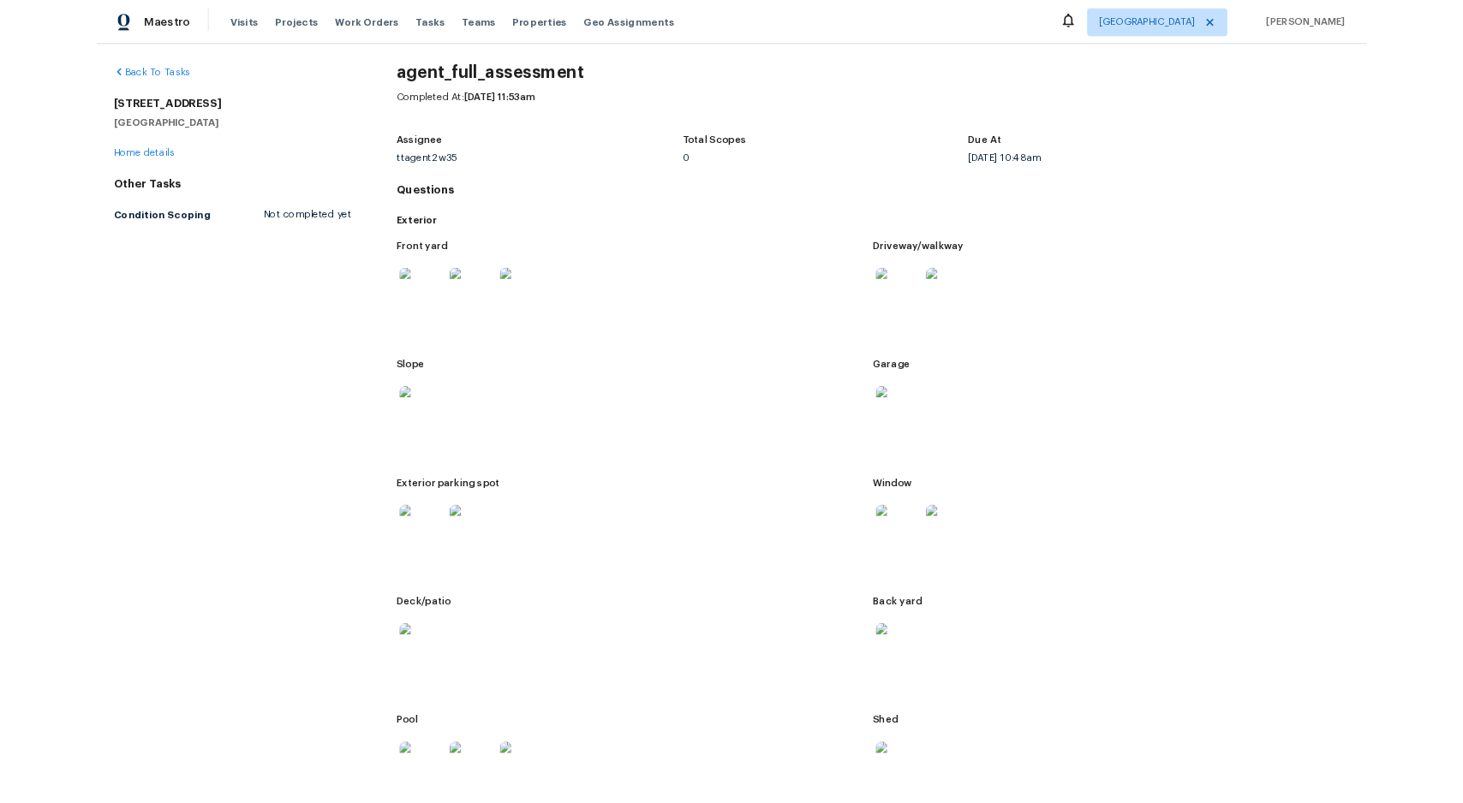
scroll to position [74, 0]
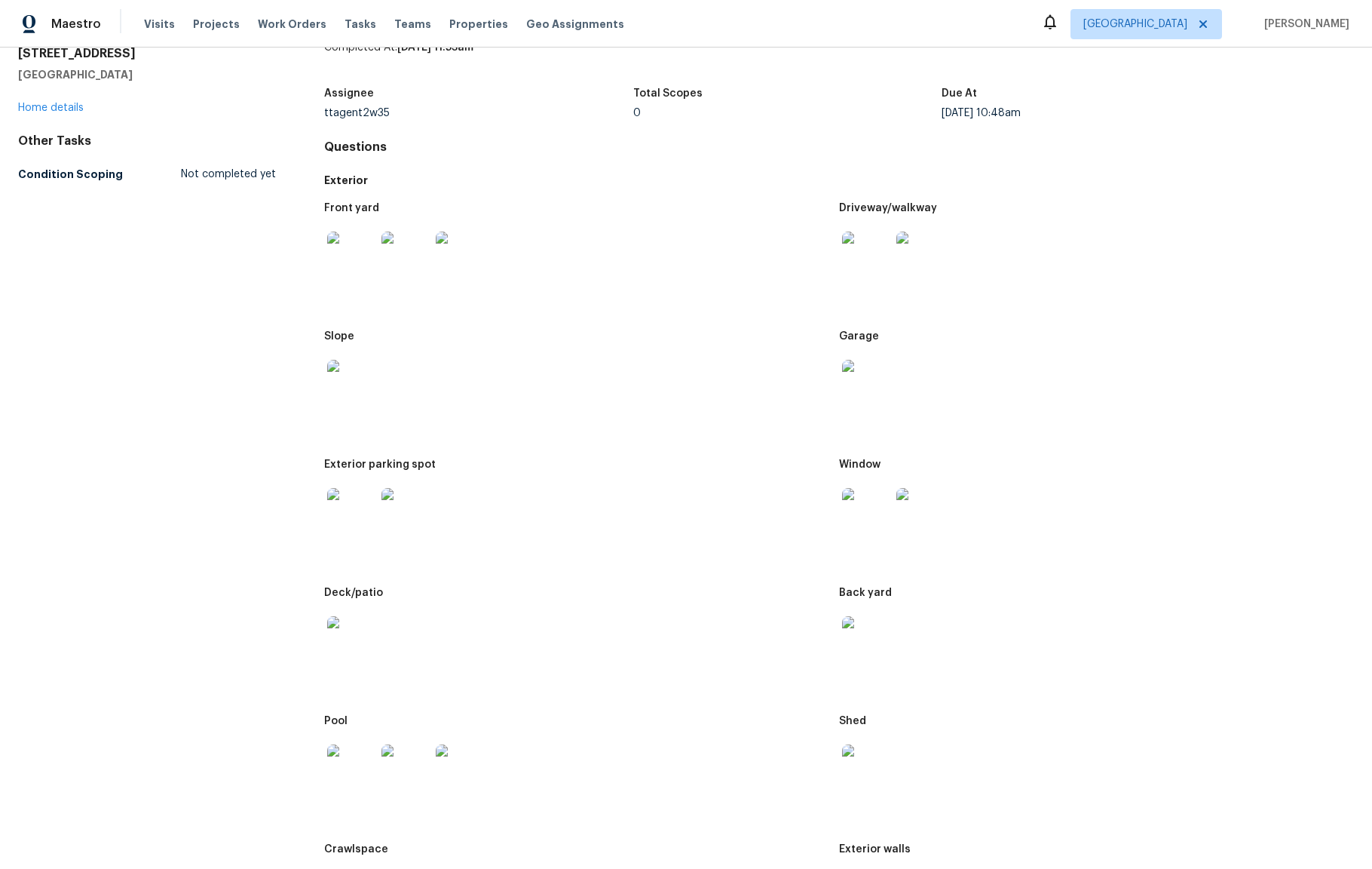
click at [343, 500] on img at bounding box center [351, 512] width 48 height 48
